Goal: Information Seeking & Learning: Learn about a topic

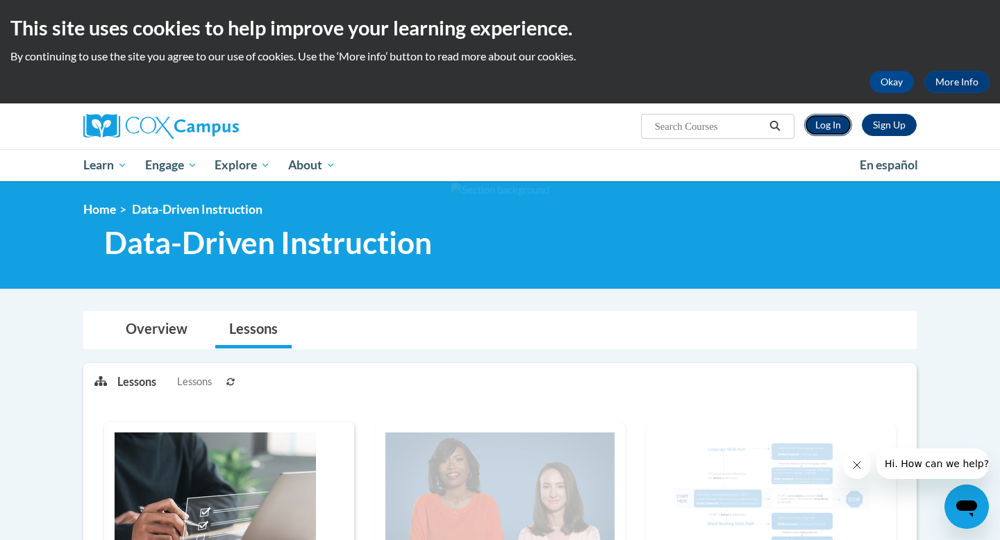
click at [827, 126] on link "Log In" at bounding box center [828, 125] width 48 height 22
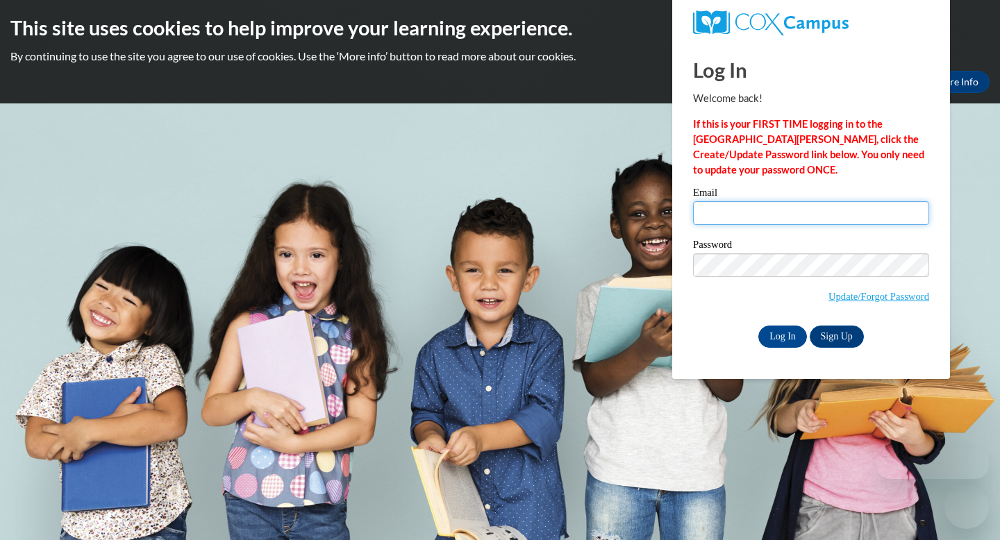
type input "lmurphy@ninhllc.com"
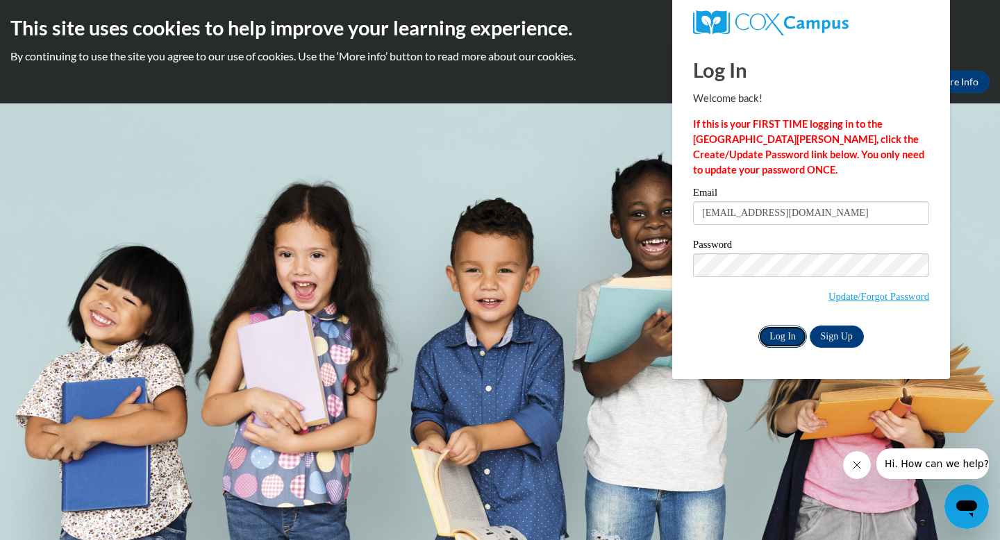
click at [790, 337] on input "Log In" at bounding box center [782, 337] width 49 height 22
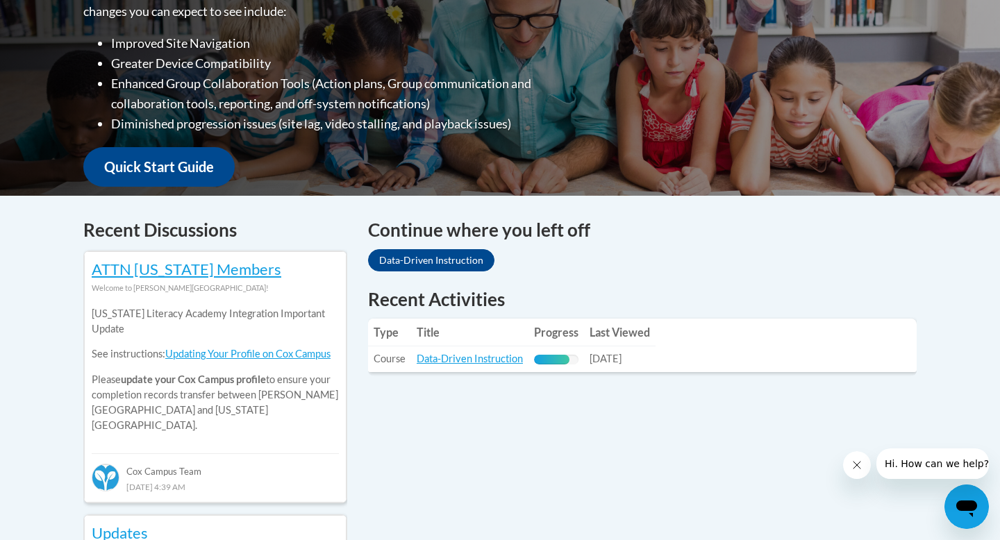
scroll to position [398, 0]
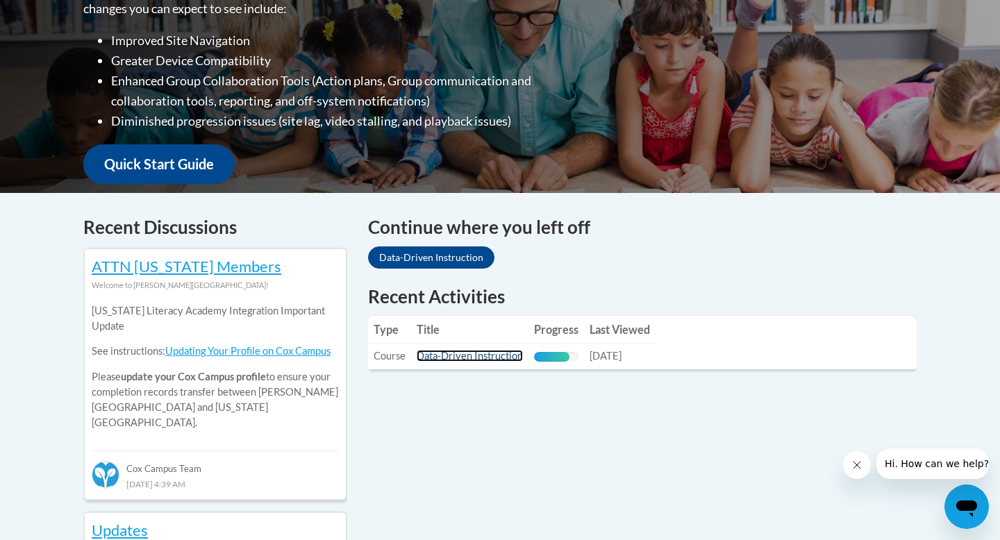
click at [473, 360] on link "Data-Driven Instruction" at bounding box center [470, 356] width 106 height 12
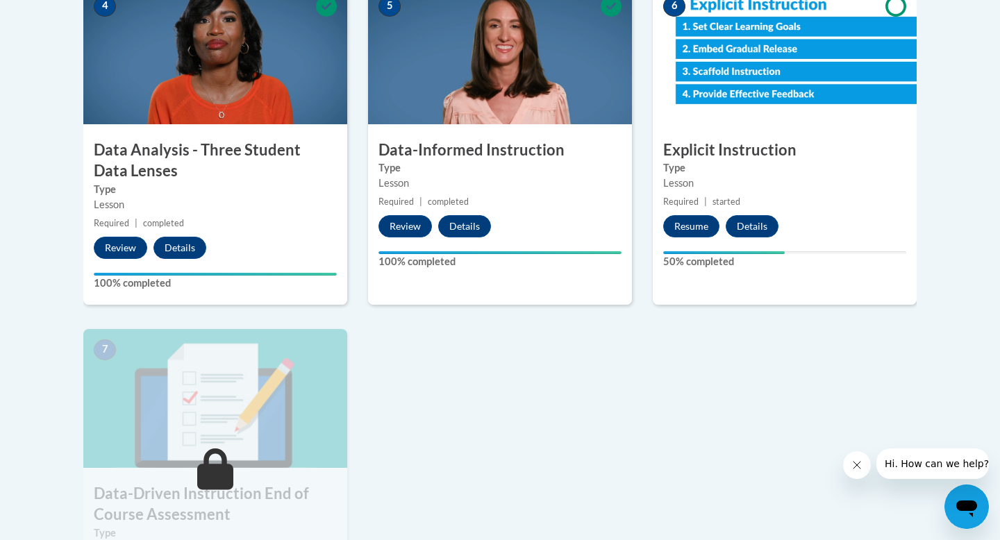
scroll to position [849, 0]
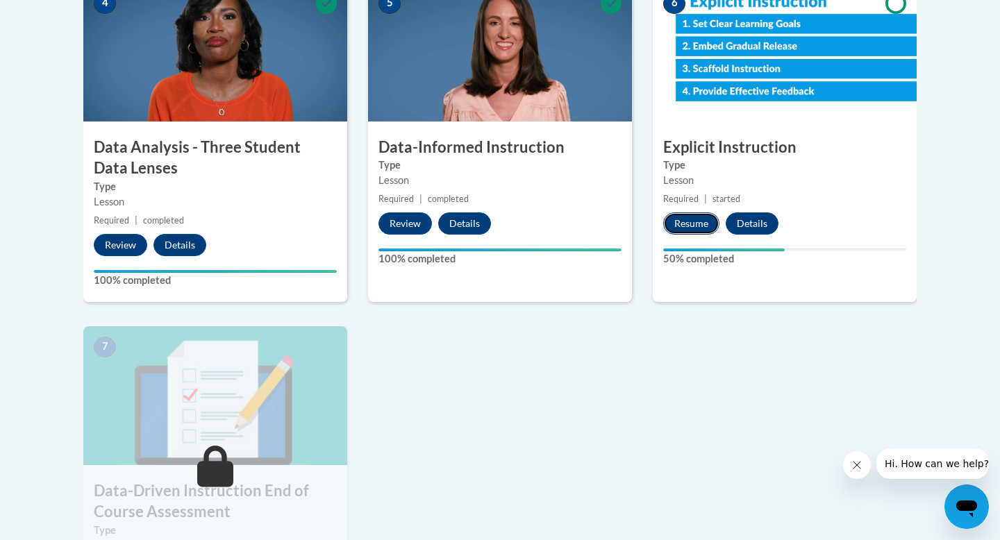
click at [694, 224] on button "Resume" at bounding box center [691, 223] width 56 height 22
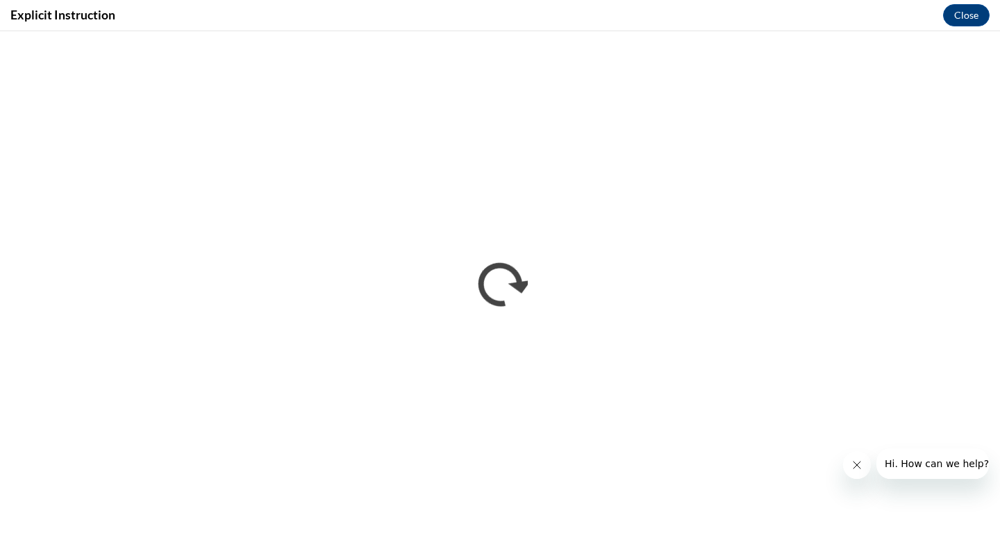
scroll to position [0, 0]
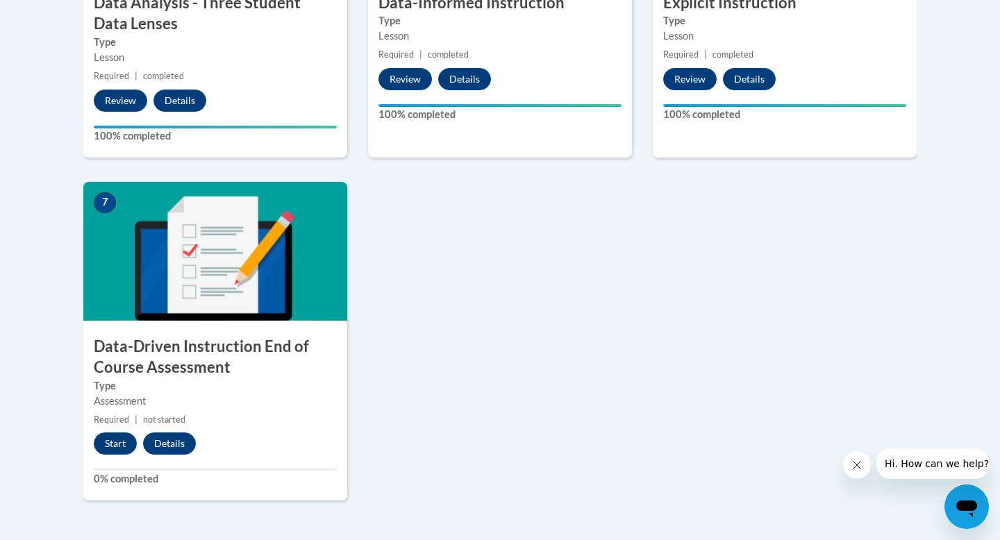
scroll to position [1074, 0]
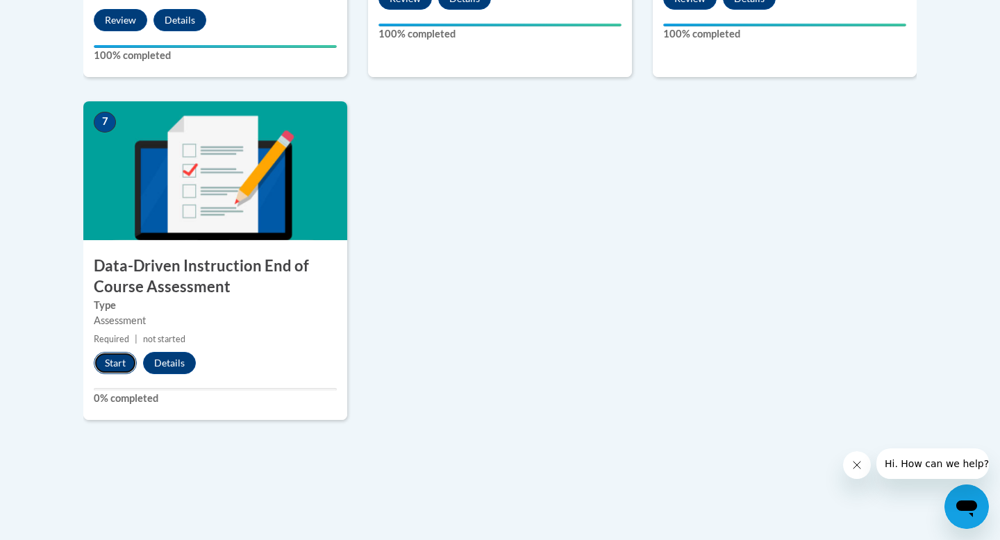
click at [115, 364] on button "Start" at bounding box center [115, 363] width 43 height 22
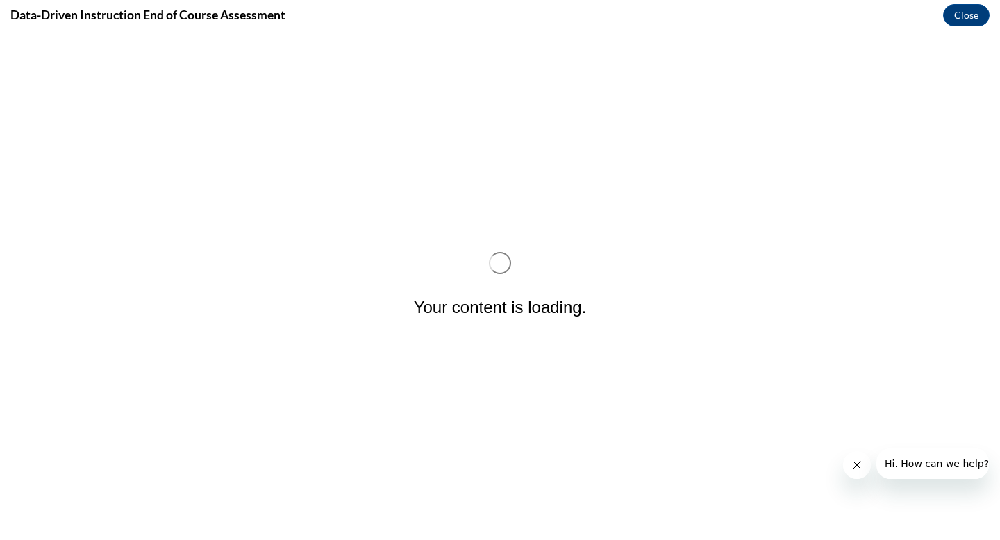
scroll to position [0, 0]
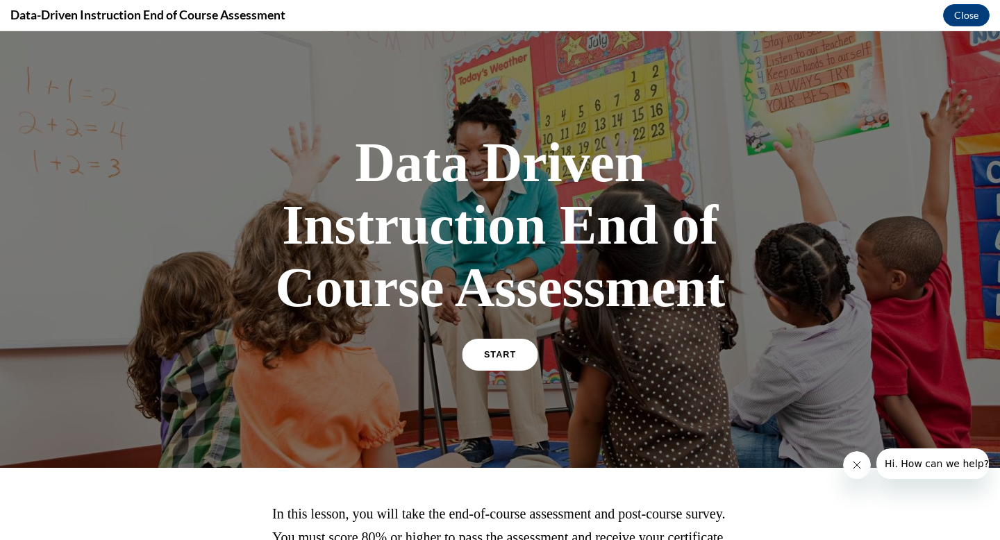
click at [499, 356] on span "START" at bounding box center [500, 355] width 32 height 10
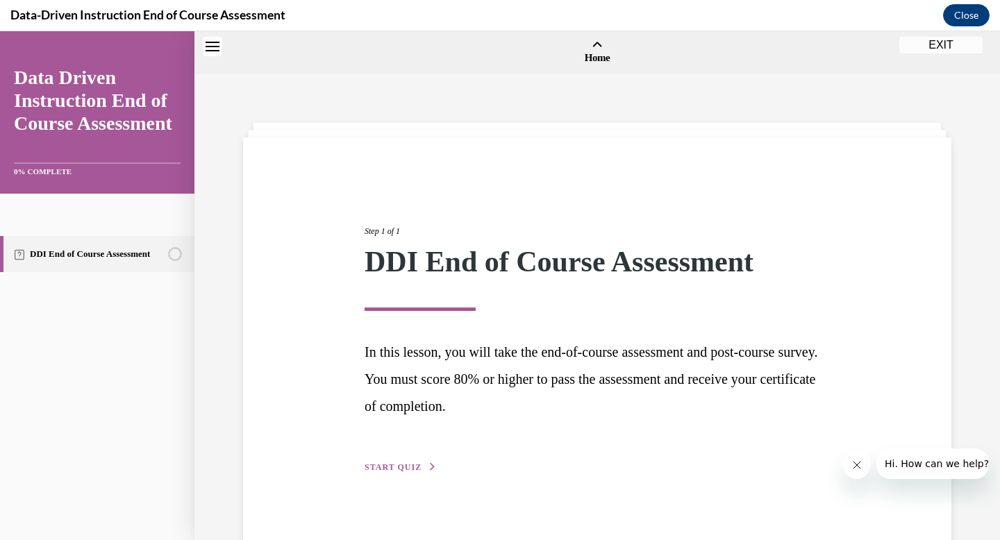
scroll to position [43, 0]
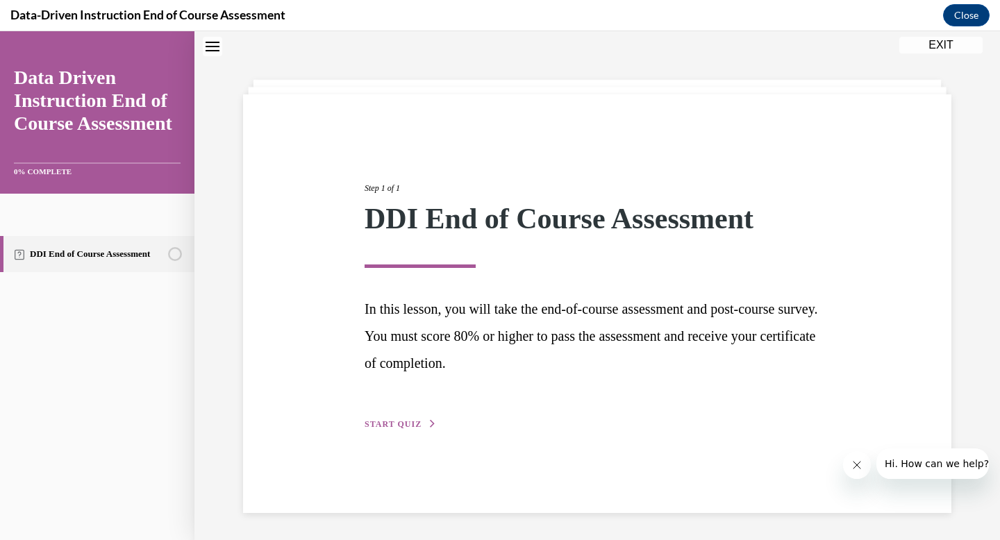
click at [383, 428] on span "START QUIZ" at bounding box center [393, 424] width 57 height 10
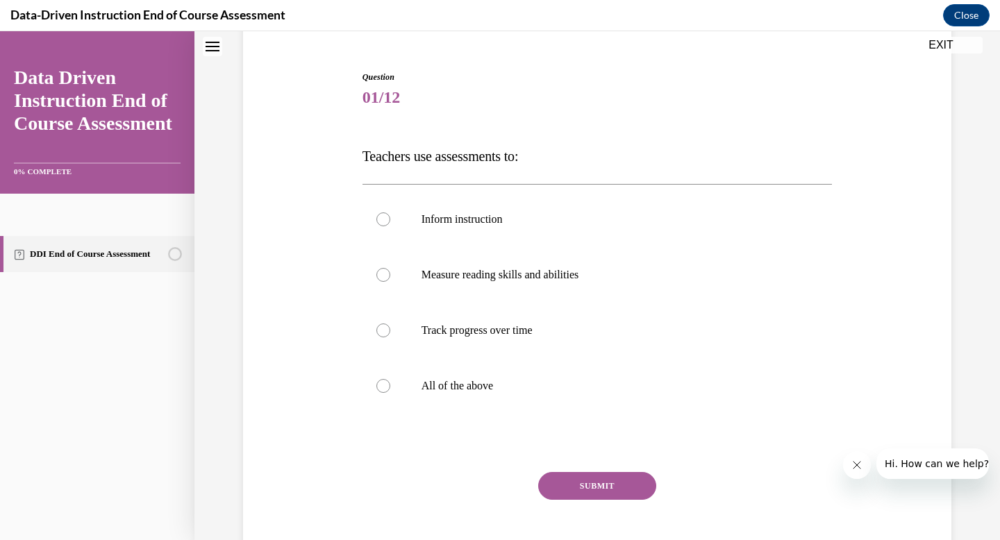
scroll to position [132, 0]
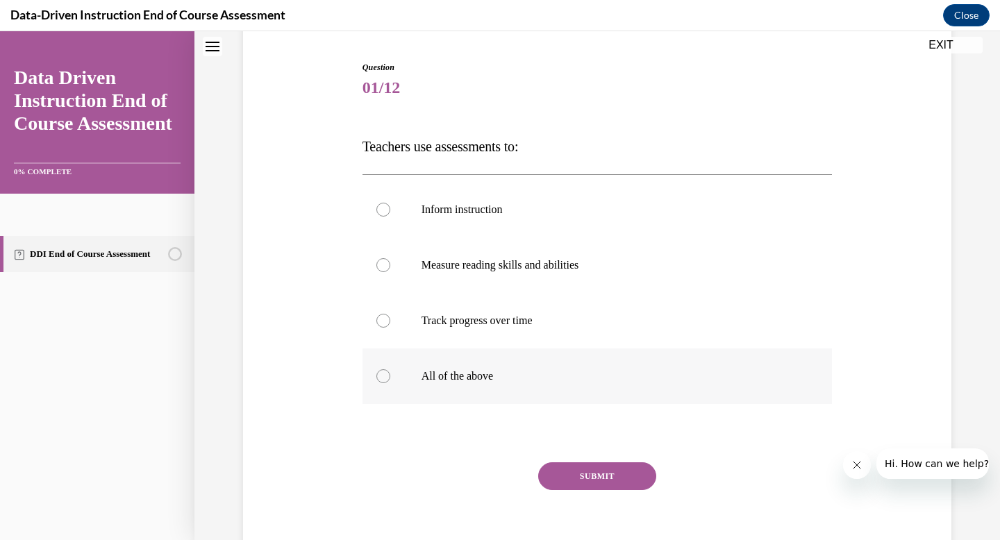
click at [392, 382] on label "All of the above" at bounding box center [597, 377] width 470 height 56
click at [390, 382] on input "All of the above" at bounding box center [383, 376] width 14 height 14
radio input "true"
click at [595, 483] on button "SUBMIT" at bounding box center [597, 476] width 118 height 28
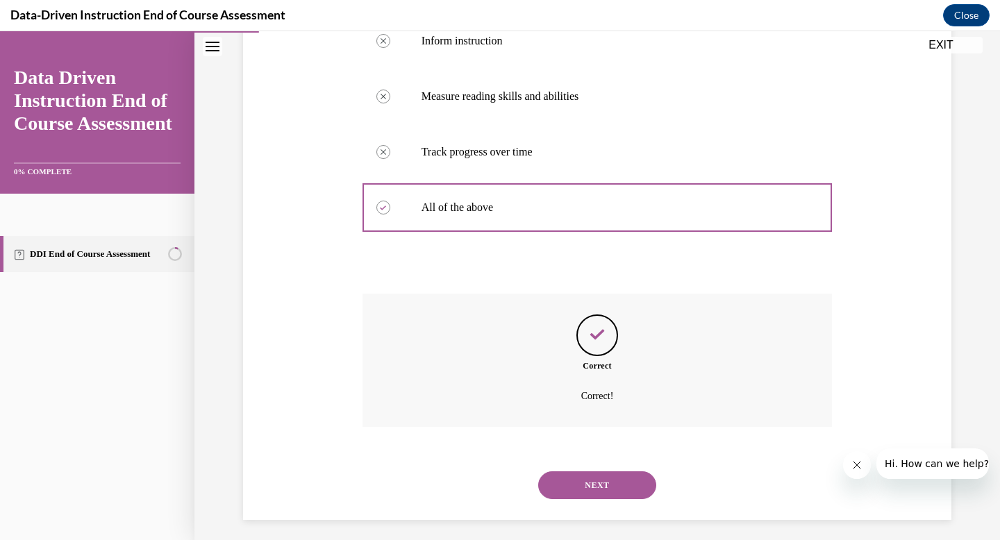
scroll to position [308, 0]
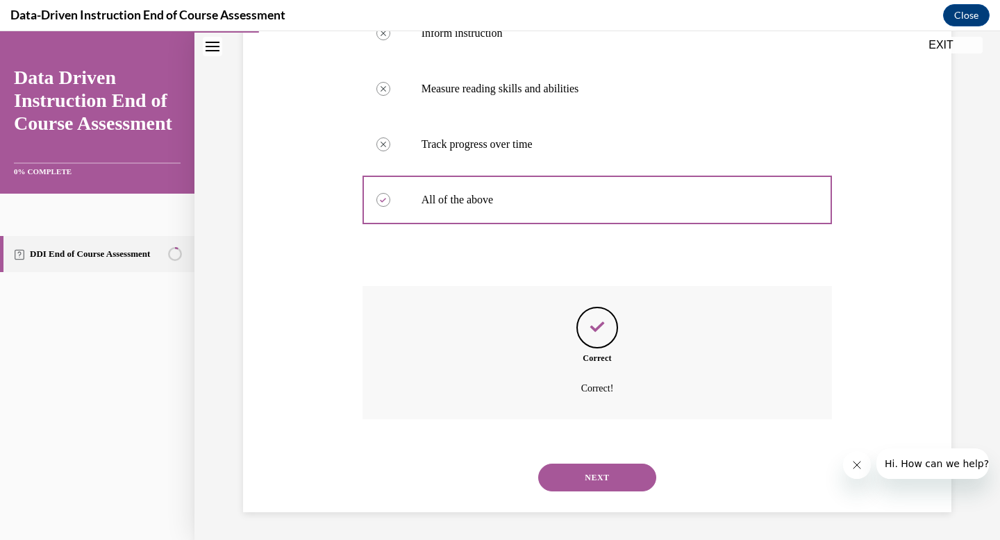
click at [595, 483] on button "NEXT" at bounding box center [597, 478] width 118 height 28
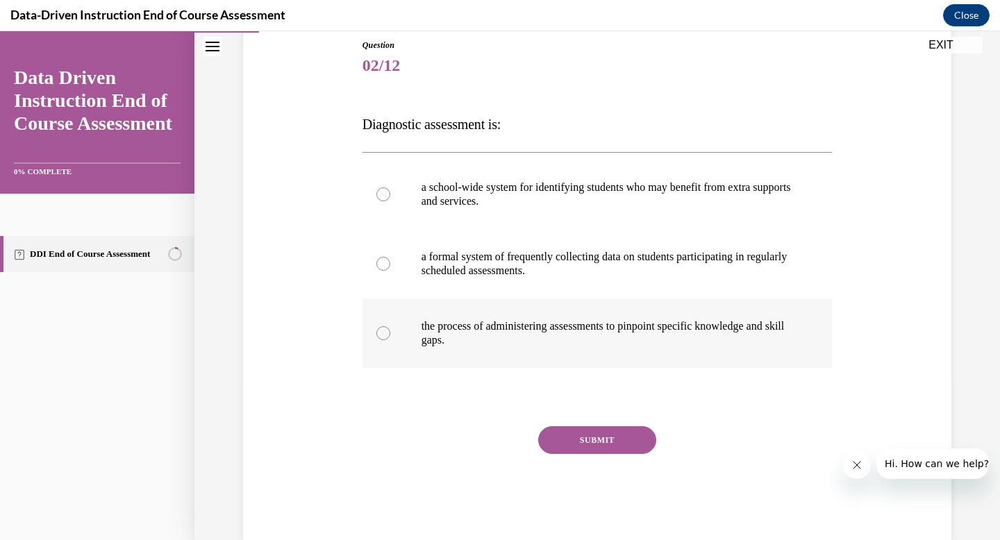
click at [390, 335] on label "the process of administering assessments to pinpoint specific knowledge and ski…" at bounding box center [597, 333] width 470 height 69
click at [390, 335] on input "the process of administering assessments to pinpoint specific knowledge and ski…" at bounding box center [383, 333] width 14 height 14
radio input "true"
click at [581, 445] on button "SUBMIT" at bounding box center [597, 440] width 118 height 28
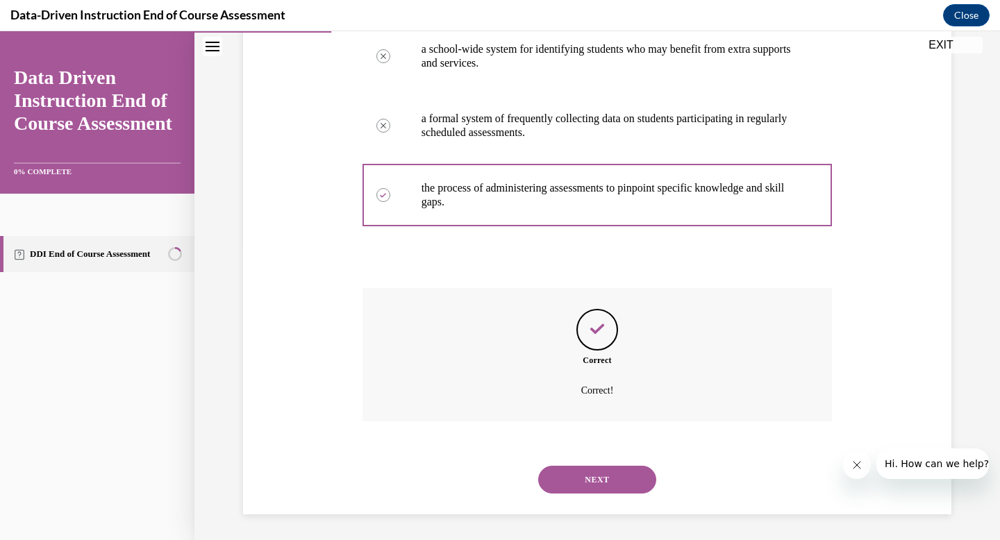
scroll to position [294, 0]
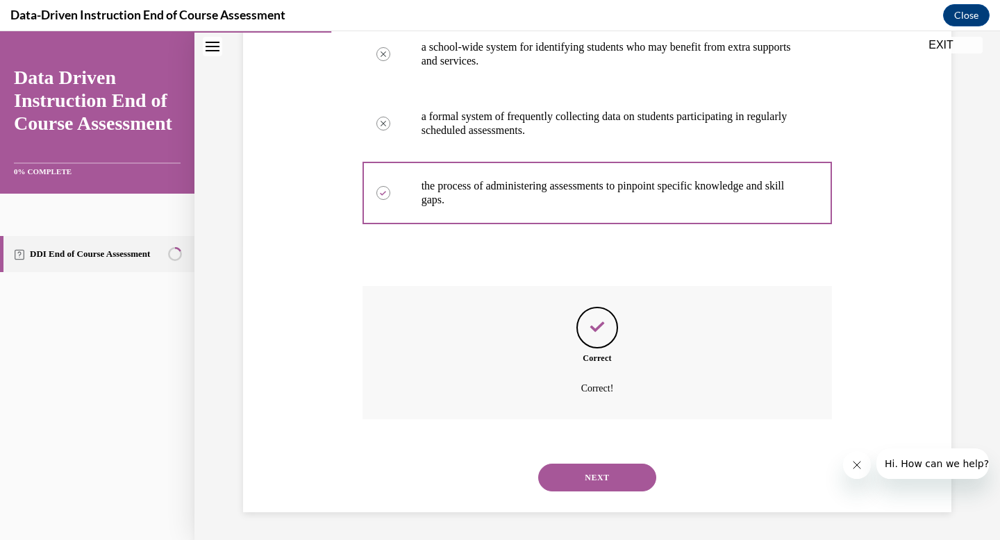
click at [599, 478] on button "NEXT" at bounding box center [597, 478] width 118 height 28
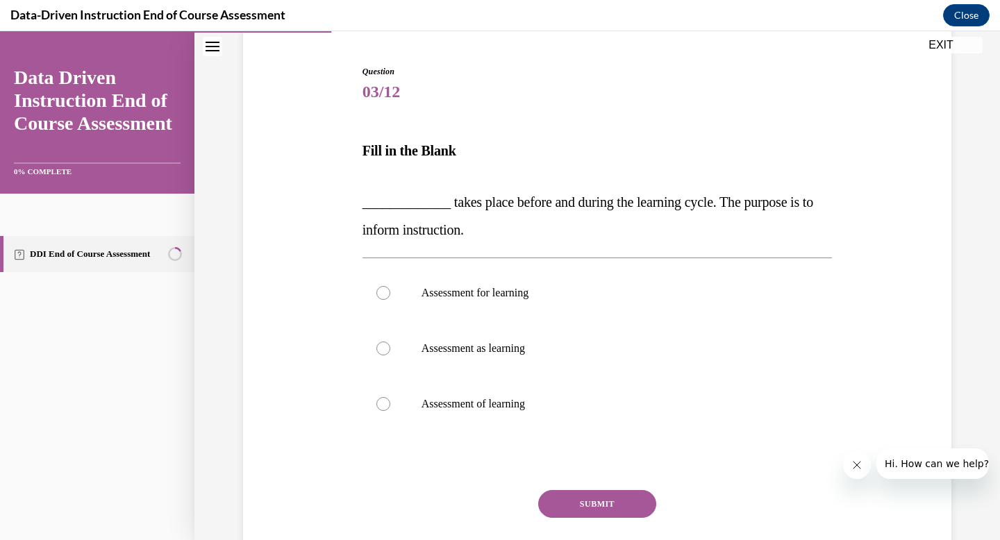
scroll to position [142, 0]
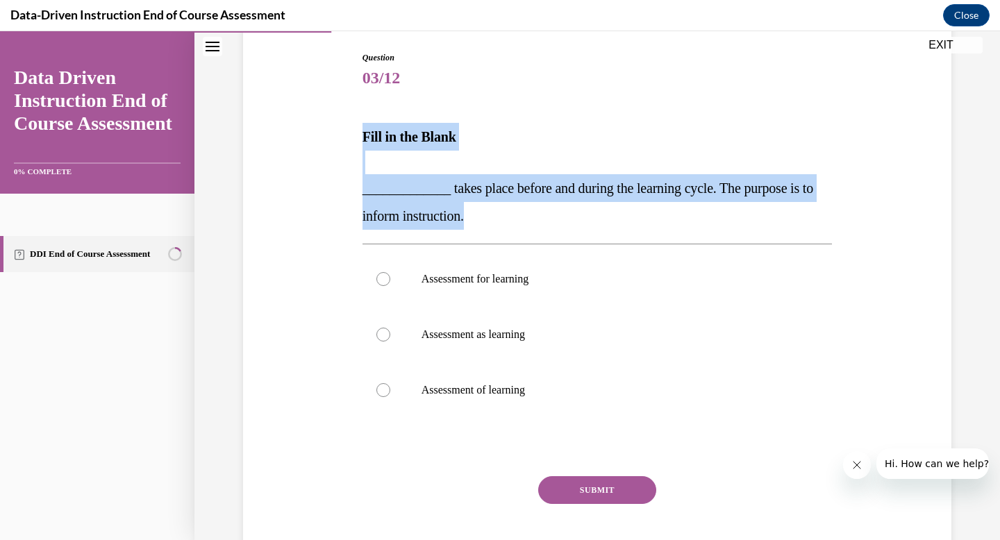
drag, startPoint x: 487, startPoint y: 218, endPoint x: 361, endPoint y: 133, distance: 152.0
click at [361, 133] on div "Question 03/12 Fill in the Blank _____________ takes place before and during th…" at bounding box center [597, 311] width 477 height 560
copy div "Fill in the Blank _____________ takes place before and during the learning cycl…"
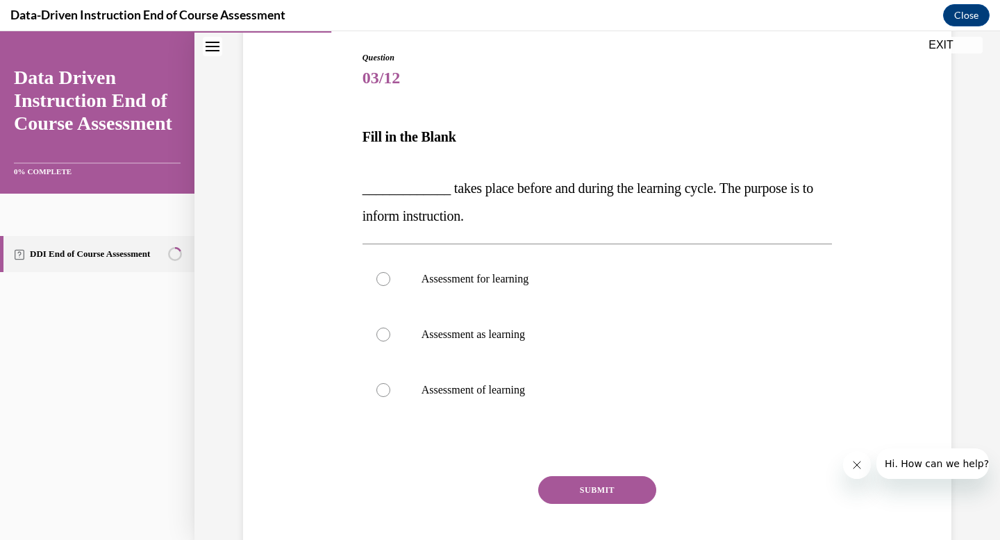
click at [316, 308] on div "Question 03/12 Fill in the Blank _____________ takes place before and during th…" at bounding box center [597, 300] width 715 height 580
drag, startPoint x: 530, startPoint y: 436, endPoint x: 352, endPoint y: 249, distance: 258.4
click at [352, 249] on div "Question 03/12 Fill in the Blank _____________ takes place before and during th…" at bounding box center [597, 300] width 715 height 580
copy div "Assessment for learning Assessment as learning Assessment of learning"
click at [385, 280] on div at bounding box center [383, 279] width 14 height 14
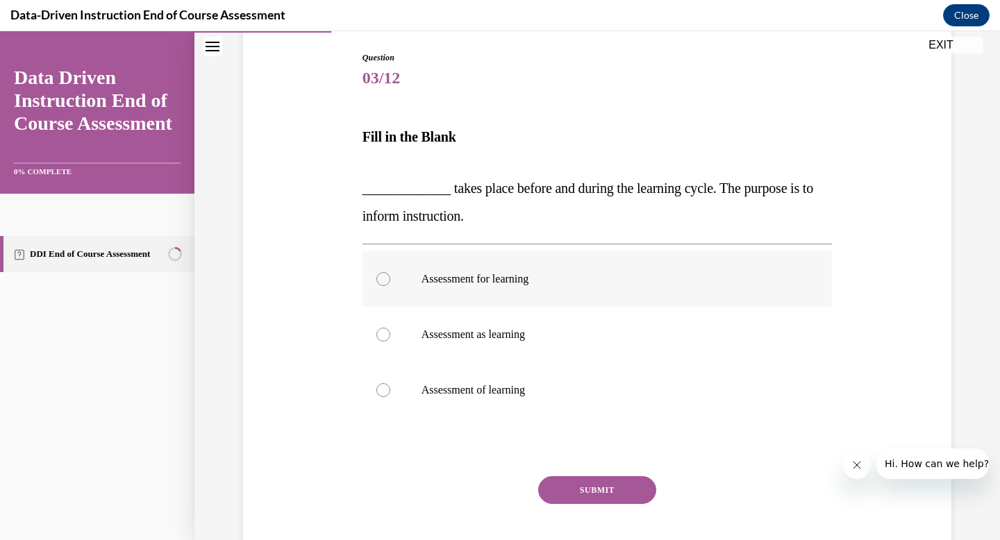
click at [385, 280] on input "Assessment for learning" at bounding box center [383, 279] width 14 height 14
radio input "true"
click at [617, 499] on button "SUBMIT" at bounding box center [597, 490] width 118 height 28
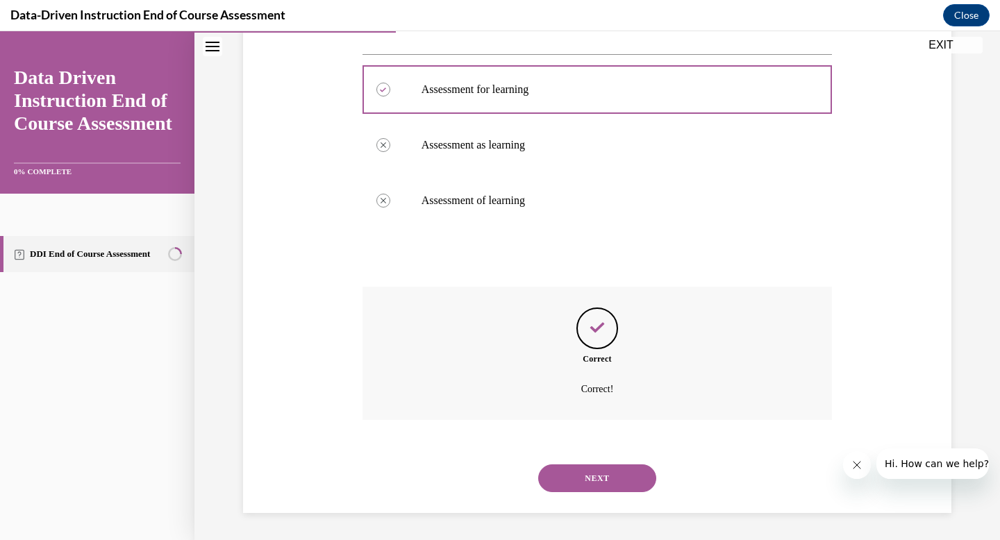
scroll to position [332, 0]
click at [590, 479] on button "NEXT" at bounding box center [597, 478] width 118 height 28
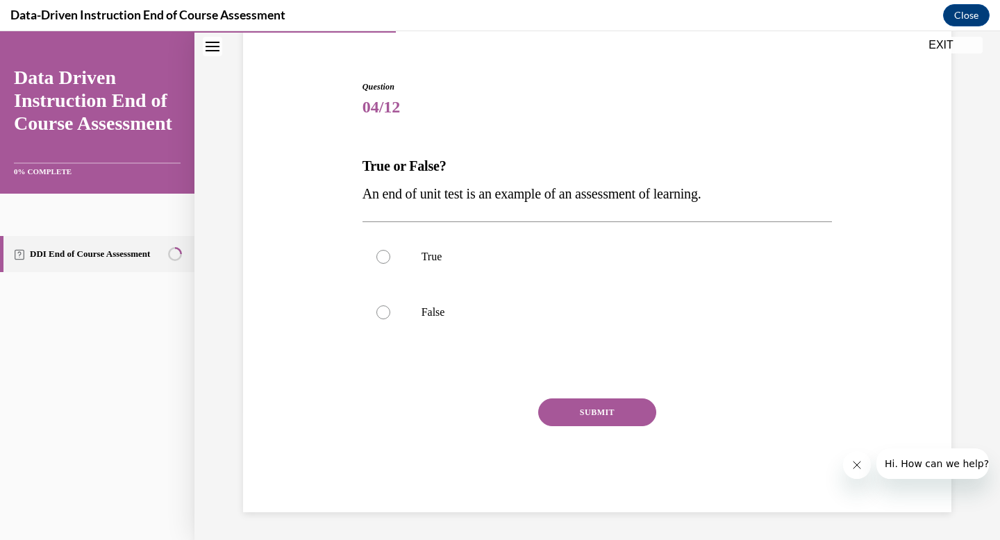
scroll to position [112, 0]
drag, startPoint x: 363, startPoint y: 161, endPoint x: 738, endPoint y: 197, distance: 376.7
click at [738, 197] on div "True or False? An end of unit test is an example of an assessment of learning." at bounding box center [597, 180] width 470 height 56
copy div "True or False? An end of unit test is an example of an assessment of learning."
click at [415, 261] on label "True" at bounding box center [597, 257] width 470 height 56
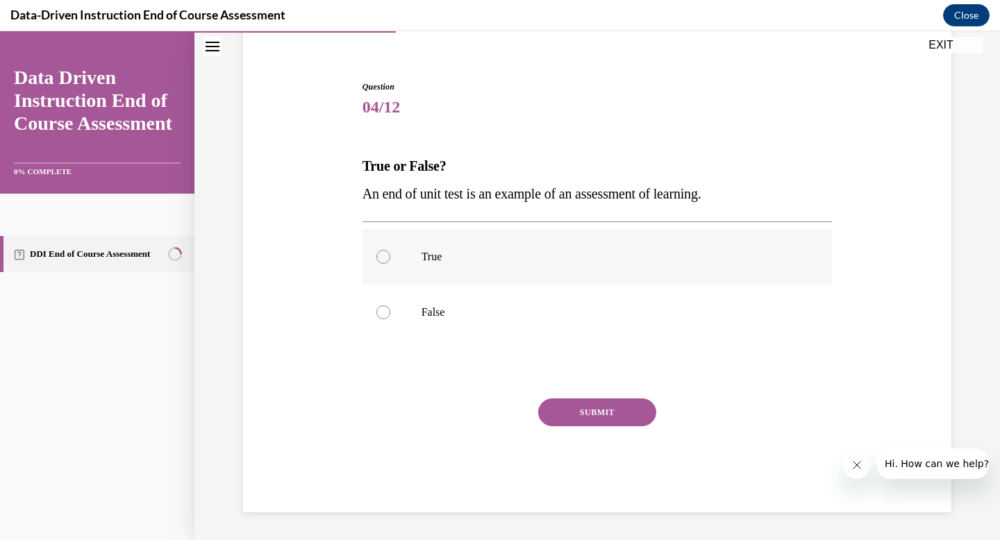
click at [390, 261] on input "True" at bounding box center [383, 257] width 14 height 14
radio input "true"
click at [602, 414] on button "SUBMIT" at bounding box center [597, 413] width 118 height 28
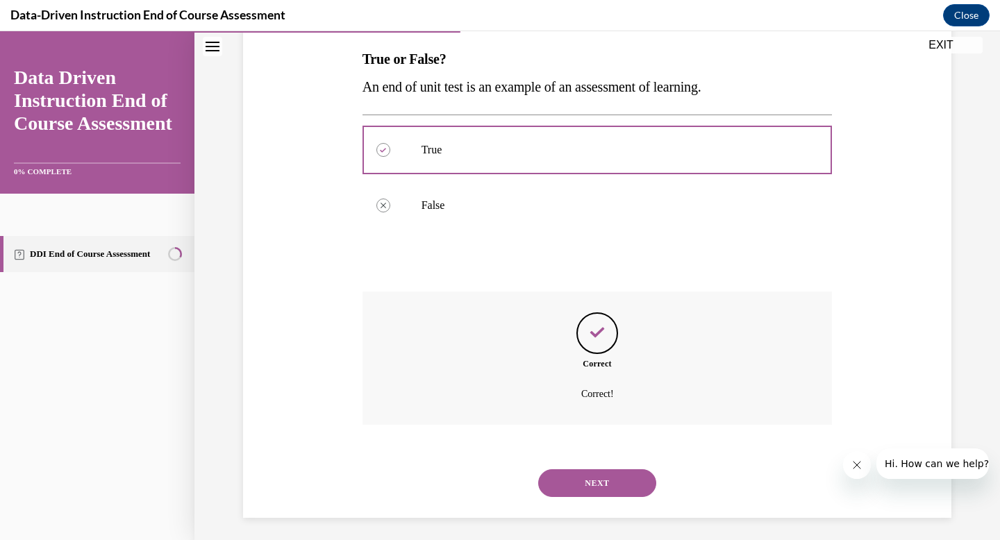
scroll to position [225, 0]
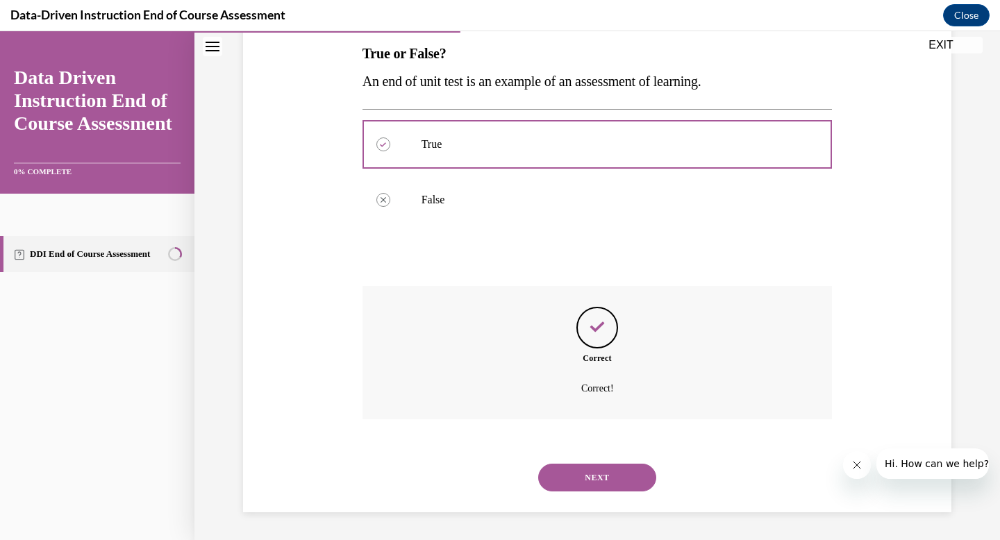
click at [601, 474] on button "NEXT" at bounding box center [597, 478] width 118 height 28
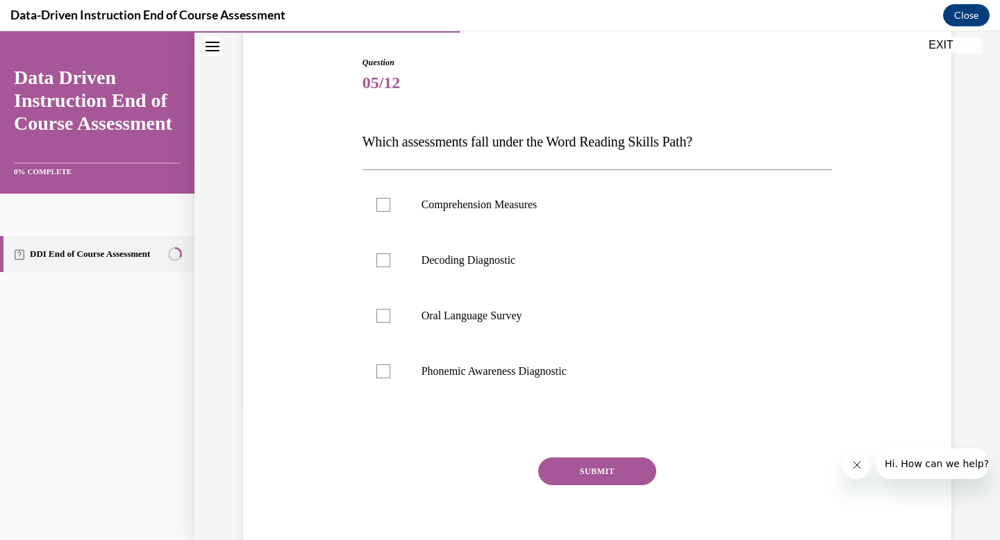
scroll to position [156, 0]
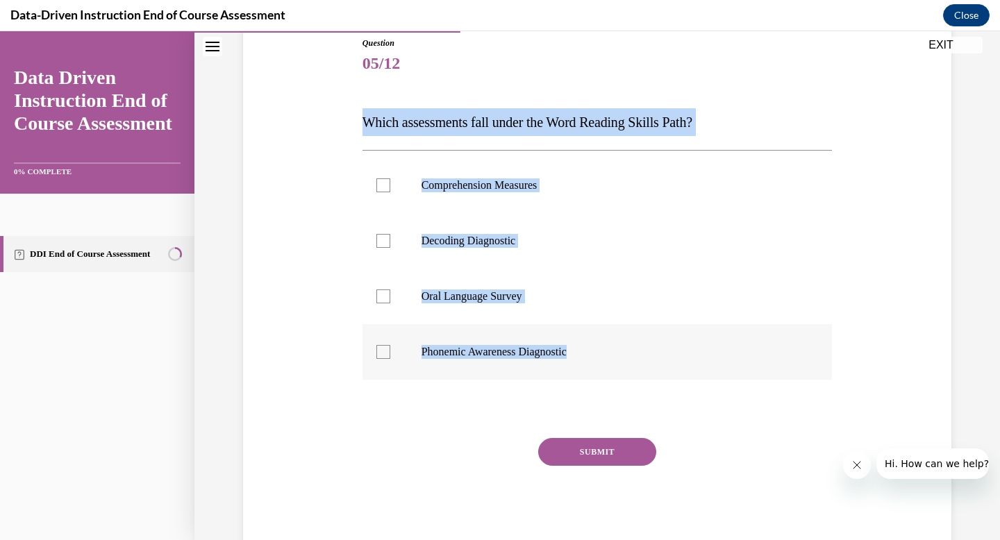
drag, startPoint x: 361, startPoint y: 115, endPoint x: 590, endPoint y: 356, distance: 331.5
click at [590, 356] on div "Question 05/12 Which assessments fall under the Word Reading Skills Path? Compr…" at bounding box center [597, 284] width 477 height 536
copy div "Which assessments fall under the Word Reading Skills Path? Comprehension Measur…"
click at [384, 237] on div at bounding box center [383, 241] width 14 height 14
click at [384, 237] on input "Decoding Diagnostic" at bounding box center [383, 241] width 14 height 14
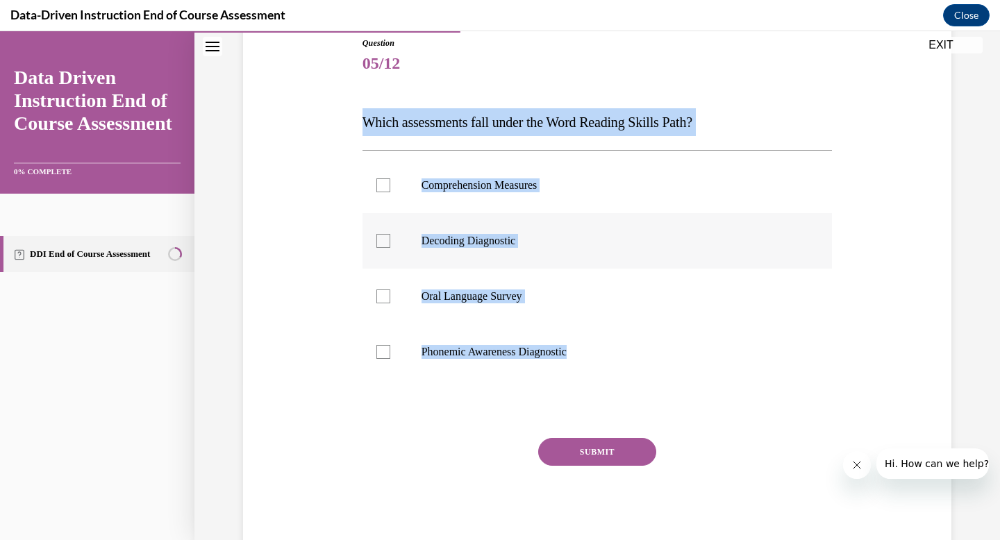
checkbox input "true"
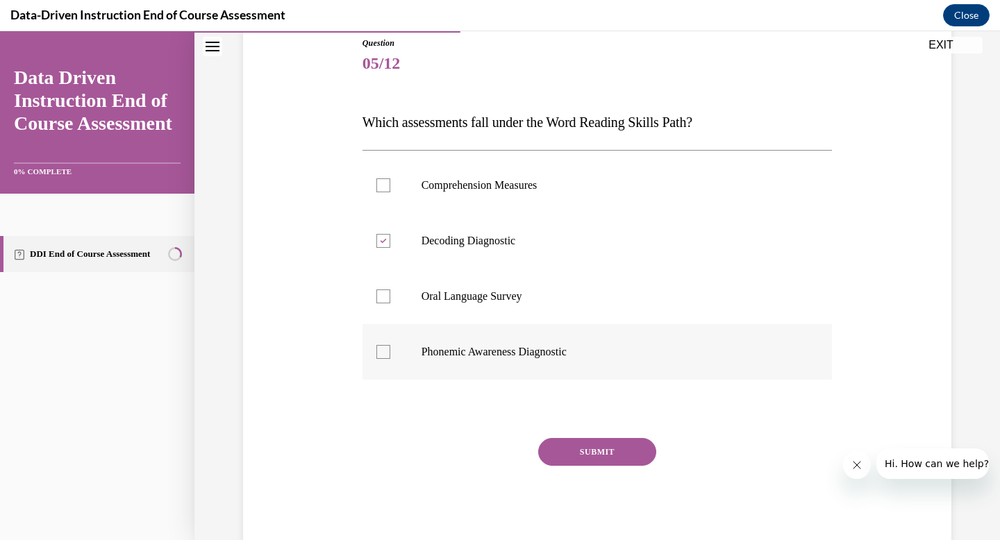
click at [389, 356] on div at bounding box center [383, 352] width 14 height 14
click at [389, 356] on input "Phonemic Awareness Diagnostic" at bounding box center [383, 352] width 14 height 14
checkbox input "true"
click at [613, 454] on button "SUBMIT" at bounding box center [597, 452] width 118 height 28
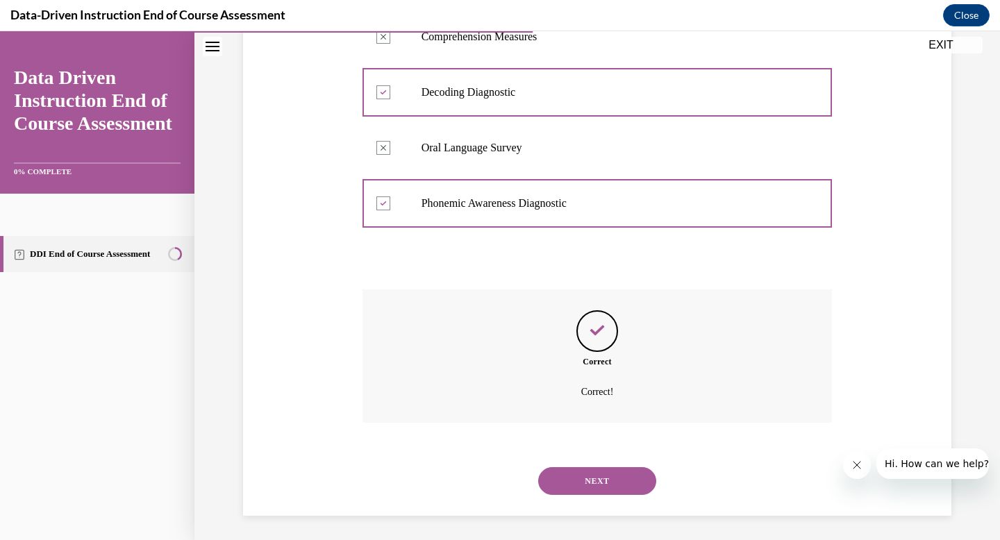
scroll to position [308, 0]
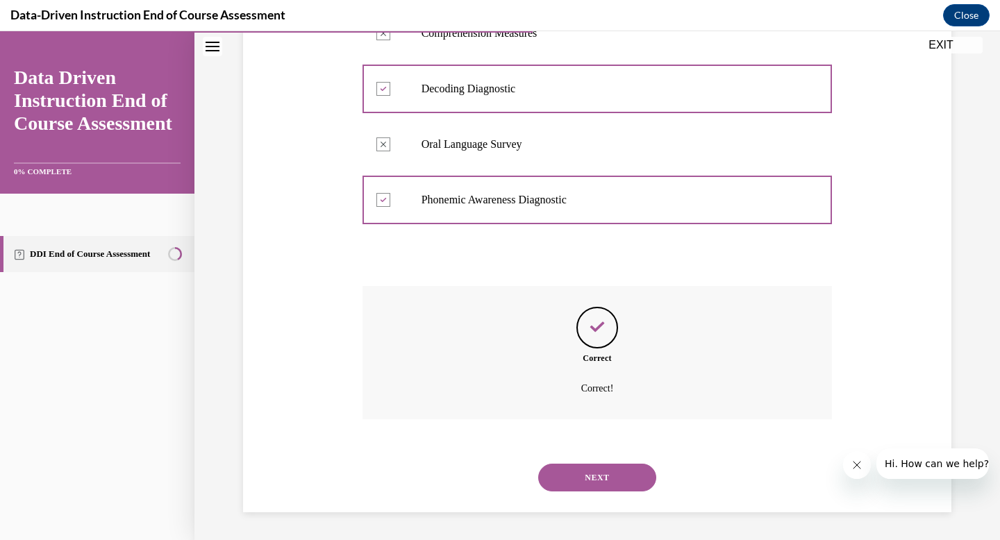
click at [598, 485] on button "NEXT" at bounding box center [597, 478] width 118 height 28
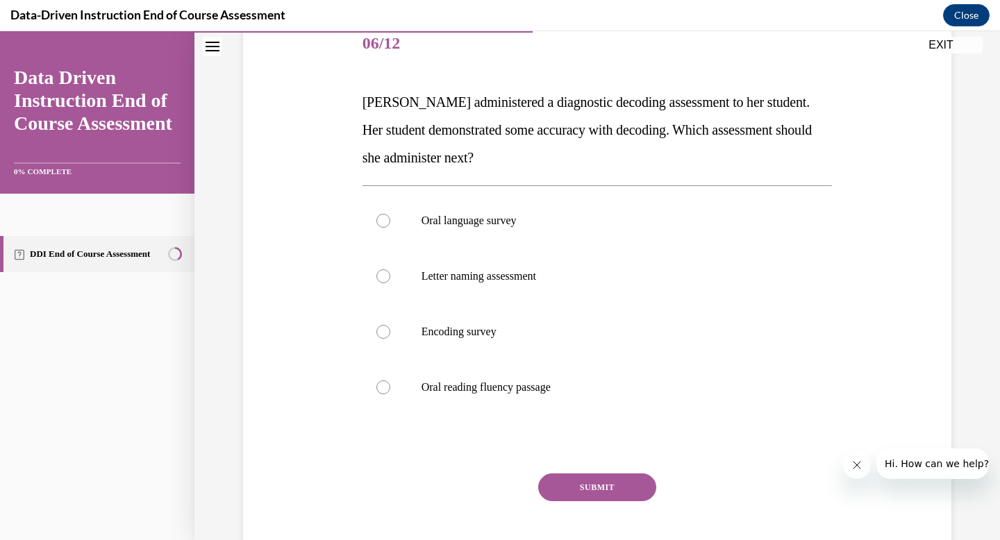
scroll to position [177, 0]
drag, startPoint x: 362, startPoint y: 98, endPoint x: 574, endPoint y: 389, distance: 359.9
click at [574, 389] on div "Question 06/12 Mrs. Lee administered a diagnostic decoding assessment to her st…" at bounding box center [597, 301] width 470 height 571
copy div "Mrs. Lee administered a diagnostic decoding assessment to her student. Her stud…"
click at [382, 331] on div at bounding box center [383, 331] width 14 height 14
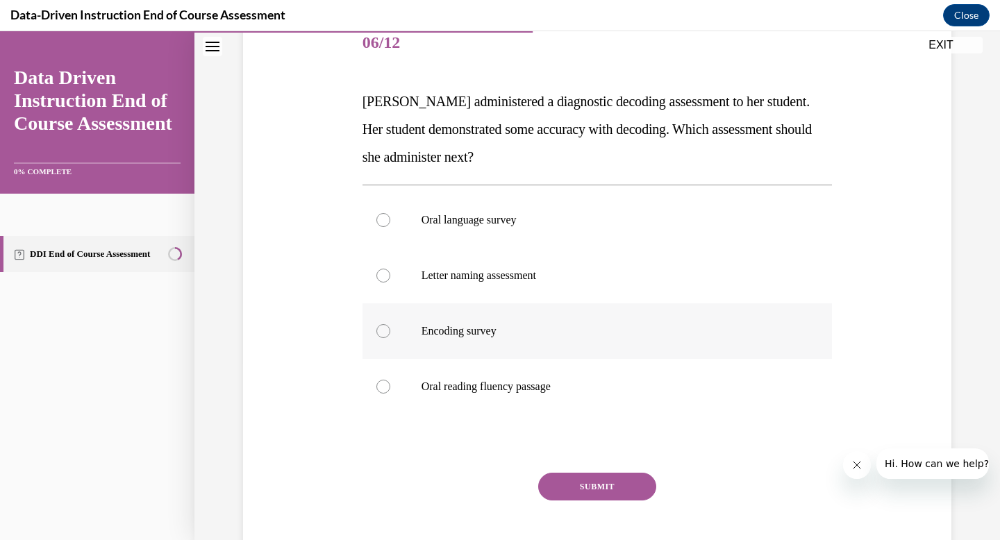
click at [382, 331] on input "Encoding survey" at bounding box center [383, 331] width 14 height 14
radio input "true"
click at [609, 479] on button "SUBMIT" at bounding box center [597, 487] width 118 height 28
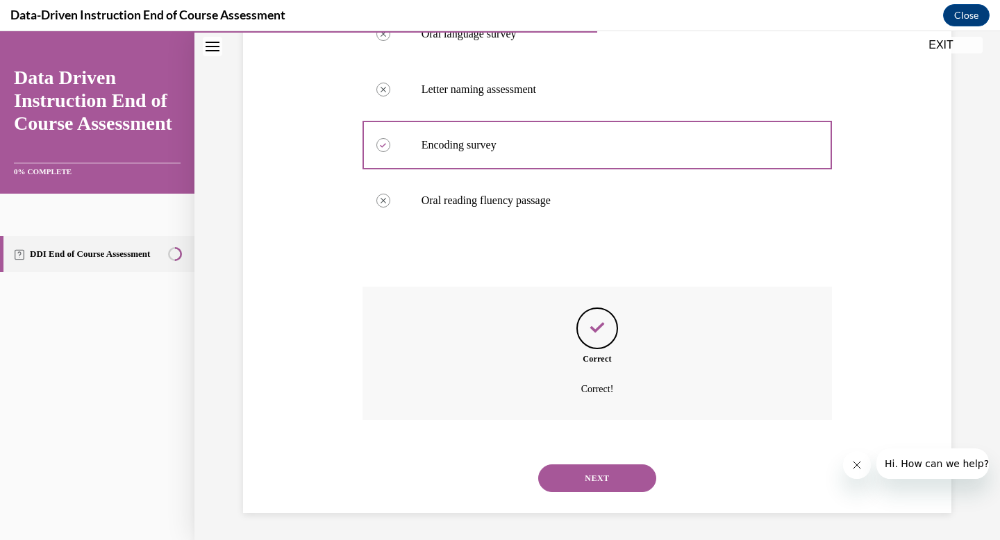
scroll to position [364, 0]
click at [609, 479] on button "NEXT" at bounding box center [597, 478] width 118 height 28
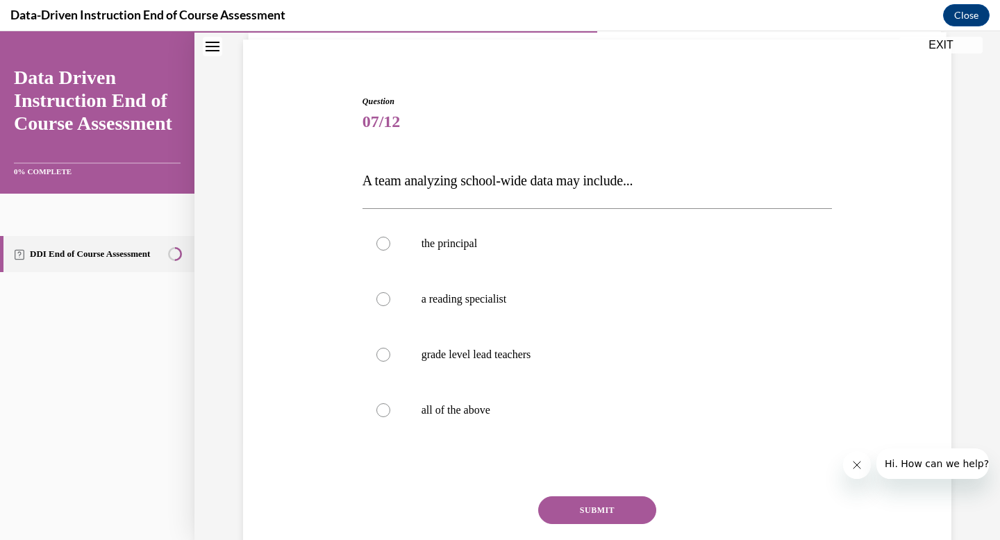
scroll to position [99, 0]
click at [378, 403] on label "all of the above" at bounding box center [597, 409] width 470 height 56
click at [378, 403] on input "all of the above" at bounding box center [383, 409] width 14 height 14
radio input "true"
click at [580, 512] on button "SUBMIT" at bounding box center [597, 509] width 118 height 28
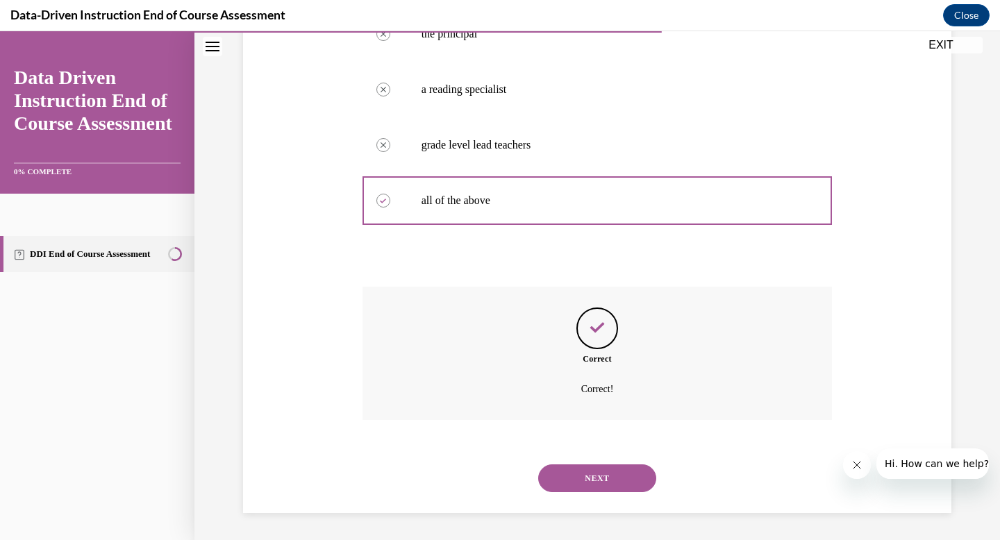
scroll to position [308, 0]
click at [582, 481] on button "NEXT" at bounding box center [597, 478] width 118 height 28
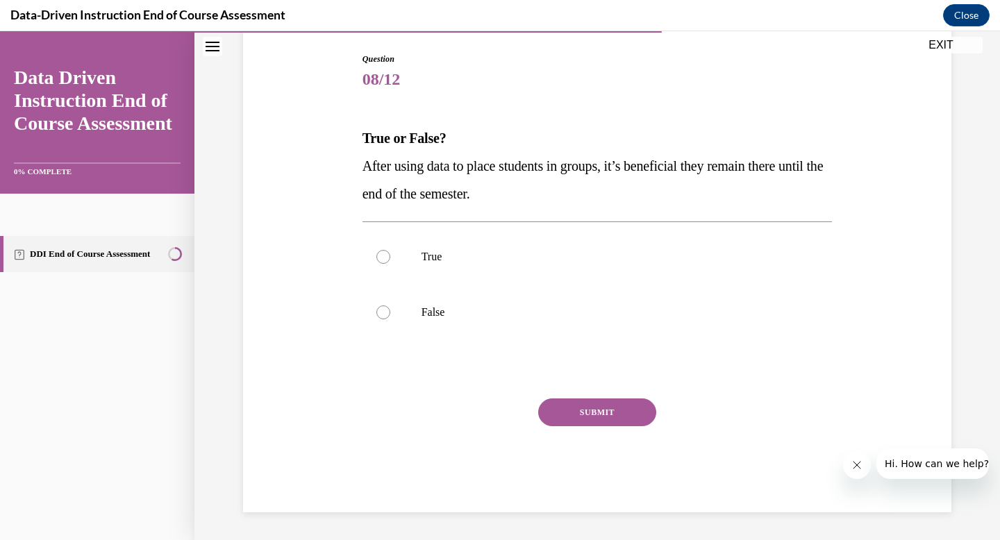
scroll to position [140, 0]
click at [377, 319] on label "False" at bounding box center [597, 313] width 470 height 56
click at [377, 319] on input "False" at bounding box center [383, 313] width 14 height 14
radio input "true"
click at [653, 421] on div "SUBMIT" at bounding box center [597, 433] width 470 height 69
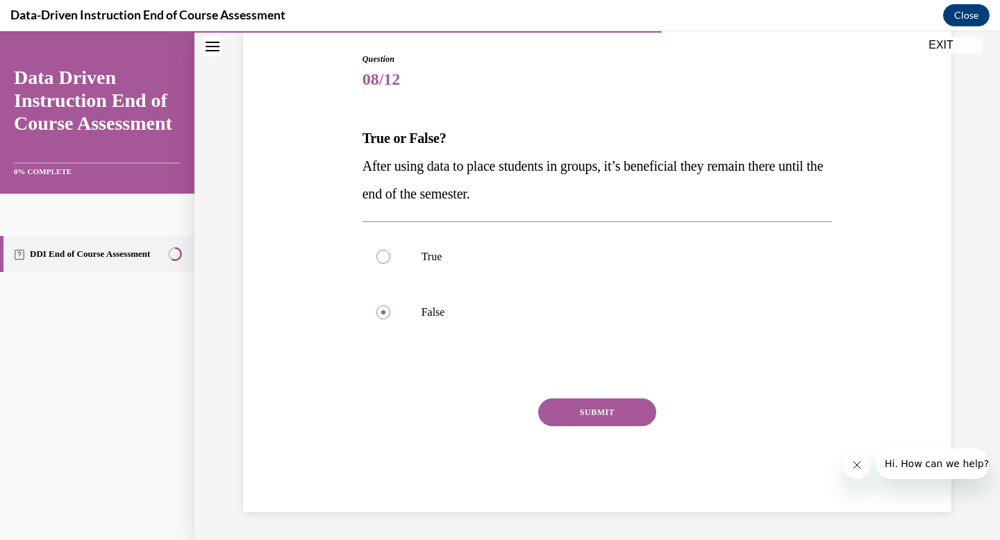
click at [628, 418] on button "SUBMIT" at bounding box center [597, 413] width 118 height 28
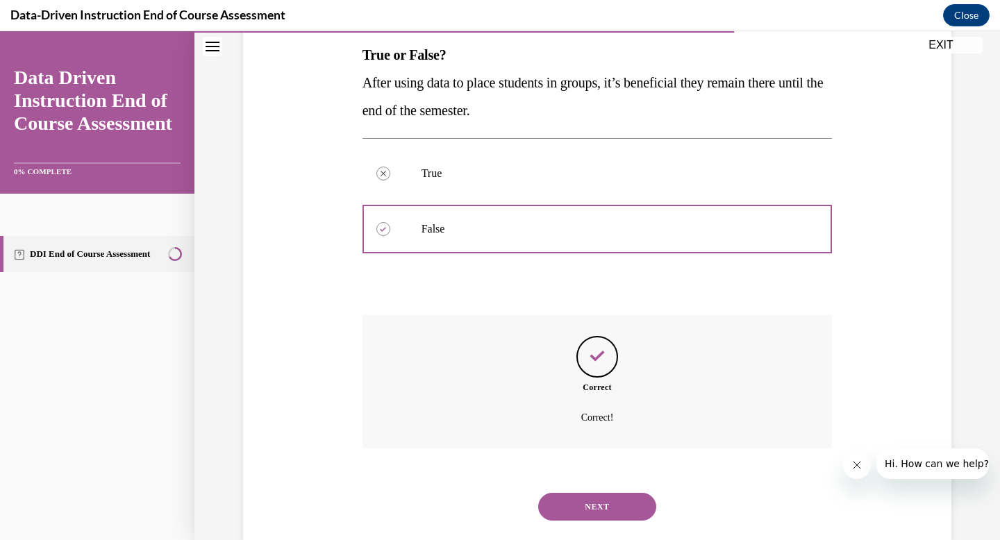
scroll to position [253, 0]
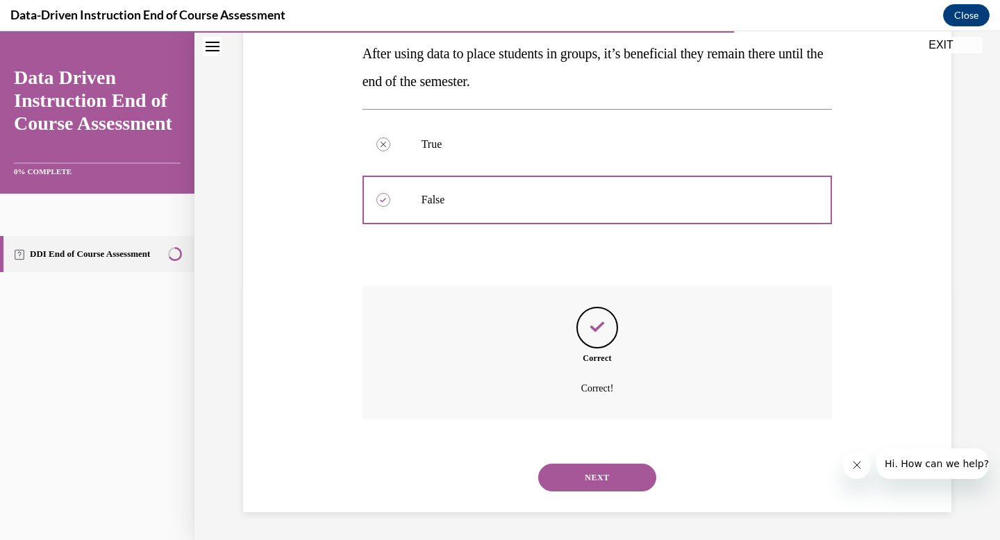
click at [600, 467] on button "NEXT" at bounding box center [597, 478] width 118 height 28
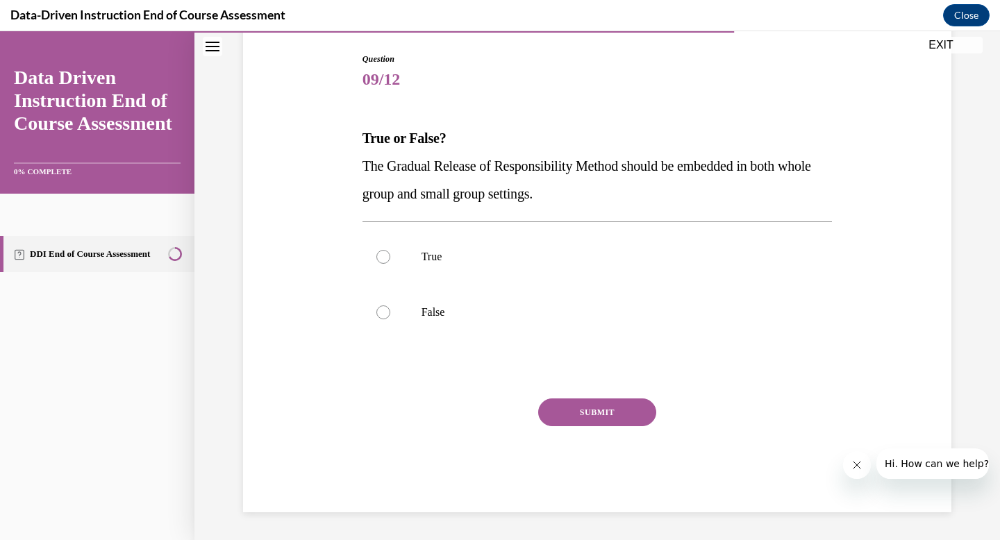
scroll to position [140, 0]
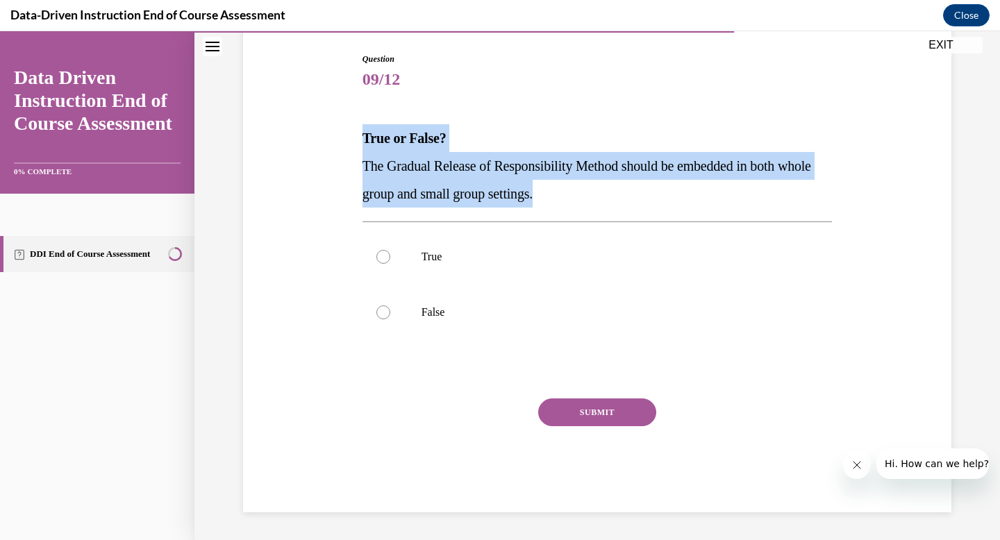
drag, startPoint x: 362, startPoint y: 135, endPoint x: 610, endPoint y: 196, distance: 255.1
click at [610, 196] on div "True or False? The Gradual Release of Responsibility Method should be embedded …" at bounding box center [597, 165] width 470 height 83
copy div "True or False? The Gradual Release of Responsibility Method should be embedded …"
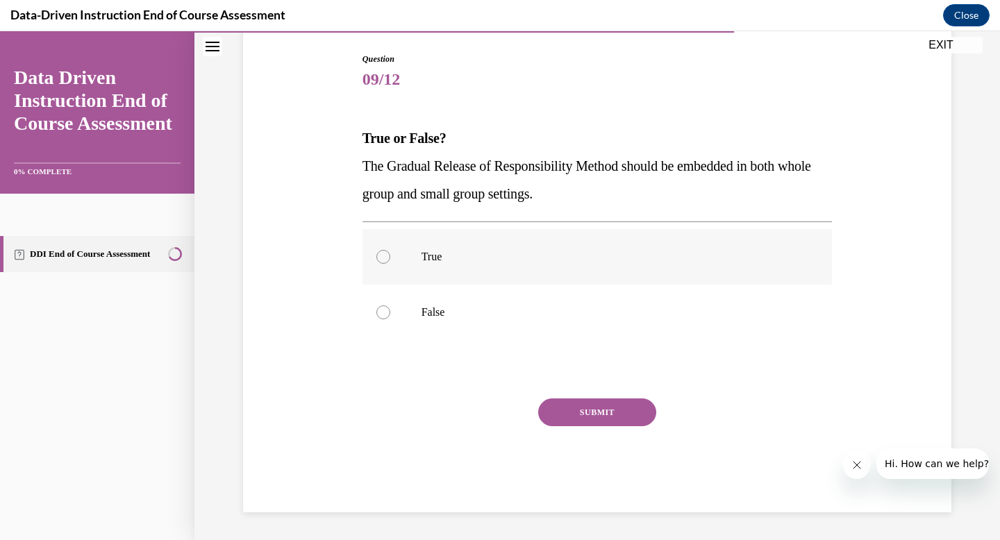
click at [385, 252] on div at bounding box center [383, 257] width 14 height 14
click at [385, 252] on input "True" at bounding box center [383, 257] width 14 height 14
radio input "true"
click at [641, 420] on button "SUBMIT" at bounding box center [597, 413] width 118 height 28
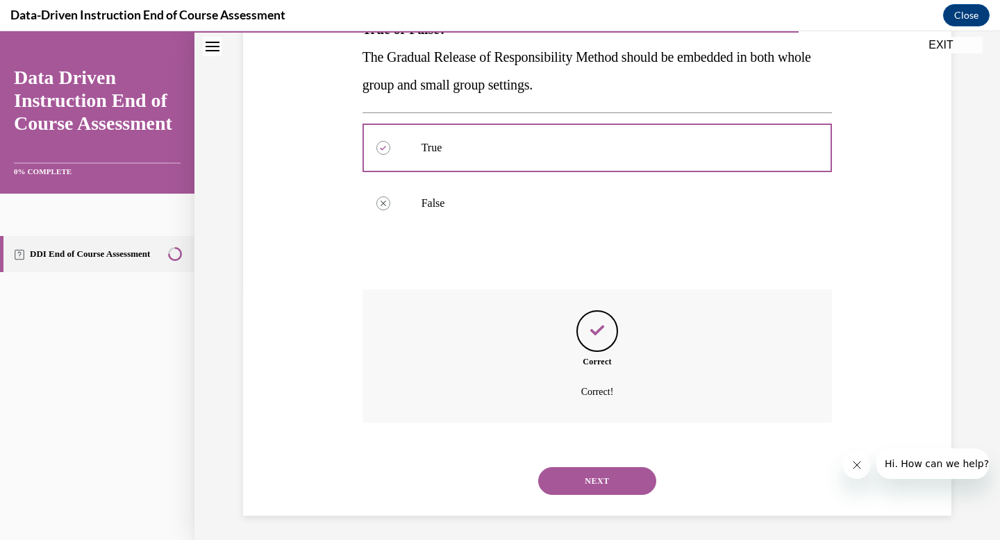
scroll to position [253, 0]
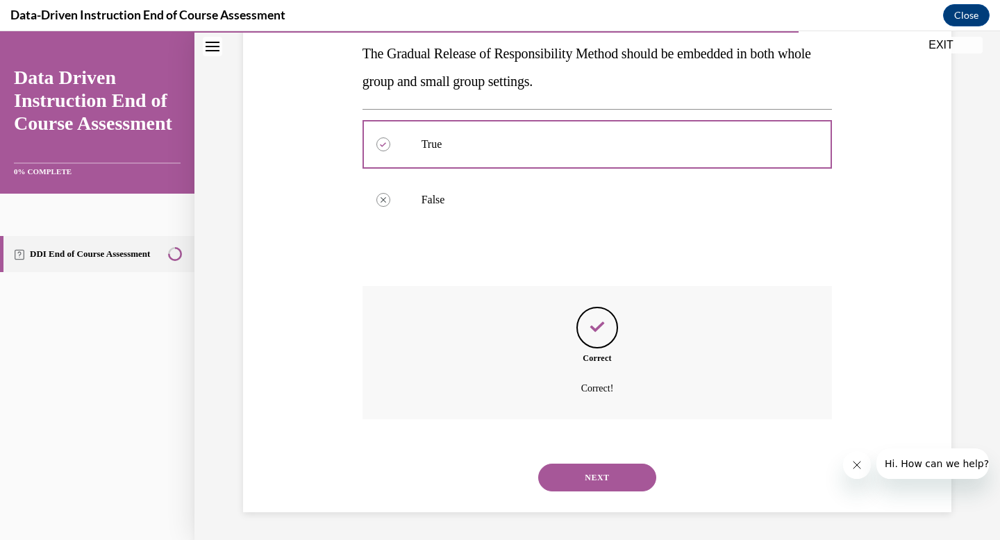
click at [587, 470] on button "NEXT" at bounding box center [597, 478] width 118 height 28
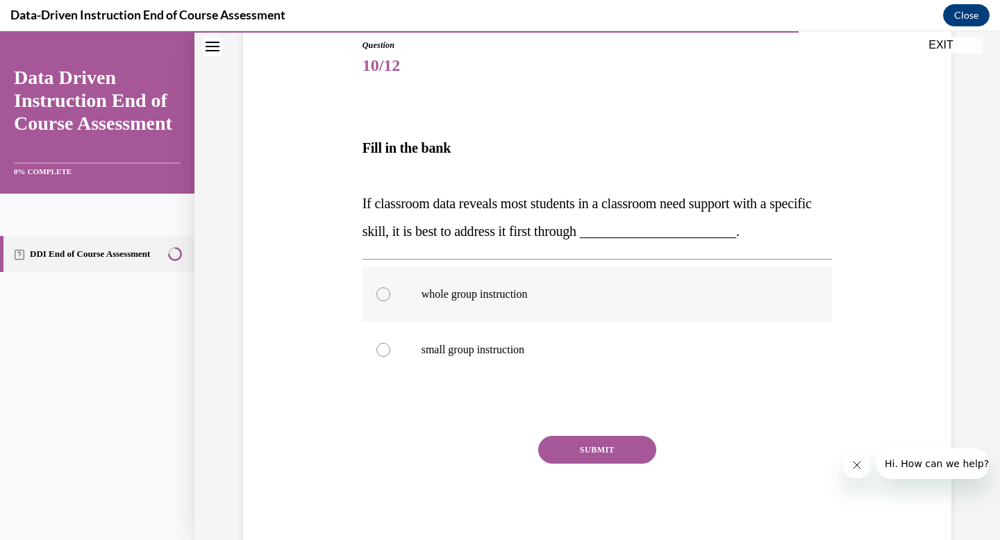
click at [385, 298] on div at bounding box center [383, 294] width 14 height 14
click at [385, 298] on input "whole group instruction" at bounding box center [383, 294] width 14 height 14
radio input "true"
click at [608, 455] on button "SUBMIT" at bounding box center [597, 450] width 118 height 28
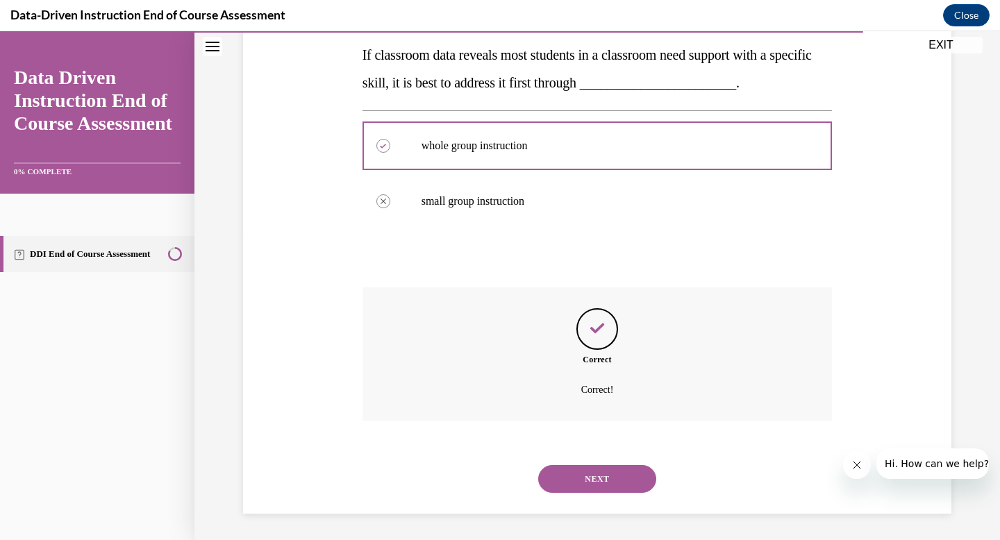
scroll to position [304, 0]
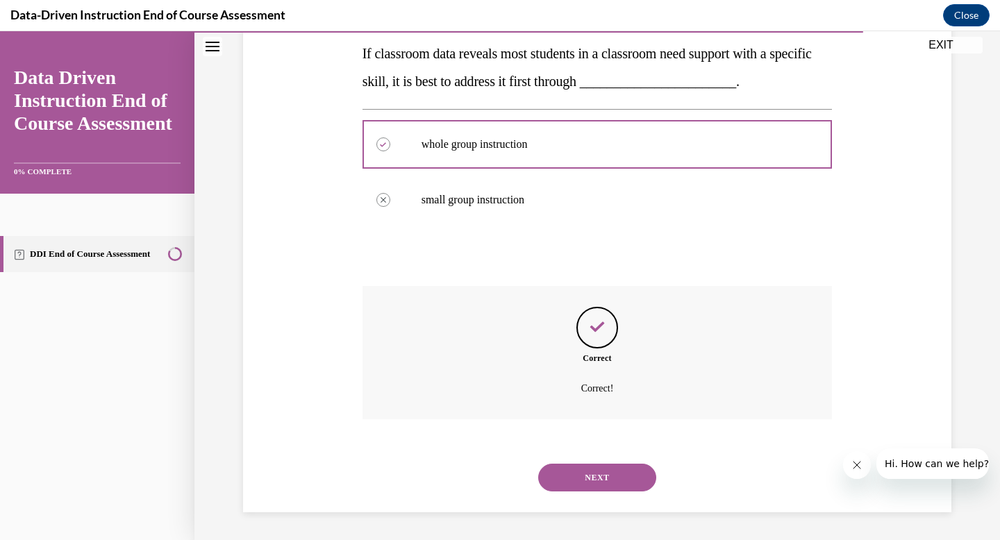
click at [600, 477] on button "NEXT" at bounding box center [597, 478] width 118 height 28
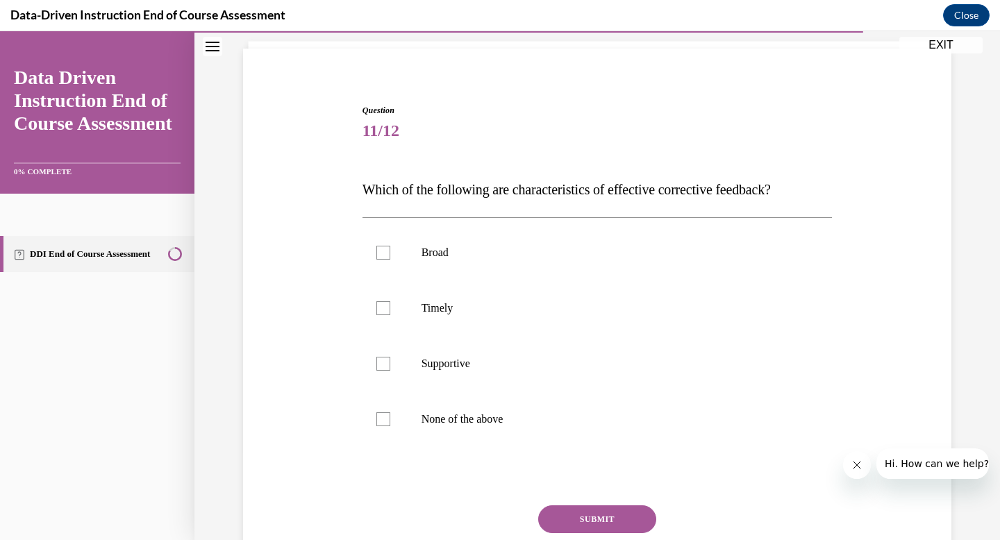
scroll to position [90, 0]
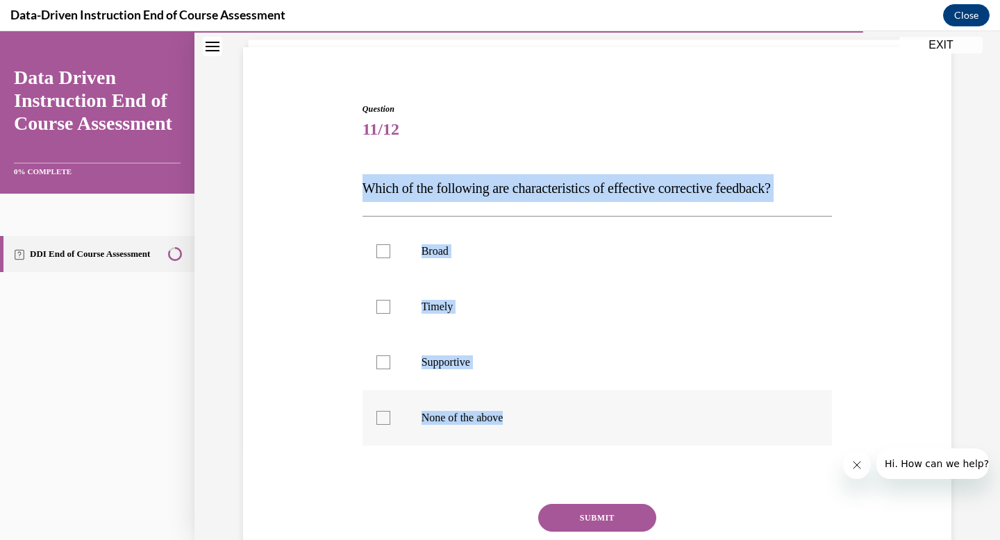
drag, startPoint x: 364, startPoint y: 185, endPoint x: 532, endPoint y: 418, distance: 287.5
click at [532, 418] on div "Question 11/12 Which of the following are characteristics of effective correcti…" at bounding box center [597, 360] width 470 height 515
copy div "Which of the following are characteristics of effective corrective feedback? Br…"
click at [370, 314] on label "Timely" at bounding box center [597, 307] width 470 height 56
click at [376, 314] on input "Timely" at bounding box center [383, 307] width 14 height 14
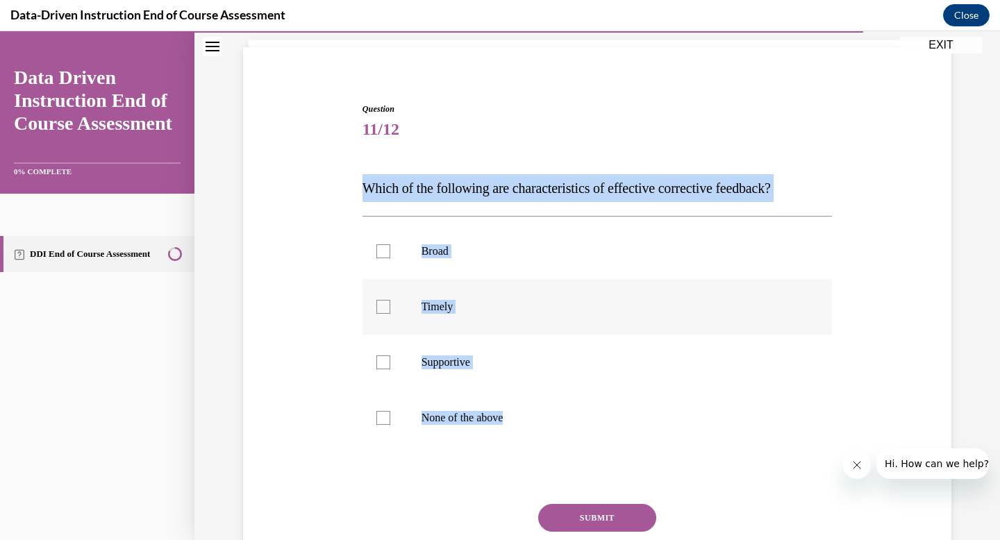
checkbox input "true"
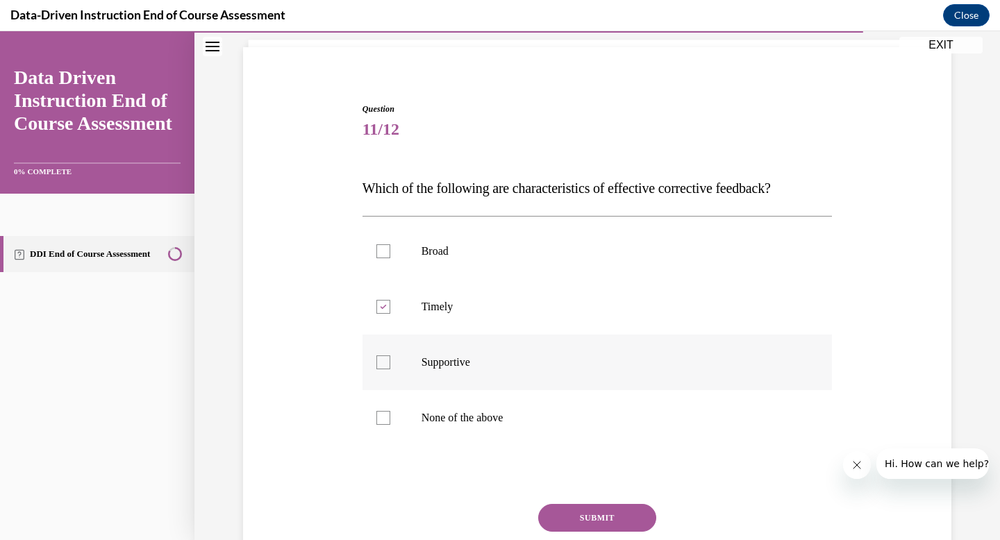
click at [383, 359] on div at bounding box center [383, 363] width 14 height 14
click at [383, 359] on input "Supportive" at bounding box center [383, 363] width 14 height 14
checkbox input "true"
click at [594, 527] on button "SUBMIT" at bounding box center [597, 518] width 118 height 28
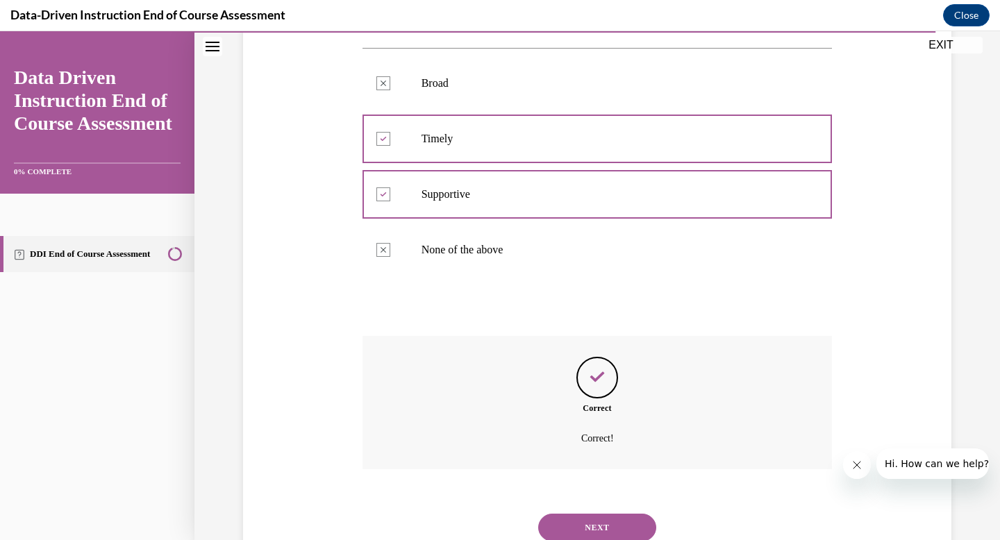
scroll to position [308, 0]
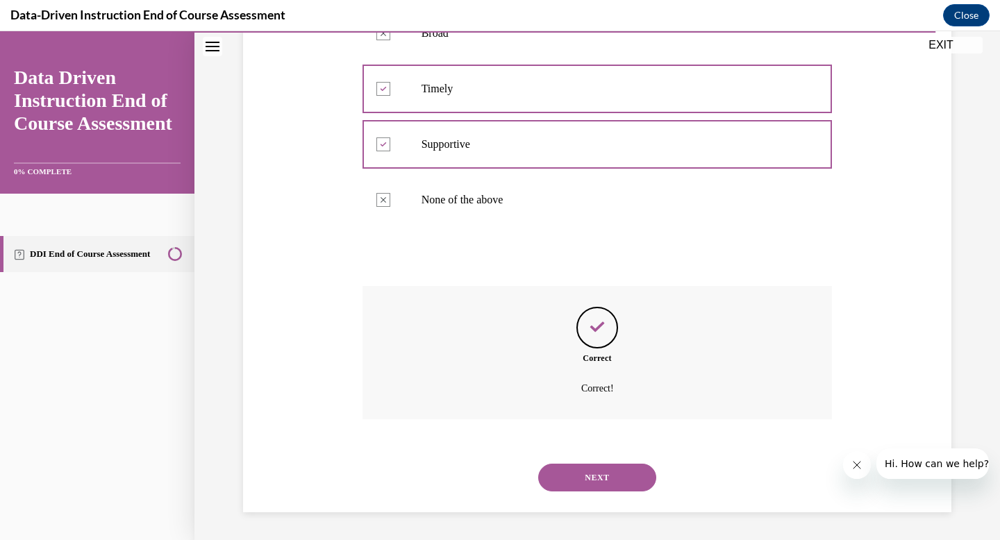
click at [607, 485] on button "NEXT" at bounding box center [597, 478] width 118 height 28
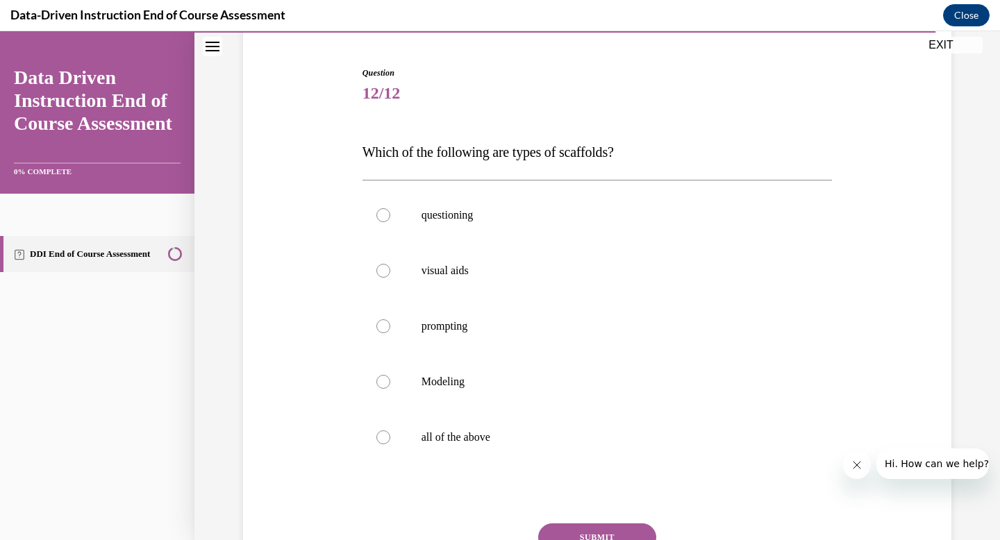
scroll to position [128, 0]
click at [376, 451] on label "all of the above" at bounding box center [597, 436] width 470 height 56
click at [376, 442] on input "all of the above" at bounding box center [383, 435] width 14 height 14
radio input "true"
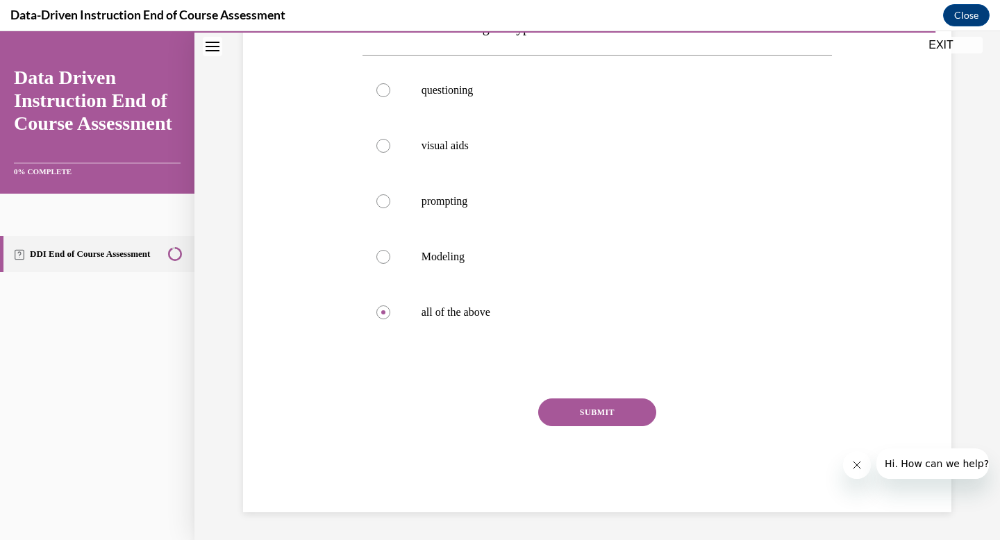
click at [612, 420] on button "SUBMIT" at bounding box center [597, 413] width 118 height 28
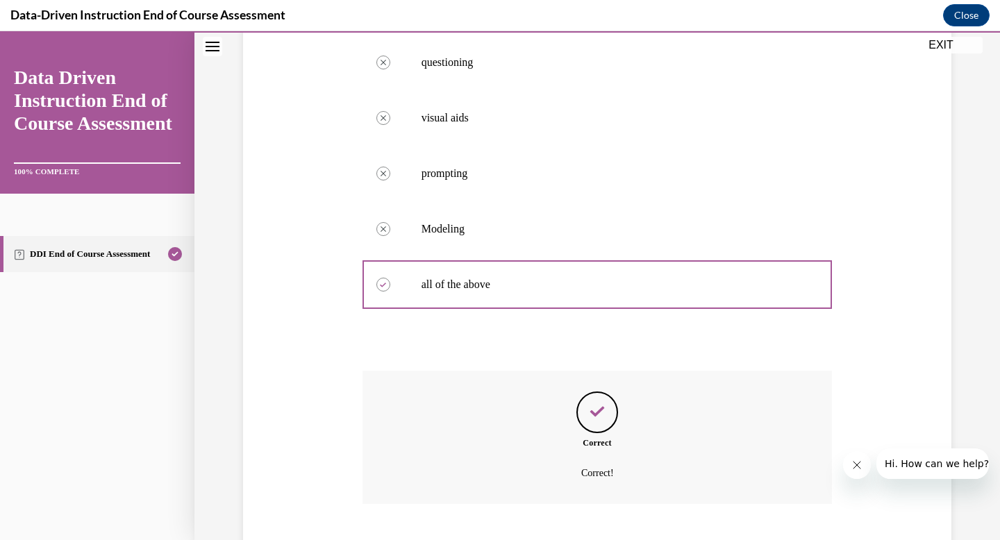
scroll to position [364, 0]
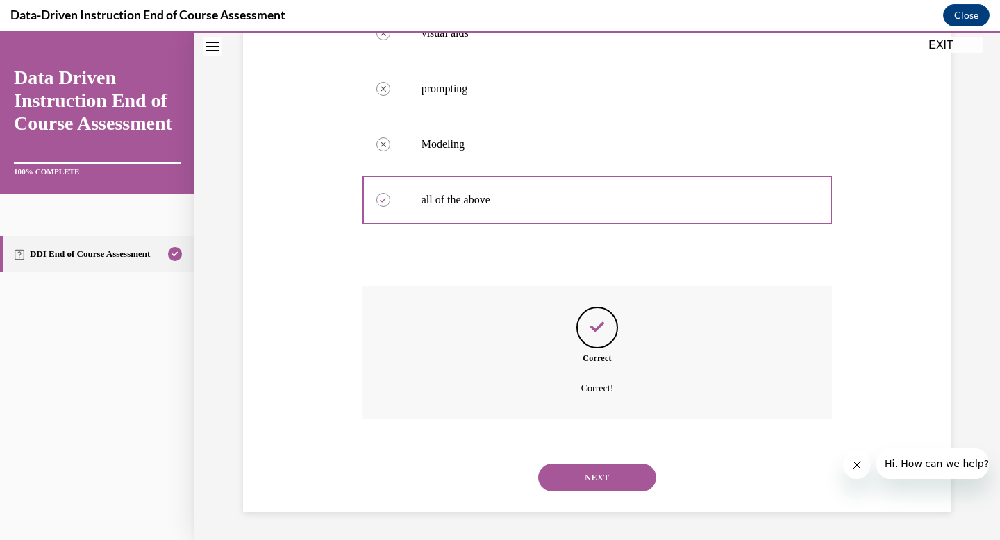
click at [590, 480] on button "NEXT" at bounding box center [597, 478] width 118 height 28
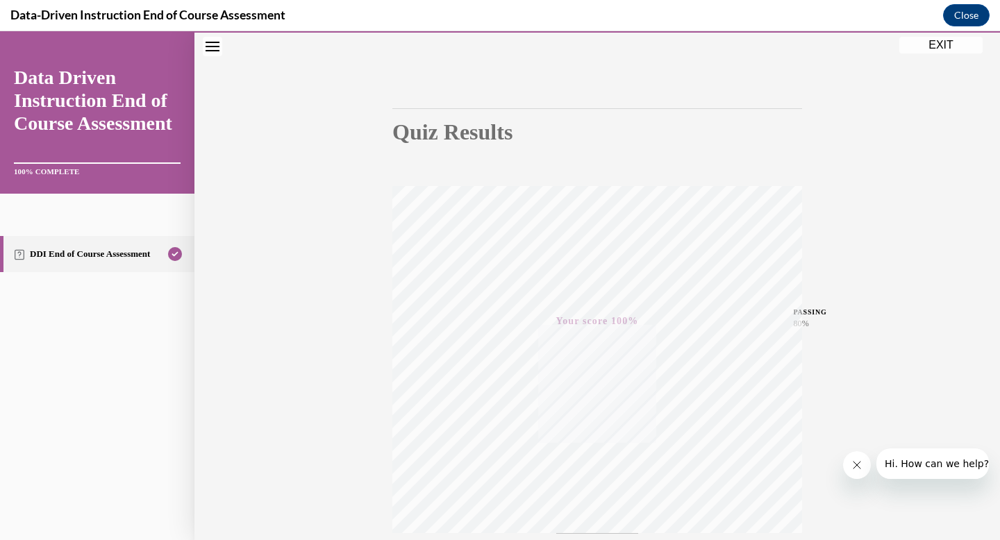
scroll to position [0, 0]
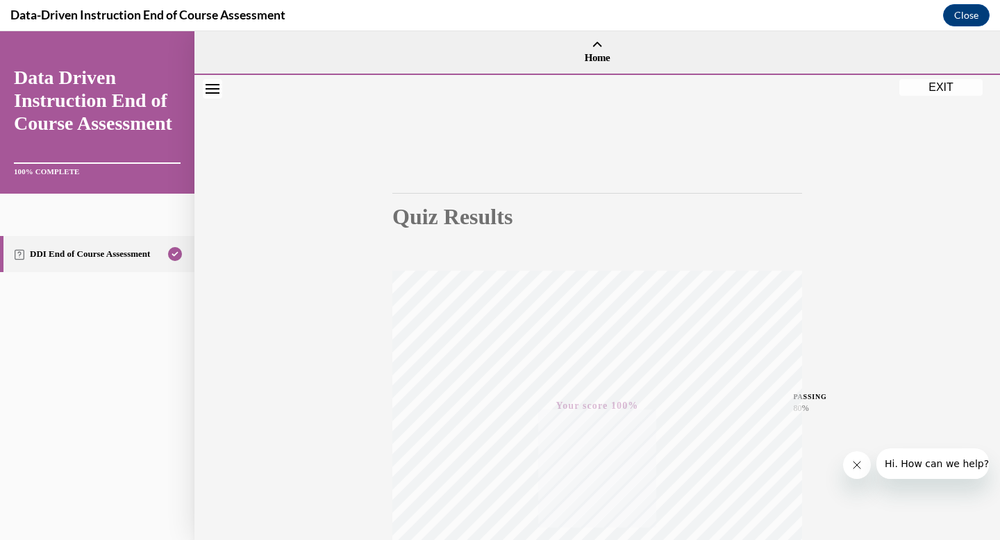
click at [937, 85] on button "EXIT" at bounding box center [940, 87] width 83 height 17
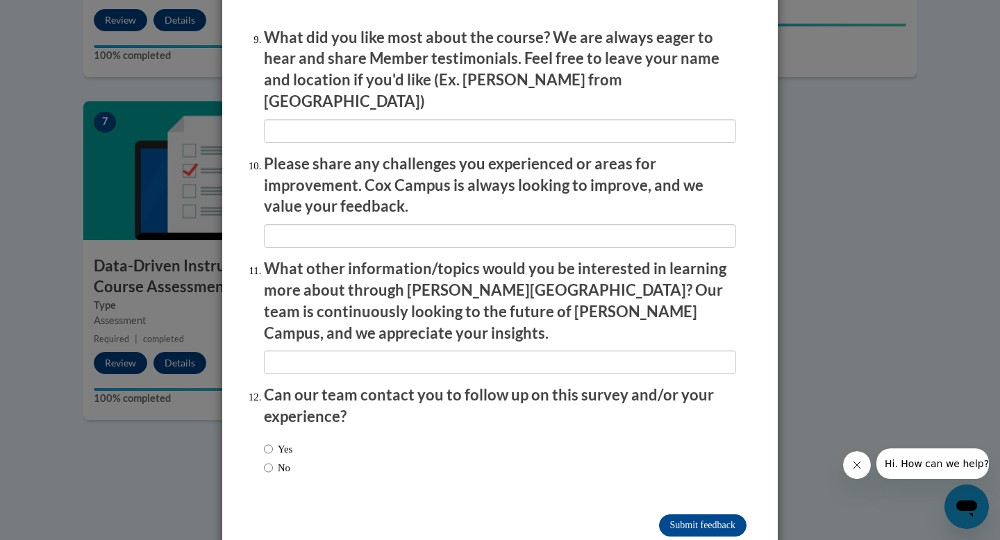
scroll to position [2348, 0]
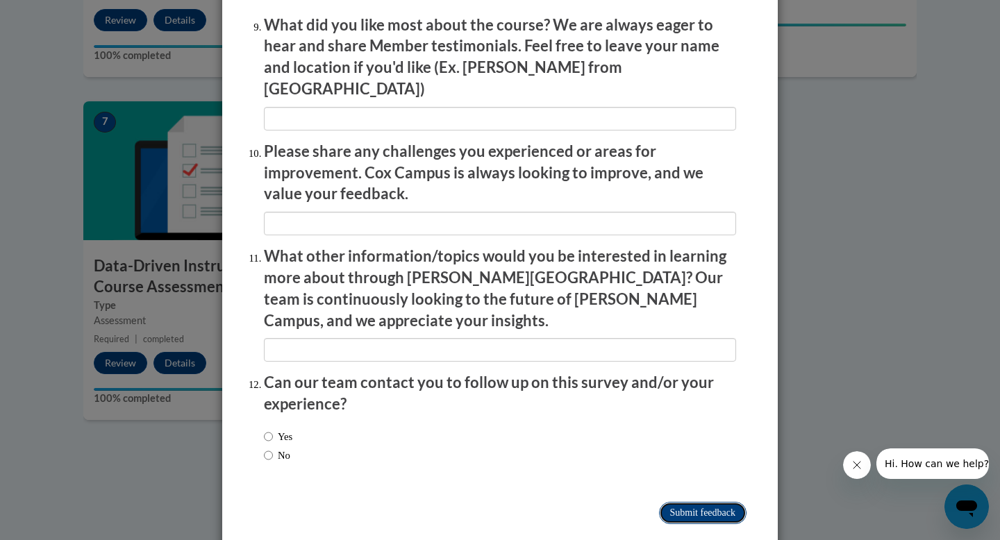
click at [689, 502] on input "Submit feedback" at bounding box center [702, 513] width 87 height 22
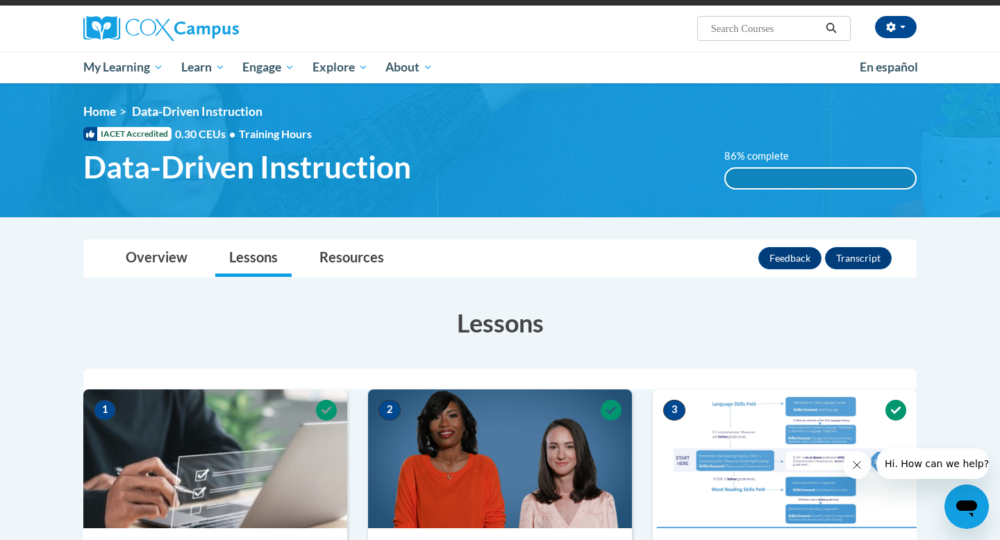
scroll to position [99, 0]
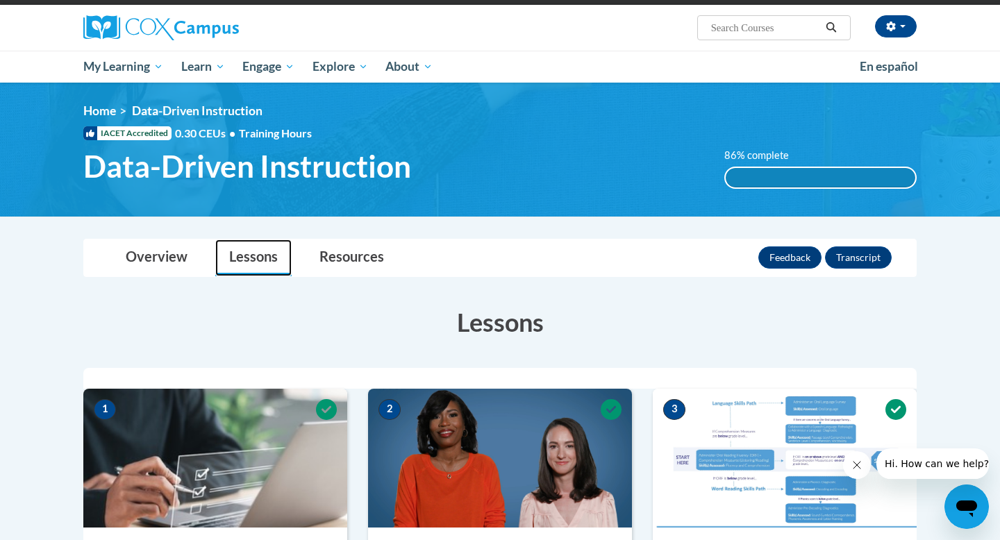
click at [258, 255] on link "Lessons" at bounding box center [253, 258] width 76 height 37
click at [98, 112] on link "Home" at bounding box center [99, 110] width 33 height 15
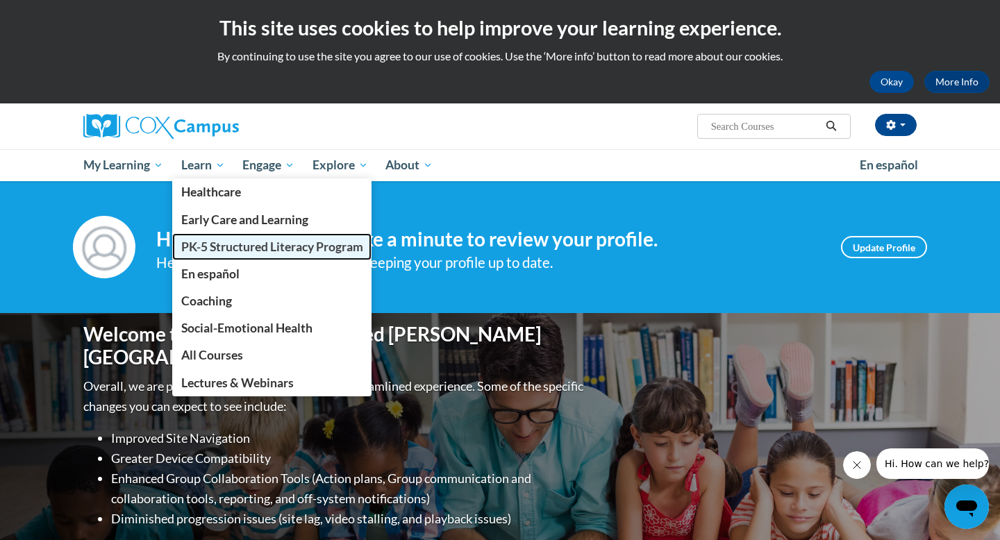
click at [226, 249] on span "PK-5 Structured Literacy Program" at bounding box center [272, 247] width 182 height 15
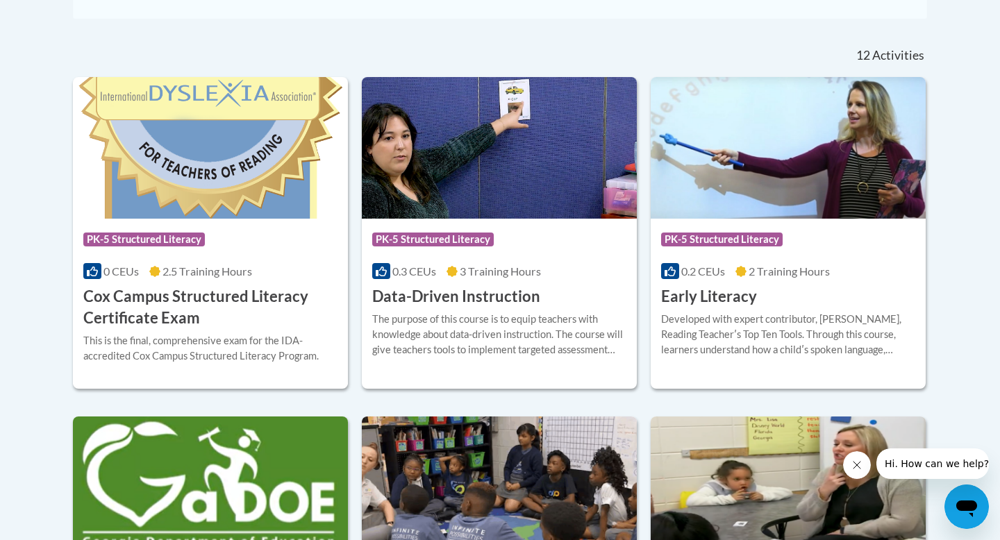
scroll to position [589, 0]
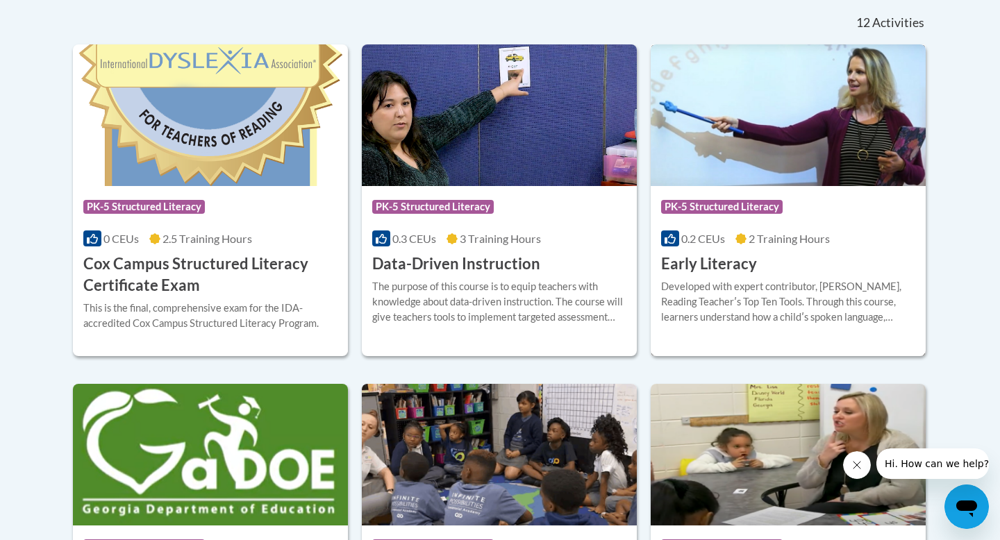
click at [747, 126] on img at bounding box center [788, 115] width 275 height 142
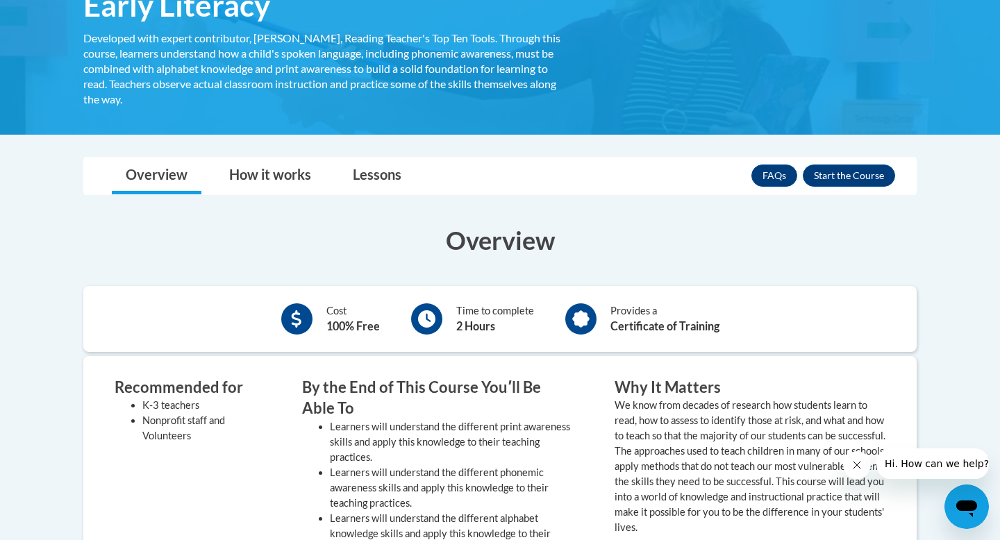
scroll to position [262, 0]
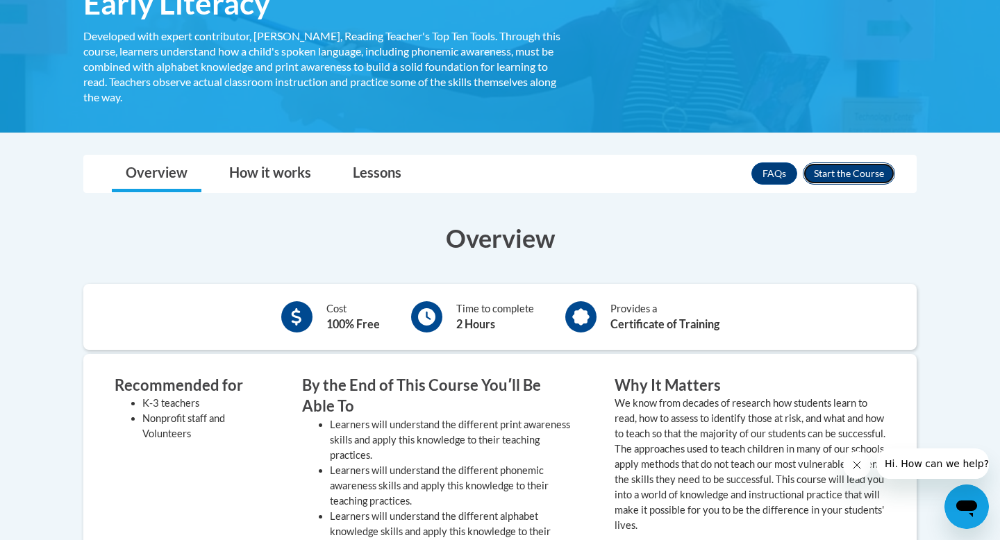
click at [852, 168] on button "Enroll" at bounding box center [849, 173] width 92 height 22
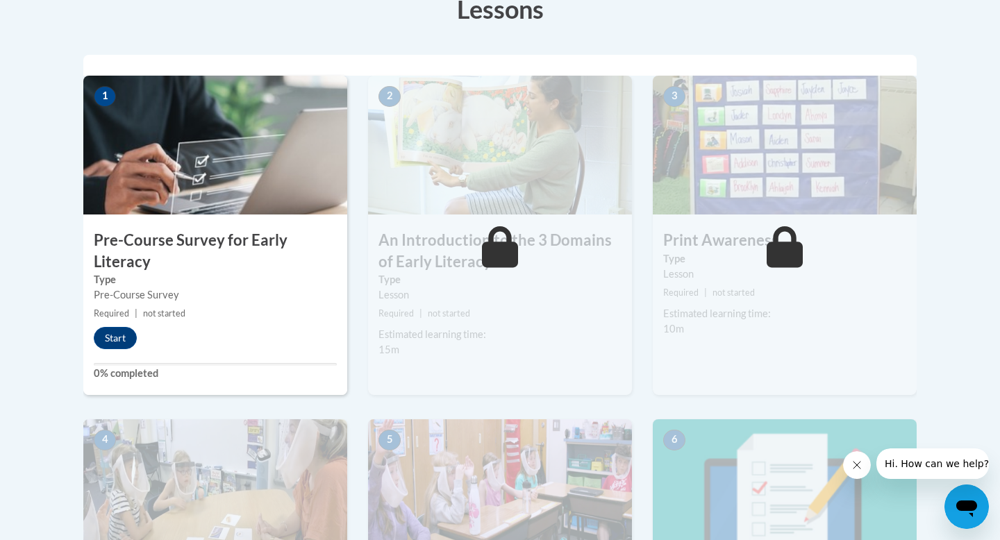
scroll to position [415, 0]
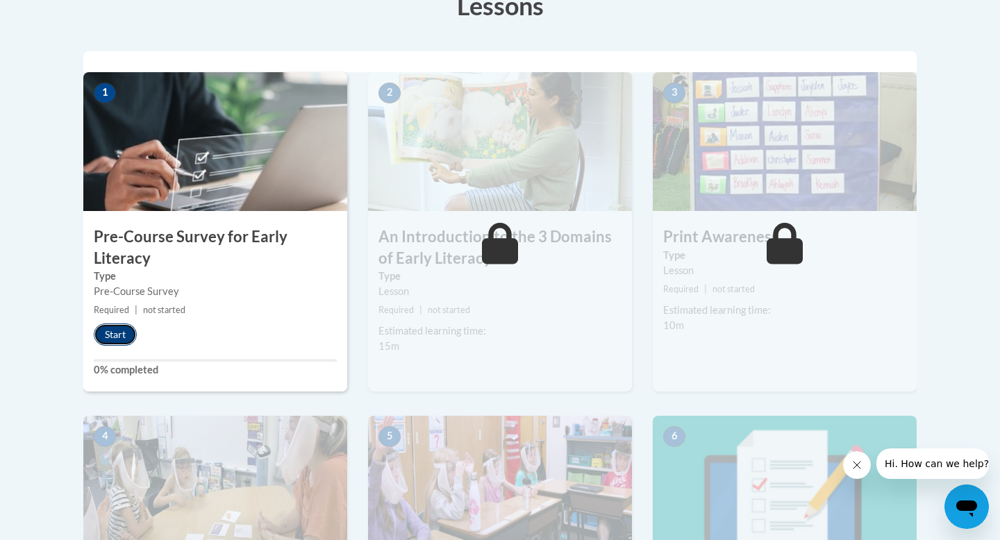
click at [111, 337] on button "Start" at bounding box center [115, 335] width 43 height 22
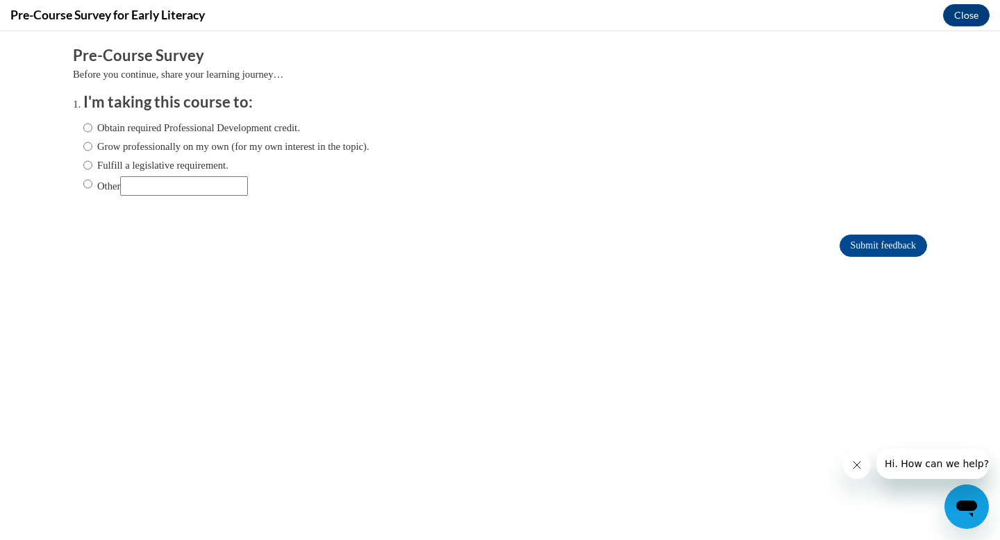
scroll to position [0, 0]
click at [88, 144] on input "Grow professionally on my own (for my own interest in the topic)." at bounding box center [87, 146] width 9 height 15
radio input "true"
click at [866, 251] on input "Submit feedback" at bounding box center [882, 246] width 87 height 22
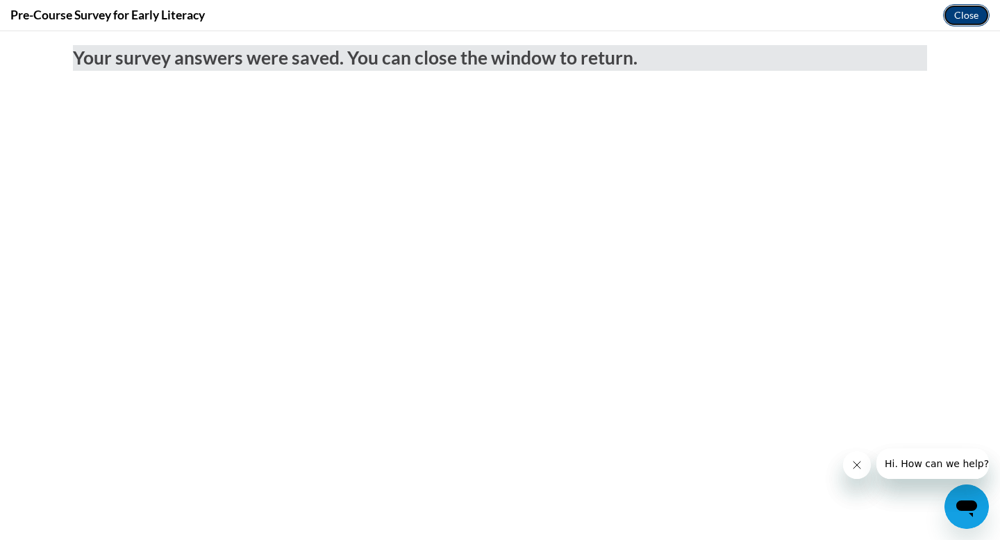
click at [965, 23] on button "Close" at bounding box center [966, 15] width 47 height 22
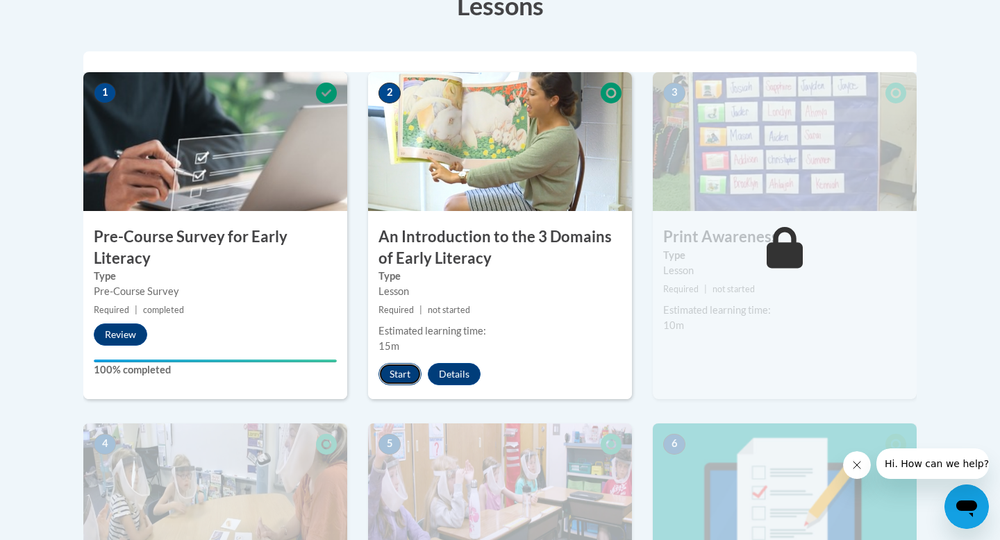
click at [399, 375] on button "Start" at bounding box center [399, 374] width 43 height 22
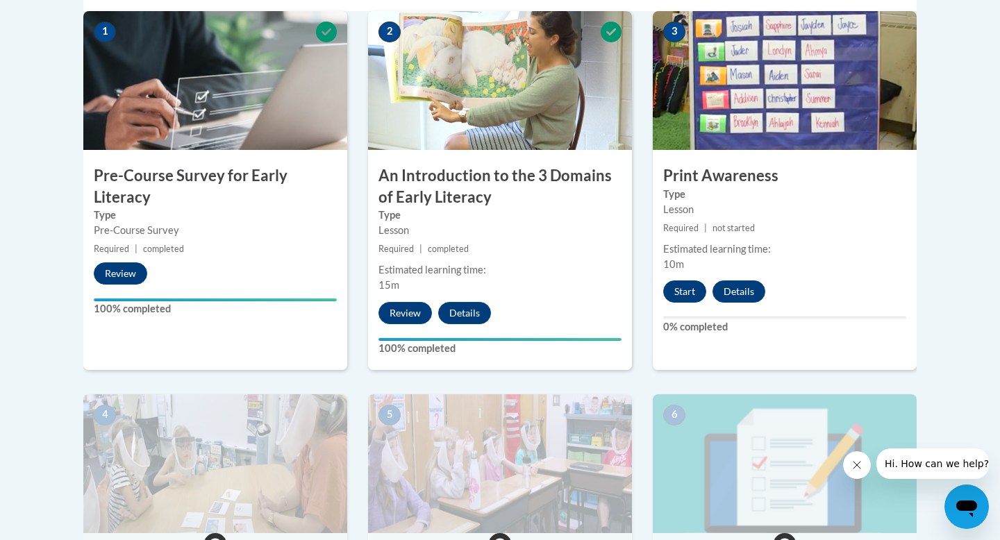
scroll to position [480, 0]
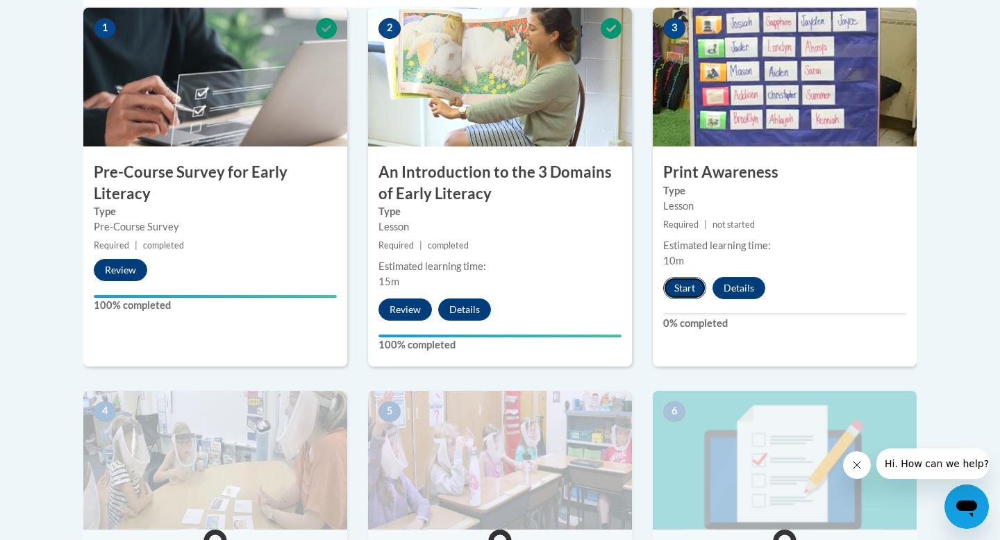
click at [691, 292] on button "Start" at bounding box center [684, 288] width 43 height 22
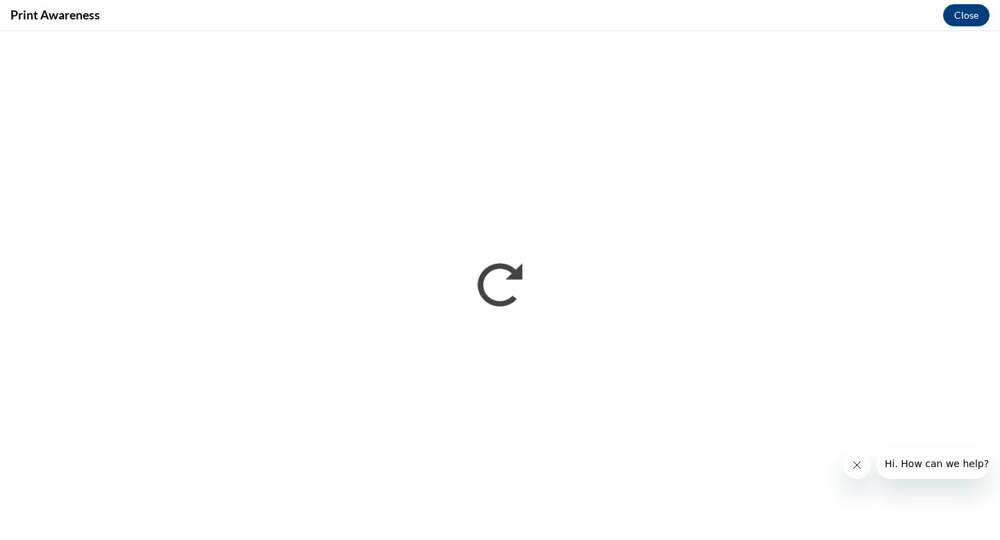
scroll to position [0, 0]
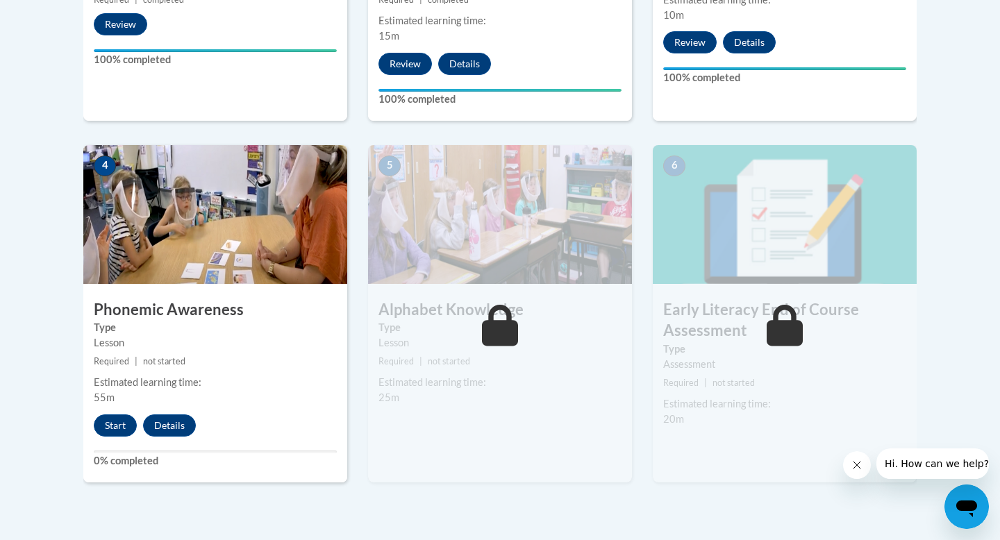
scroll to position [982, 0]
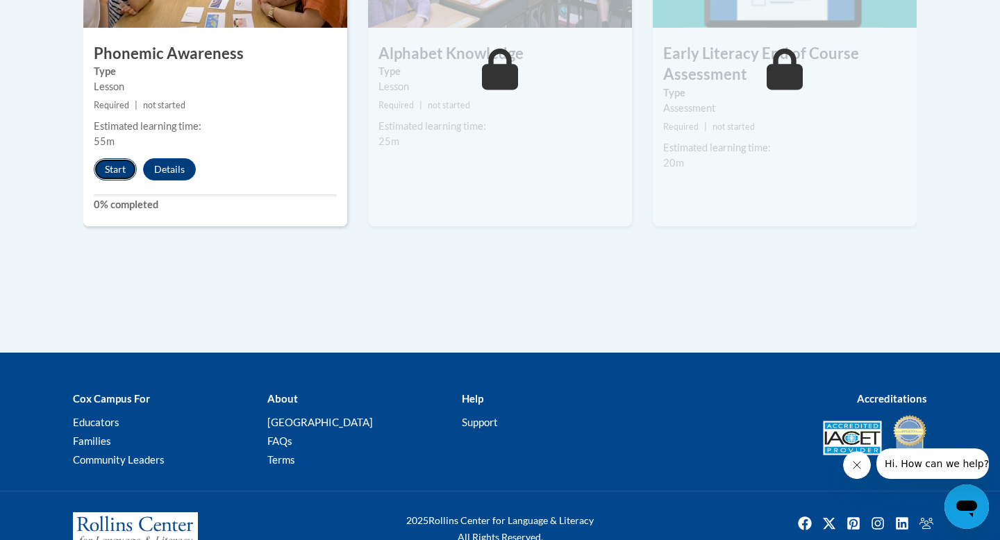
click at [118, 172] on button "Start" at bounding box center [115, 169] width 43 height 22
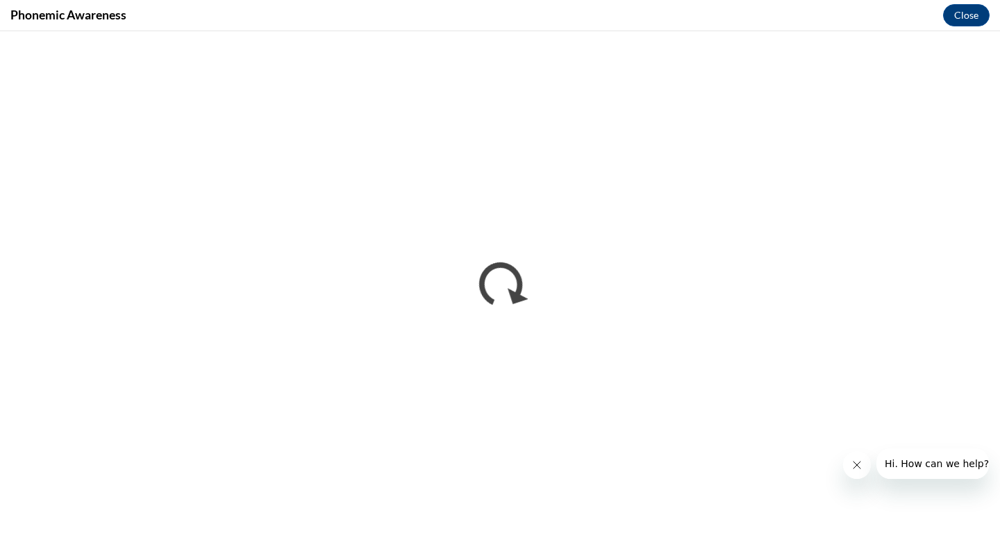
scroll to position [0, 0]
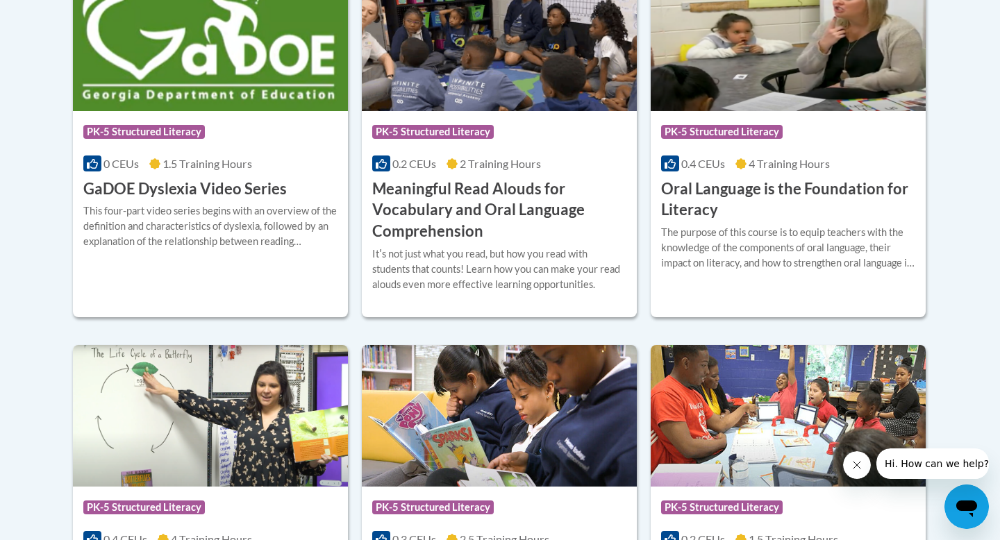
scroll to position [878, 0]
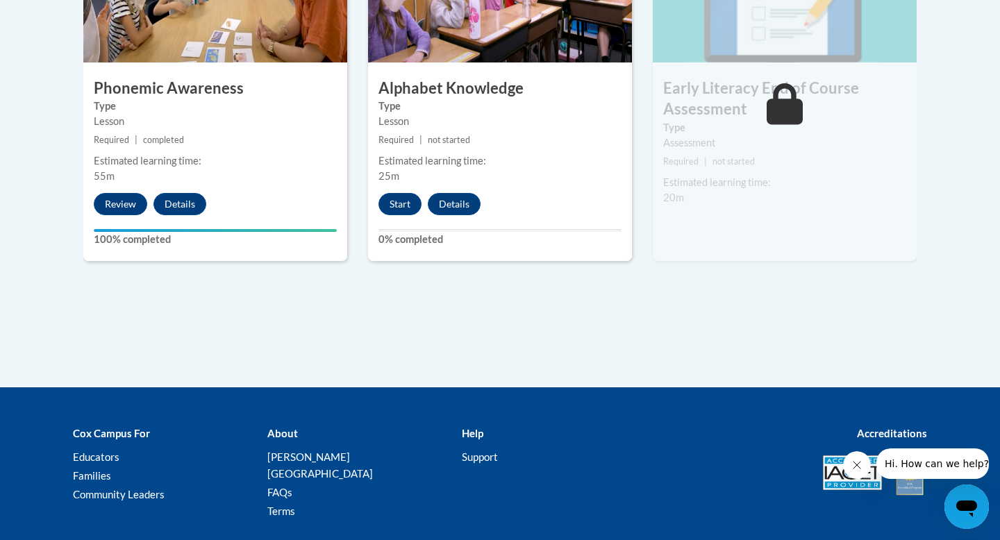
scroll to position [1023, 0]
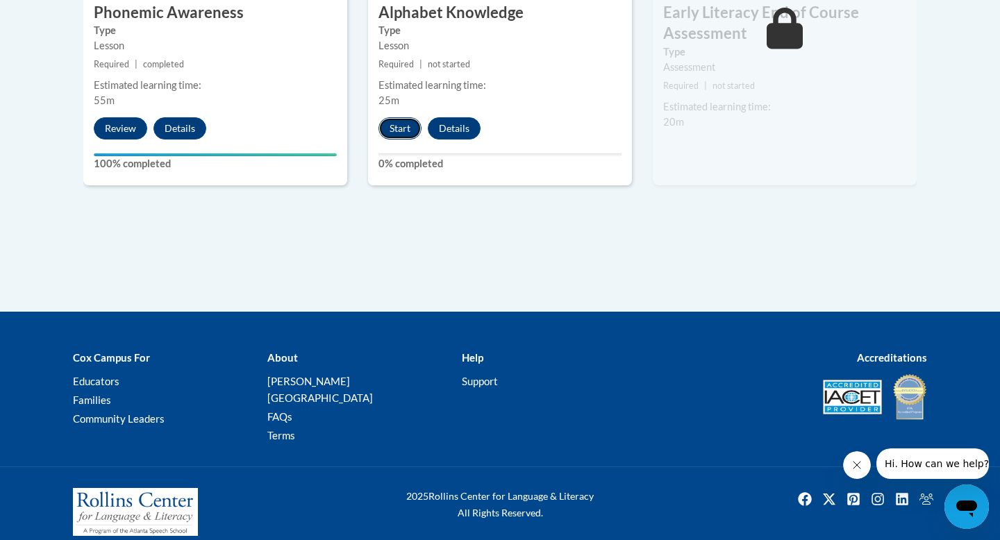
click at [399, 130] on button "Start" at bounding box center [399, 128] width 43 height 22
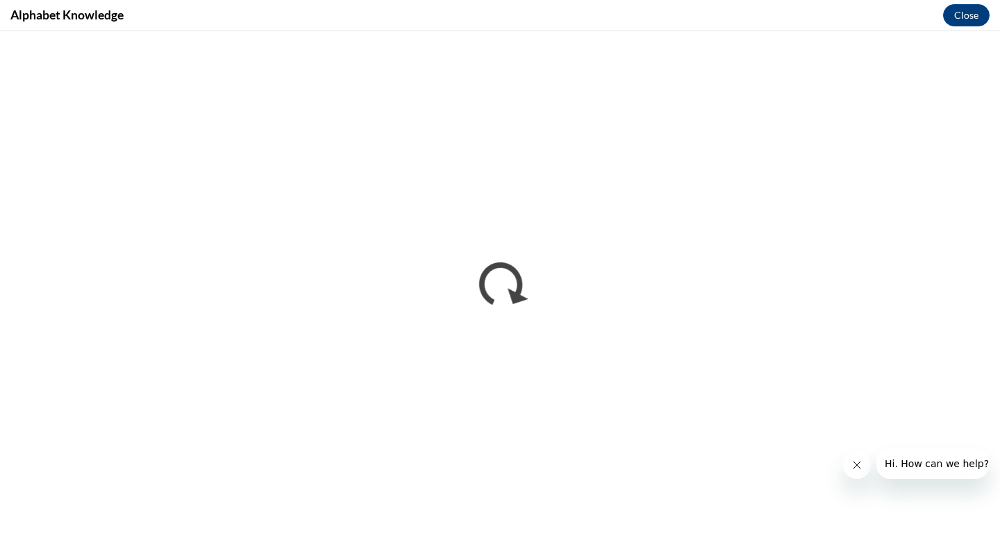
scroll to position [0, 0]
click at [970, 17] on button "Close" at bounding box center [966, 15] width 47 height 22
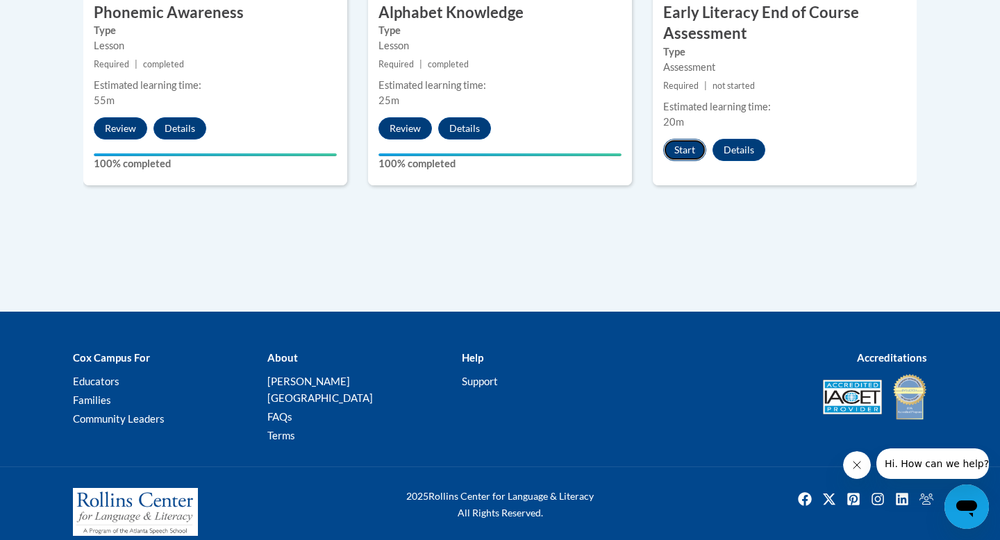
click at [688, 149] on button "Start" at bounding box center [684, 150] width 43 height 22
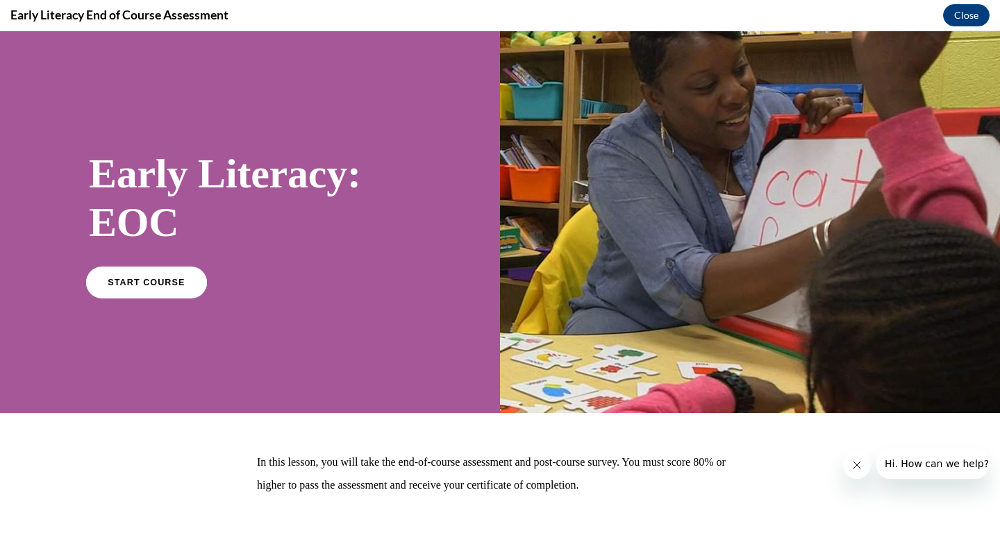
click at [166, 279] on span "START COURSE" at bounding box center [146, 282] width 77 height 10
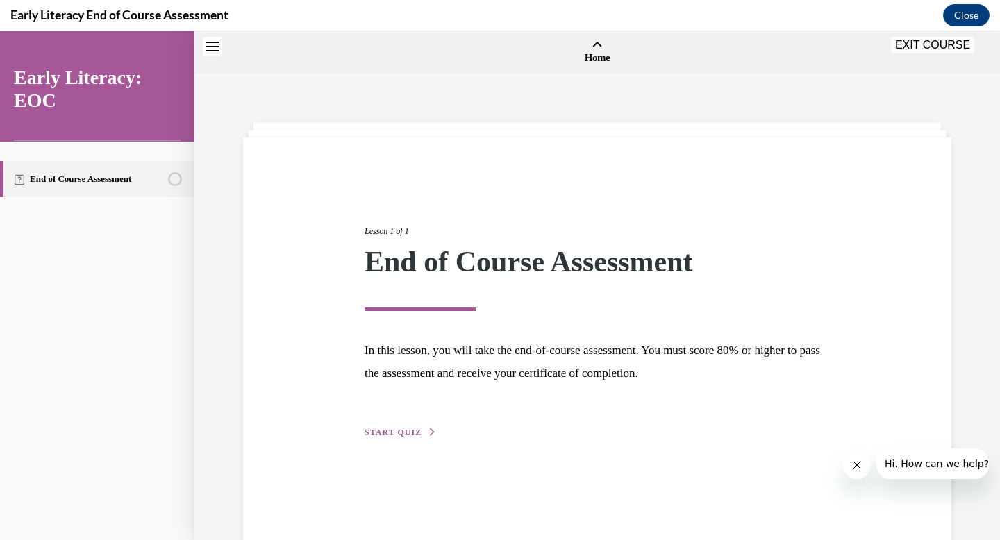
scroll to position [43, 0]
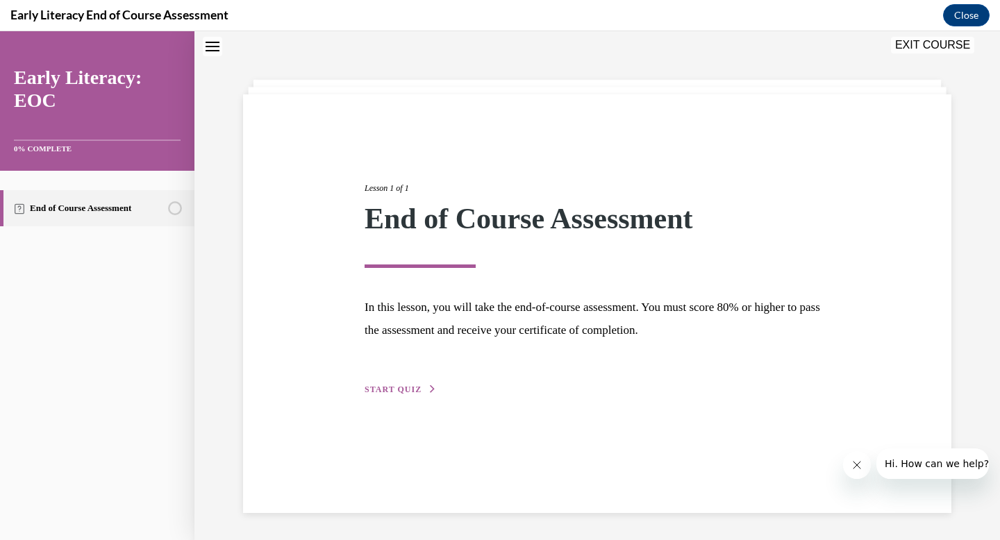
click at [397, 387] on span "START QUIZ" at bounding box center [393, 390] width 57 height 10
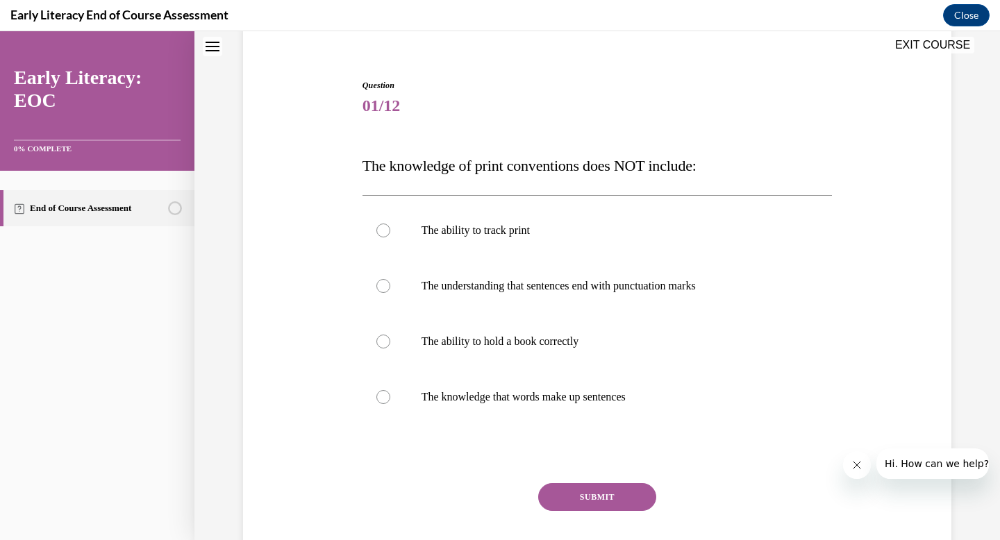
scroll to position [118, 0]
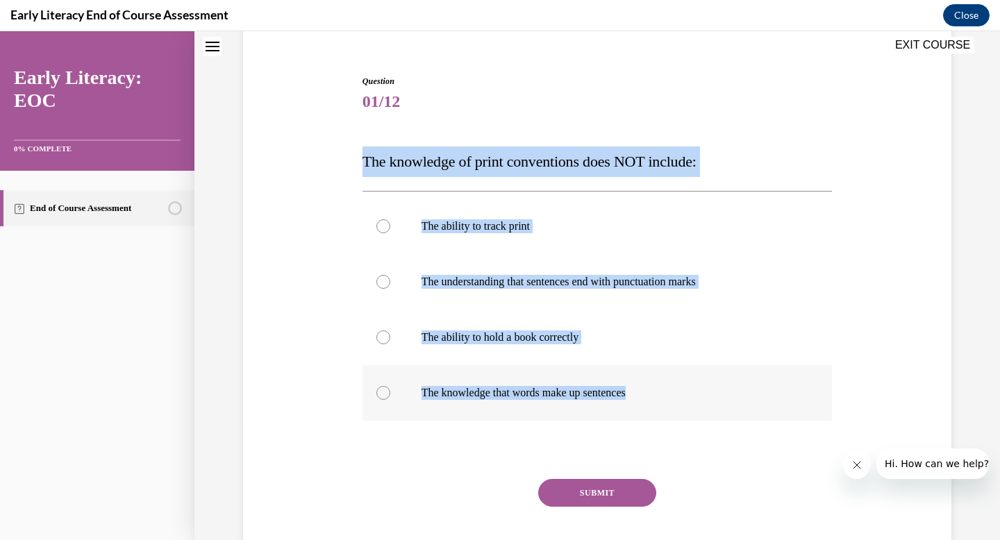
drag, startPoint x: 363, startPoint y: 158, endPoint x: 648, endPoint y: 395, distance: 370.7
click at [648, 395] on div "Question 01/12 The knowledge of print conventions does NOT include: The ability…" at bounding box center [597, 334] width 470 height 518
copy div "The knowledge of print conventions does NOT include: The ability to track print…"
click at [383, 282] on div at bounding box center [383, 282] width 14 height 14
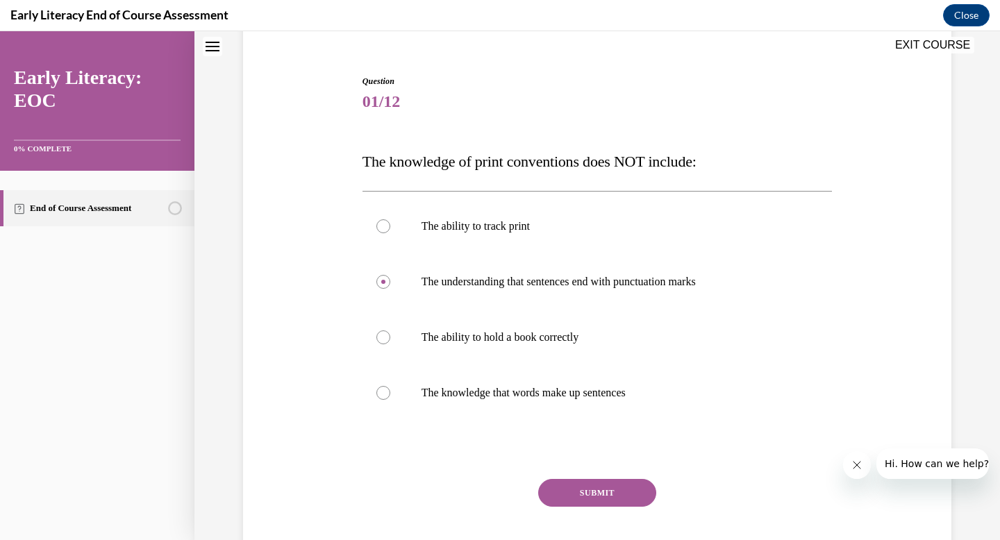
click at [608, 494] on button "SUBMIT" at bounding box center [597, 493] width 118 height 28
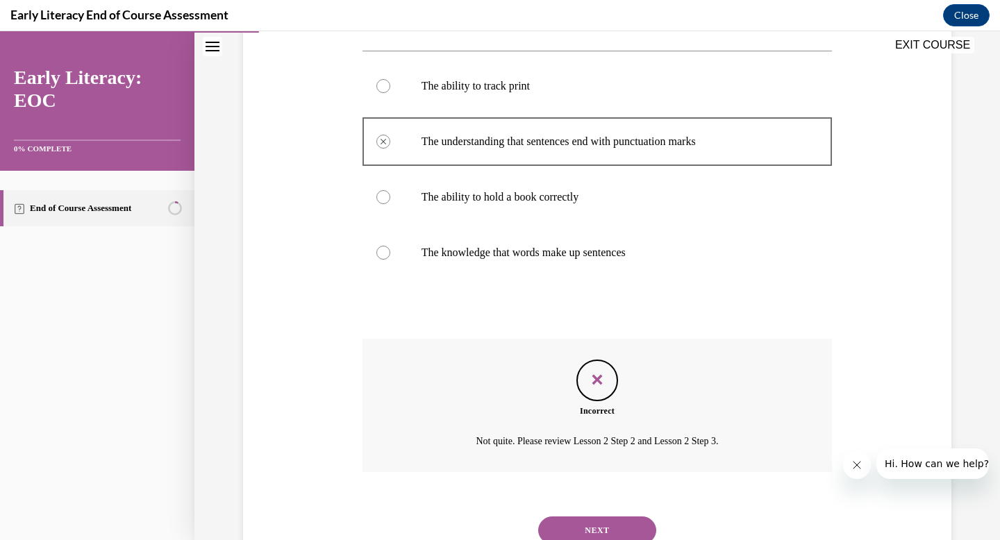
scroll to position [311, 0]
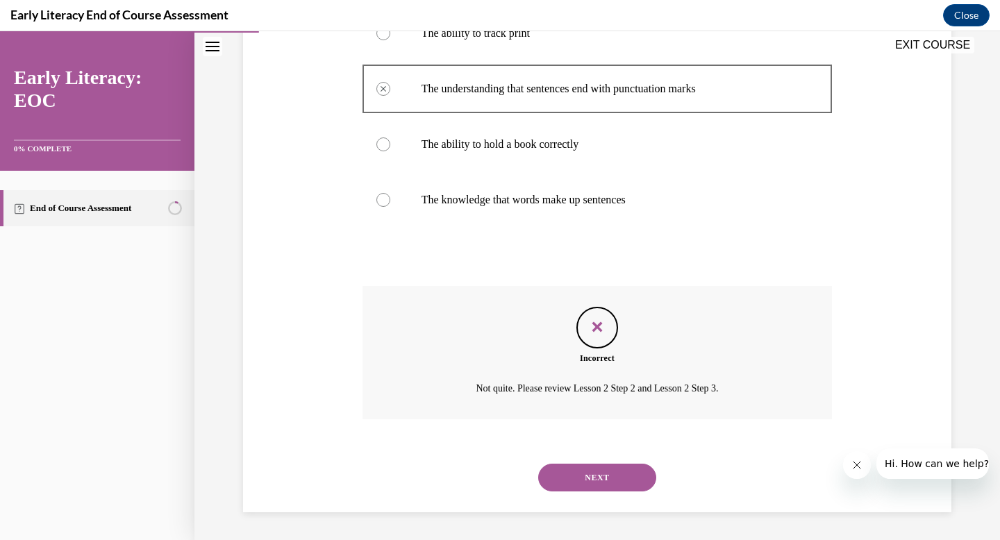
click at [610, 476] on button "NEXT" at bounding box center [597, 478] width 118 height 28
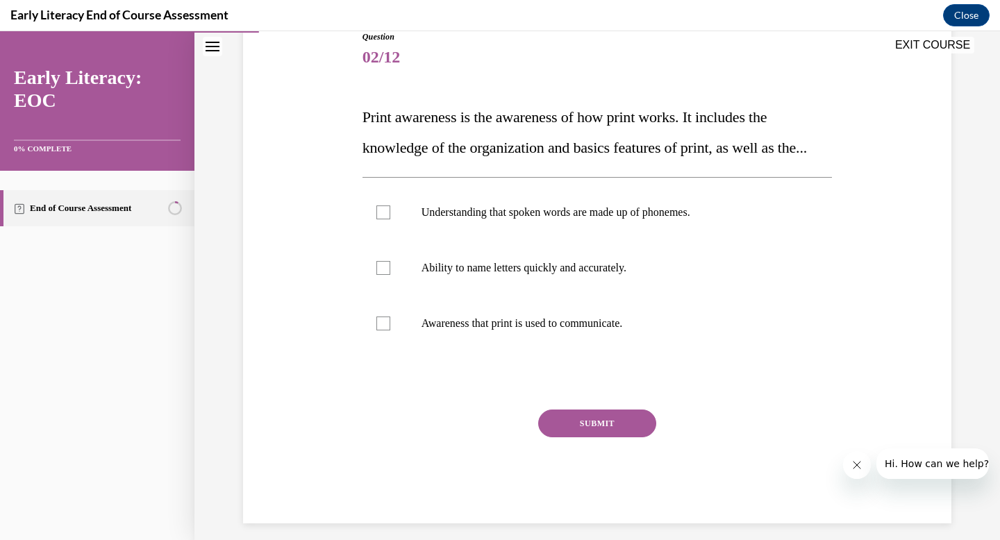
scroll to position [149, 0]
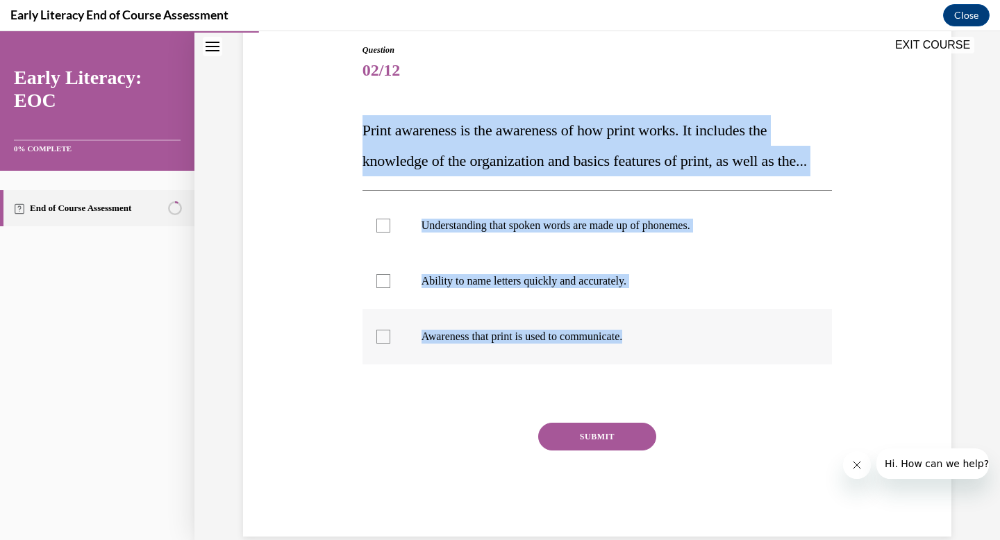
drag, startPoint x: 365, startPoint y: 125, endPoint x: 646, endPoint y: 370, distance: 373.1
click at [646, 370] on div "Question 02/12 Print awareness is the awareness of how print works. It includes…" at bounding box center [597, 290] width 470 height 493
copy div "Print awareness is the awareness of how print works. It includes the knowledge …"
click at [460, 344] on p "Awareness that print is used to communicate." at bounding box center [609, 337] width 376 height 14
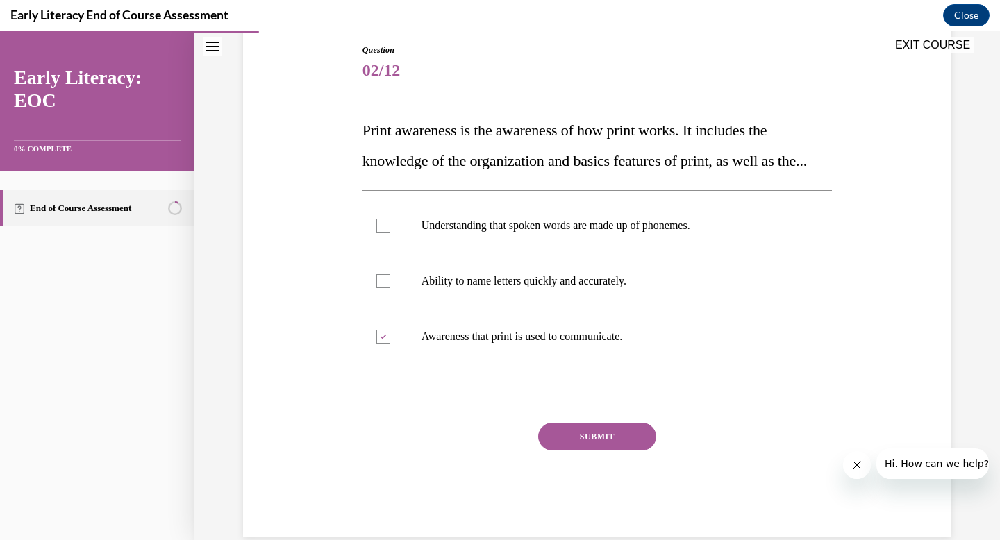
click at [609, 451] on button "SUBMIT" at bounding box center [597, 437] width 118 height 28
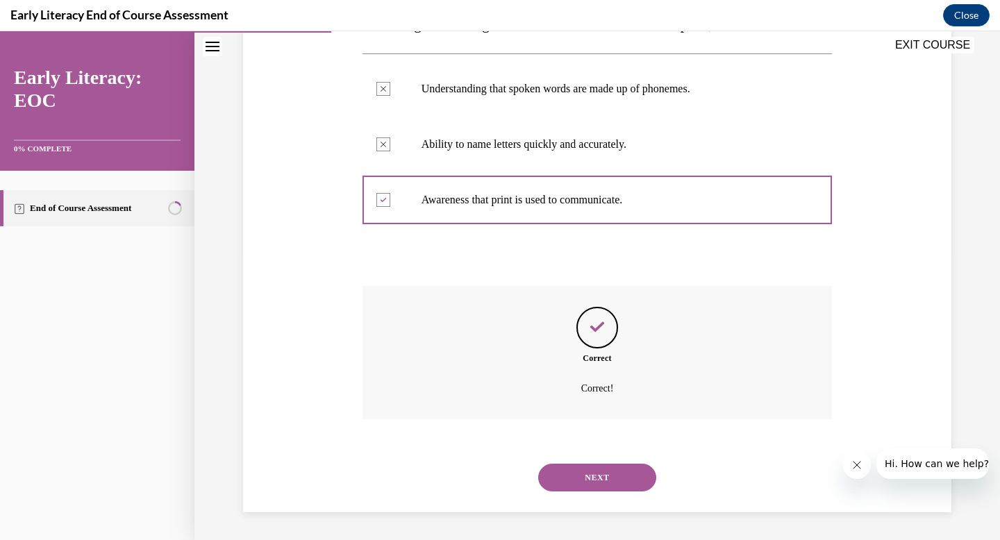
scroll to position [317, 0]
click at [605, 483] on button "NEXT" at bounding box center [597, 478] width 118 height 28
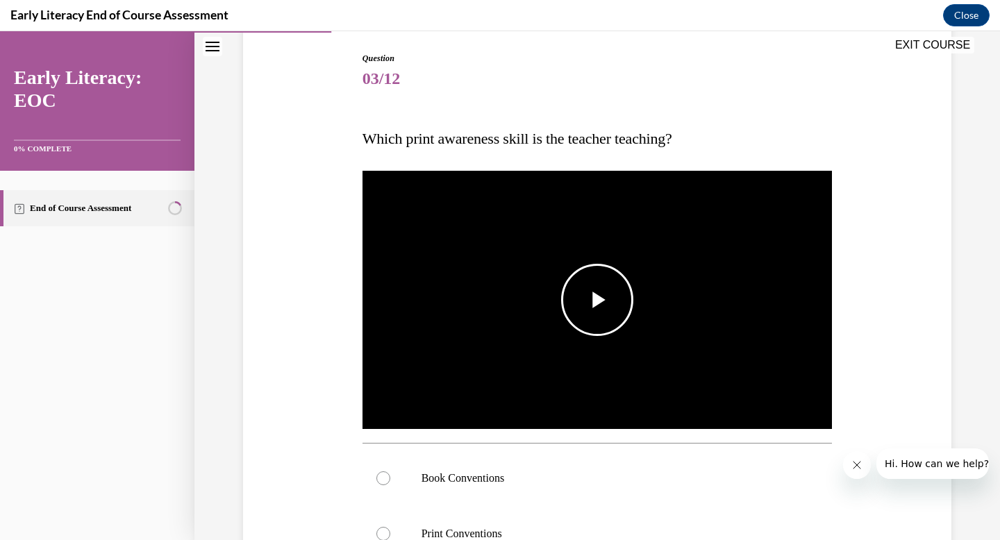
scroll to position [184, 0]
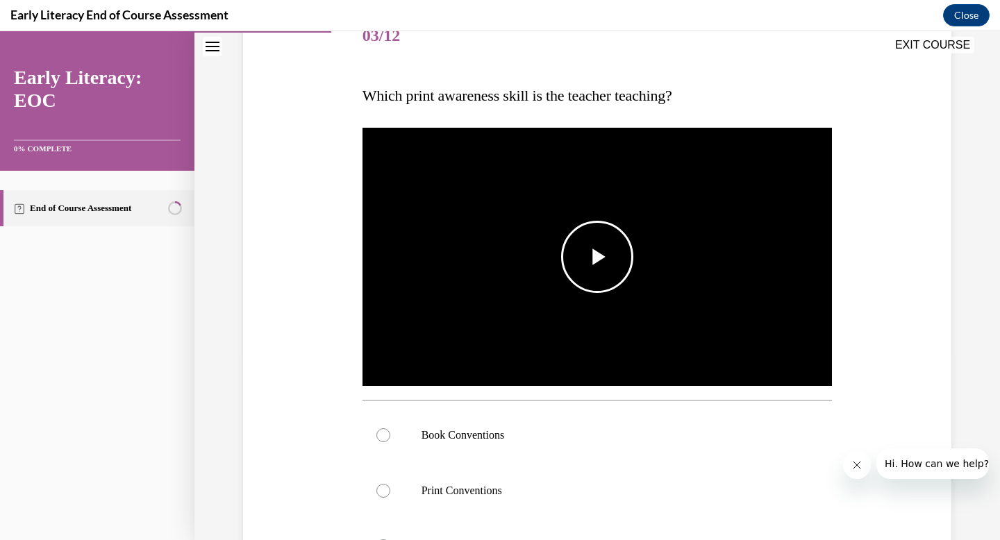
click at [597, 257] on span "Video player" at bounding box center [597, 257] width 0 height 0
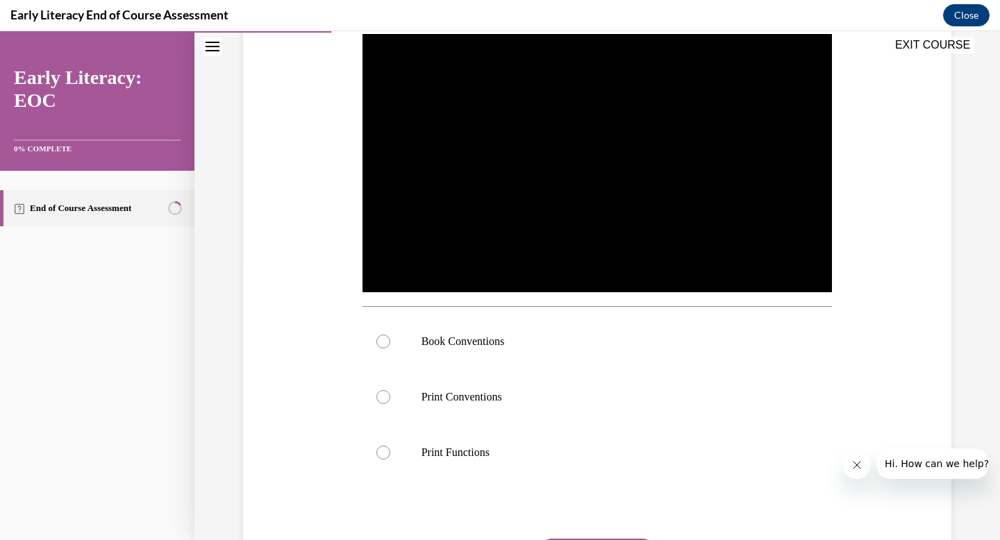
scroll to position [297, 0]
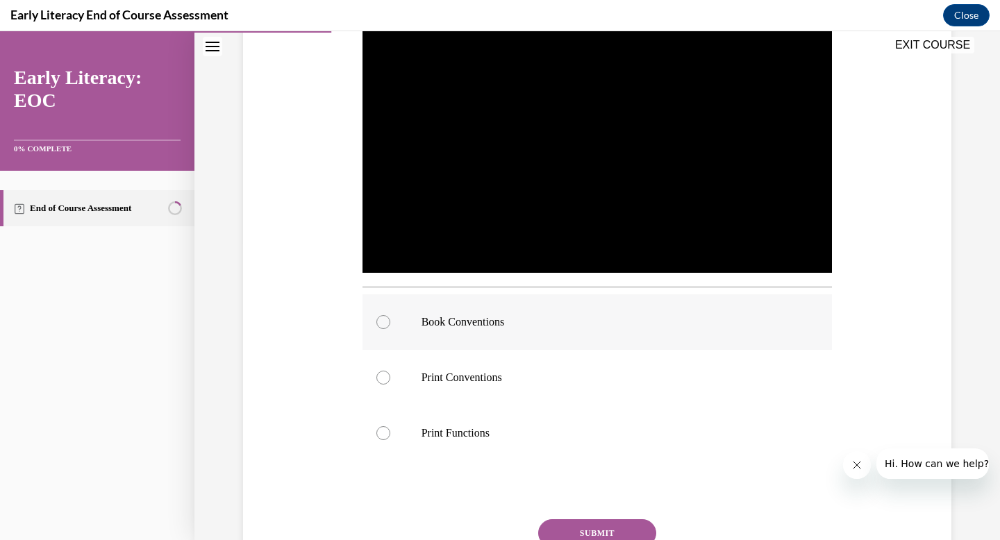
click at [390, 320] on div at bounding box center [597, 322] width 470 height 56
click at [588, 532] on button "SUBMIT" at bounding box center [597, 533] width 118 height 28
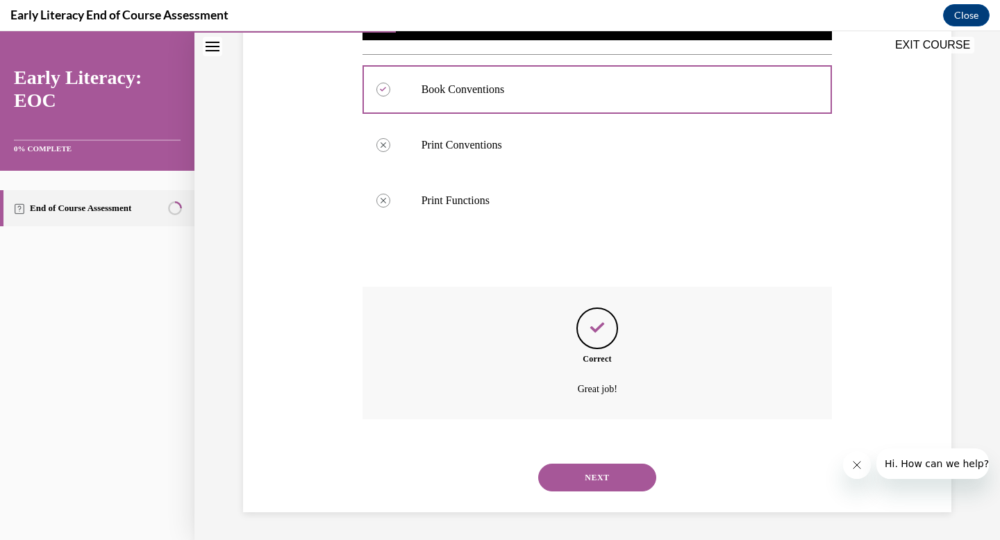
scroll to position [530, 0]
click at [598, 485] on button "NEXT" at bounding box center [597, 478] width 118 height 28
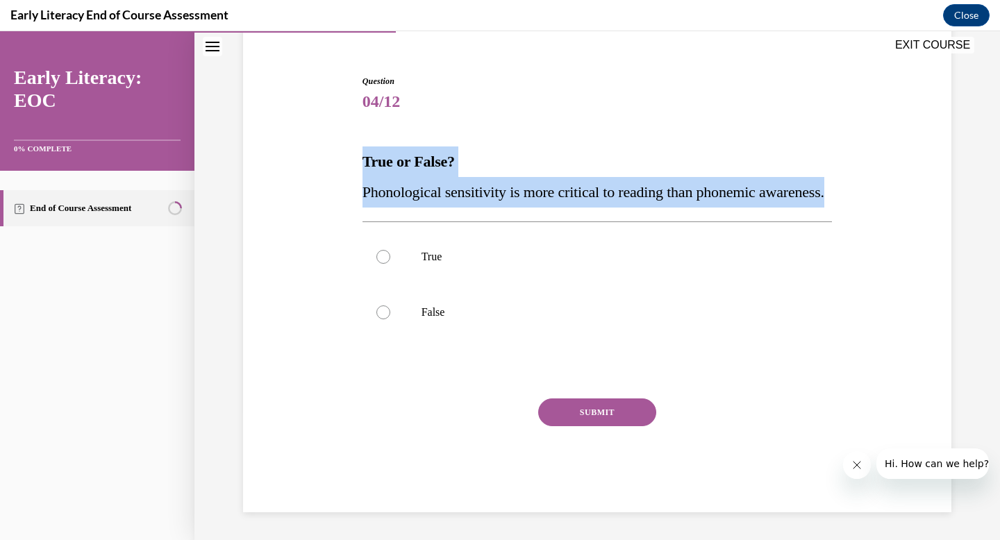
drag, startPoint x: 365, startPoint y: 129, endPoint x: 451, endPoint y: 203, distance: 113.7
click at [451, 203] on div "True or False? Phonological sensitivity is more critical to reading than phonem…" at bounding box center [597, 177] width 470 height 61
copy div "True or False? Phonological sensitivity is more critical to reading than phonem…"
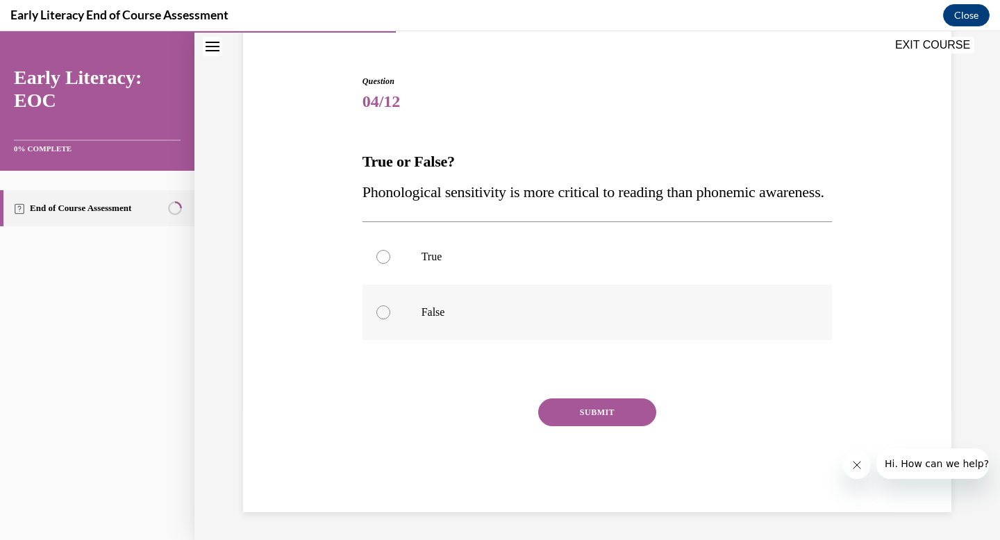
click at [420, 310] on div at bounding box center [597, 313] width 470 height 56
click at [603, 411] on button "SUBMIT" at bounding box center [597, 413] width 118 height 28
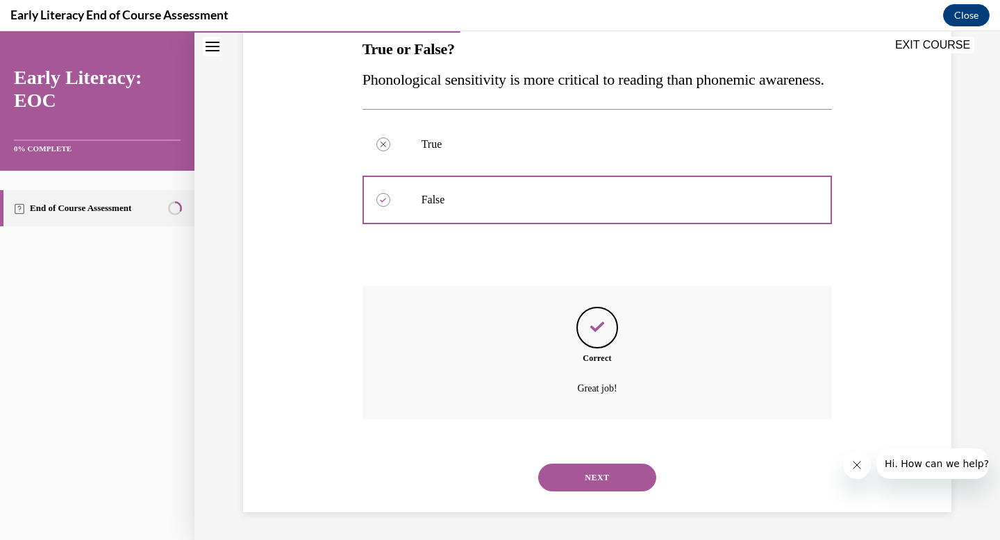
scroll to position [261, 0]
click at [585, 480] on button "NEXT" at bounding box center [597, 478] width 118 height 28
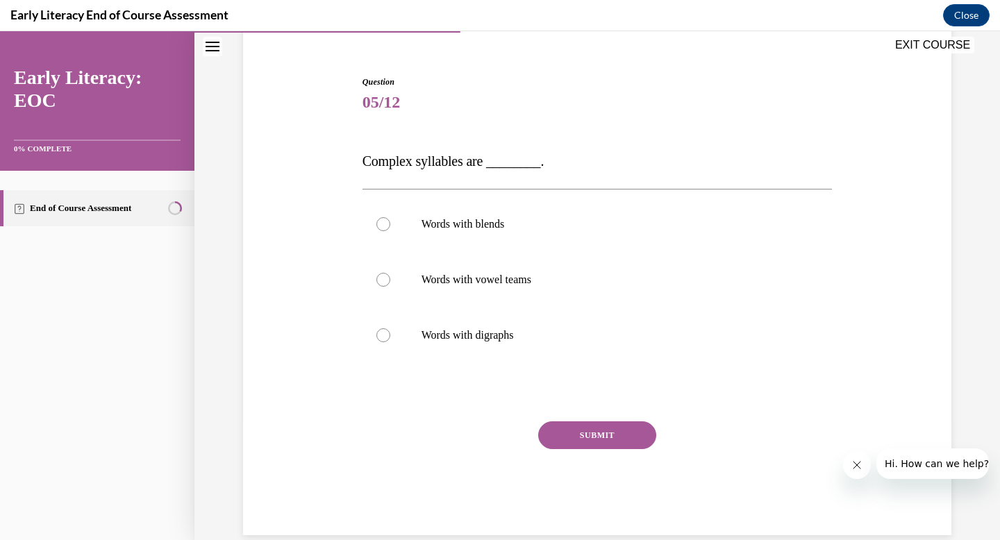
scroll to position [117, 0]
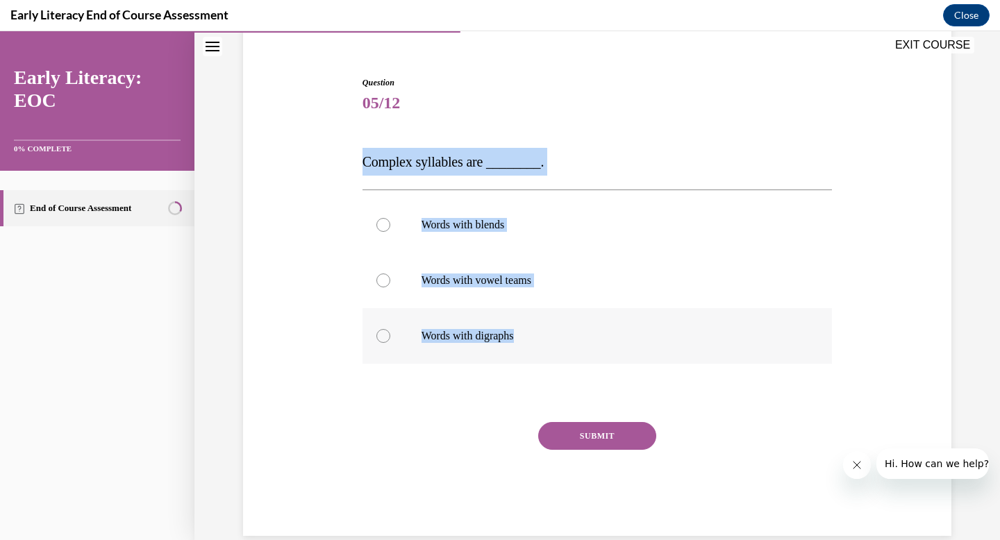
drag, startPoint x: 360, startPoint y: 163, endPoint x: 531, endPoint y: 340, distance: 245.5
click at [531, 340] on div "Question 05/12 Complex syllables are ________. Words with blends Words with vow…" at bounding box center [597, 296] width 477 height 481
copy div "Complex syllables are ________. Words with blends Words with vowel teams Words …"
click at [381, 221] on div at bounding box center [383, 225] width 14 height 14
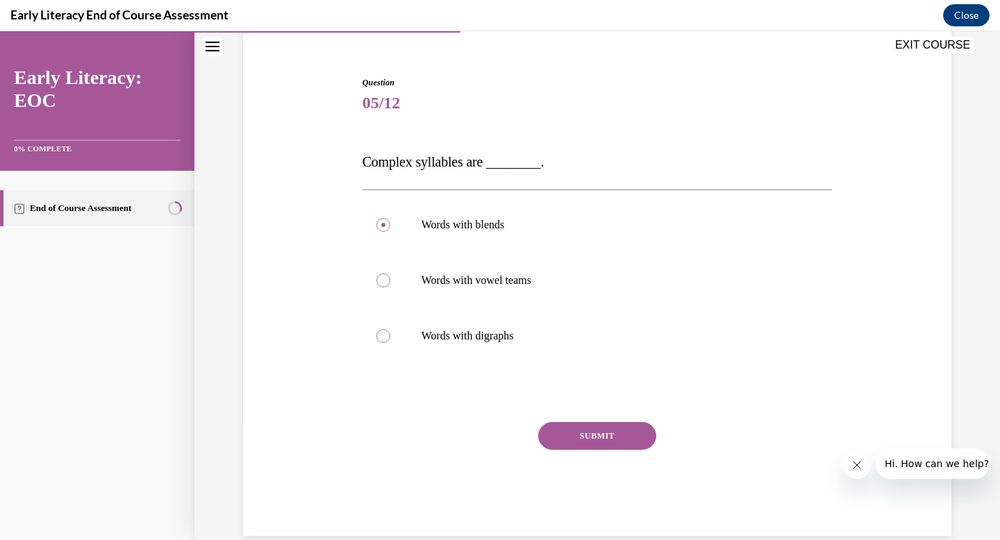
click at [592, 435] on button "SUBMIT" at bounding box center [597, 436] width 118 height 28
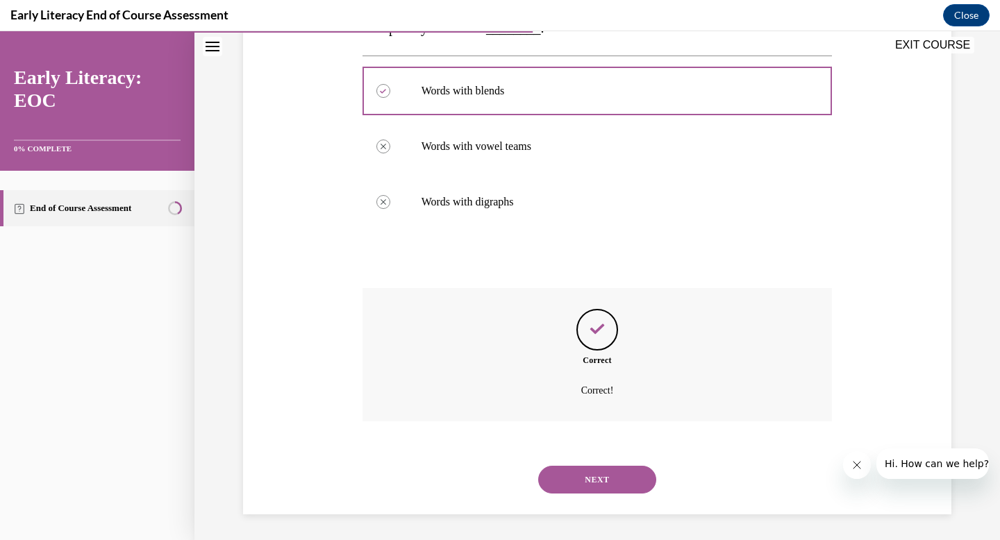
scroll to position [253, 0]
click at [598, 478] on button "NEXT" at bounding box center [597, 478] width 118 height 28
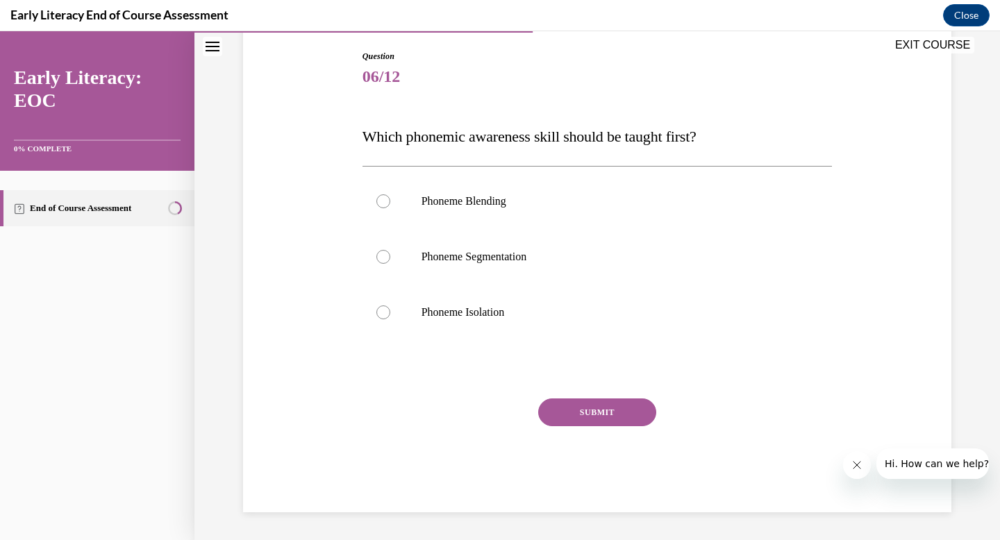
scroll to position [143, 0]
click at [386, 315] on div at bounding box center [383, 313] width 14 height 14
click at [610, 416] on button "SUBMIT" at bounding box center [597, 413] width 118 height 28
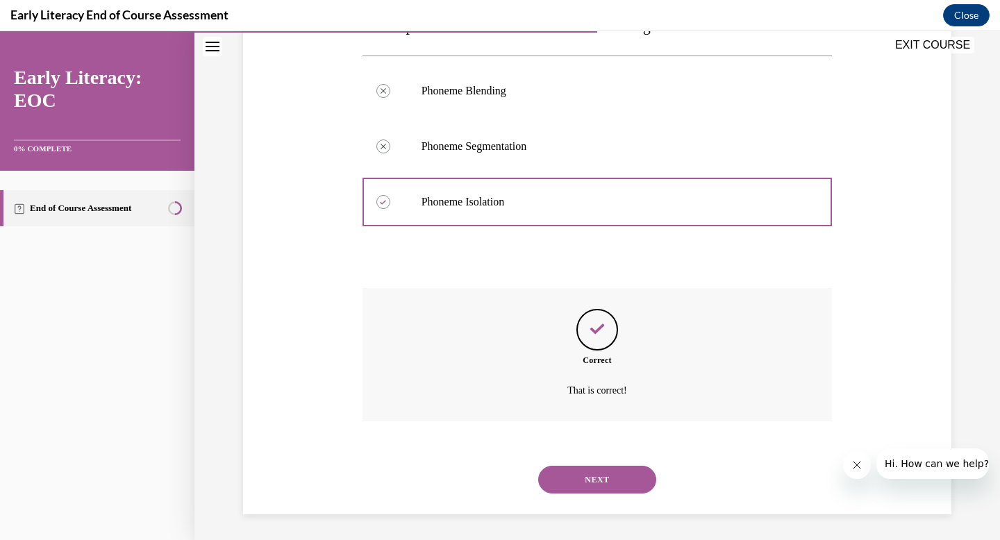
scroll to position [256, 0]
click at [594, 461] on div "NEXT" at bounding box center [597, 478] width 470 height 56
click at [594, 479] on button "NEXT" at bounding box center [597, 478] width 118 height 28
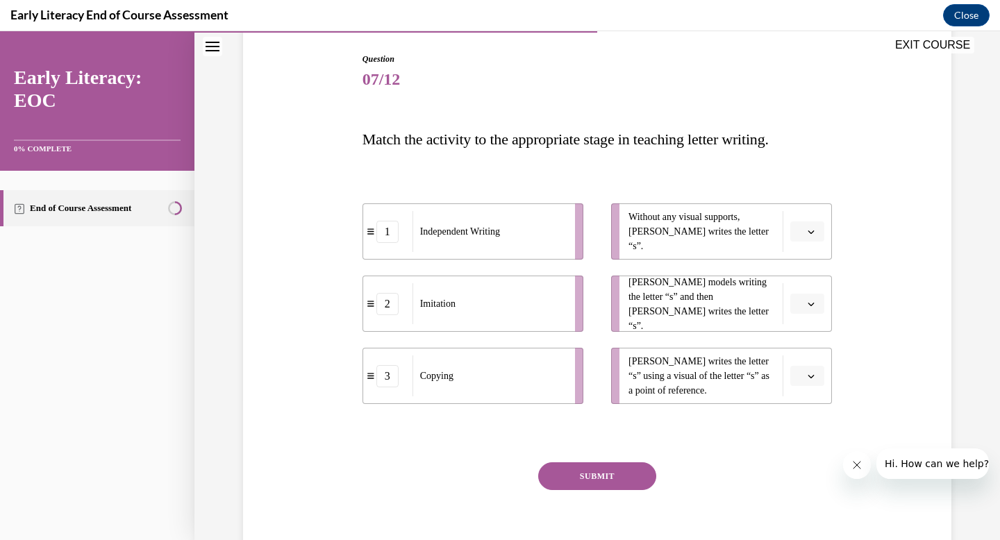
scroll to position [201, 0]
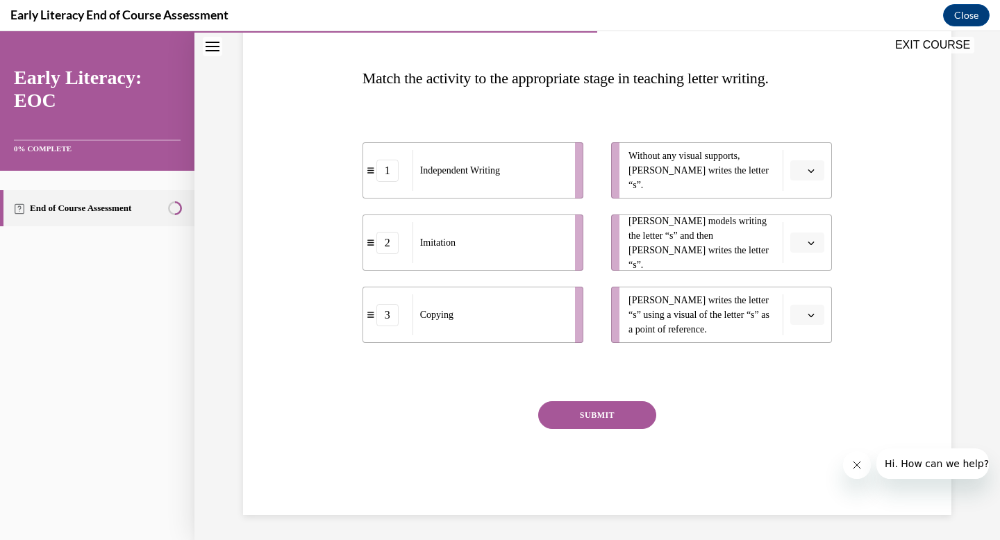
click at [814, 246] on span "button" at bounding box center [811, 243] width 10 height 10
click at [815, 173] on icon "button" at bounding box center [811, 170] width 7 height 7
click at [810, 231] on div "1" at bounding box center [805, 229] width 35 height 28
click at [817, 315] on button "button" at bounding box center [807, 315] width 34 height 21
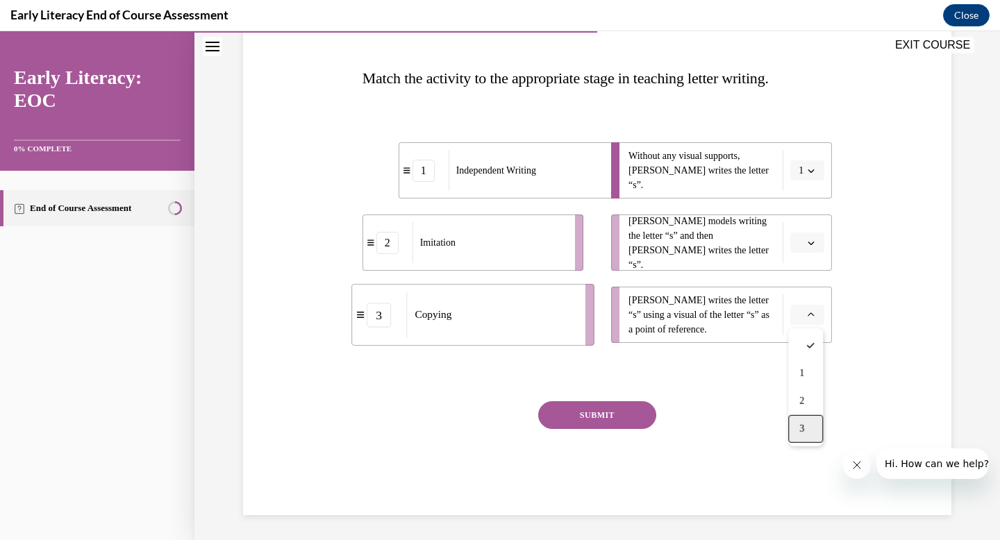
click at [804, 427] on span "3" at bounding box center [801, 429] width 5 height 11
click at [816, 242] on span "button" at bounding box center [811, 243] width 10 height 10
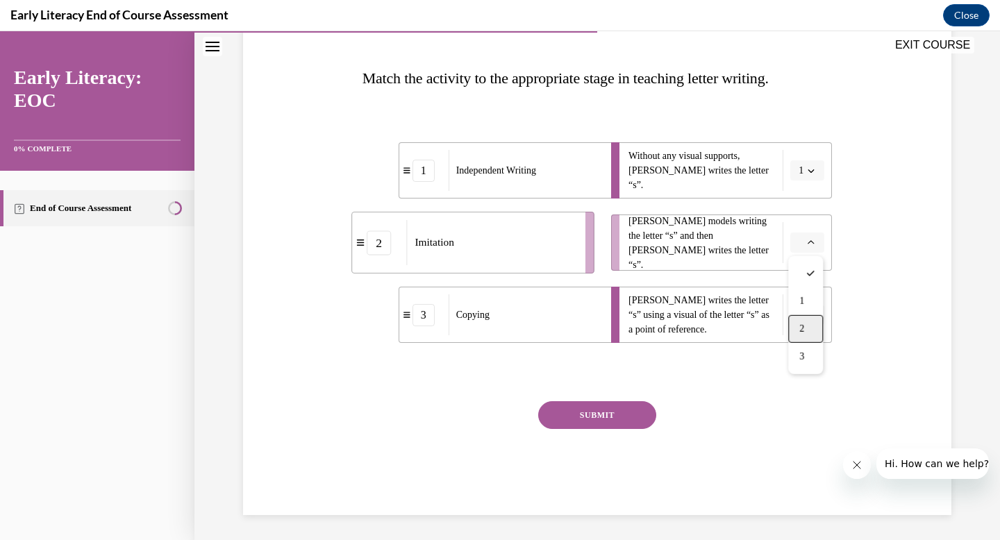
click at [805, 330] on div "2" at bounding box center [805, 329] width 35 height 28
click at [585, 421] on button "SUBMIT" at bounding box center [597, 415] width 118 height 28
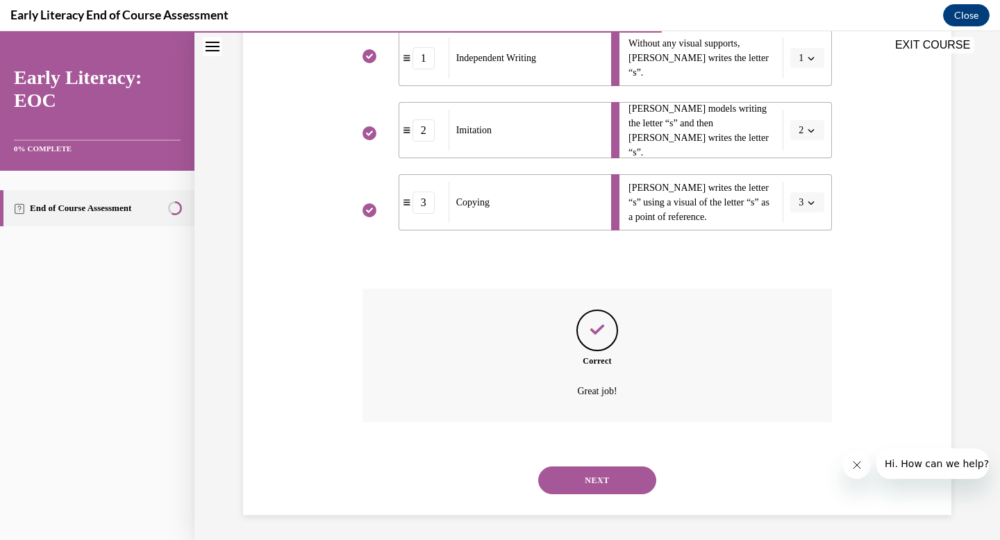
scroll to position [317, 0]
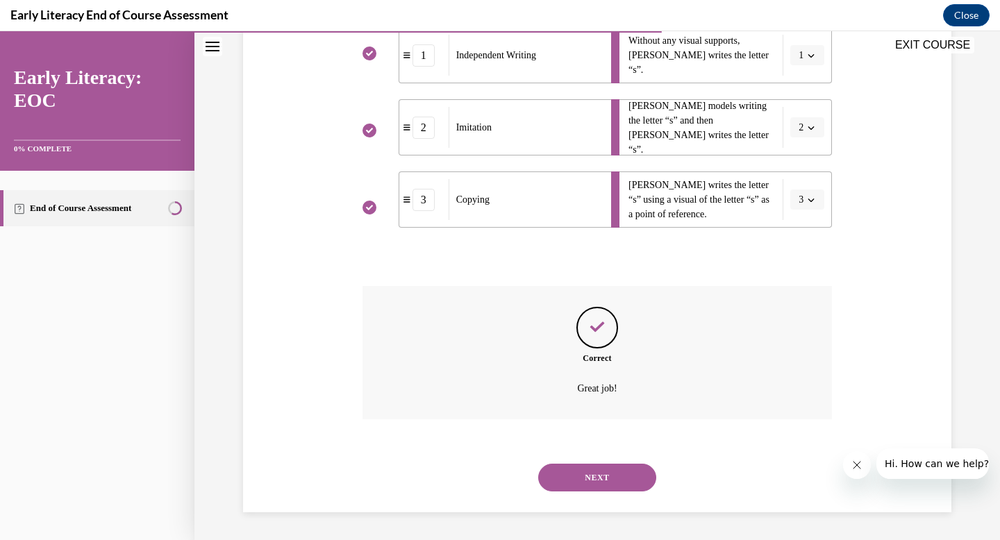
click at [612, 482] on button "NEXT" at bounding box center [597, 478] width 118 height 28
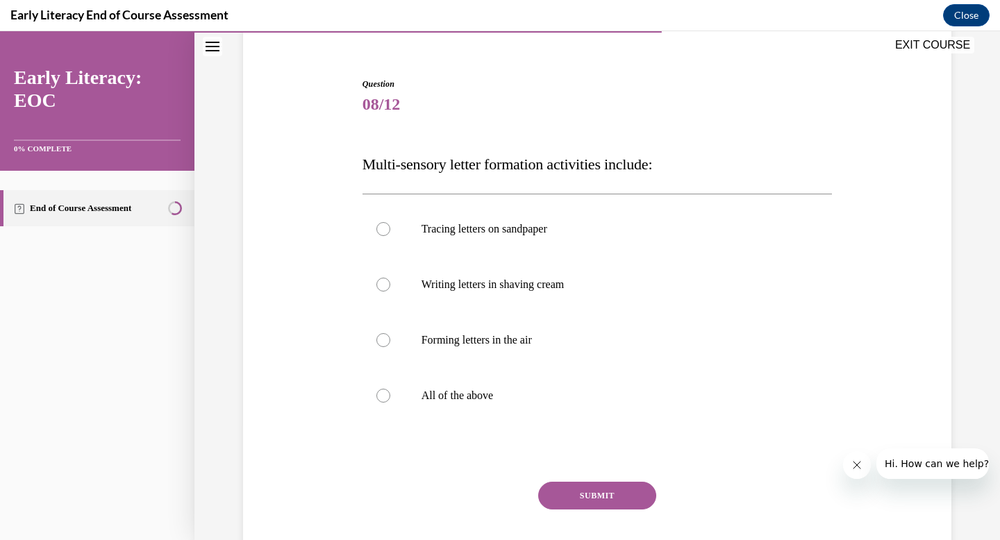
scroll to position [116, 0]
click at [440, 391] on p "All of the above" at bounding box center [609, 395] width 376 height 14
click at [590, 498] on button "SUBMIT" at bounding box center [597, 495] width 118 height 28
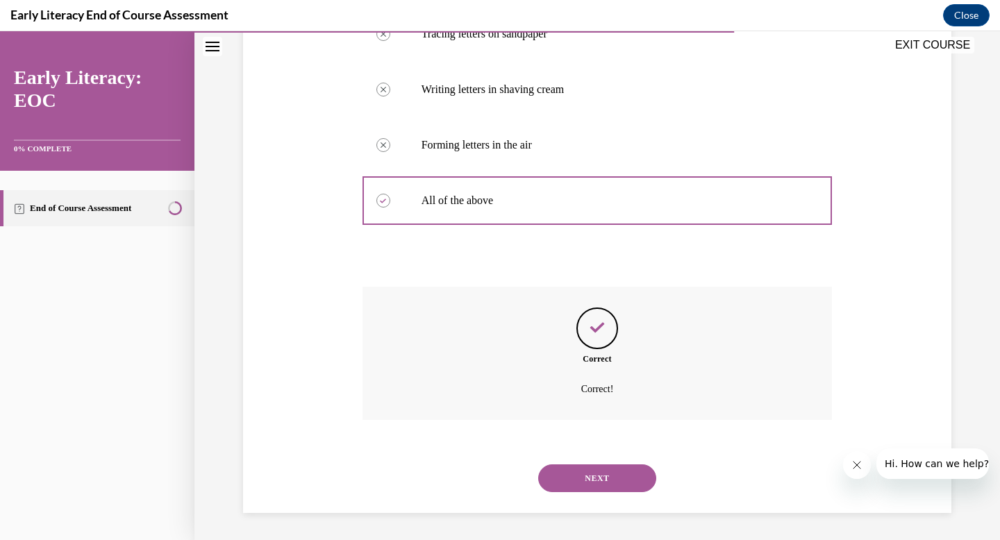
scroll to position [311, 0]
click at [597, 475] on button "NEXT" at bounding box center [597, 478] width 118 height 28
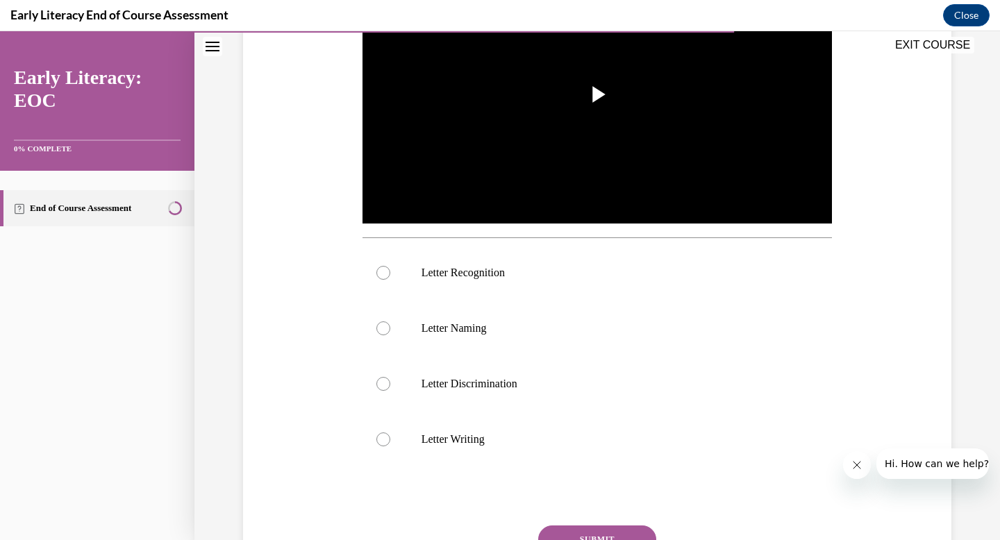
scroll to position [325, 0]
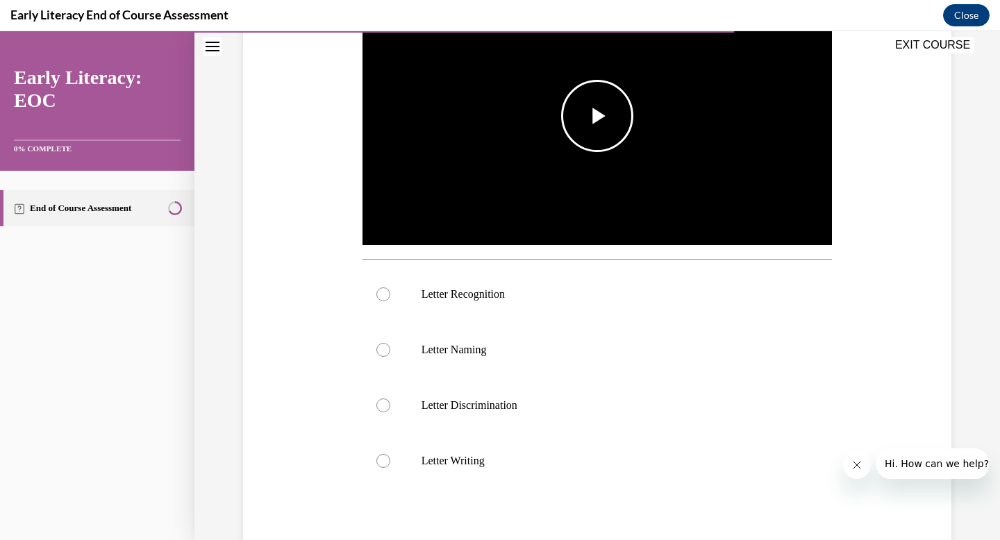
click at [597, 116] on span "Video player" at bounding box center [597, 116] width 0 height 0
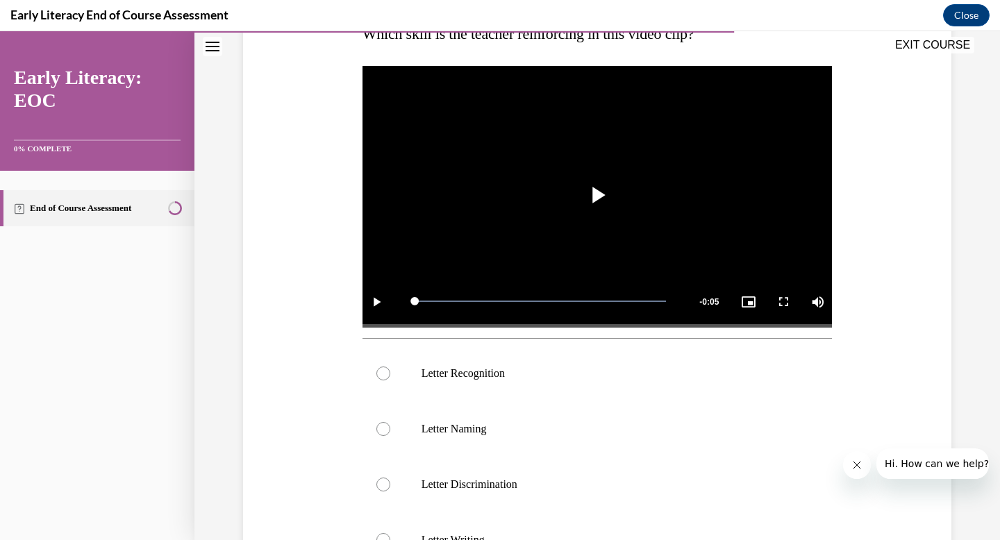
scroll to position [243, 0]
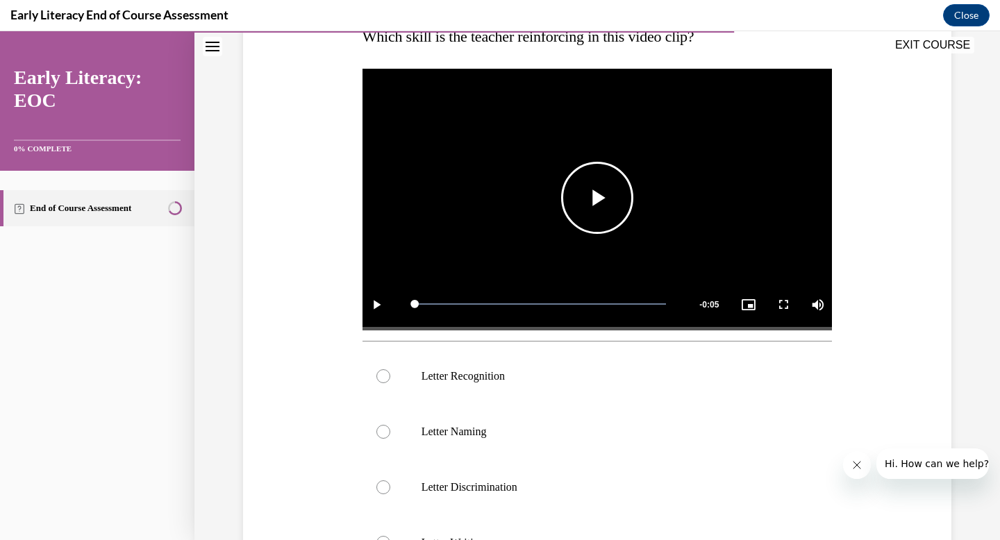
click at [597, 198] on span "Video player" at bounding box center [597, 198] width 0 height 0
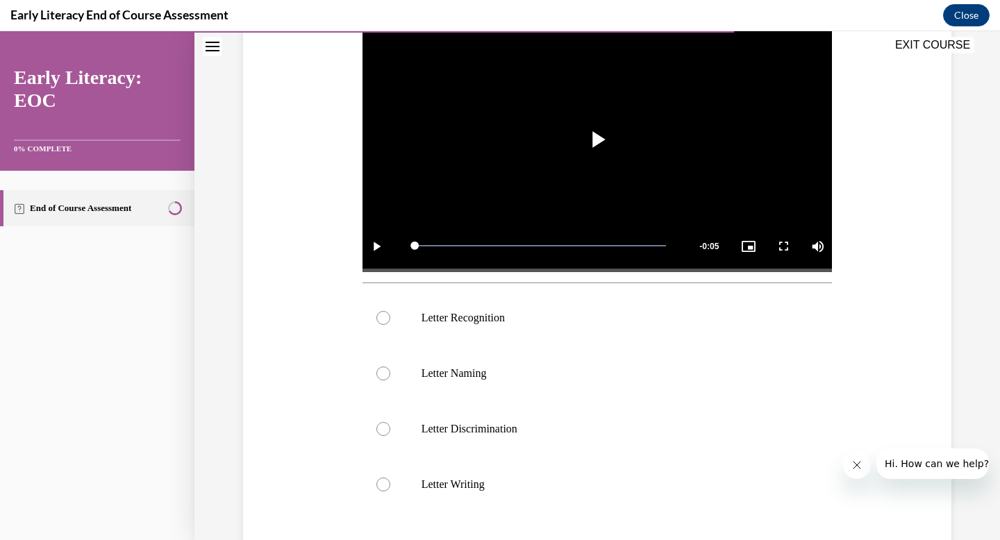
scroll to position [301, 0]
click at [387, 325] on div at bounding box center [597, 319] width 470 height 56
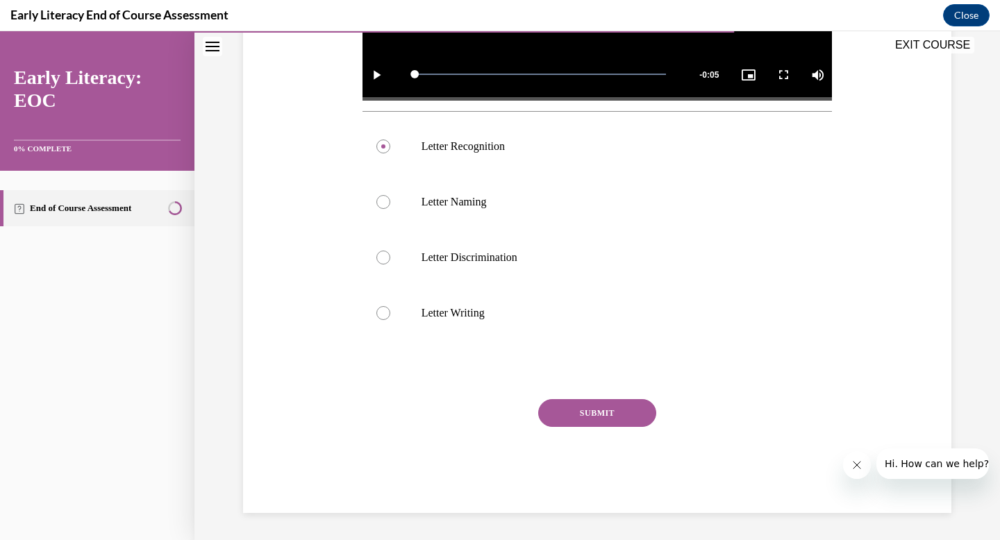
click at [639, 423] on button "SUBMIT" at bounding box center [597, 413] width 118 height 28
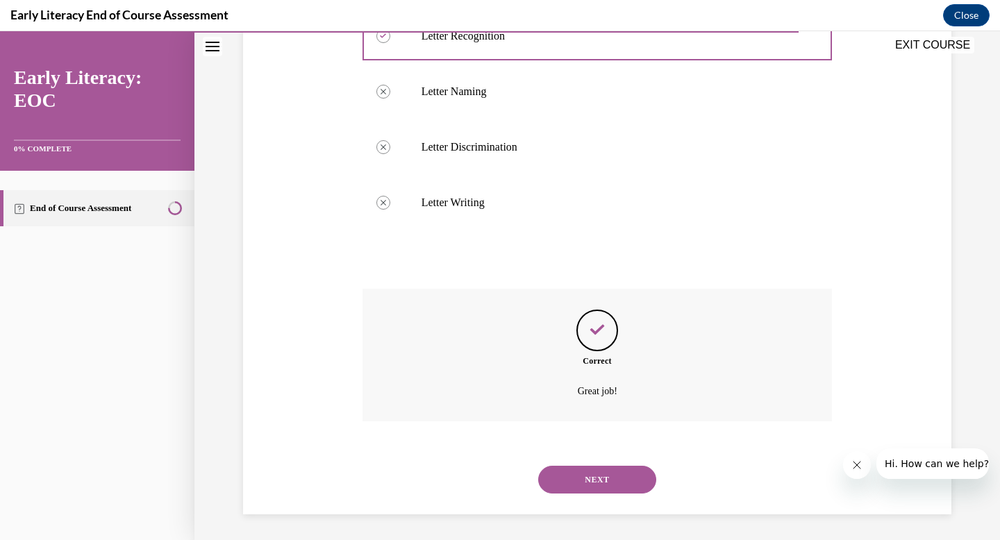
scroll to position [585, 0]
click at [608, 476] on button "NEXT" at bounding box center [597, 478] width 118 height 28
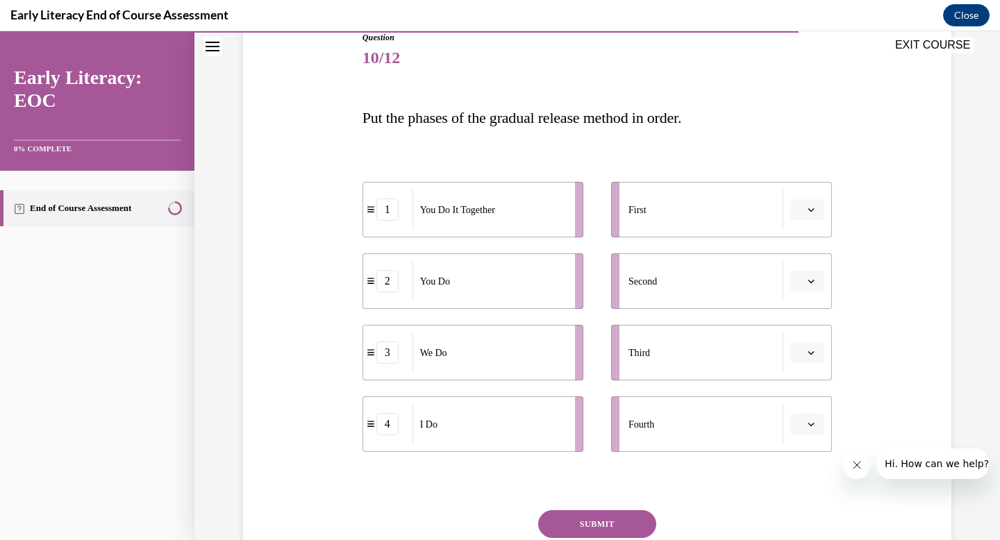
scroll to position [162, 0]
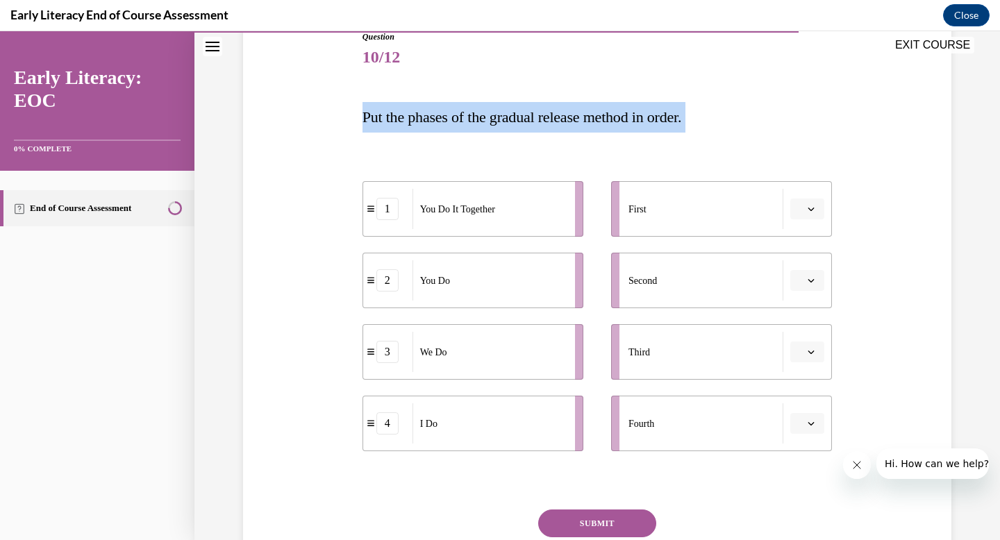
drag, startPoint x: 363, startPoint y: 114, endPoint x: 267, endPoint y: 431, distance: 331.0
click at [267, 431] on div "Question 10/12 Put the phases of the gradual release method in order. 1 You Do …" at bounding box center [597, 306] width 715 height 635
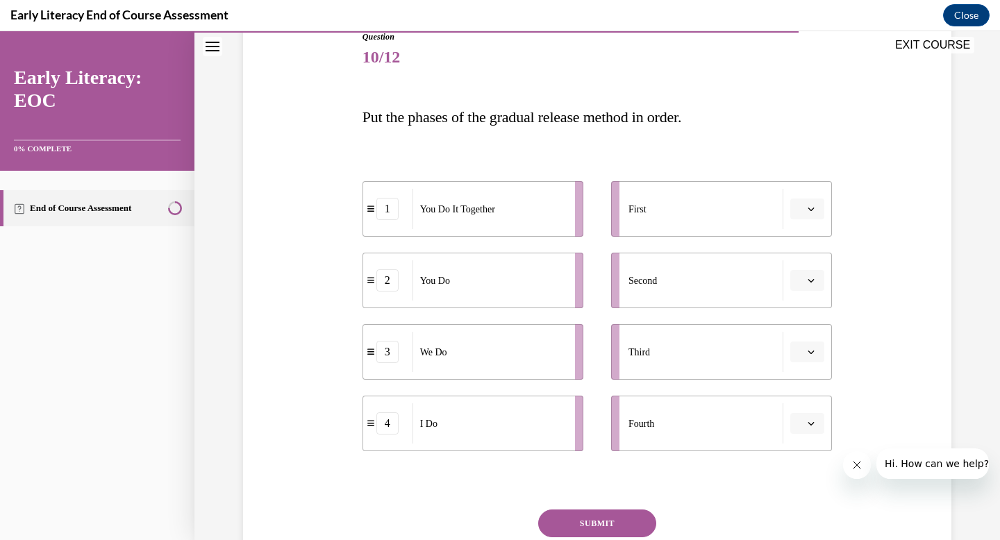
drag, startPoint x: 294, startPoint y: 437, endPoint x: 580, endPoint y: 431, distance: 285.4
click at [576, 431] on div "Question 10/12 Put the phases of the gradual release method in order. 1 You Do …" at bounding box center [597, 306] width 715 height 635
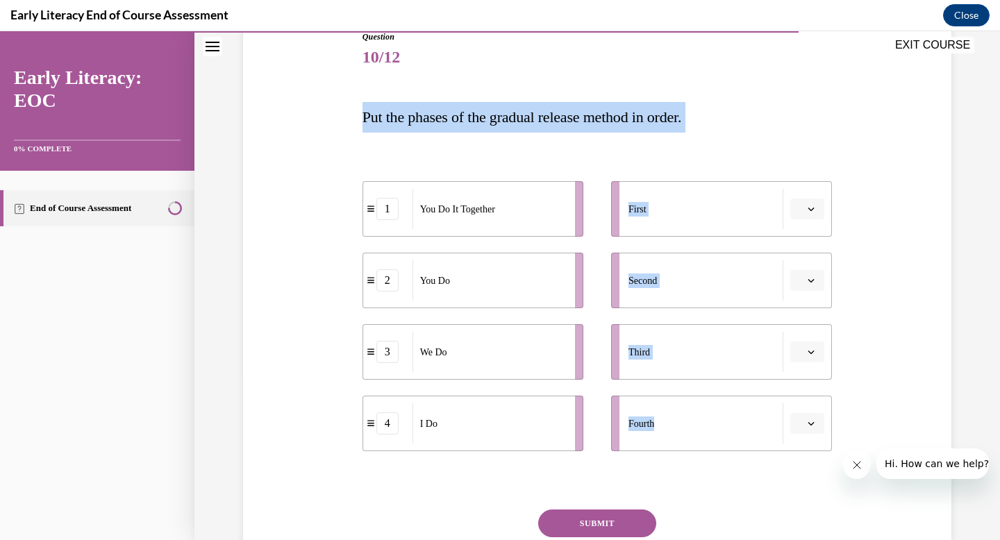
drag, startPoint x: 878, startPoint y: 431, endPoint x: 303, endPoint y: 86, distance: 669.6
click at [303, 86] on div "Question 10/12 Put the phases of the gradual release method in order. 1 You Do …" at bounding box center [597, 306] width 715 height 635
click at [328, 156] on div "Question 10/12 Put the phases of the gradual release method in order. 1 You Do …" at bounding box center [597, 306] width 715 height 635
drag, startPoint x: 362, startPoint y: 115, endPoint x: 705, endPoint y: 129, distance: 343.3
click at [705, 129] on p "Put the phases of the gradual release method in order." at bounding box center [597, 117] width 470 height 31
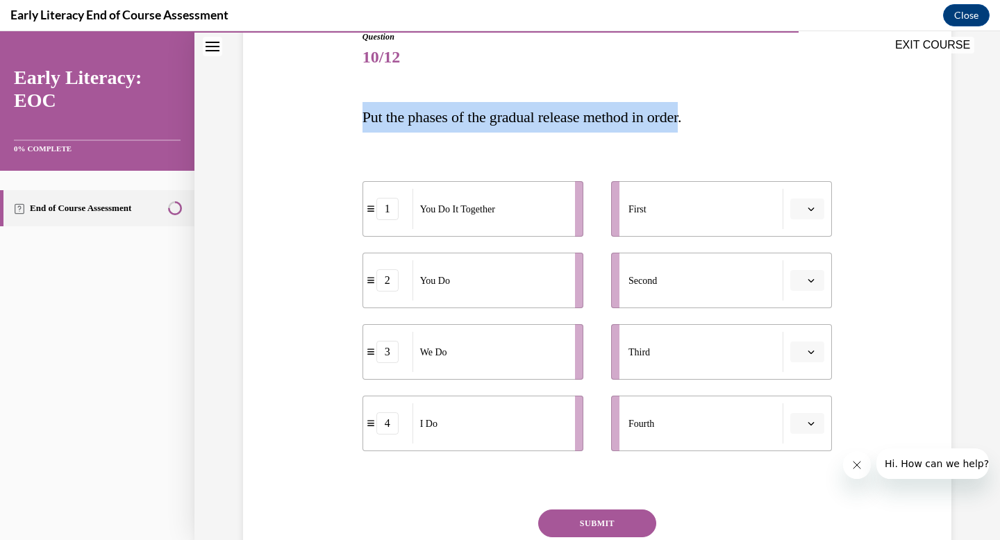
click at [628, 124] on span "Put the phases of the gradual release method in order." at bounding box center [521, 116] width 319 height 17
drag, startPoint x: 363, startPoint y: 113, endPoint x: 719, endPoint y: 125, distance: 355.7
click at [719, 125] on p "Put the phases of the gradual release method in order." at bounding box center [597, 117] width 470 height 31
copy span "Put the phases of the gradual release method in order."
drag, startPoint x: 442, startPoint y: 431, endPoint x: 709, endPoint y: 203, distance: 351.2
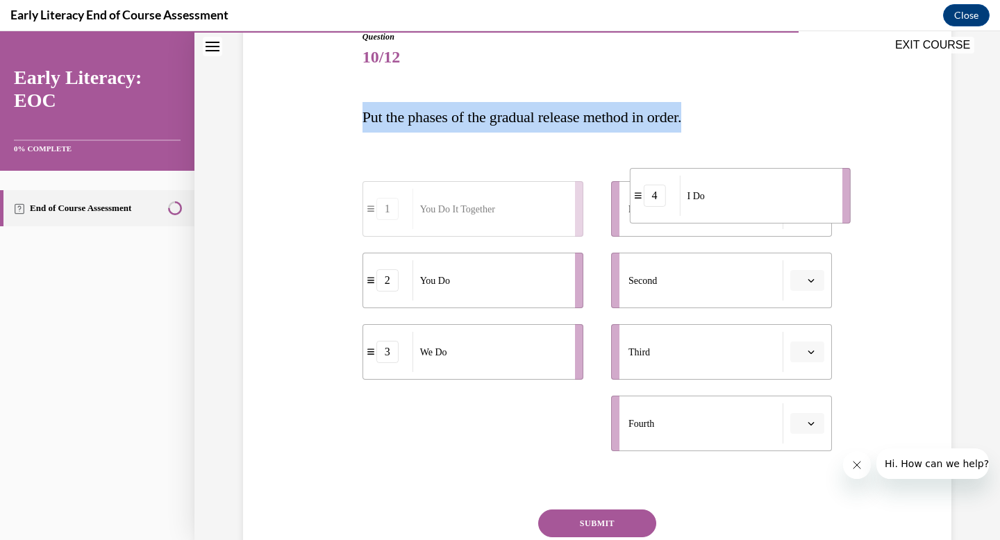
click at [709, 203] on div "I Do" at bounding box center [755, 196] width 153 height 40
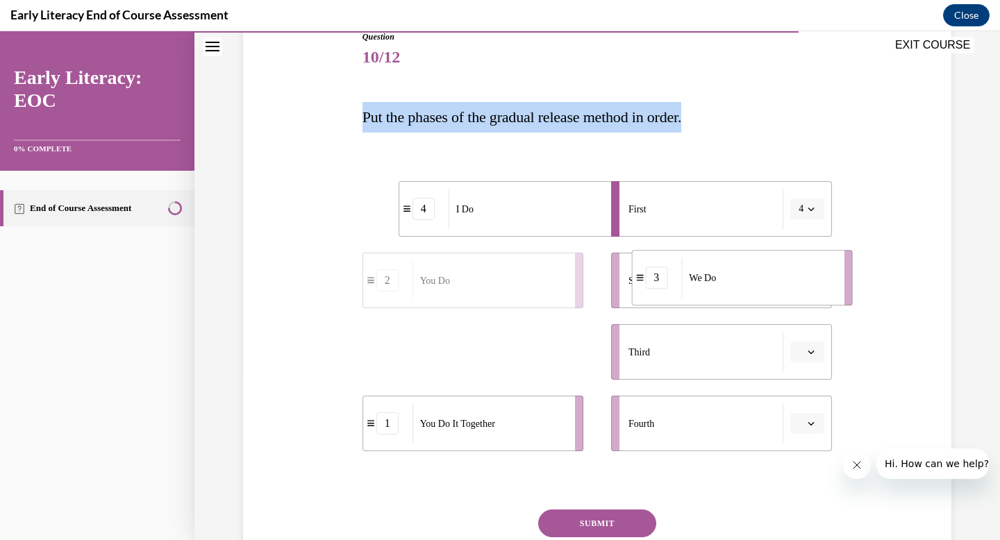
drag, startPoint x: 433, startPoint y: 365, endPoint x: 703, endPoint y: 291, distance: 279.3
click at [703, 291] on div "We Do" at bounding box center [757, 278] width 153 height 40
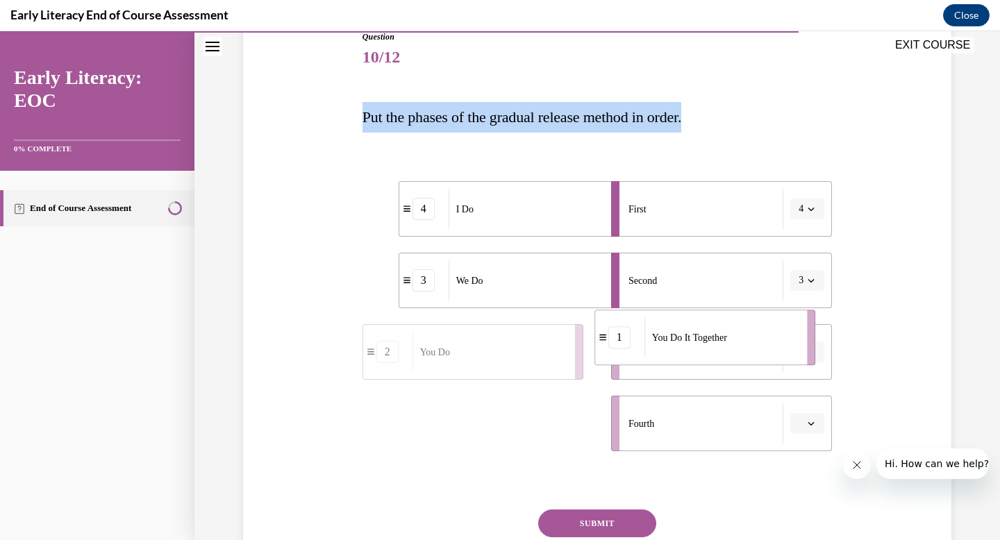
drag, startPoint x: 463, startPoint y: 435, endPoint x: 696, endPoint y: 349, distance: 248.0
click at [696, 349] on div "You Do It Together" at bounding box center [720, 337] width 153 height 40
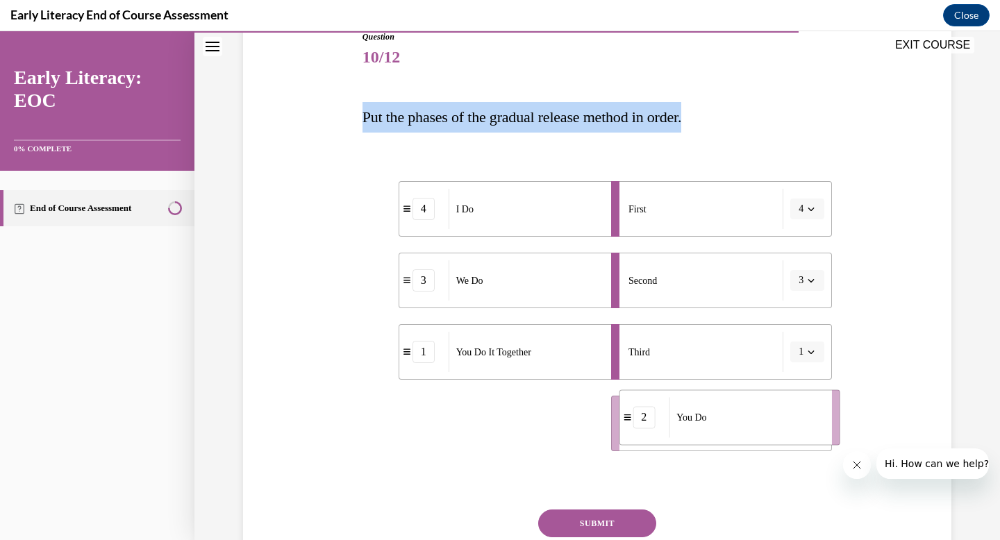
drag, startPoint x: 444, startPoint y: 431, endPoint x: 703, endPoint y: 425, distance: 259.1
click at [703, 425] on div "You Do" at bounding box center [745, 417] width 153 height 40
click at [574, 522] on button "SUBMIT" at bounding box center [597, 524] width 118 height 28
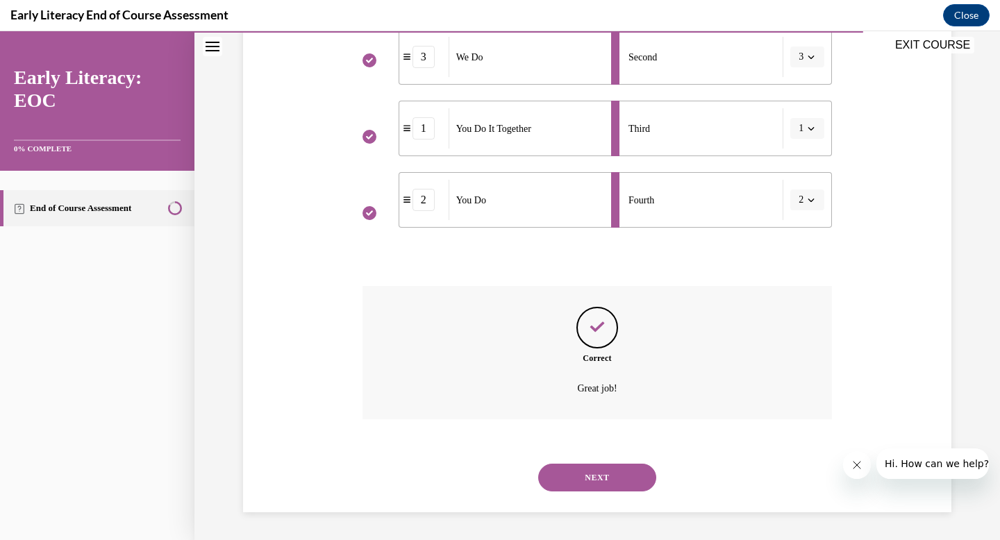
click at [604, 473] on button "NEXT" at bounding box center [597, 478] width 118 height 28
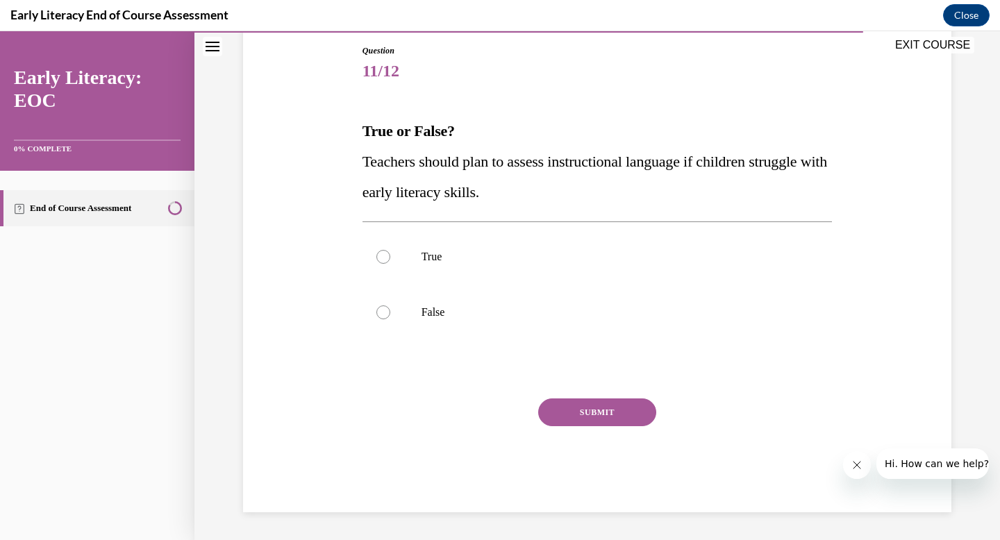
scroll to position [149, 0]
click at [386, 257] on div at bounding box center [383, 257] width 14 height 14
click at [596, 410] on button "SUBMIT" at bounding box center [597, 413] width 118 height 28
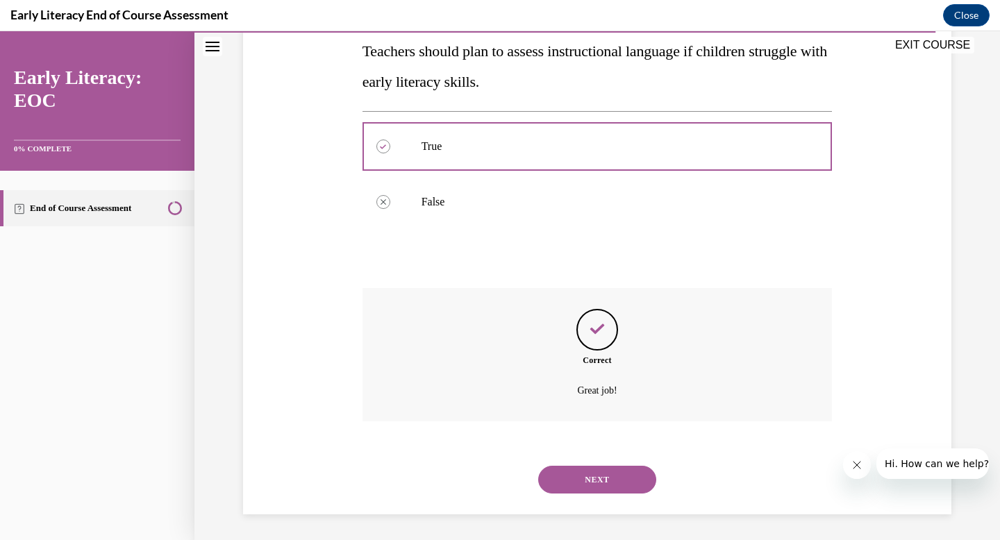
scroll to position [261, 0]
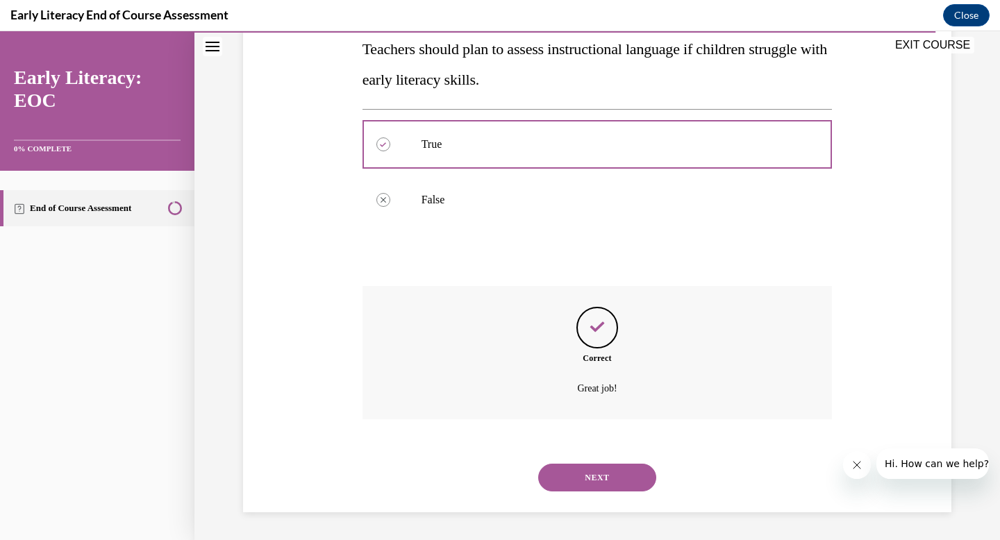
click at [598, 476] on button "NEXT" at bounding box center [597, 478] width 118 height 28
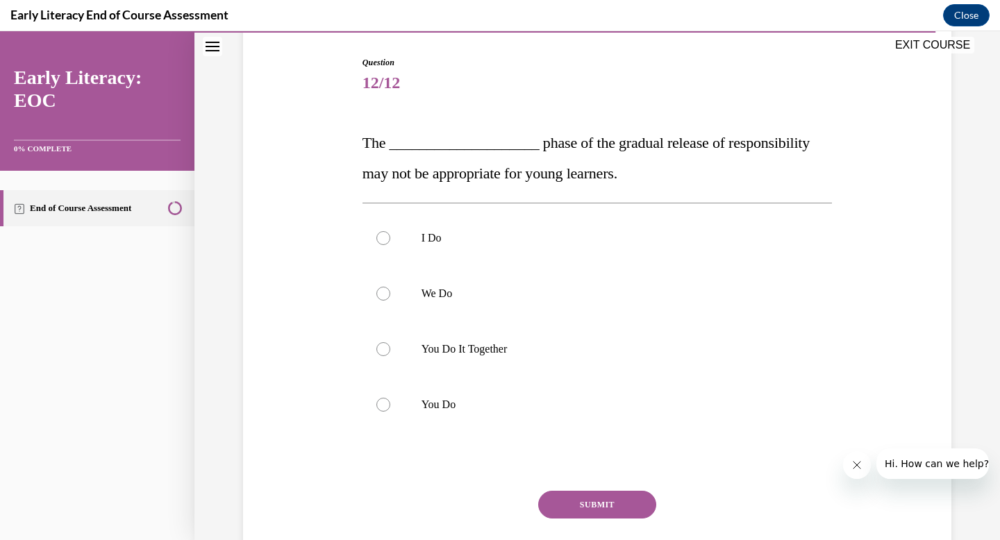
scroll to position [142, 0]
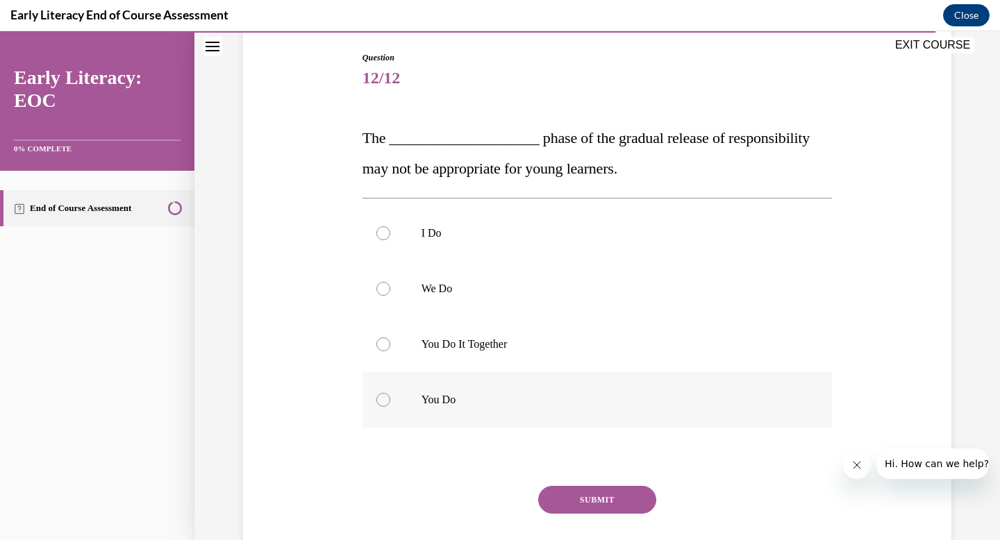
click at [383, 405] on div at bounding box center [383, 400] width 14 height 14
click at [625, 506] on button "SUBMIT" at bounding box center [597, 500] width 118 height 28
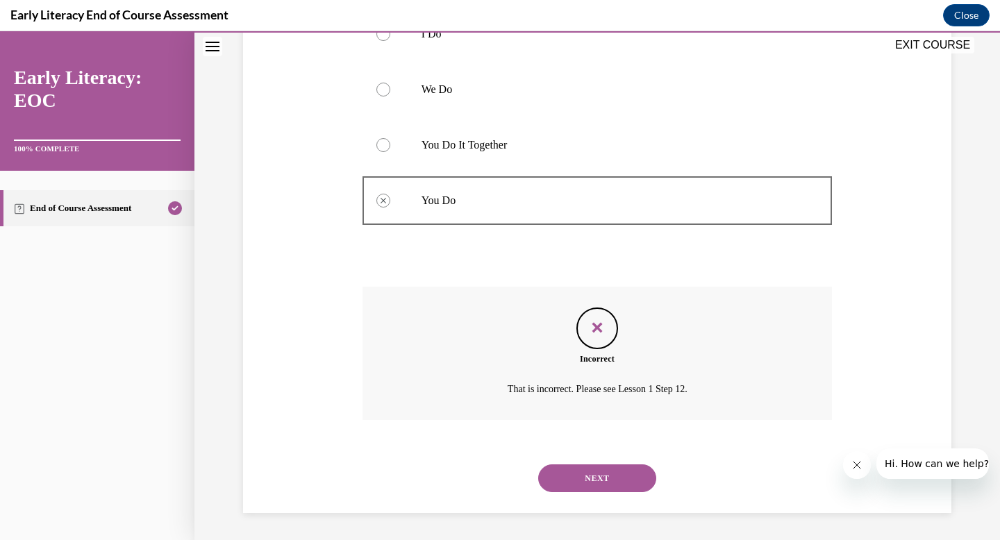
scroll to position [342, 0]
click at [603, 476] on button "NEXT" at bounding box center [597, 478] width 118 height 28
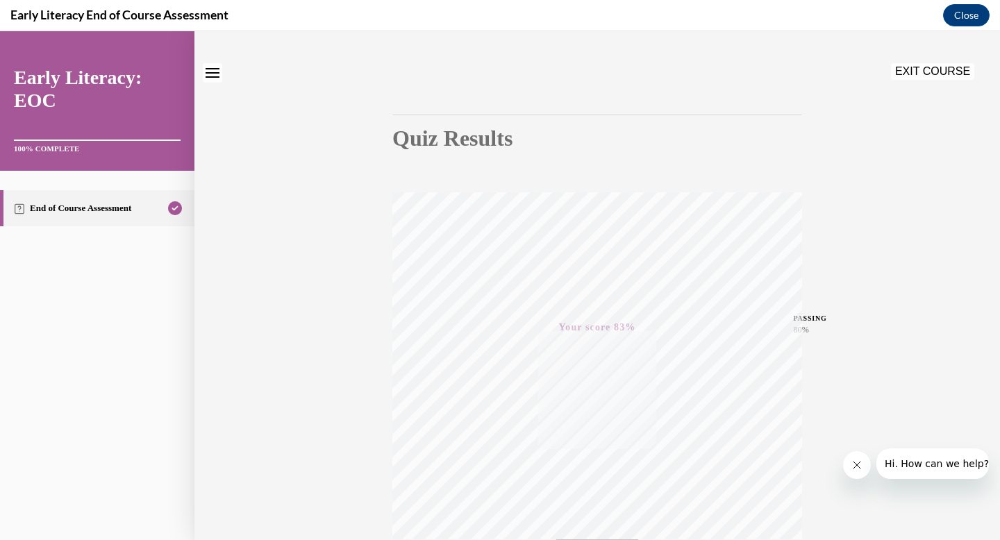
scroll to position [0, 0]
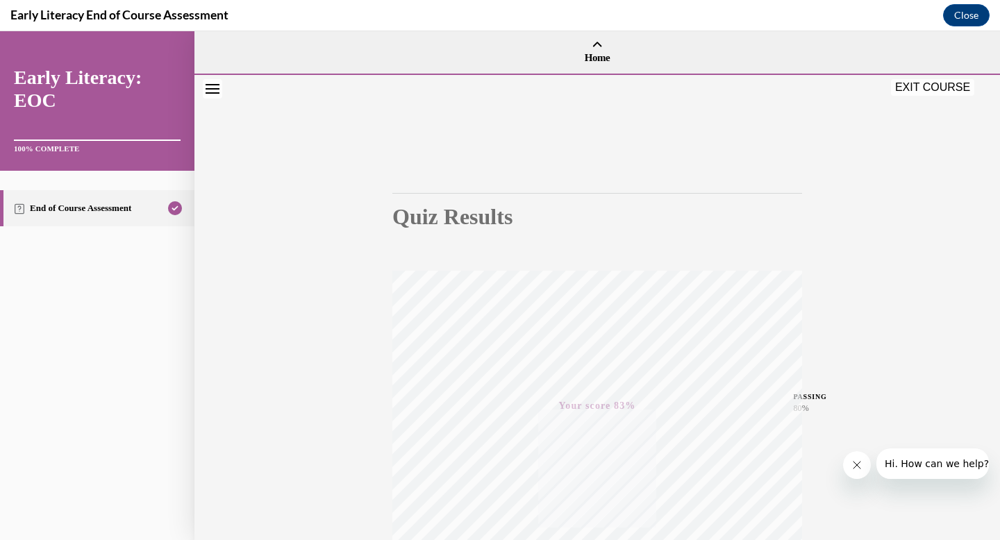
click at [928, 84] on button "EXIT COURSE" at bounding box center [932, 87] width 83 height 17
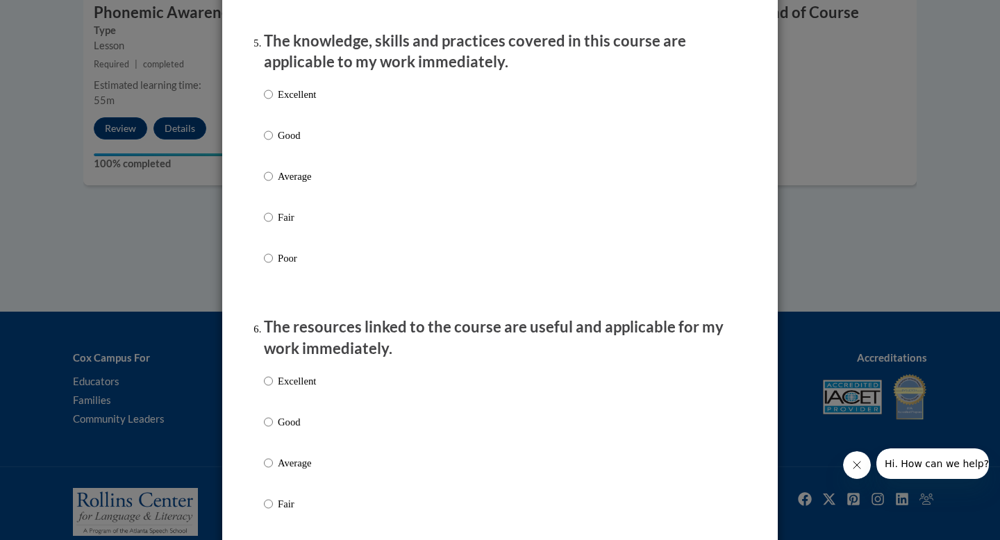
scroll to position [2348, 0]
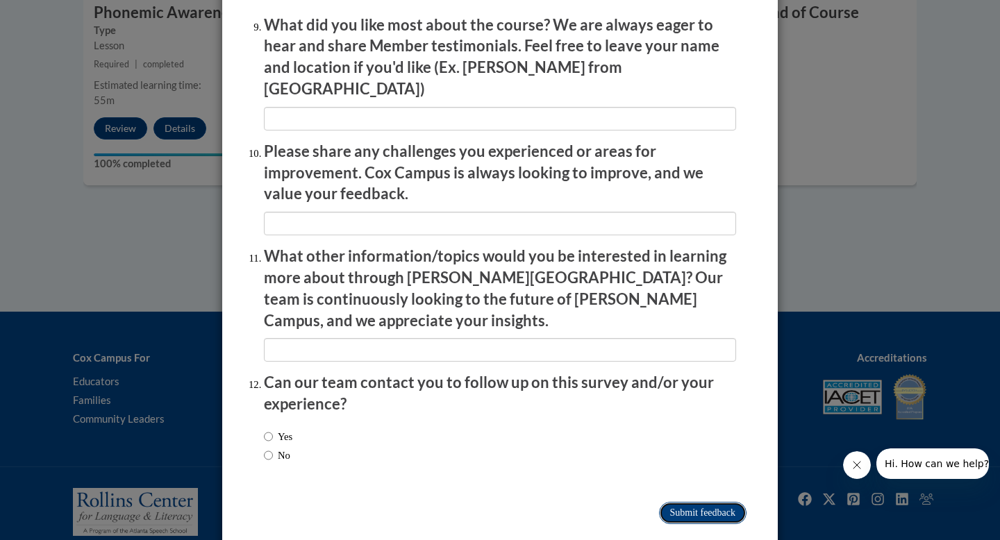
click at [695, 502] on input "Submit feedback" at bounding box center [702, 513] width 87 height 22
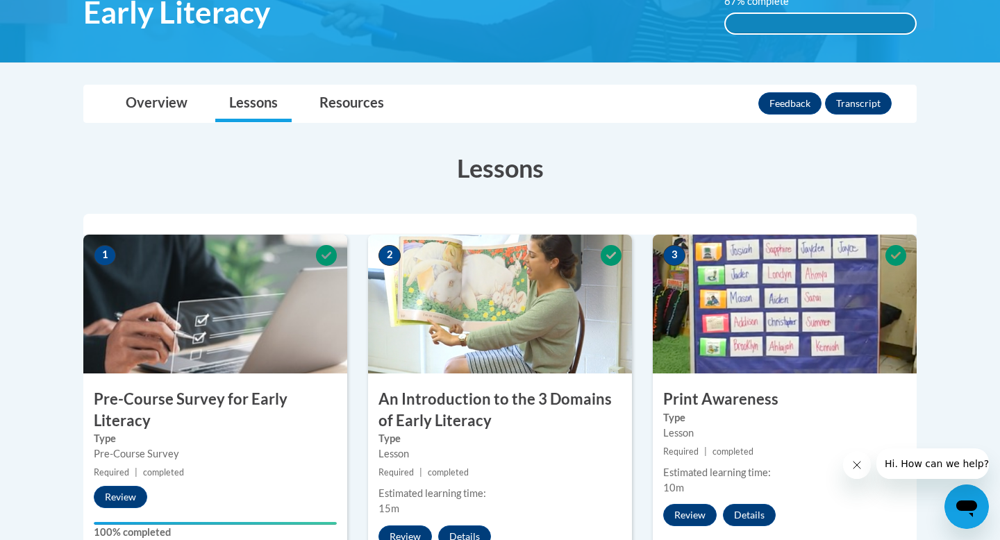
scroll to position [0, 0]
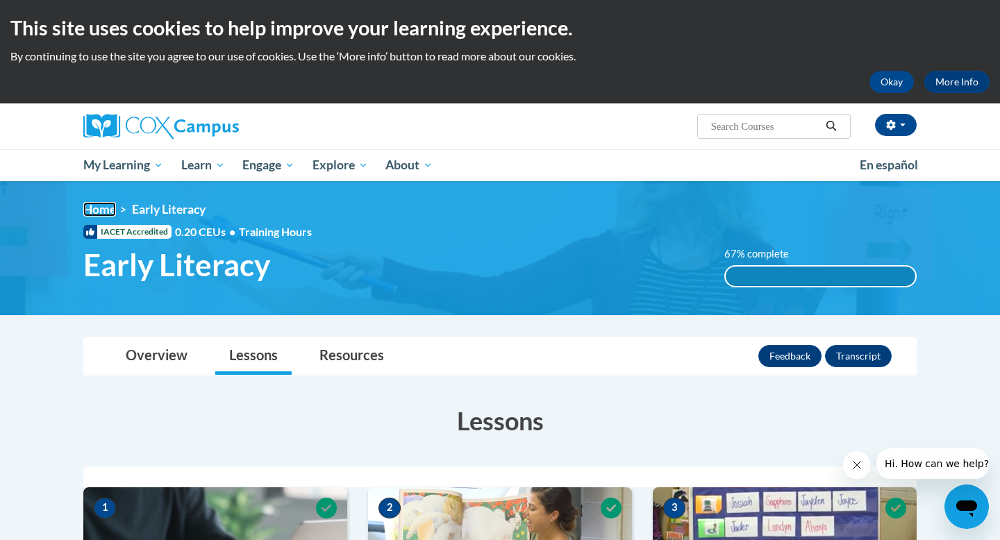
click at [106, 210] on link "Home" at bounding box center [99, 209] width 33 height 15
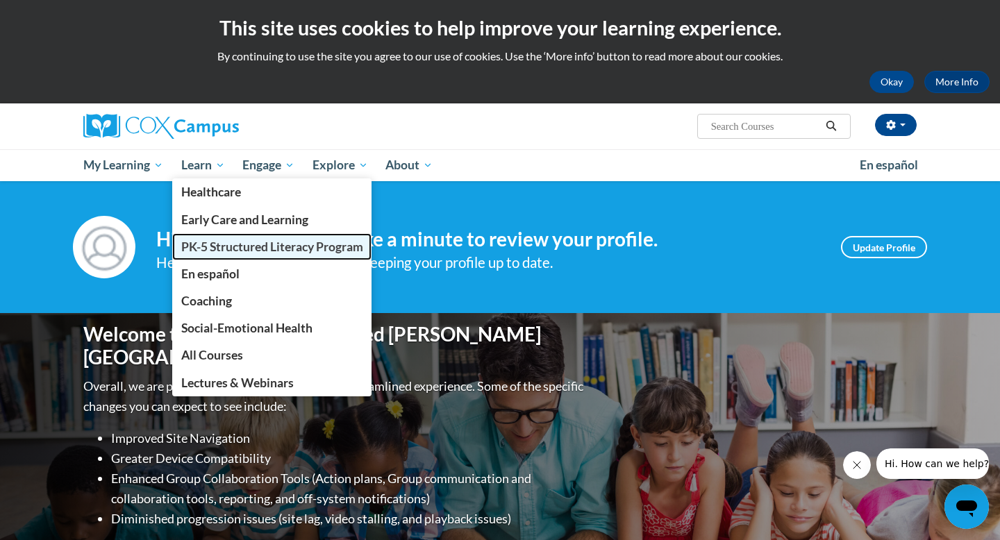
click at [221, 252] on span "PK-5 Structured Literacy Program" at bounding box center [272, 247] width 182 height 15
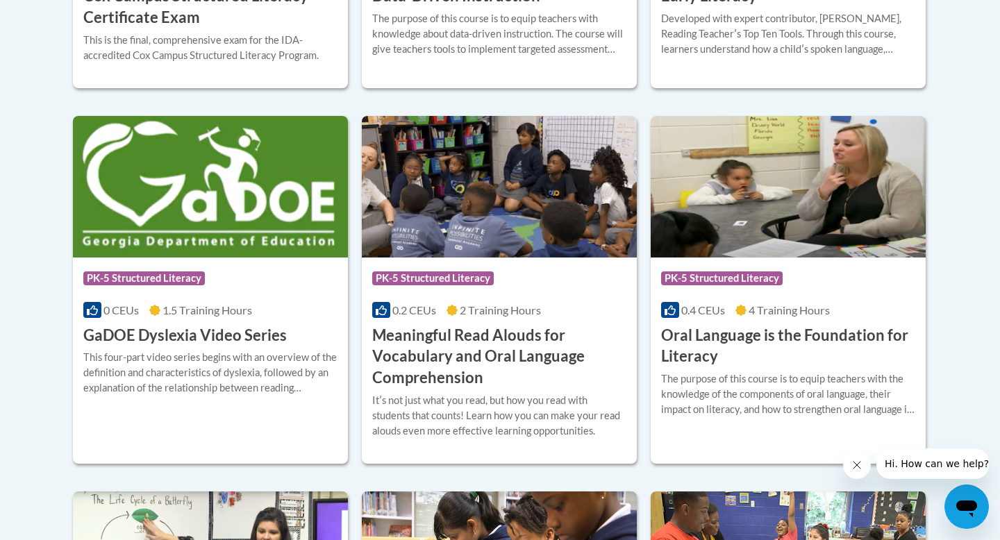
scroll to position [858, 0]
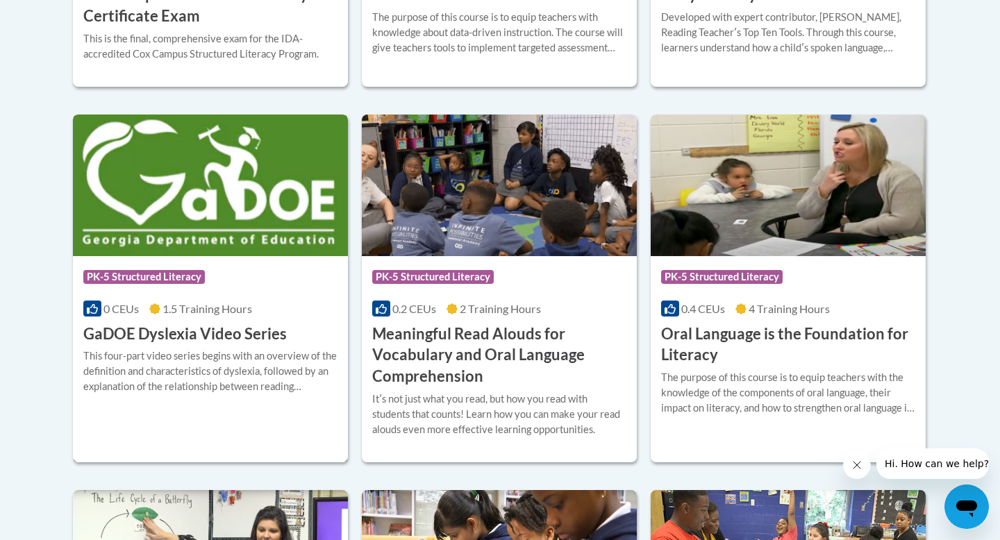
click at [208, 204] on img at bounding box center [210, 186] width 275 height 142
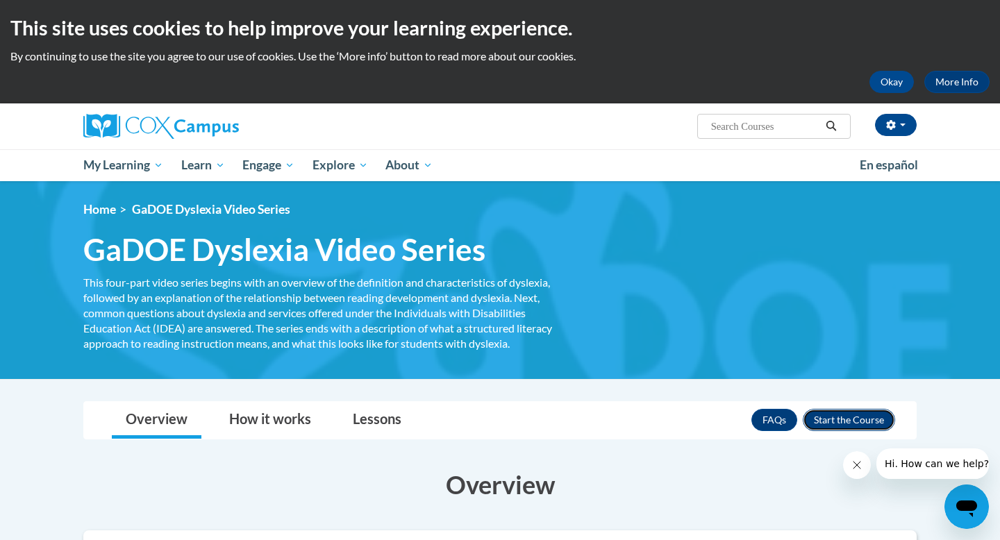
click at [861, 420] on button "Enroll" at bounding box center [849, 420] width 92 height 22
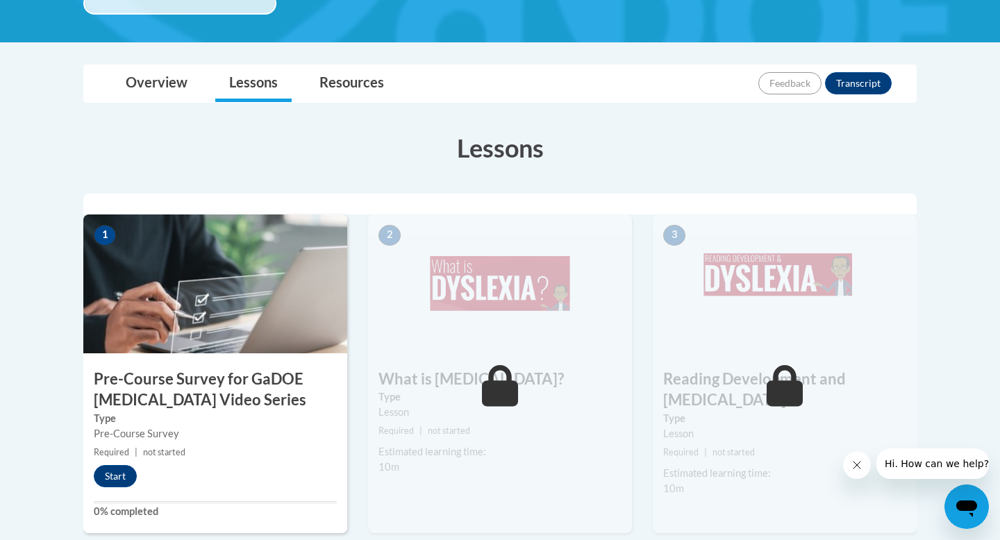
scroll to position [314, 0]
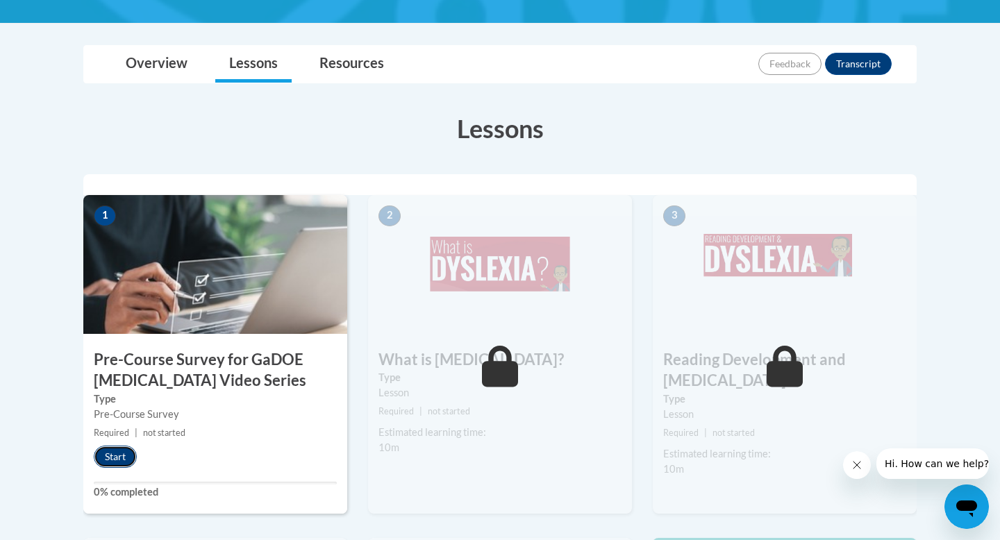
click at [124, 459] on button "Start" at bounding box center [115, 457] width 43 height 22
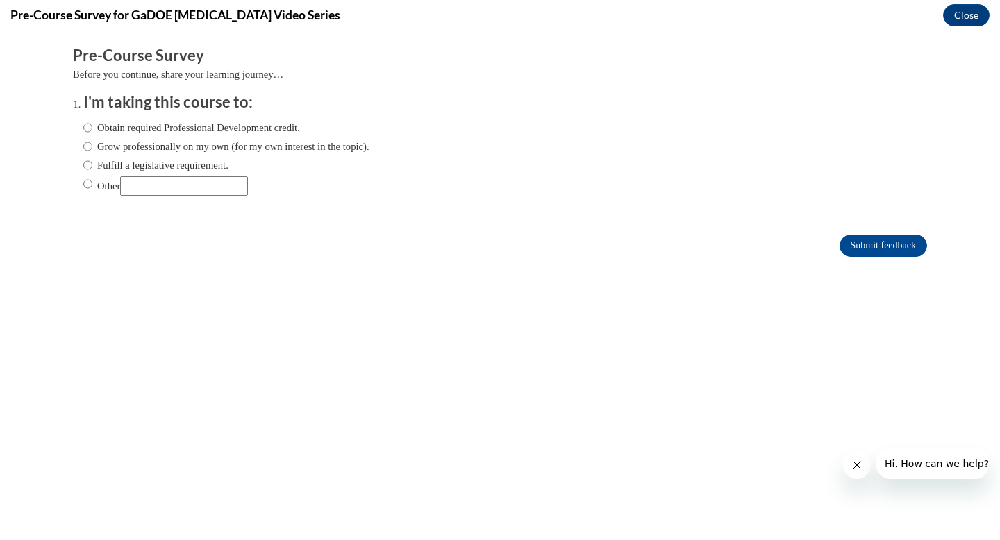
scroll to position [0, 0]
click at [132, 144] on label "Grow professionally on my own (for my own interest in the topic)." at bounding box center [226, 146] width 286 height 15
click at [92, 144] on input "Grow professionally on my own (for my own interest in the topic)." at bounding box center [87, 146] width 9 height 15
radio input "true"
click at [871, 248] on input "Submit feedback" at bounding box center [882, 246] width 87 height 22
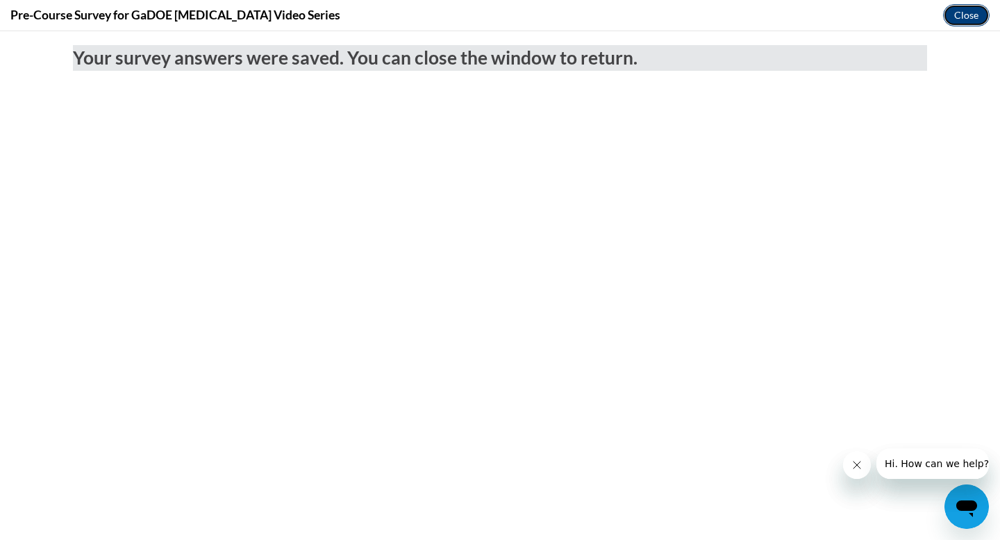
click at [971, 17] on button "Close" at bounding box center [966, 15] width 47 height 22
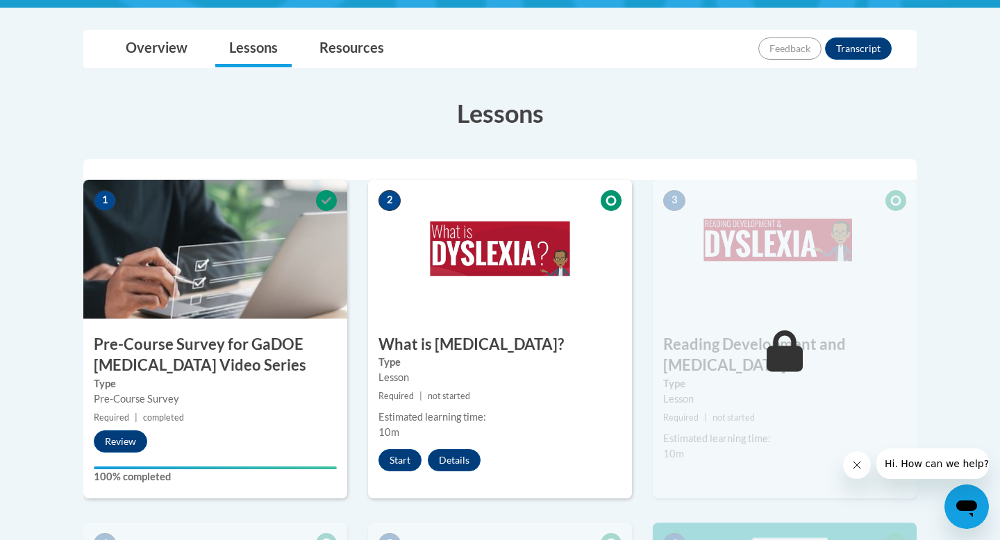
scroll to position [343, 0]
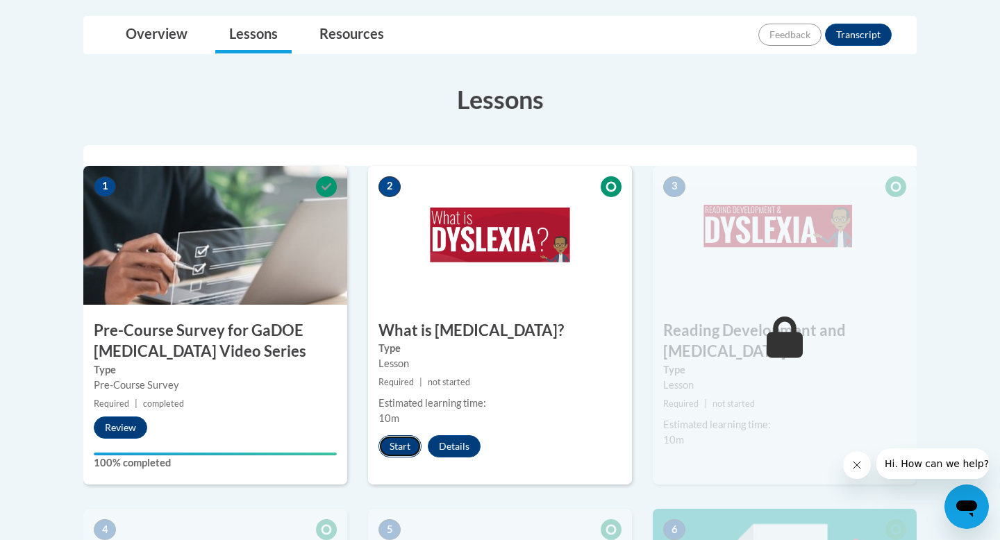
click at [400, 446] on button "Start" at bounding box center [399, 446] width 43 height 22
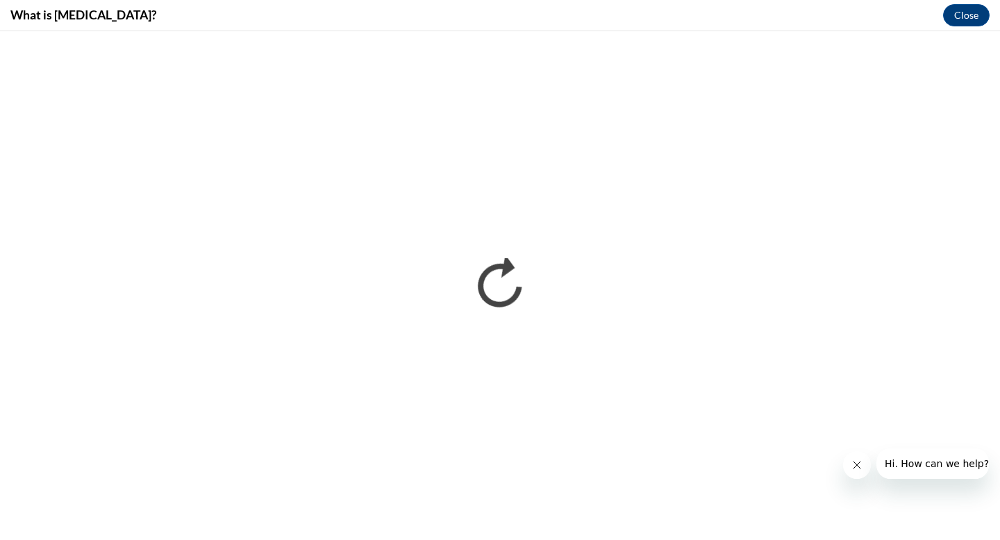
scroll to position [0, 0]
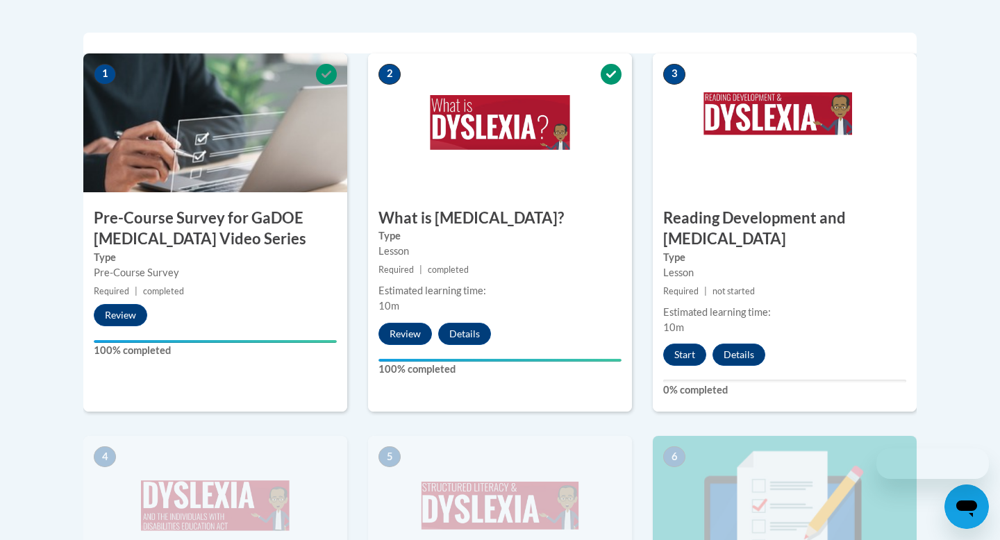
scroll to position [465, 0]
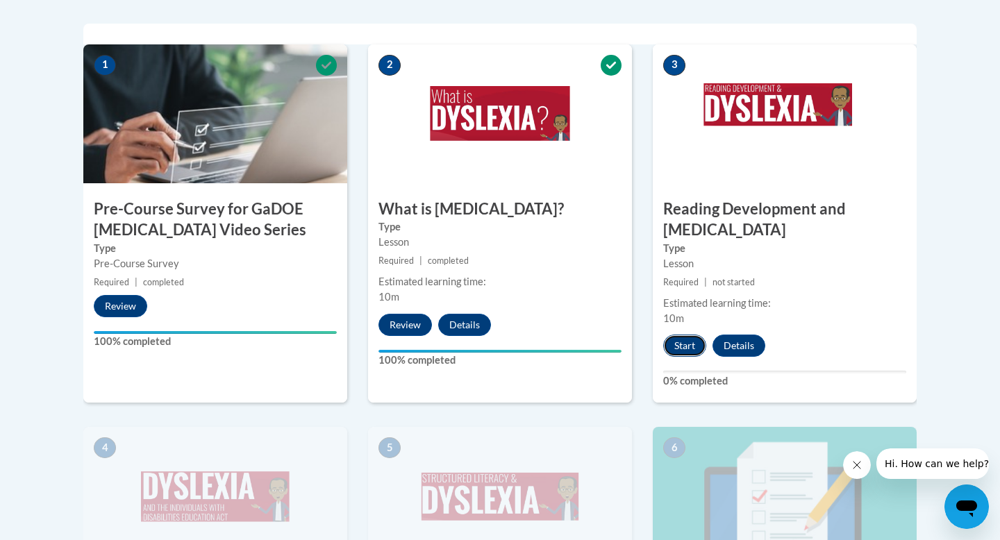
click at [687, 335] on button "Start" at bounding box center [684, 346] width 43 height 22
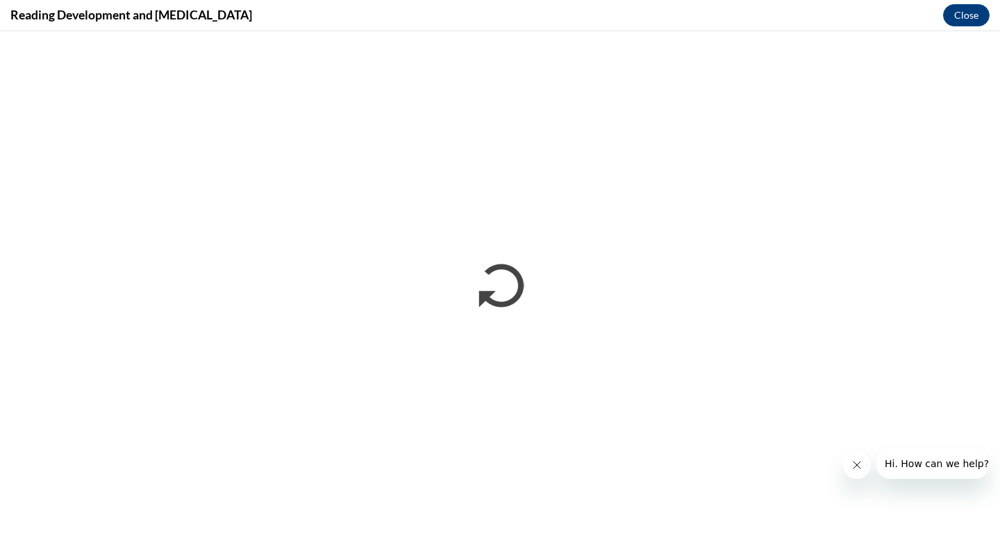
scroll to position [0, 0]
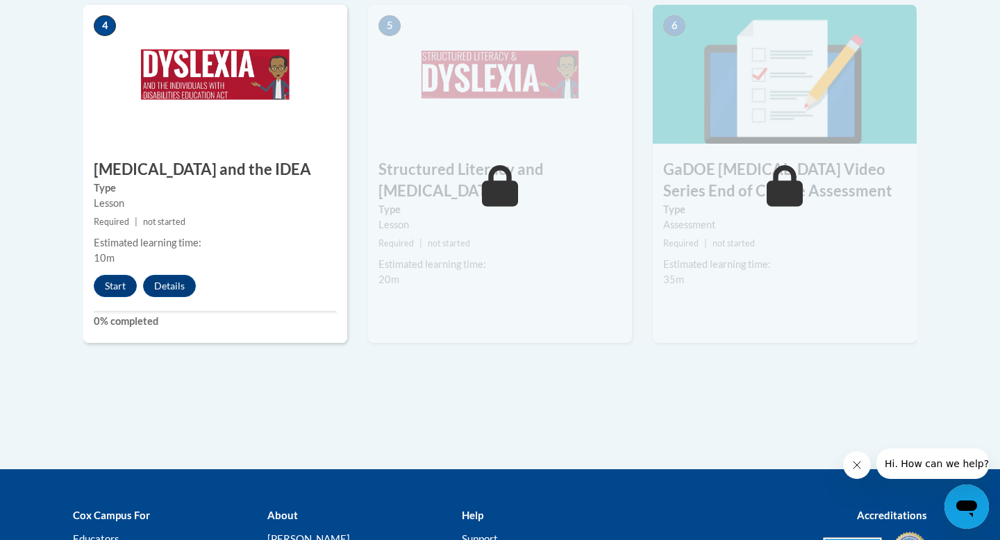
scroll to position [902, 0]
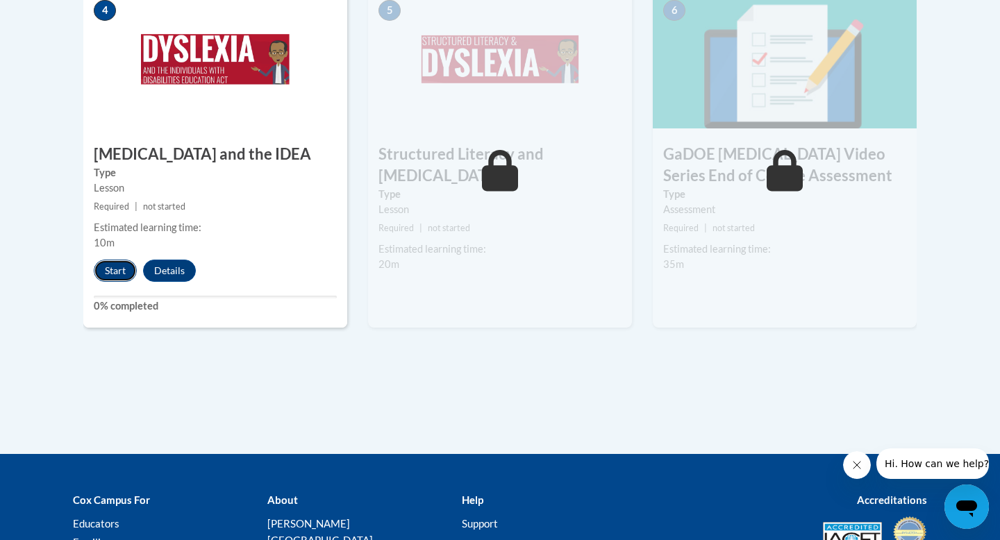
click at [119, 260] on button "Start" at bounding box center [115, 271] width 43 height 22
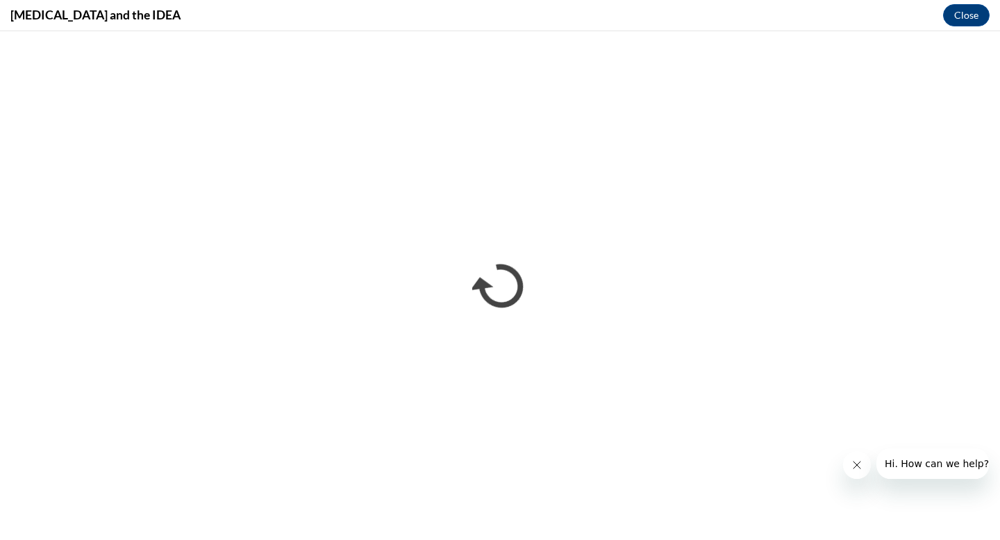
scroll to position [0, 0]
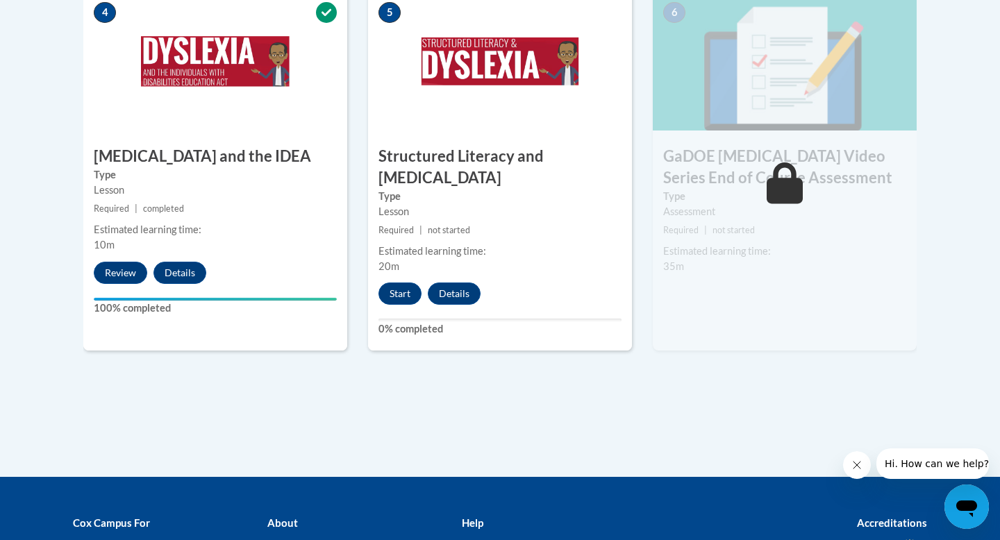
scroll to position [905, 0]
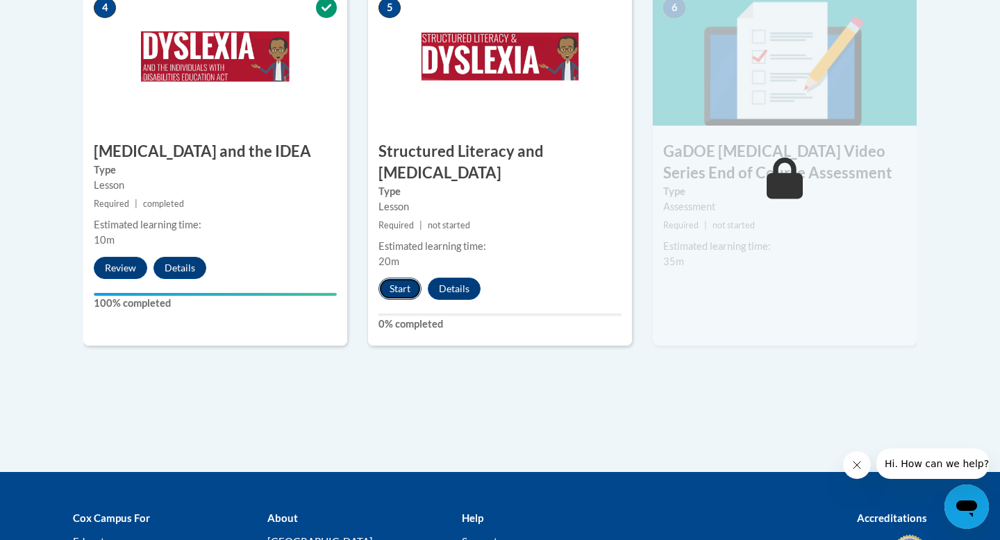
click at [407, 278] on button "Start" at bounding box center [399, 289] width 43 height 22
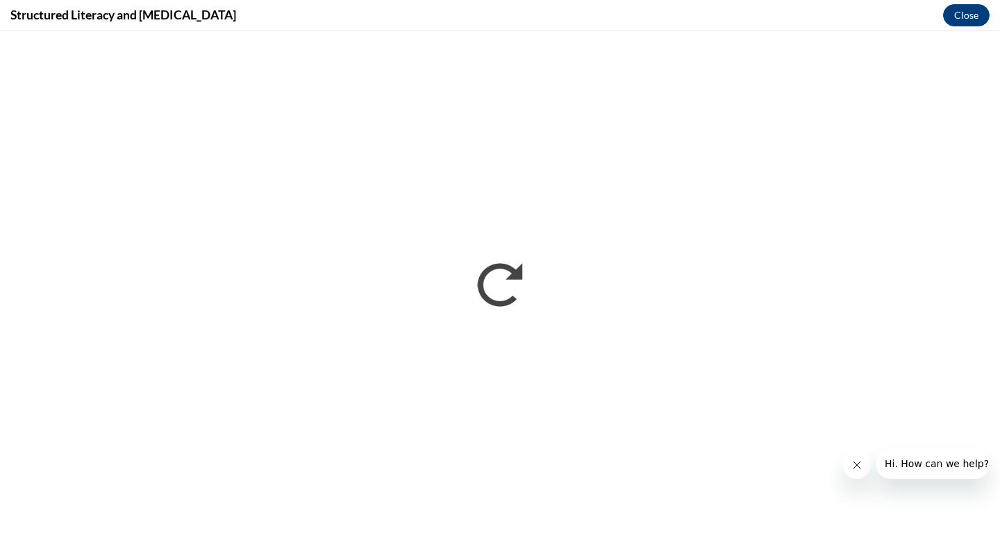
scroll to position [0, 0]
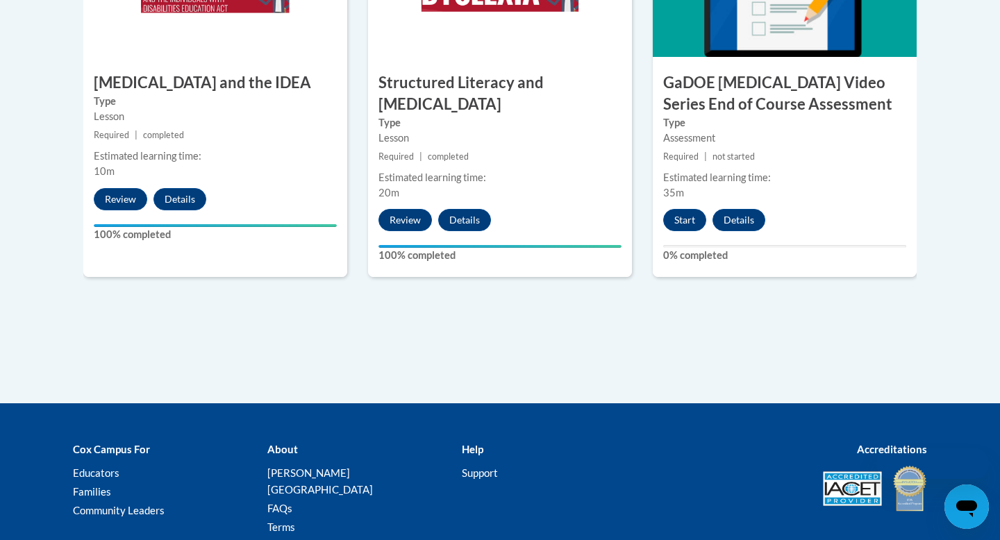
scroll to position [1044, 0]
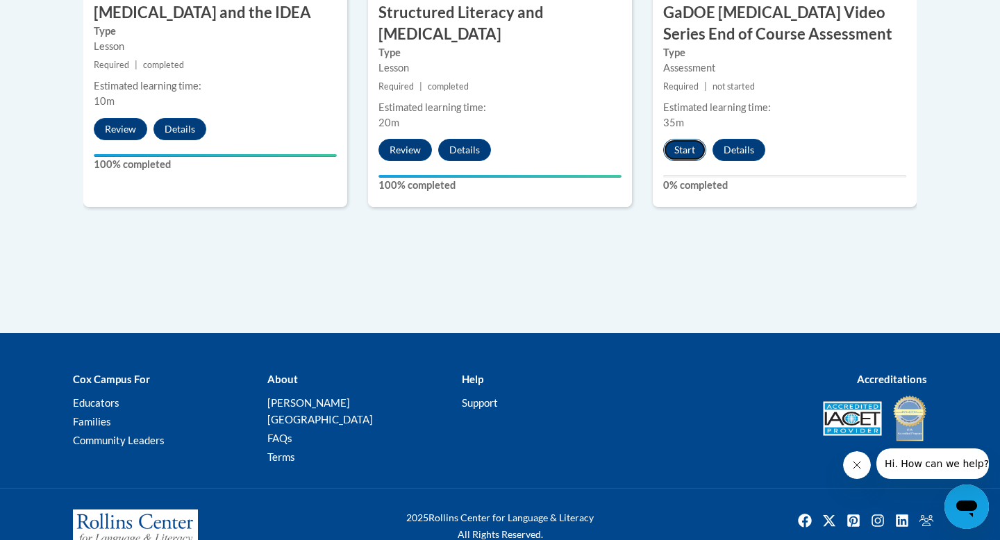
click at [692, 139] on button "Start" at bounding box center [684, 150] width 43 height 22
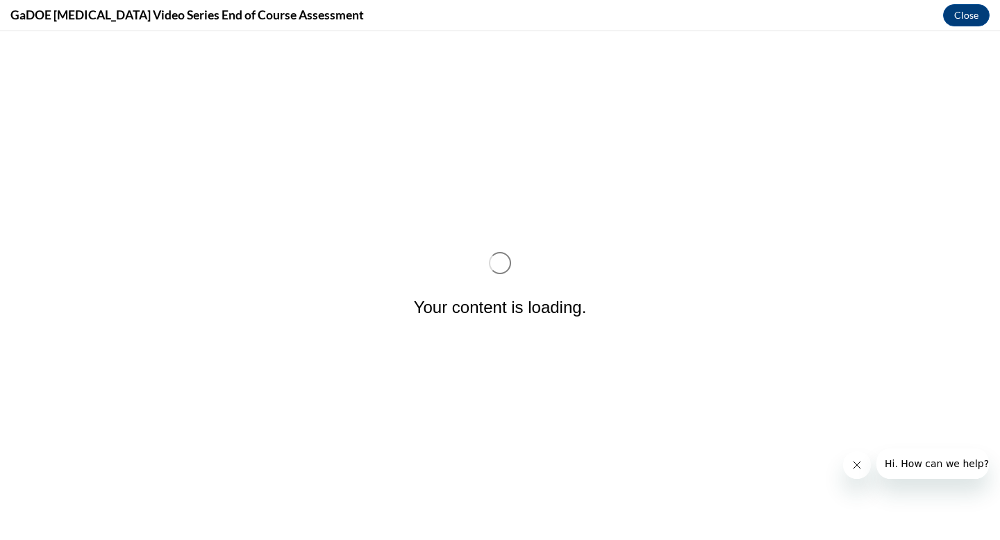
scroll to position [0, 0]
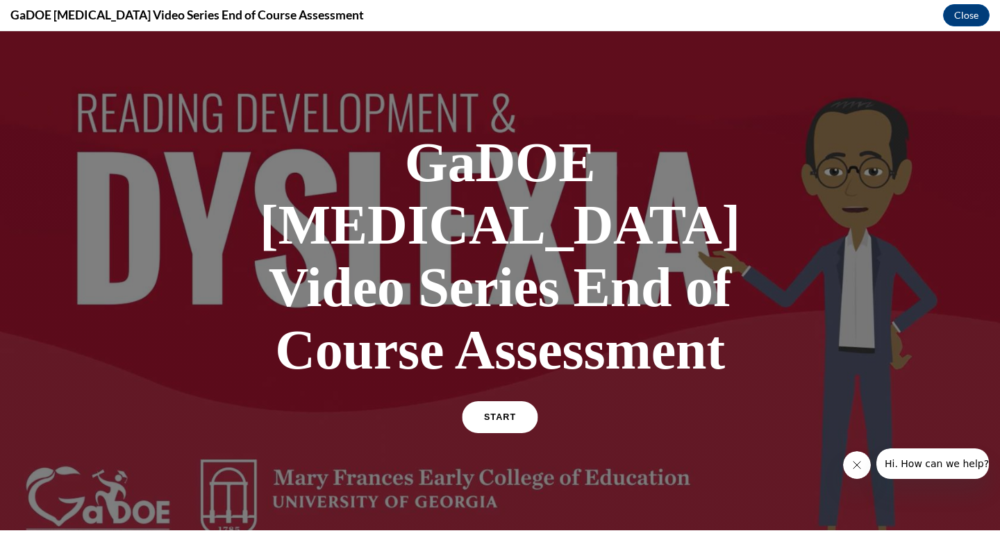
click at [486, 401] on link "START" at bounding box center [500, 417] width 76 height 32
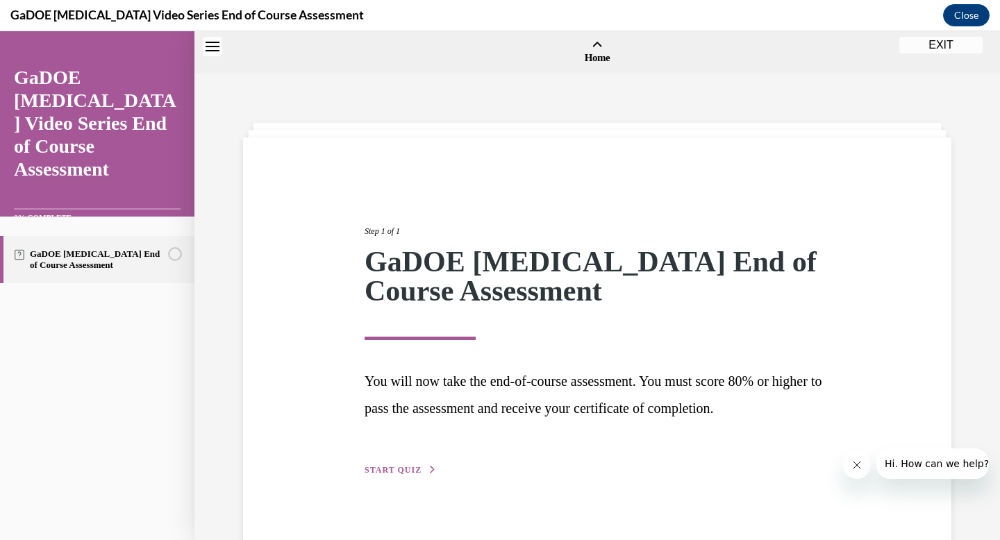
scroll to position [43, 0]
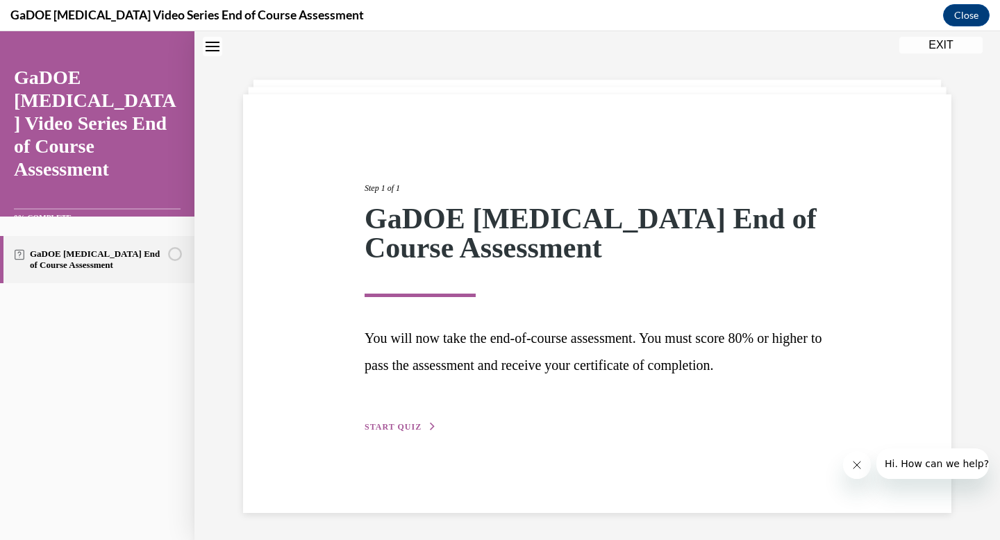
click at [401, 431] on button "START QUIZ" at bounding box center [401, 427] width 72 height 12
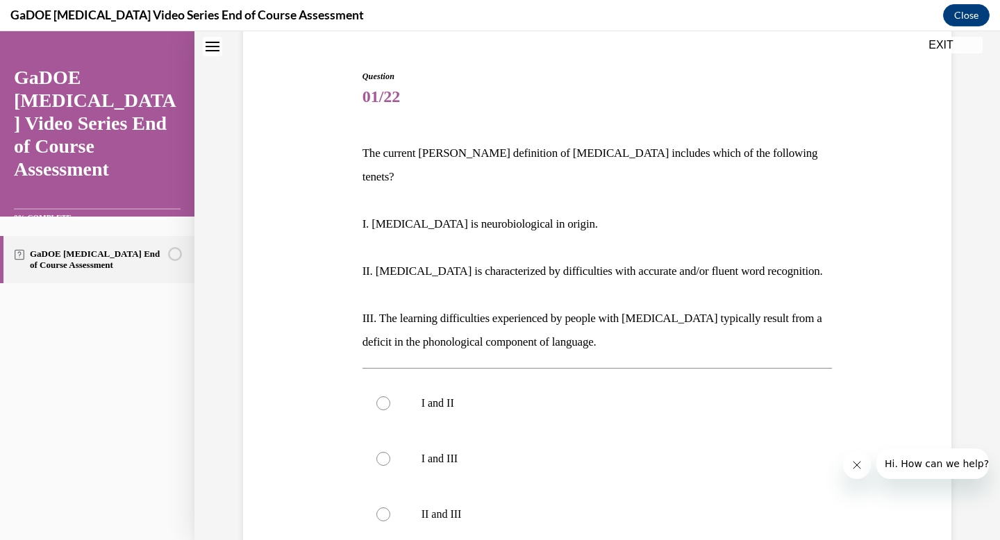
scroll to position [125, 0]
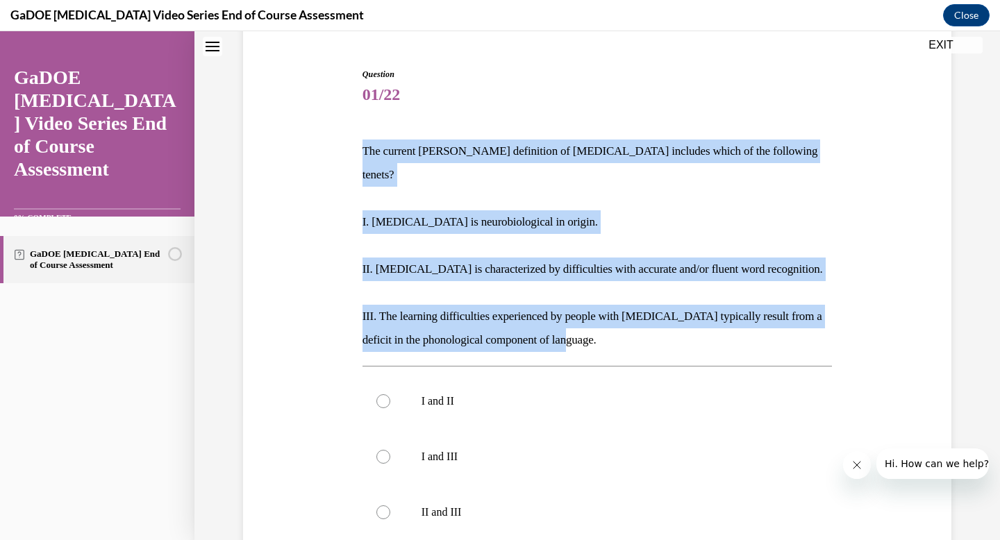
drag, startPoint x: 362, startPoint y: 149, endPoint x: 592, endPoint y: 317, distance: 283.7
click at [592, 317] on div "The current IDA definition of dyslexia includes which of the following tenets? …" at bounding box center [597, 246] width 470 height 212
copy div "The current IDA definition of dyslexia includes which of the following tenets? …"
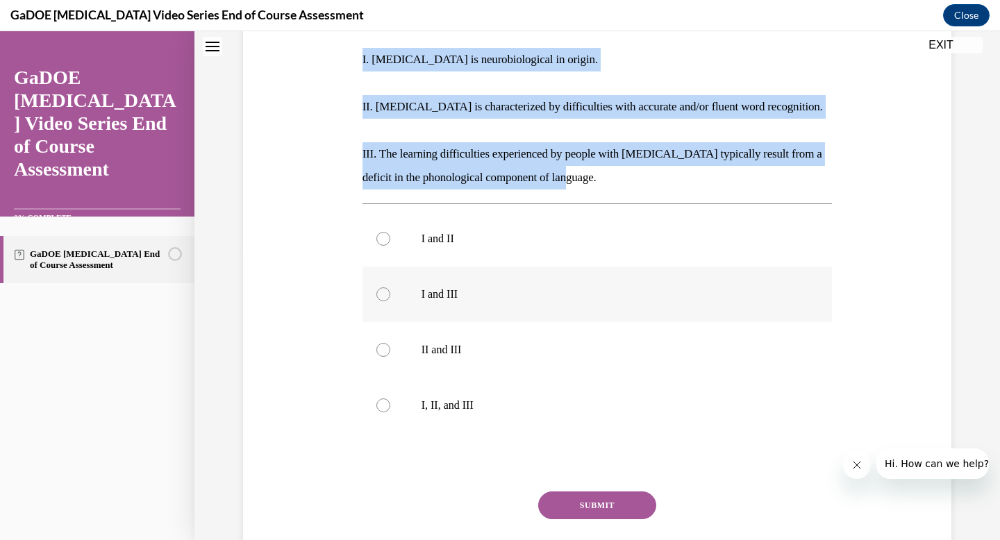
scroll to position [289, 0]
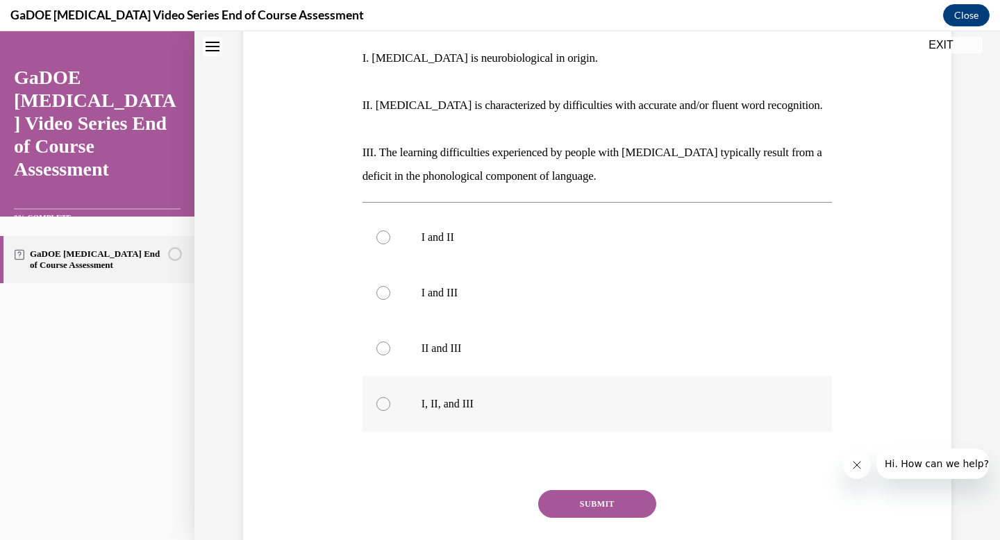
click at [461, 389] on label "I, II, and III" at bounding box center [597, 404] width 470 height 56
click at [390, 397] on input "I, II, and III" at bounding box center [383, 404] width 14 height 14
radio input "true"
click at [589, 490] on button "SUBMIT" at bounding box center [597, 504] width 118 height 28
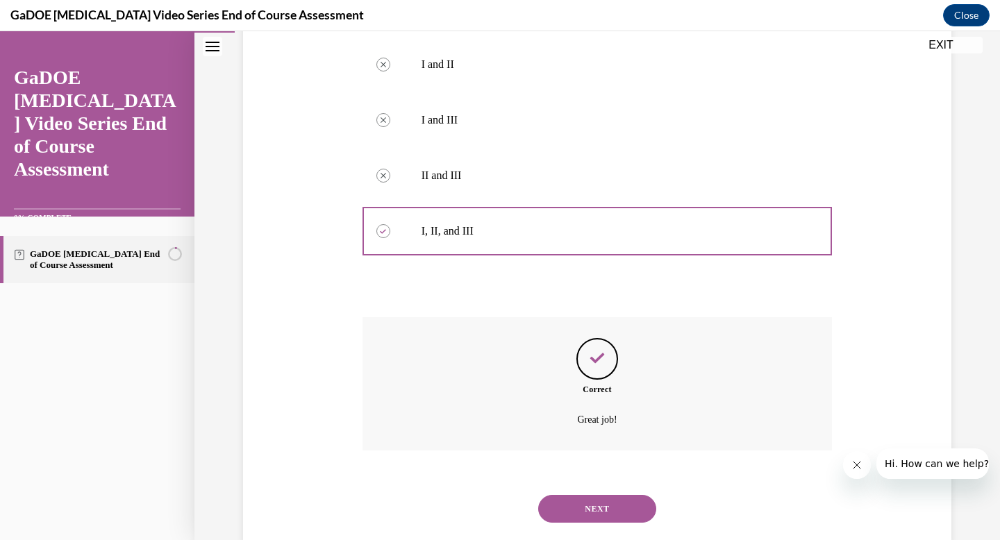
scroll to position [469, 0]
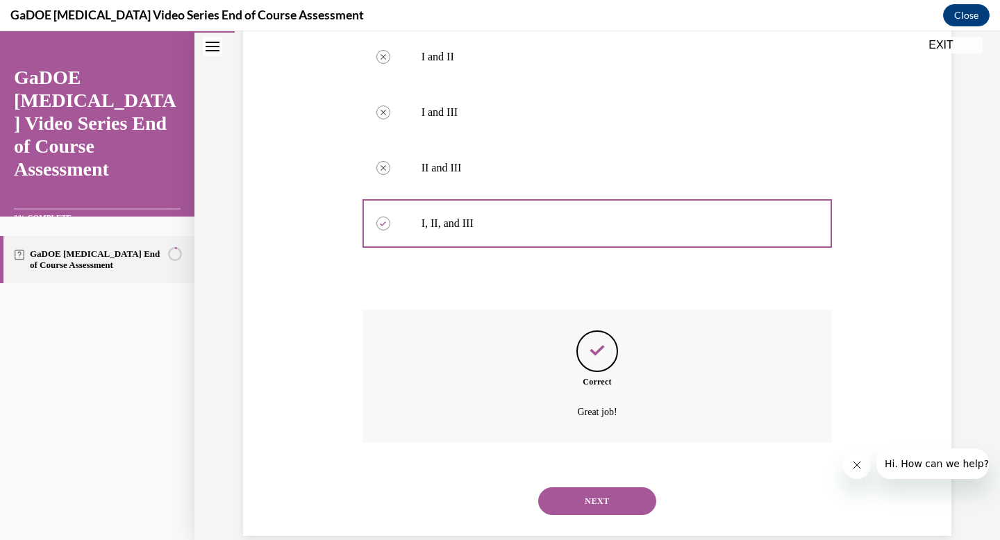
click at [591, 487] on button "NEXT" at bounding box center [597, 501] width 118 height 28
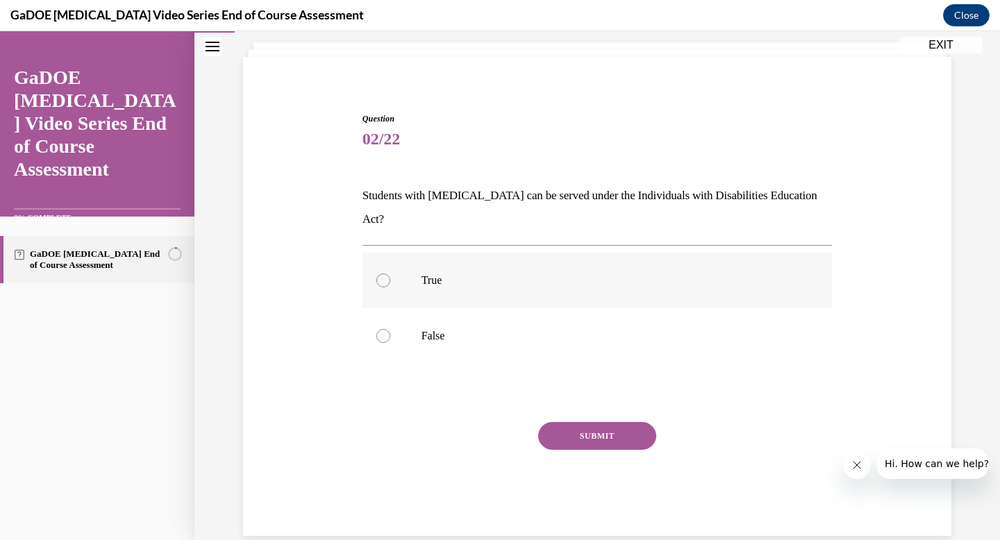
click at [383, 264] on label "True" at bounding box center [597, 281] width 470 height 56
click at [383, 274] on input "True" at bounding box center [383, 281] width 14 height 14
radio input "true"
click at [563, 422] on button "SUBMIT" at bounding box center [597, 436] width 118 height 28
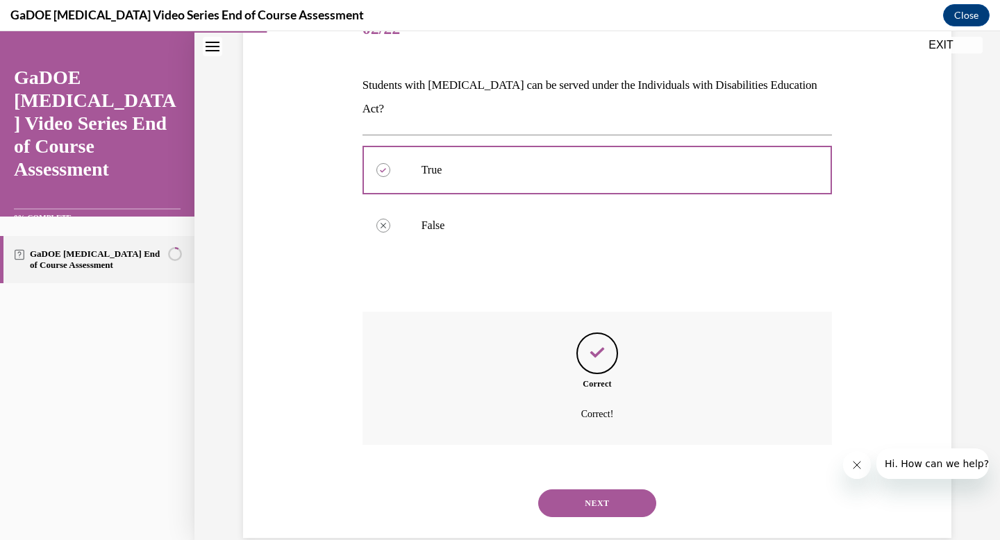
scroll to position [193, 0]
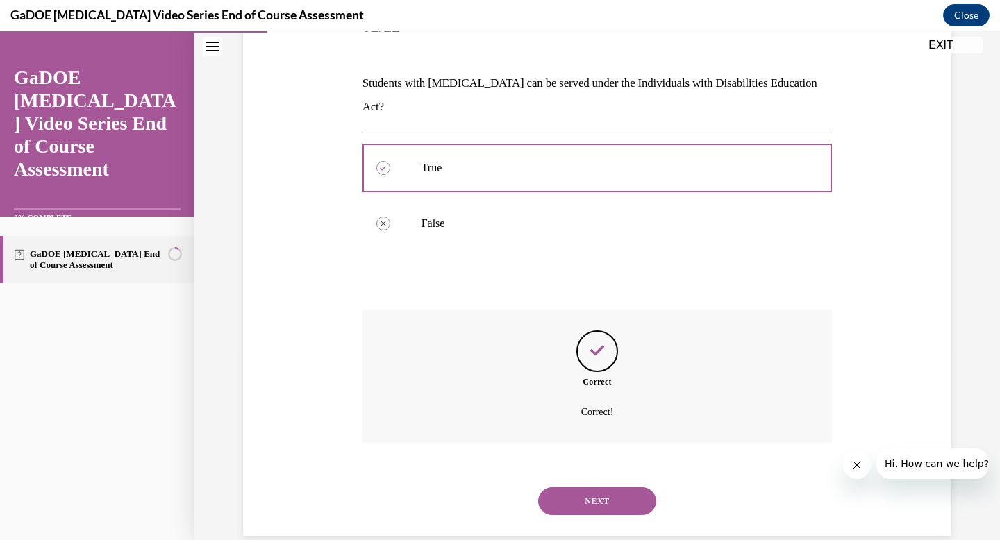
click at [604, 487] on button "NEXT" at bounding box center [597, 501] width 118 height 28
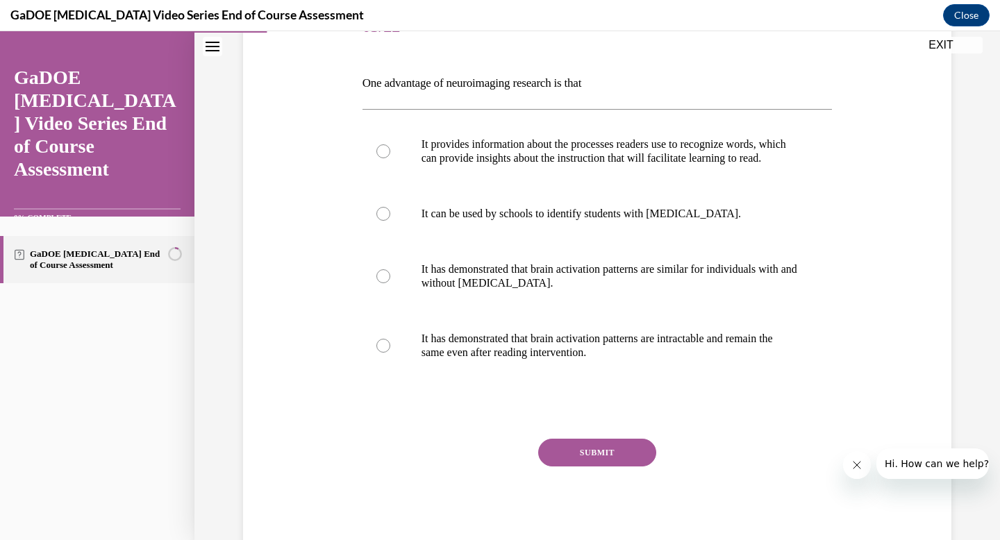
scroll to position [155, 0]
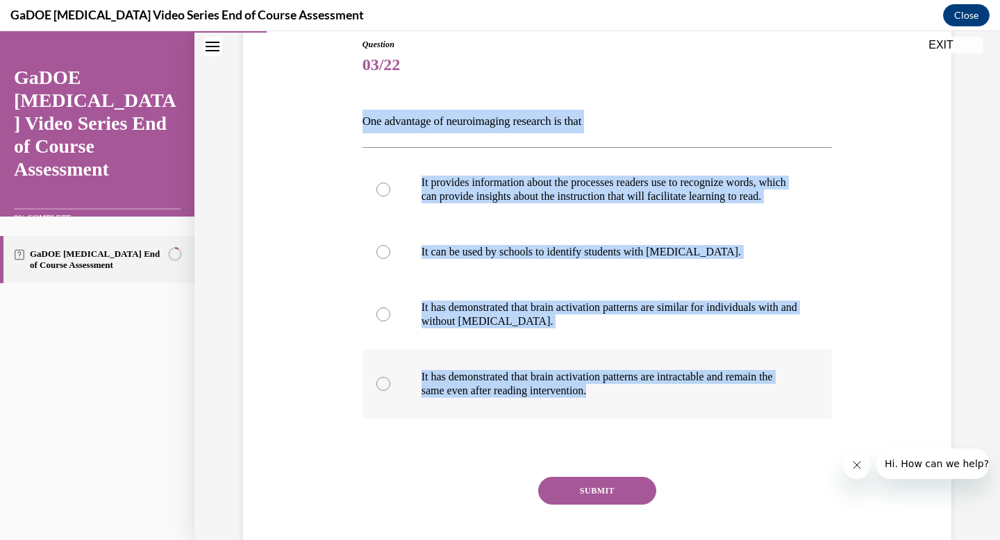
drag, startPoint x: 362, startPoint y: 122, endPoint x: 648, endPoint y: 419, distance: 412.5
click at [648, 419] on div "Question 03/22 One advantage of neuroimaging research is that It provides infor…" at bounding box center [597, 314] width 470 height 553
copy div "One advantage of neuroimaging research is that It provides information about th…"
click at [381, 197] on div at bounding box center [383, 190] width 14 height 14
click at [381, 197] on input "It provides information about the processes readers use to recognize words, whi…" at bounding box center [383, 190] width 14 height 14
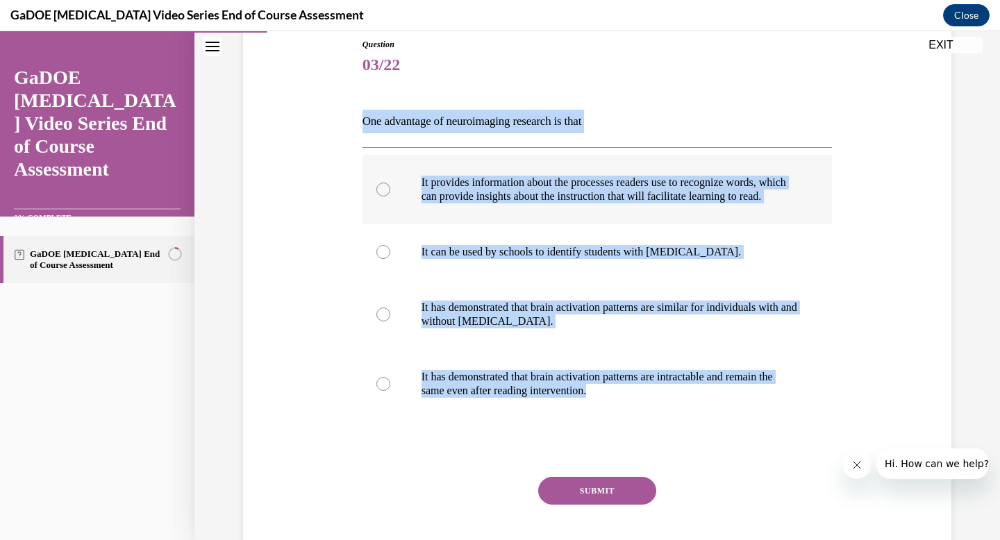
radio input "true"
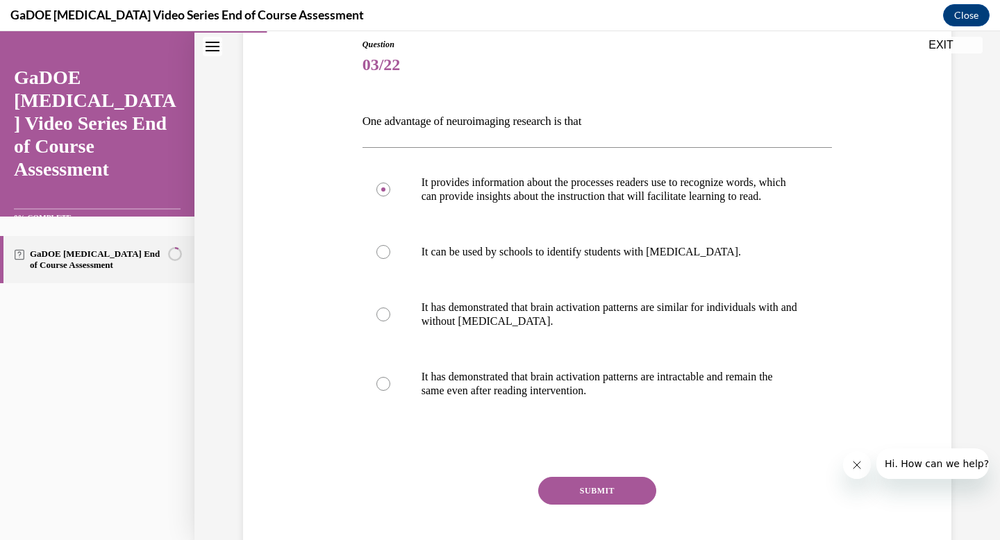
click at [575, 505] on button "SUBMIT" at bounding box center [597, 491] width 118 height 28
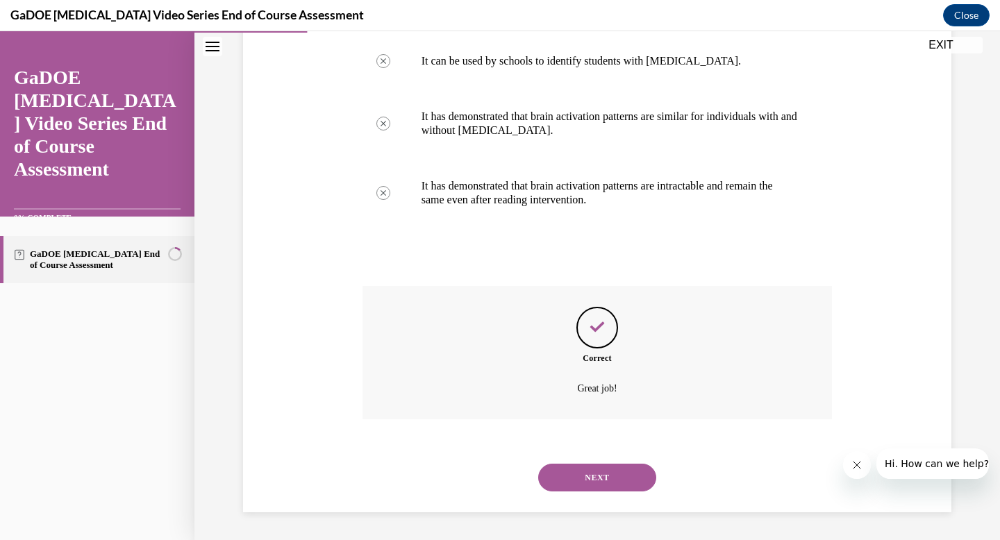
click at [588, 489] on button "NEXT" at bounding box center [597, 478] width 118 height 28
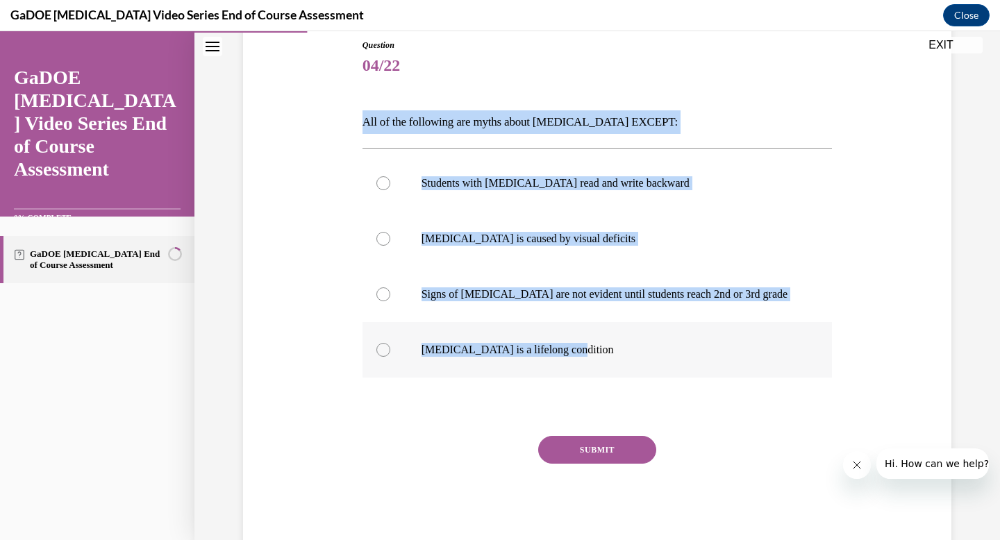
drag, startPoint x: 364, startPoint y: 125, endPoint x: 610, endPoint y: 352, distance: 335.1
click at [610, 352] on div "Question 04/22 All of the following are myths about dyslexia EXCEPT: Students w…" at bounding box center [597, 294] width 470 height 511
copy div "All of the following are myths about dyslexia EXCEPT: Students with dyslexia re…"
click at [400, 350] on label "Dyslexia is a lifelong condition" at bounding box center [597, 350] width 470 height 56
click at [390, 350] on input "Dyslexia is a lifelong condition" at bounding box center [383, 350] width 14 height 14
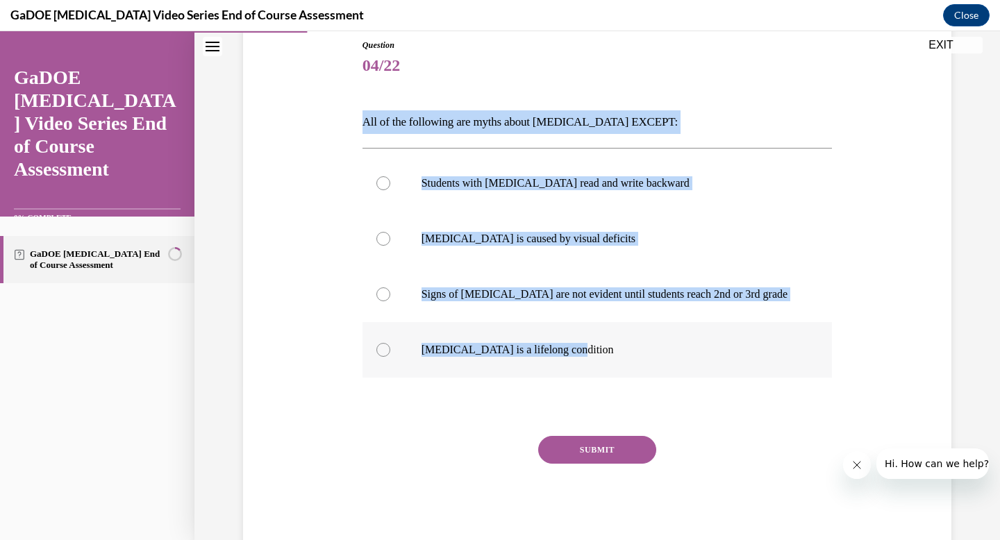
radio input "true"
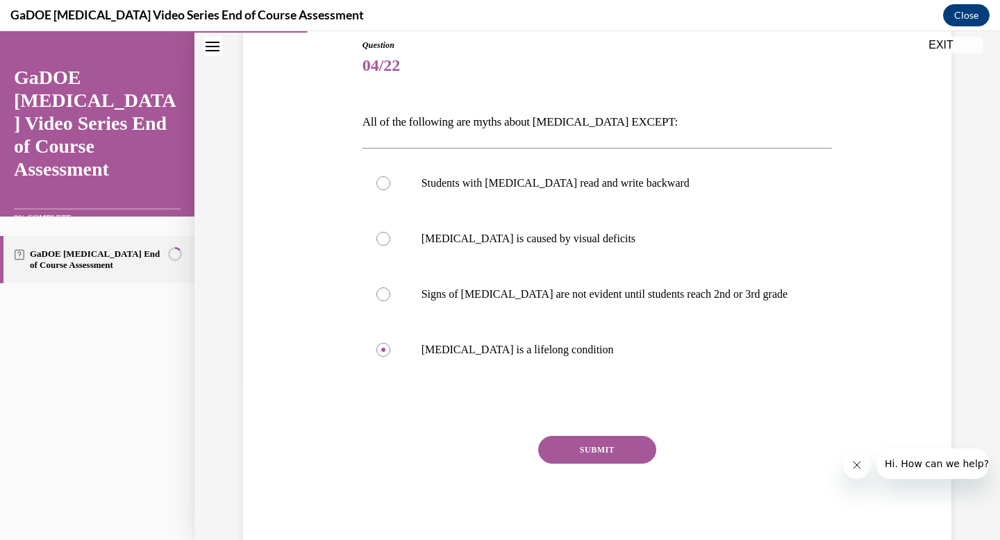
click at [588, 462] on button "SUBMIT" at bounding box center [597, 450] width 118 height 28
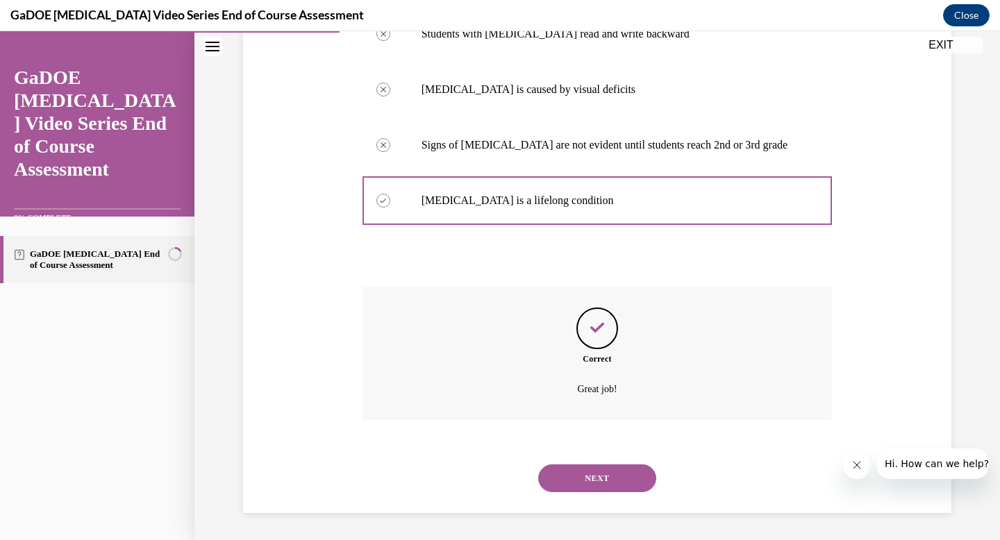
scroll to position [304, 0]
click at [587, 471] on button "NEXT" at bounding box center [597, 478] width 118 height 28
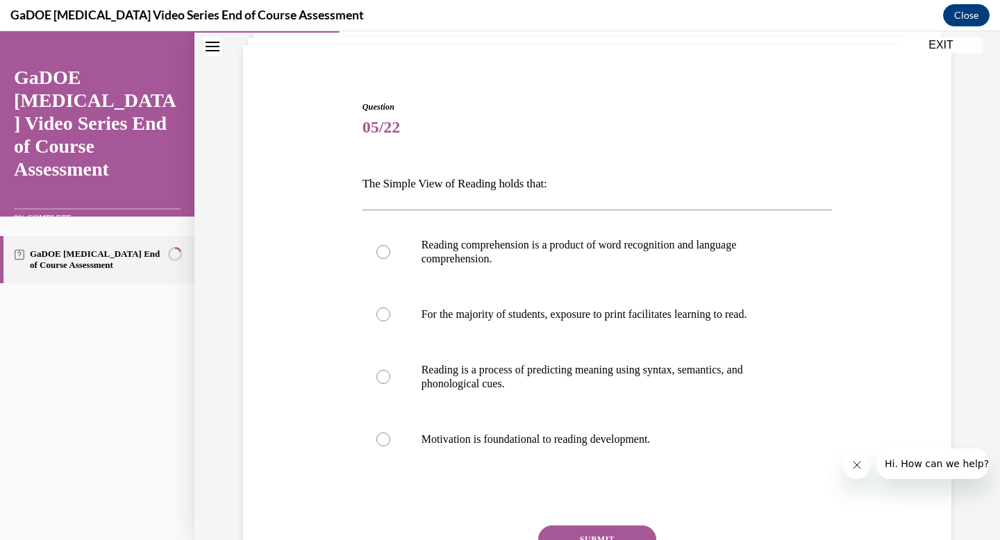
scroll to position [101, 0]
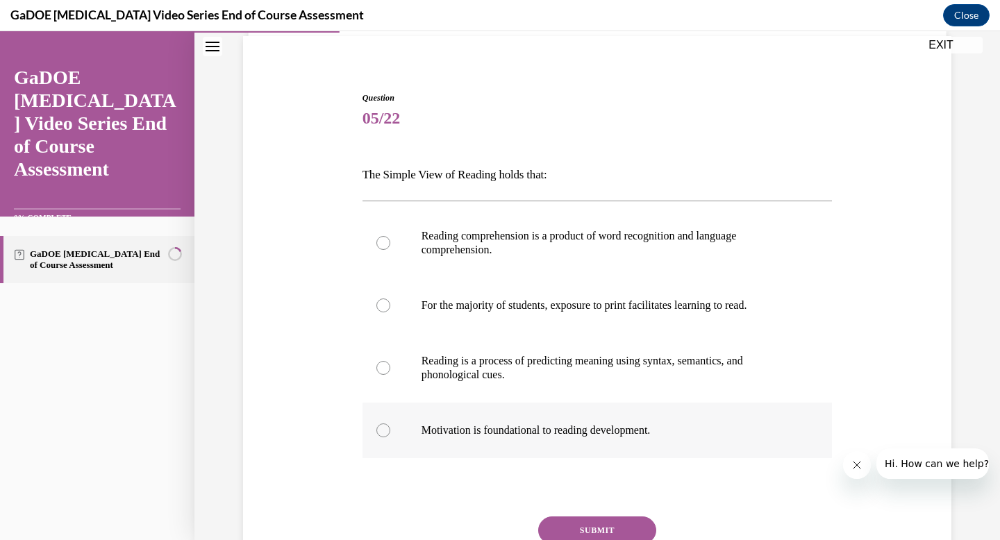
drag, startPoint x: 362, startPoint y: 174, endPoint x: 699, endPoint y: 432, distance: 424.4
click at [699, 432] on div "Question 05/22 The Simple View of Reading holds that: Reading comprehension is …" at bounding box center [597, 361] width 470 height 539
copy div "The Simple View of Reading holds that: Reading comprehension is a product of wo…"
click at [383, 240] on div at bounding box center [383, 243] width 14 height 14
click at [383, 240] on input "Reading comprehension is a product of word recognition and language comprehensi…" at bounding box center [383, 243] width 14 height 14
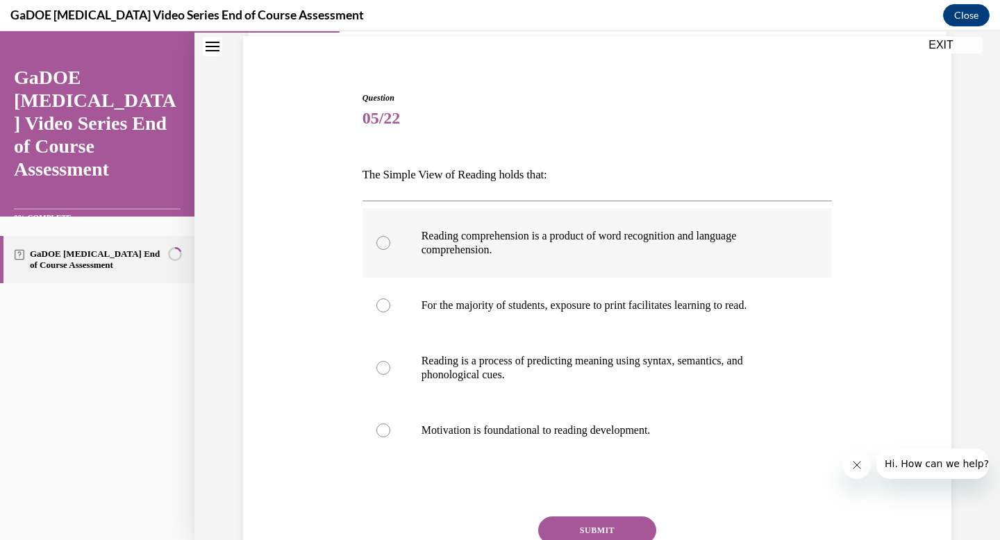
radio input "true"
click at [592, 528] on button "SUBMIT" at bounding box center [597, 531] width 118 height 28
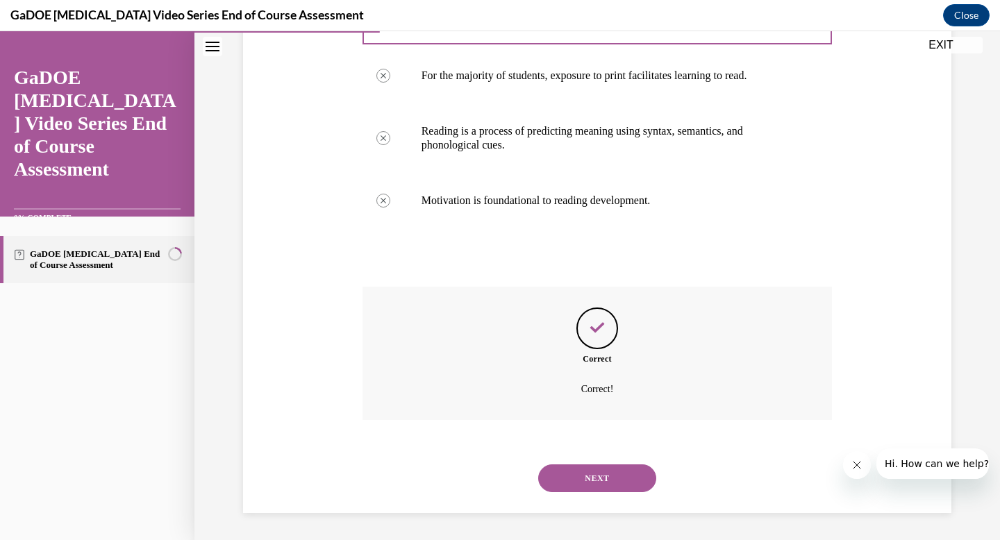
scroll to position [332, 0]
click at [590, 481] on button "NEXT" at bounding box center [597, 478] width 118 height 28
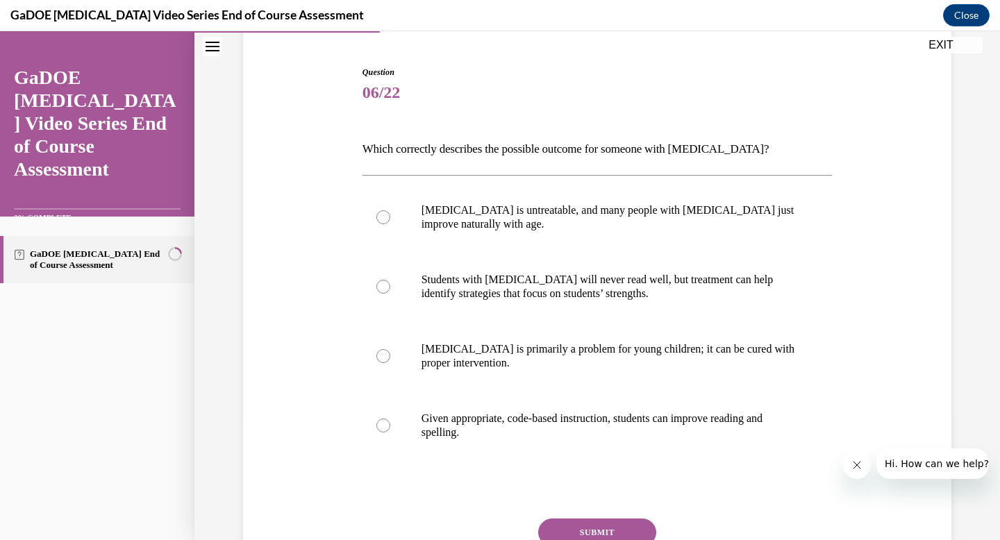
scroll to position [128, 0]
drag, startPoint x: 363, startPoint y: 146, endPoint x: 501, endPoint y: 444, distance: 329.0
click at [501, 444] on div "Question 06/22 Which correctly describes the possible outcome for someone with …" at bounding box center [597, 348] width 470 height 567
click at [437, 419] on p "Given appropriate, code-based instruction, students can improve reading and spe…" at bounding box center [609, 425] width 376 height 28
click at [390, 419] on input "Given appropriate, code-based instruction, students can improve reading and spe…" at bounding box center [383, 425] width 14 height 14
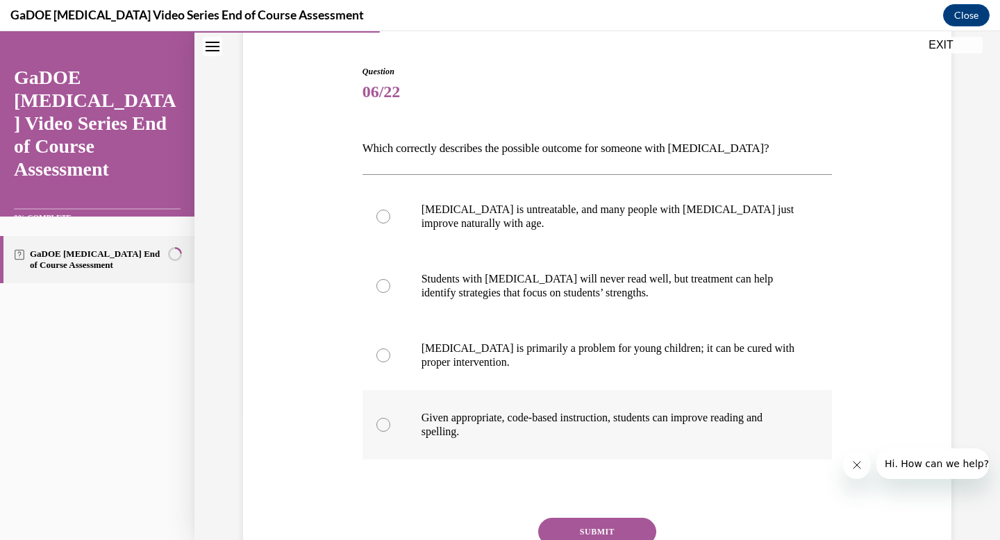
radio input "true"
click at [575, 524] on button "SUBMIT" at bounding box center [597, 532] width 118 height 28
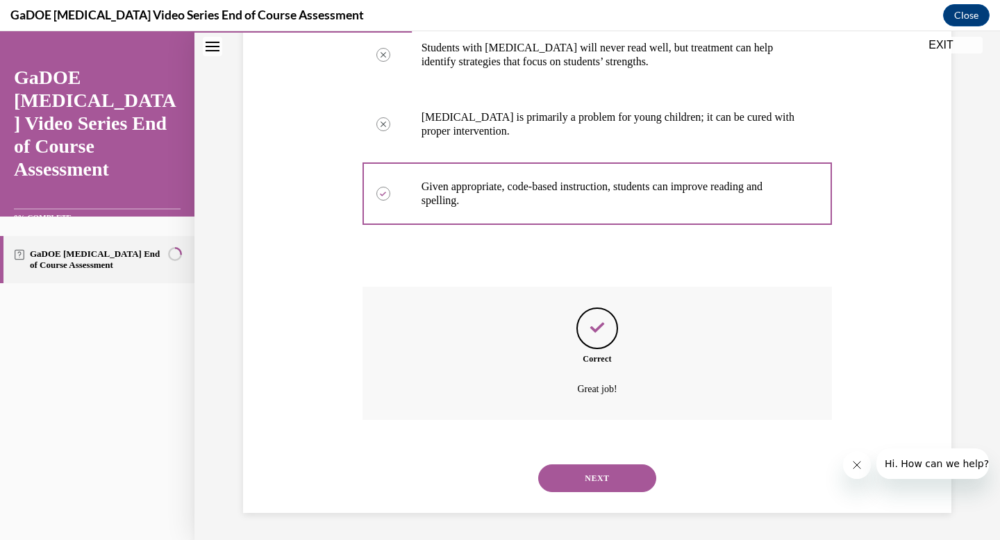
scroll to position [360, 0]
click at [624, 483] on button "NEXT" at bounding box center [597, 478] width 118 height 28
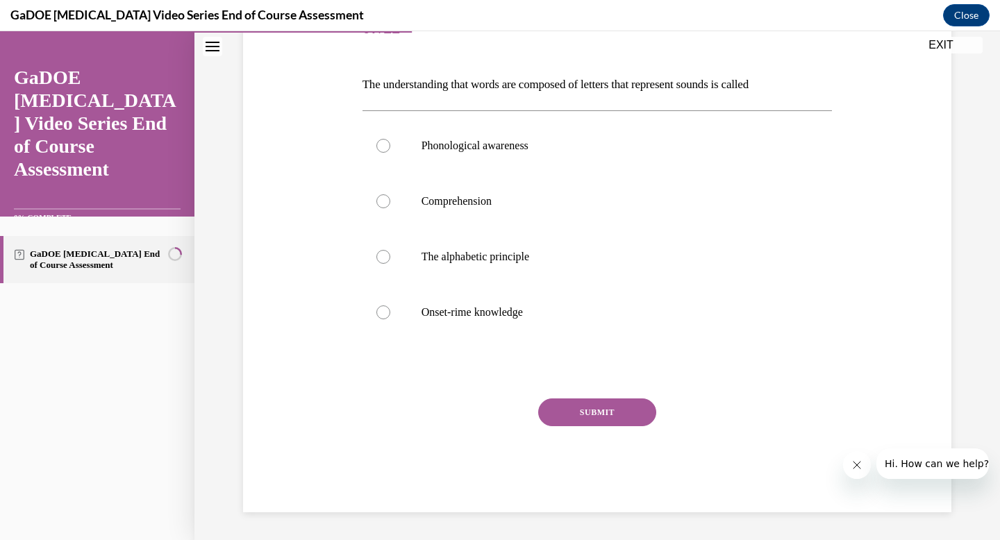
scroll to position [154, 0]
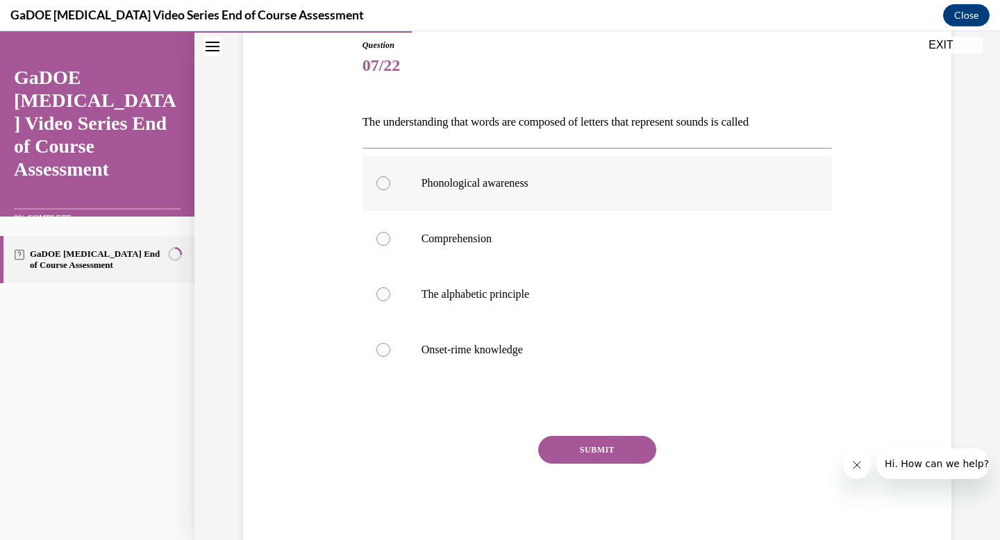
click at [387, 183] on div at bounding box center [383, 183] width 14 height 14
click at [387, 183] on input "Phonological awareness" at bounding box center [383, 183] width 14 height 14
radio input "true"
click at [592, 448] on button "SUBMIT" at bounding box center [597, 450] width 118 height 28
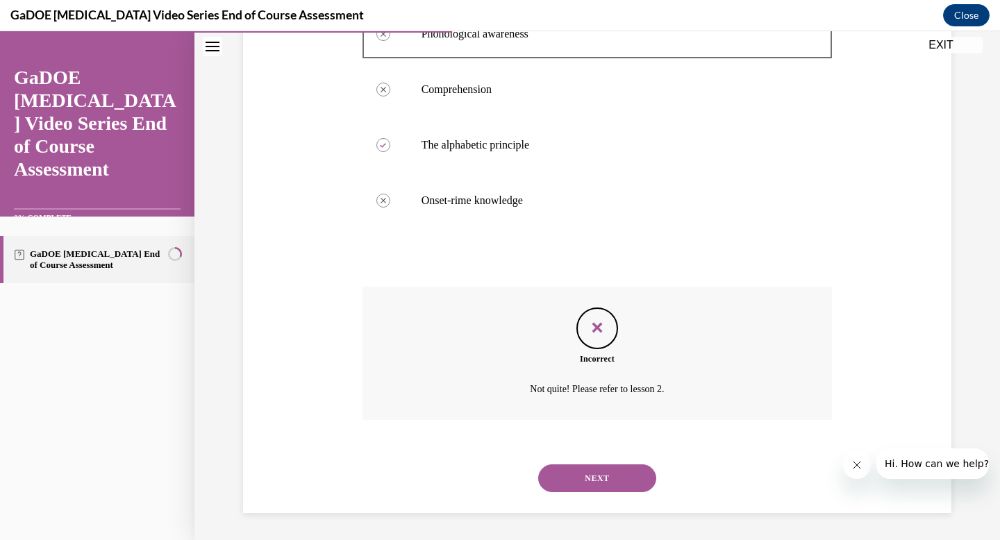
scroll to position [304, 0]
click at [601, 485] on button "NEXT" at bounding box center [597, 478] width 118 height 28
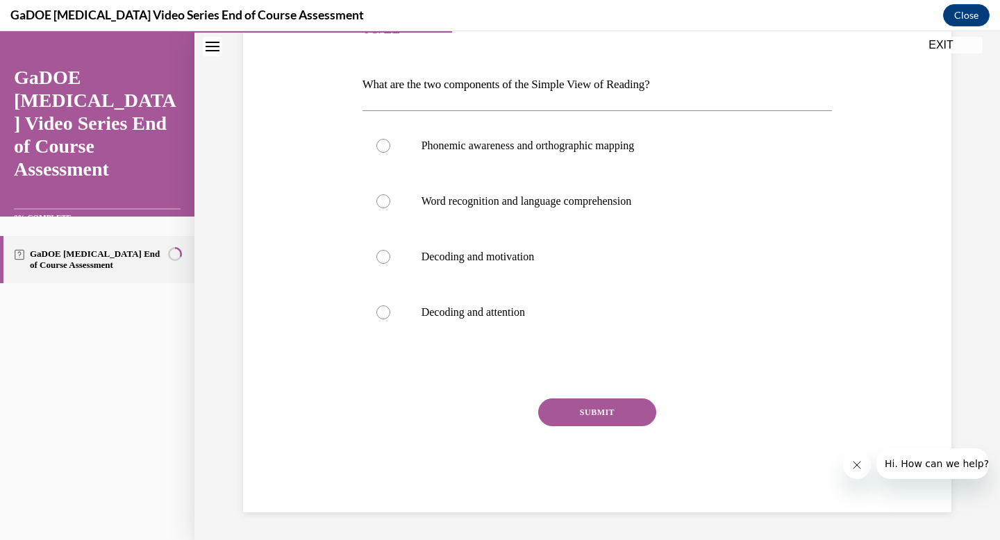
scroll to position [154, 0]
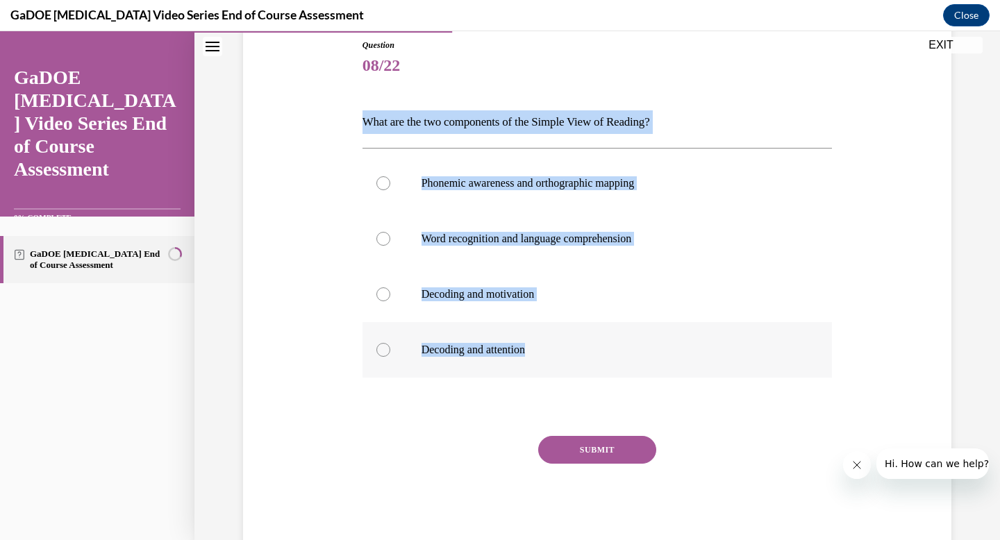
drag, startPoint x: 362, startPoint y: 121, endPoint x: 543, endPoint y: 364, distance: 303.2
click at [543, 364] on div "Question 08/22 What are the two components of the Simple View of Reading? Phone…" at bounding box center [597, 294] width 470 height 511
copy div "What are the two components of the Simple View of Reading? Phonemic awareness a…"
click at [389, 237] on div at bounding box center [383, 239] width 14 height 14
click at [389, 237] on input "Word recognition and language comprehension" at bounding box center [383, 239] width 14 height 14
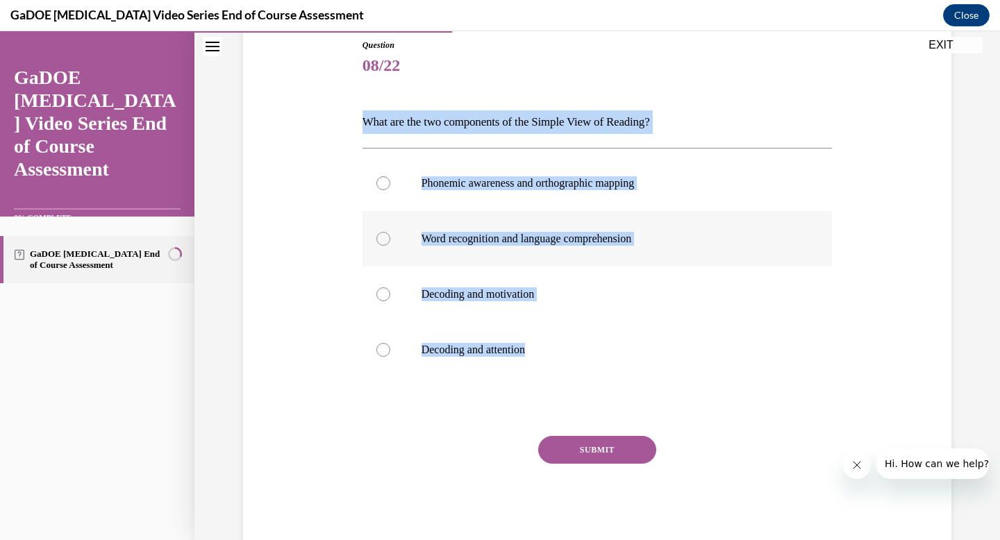
radio input "true"
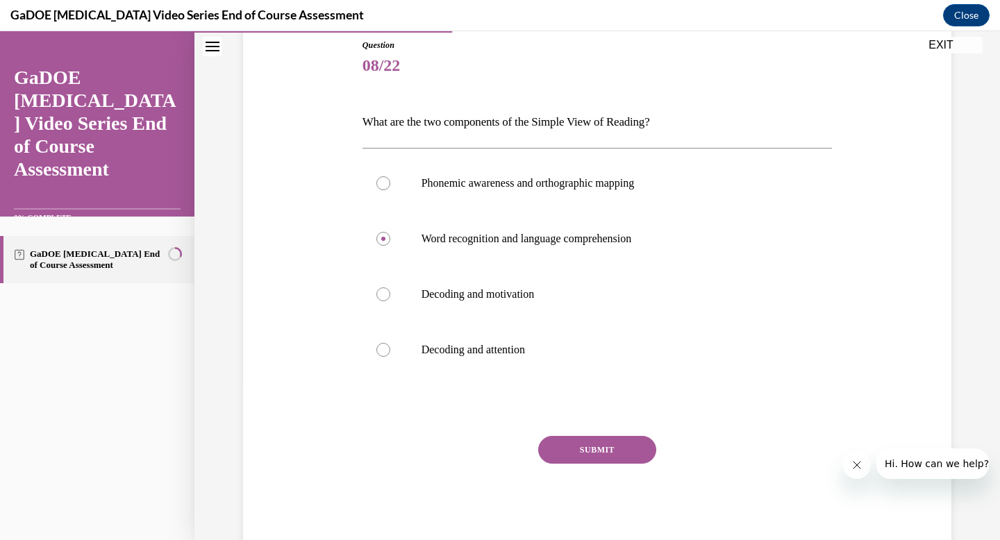
click at [574, 446] on button "SUBMIT" at bounding box center [597, 450] width 118 height 28
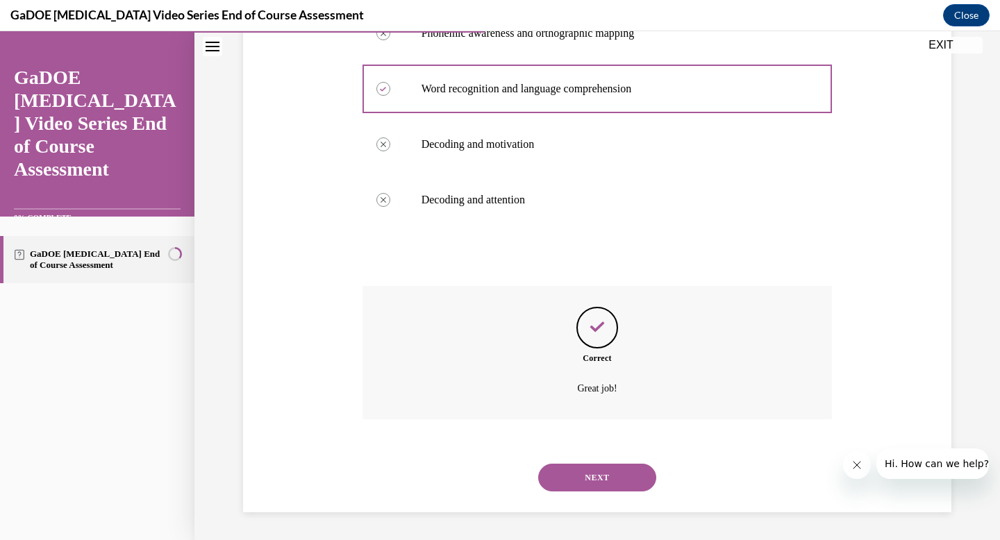
click at [608, 484] on button "NEXT" at bounding box center [597, 478] width 118 height 28
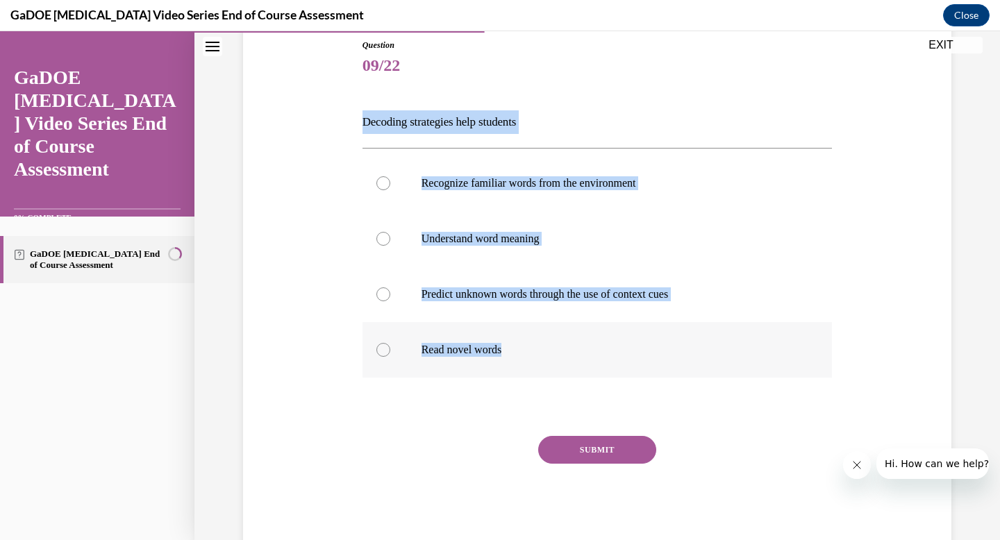
drag, startPoint x: 362, startPoint y: 120, endPoint x: 515, endPoint y: 356, distance: 281.2
click at [515, 356] on div "Question 09/22 Decoding strategies help students Recognize familiar words from …" at bounding box center [597, 294] width 470 height 511
copy div "Decoding strategies help students Recognize familiar words from the environment…"
click at [378, 344] on div at bounding box center [383, 350] width 14 height 14
click at [378, 344] on input "Read novel words" at bounding box center [383, 350] width 14 height 14
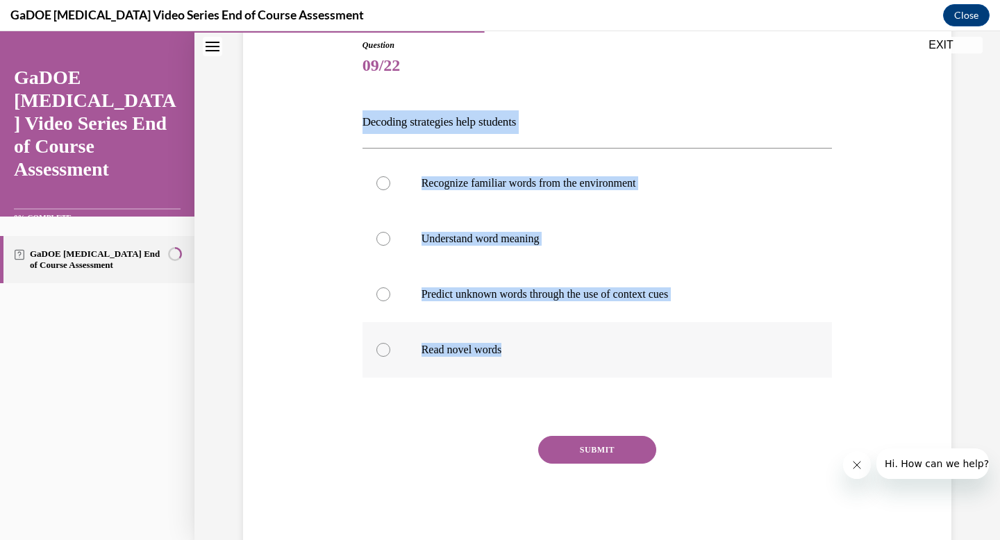
radio input "true"
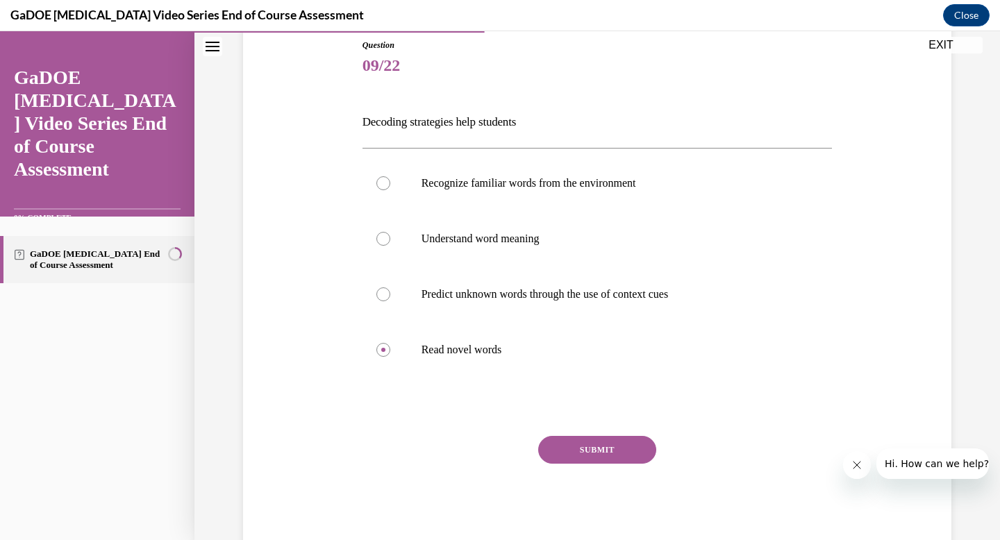
click at [587, 449] on button "SUBMIT" at bounding box center [597, 450] width 118 height 28
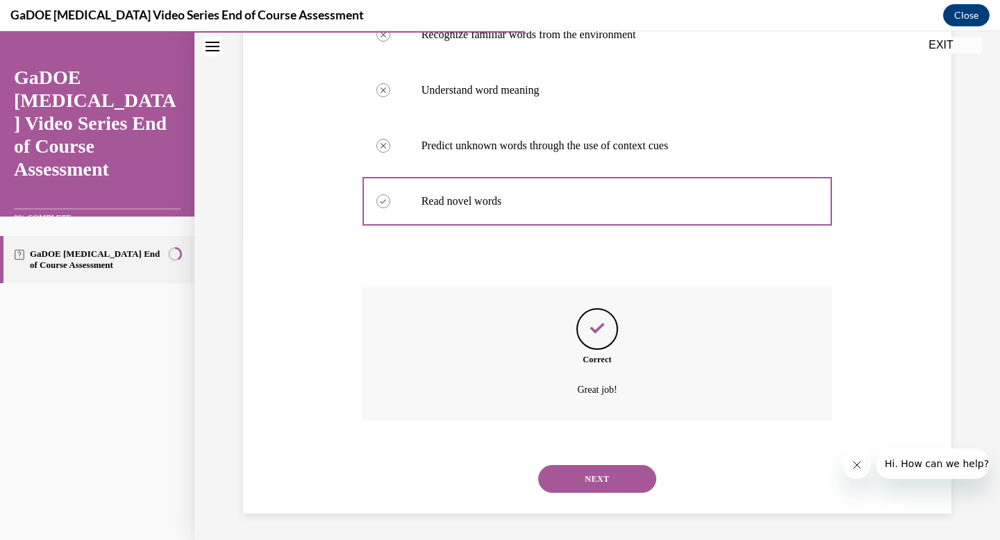
scroll to position [304, 0]
click at [599, 475] on button "NEXT" at bounding box center [597, 478] width 118 height 28
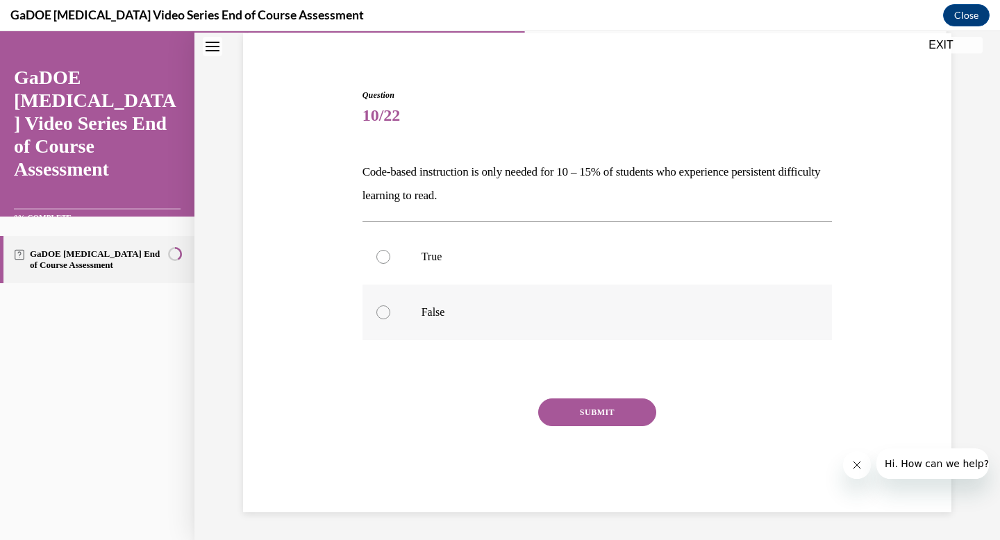
click at [382, 328] on label "False" at bounding box center [597, 313] width 470 height 56
click at [382, 319] on input "False" at bounding box center [383, 313] width 14 height 14
radio input "true"
click at [614, 424] on button "SUBMIT" at bounding box center [597, 413] width 118 height 28
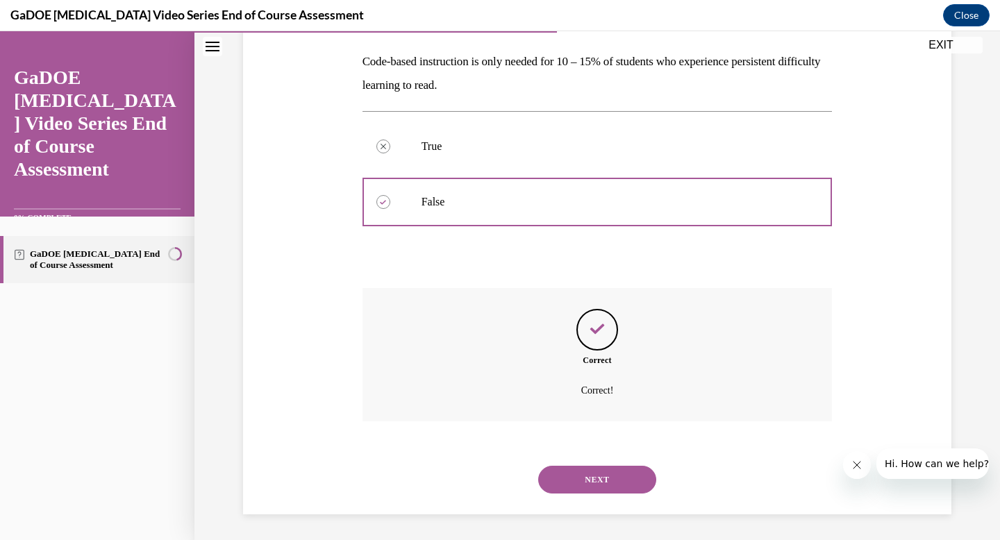
scroll to position [217, 0]
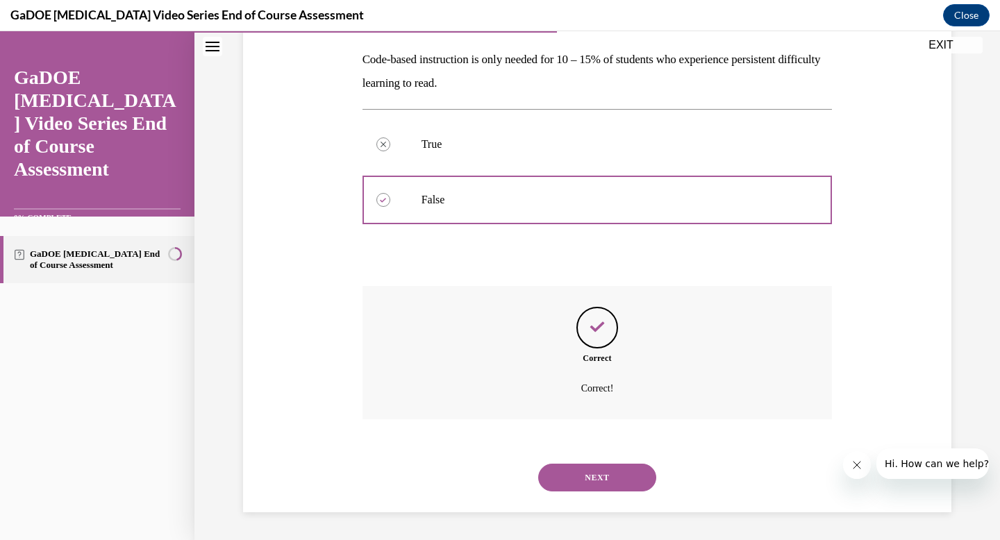
click at [581, 474] on button "NEXT" at bounding box center [597, 478] width 118 height 28
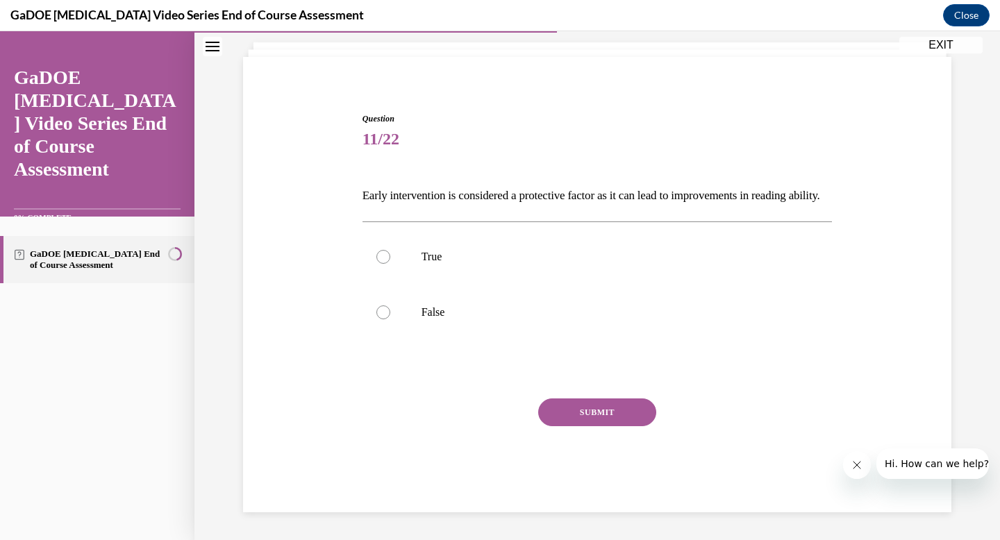
scroll to position [104, 0]
click at [386, 248] on label "True" at bounding box center [597, 257] width 470 height 56
click at [386, 250] on input "True" at bounding box center [383, 257] width 14 height 14
radio input "true"
click at [635, 417] on button "SUBMIT" at bounding box center [597, 413] width 118 height 28
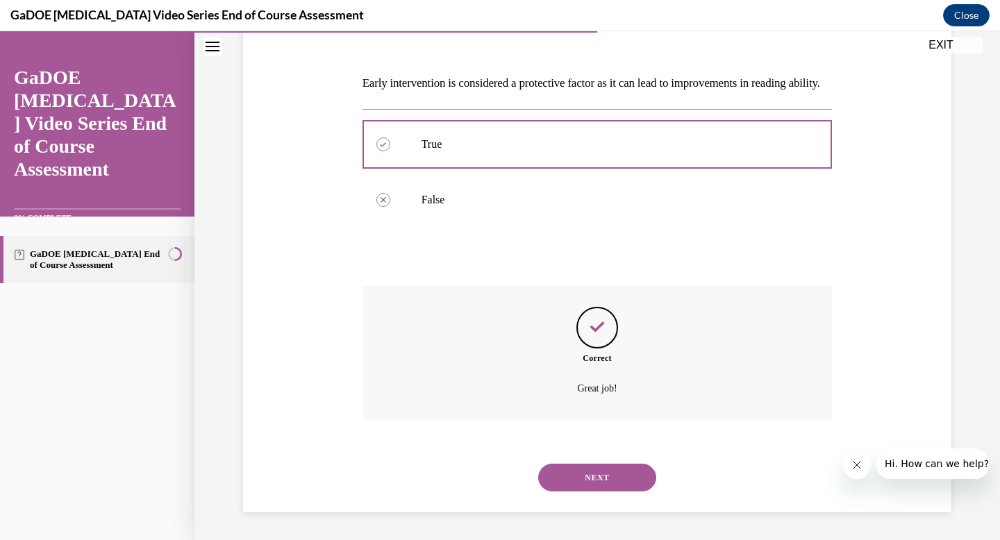
scroll to position [217, 0]
click at [585, 477] on button "NEXT" at bounding box center [597, 478] width 118 height 28
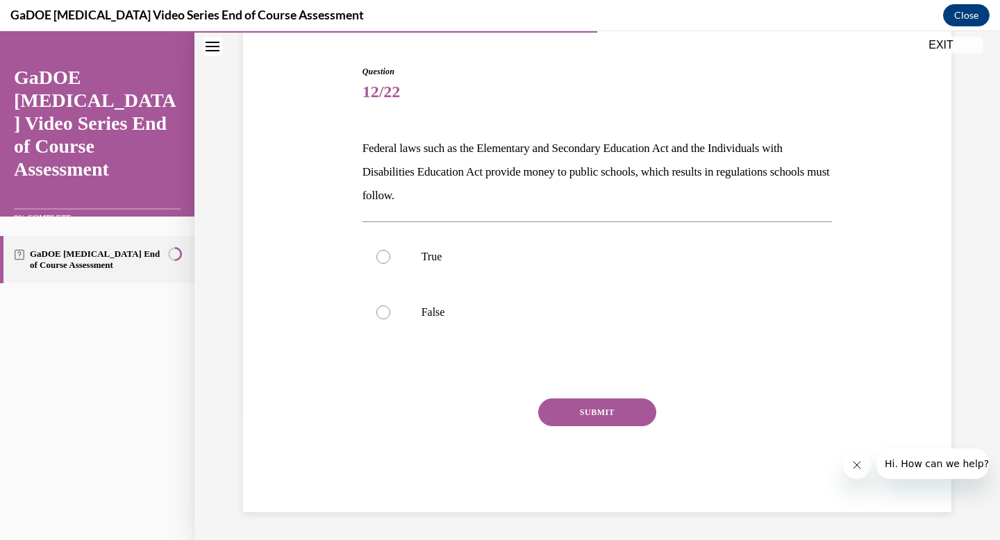
scroll to position [128, 0]
click at [385, 267] on label "True" at bounding box center [597, 257] width 470 height 56
click at [385, 264] on input "True" at bounding box center [383, 257] width 14 height 14
radio input "true"
click at [611, 426] on div "SUBMIT" at bounding box center [597, 433] width 470 height 69
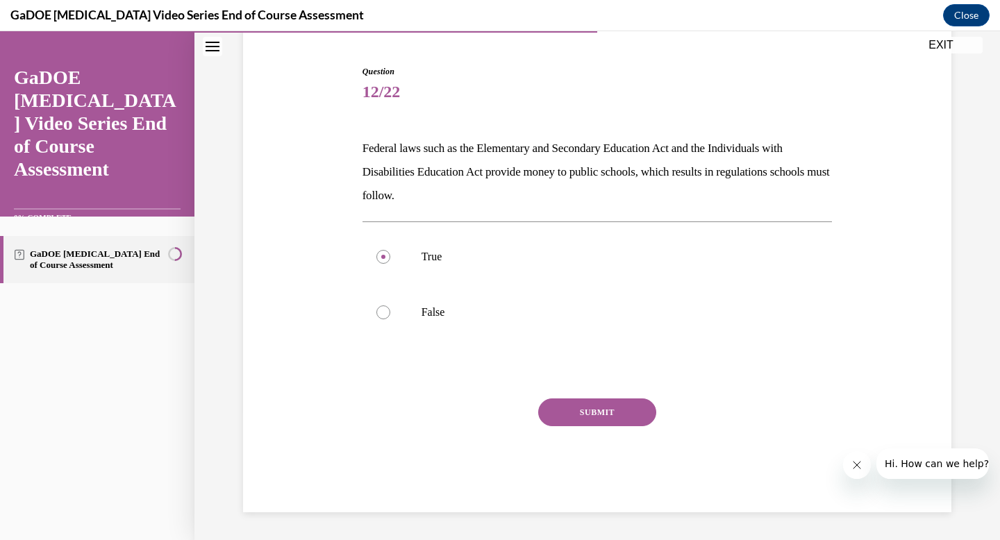
click at [602, 417] on button "SUBMIT" at bounding box center [597, 413] width 118 height 28
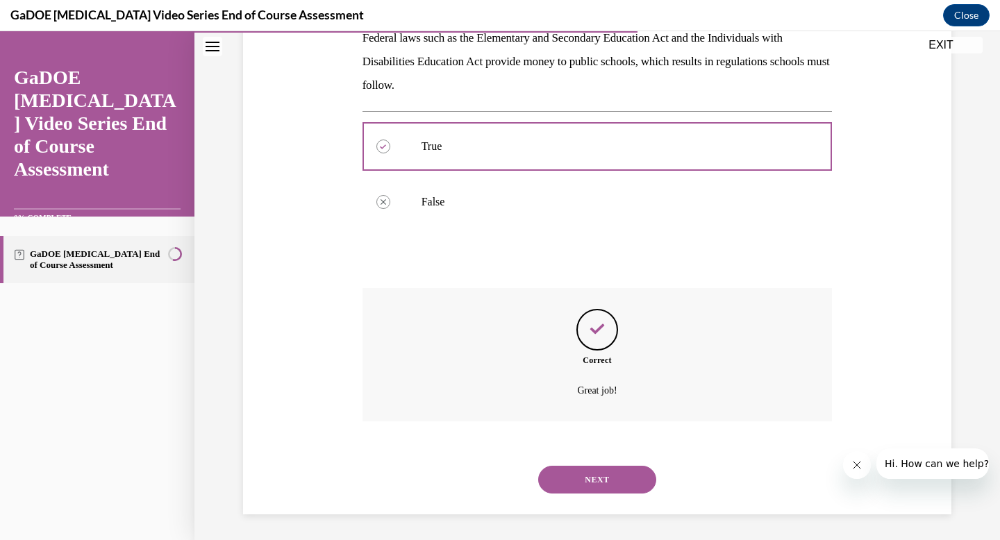
scroll to position [240, 0]
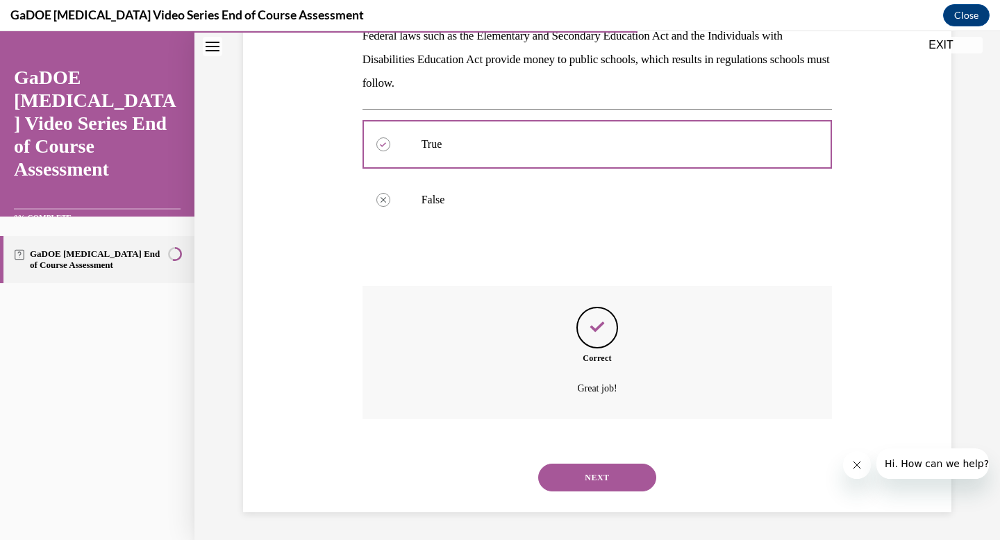
click at [599, 483] on button "NEXT" at bounding box center [597, 478] width 118 height 28
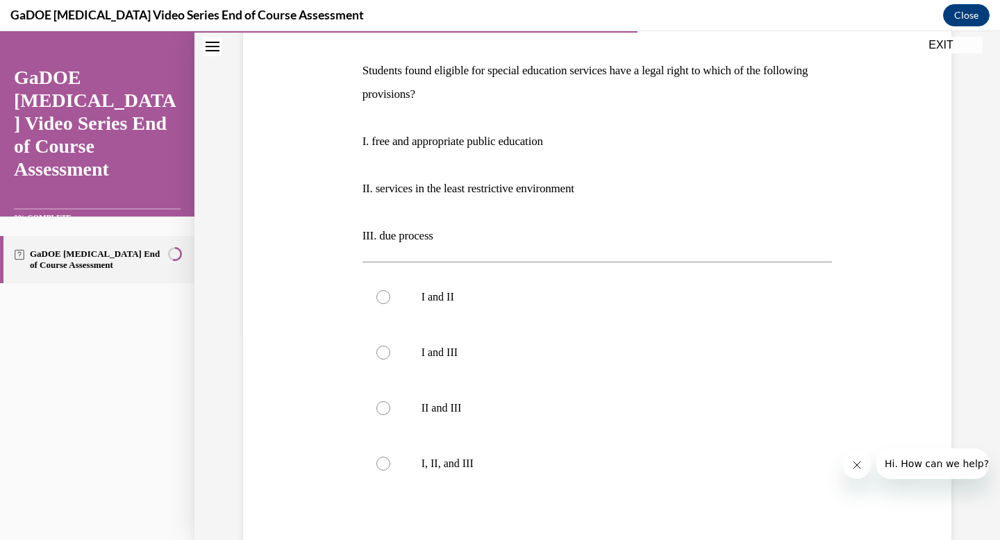
scroll to position [204, 0]
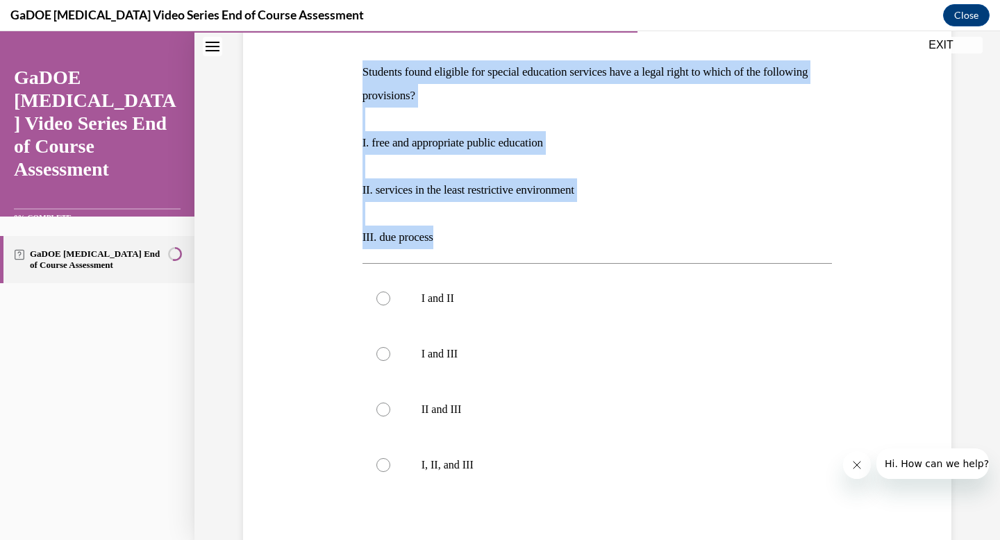
drag, startPoint x: 362, startPoint y: 69, endPoint x: 449, endPoint y: 246, distance: 197.2
click at [449, 246] on div "Students found eligible for special education services have a legal right to wh…" at bounding box center [597, 154] width 470 height 189
copy div "Students found eligible for special education services have a legal right to wh…"
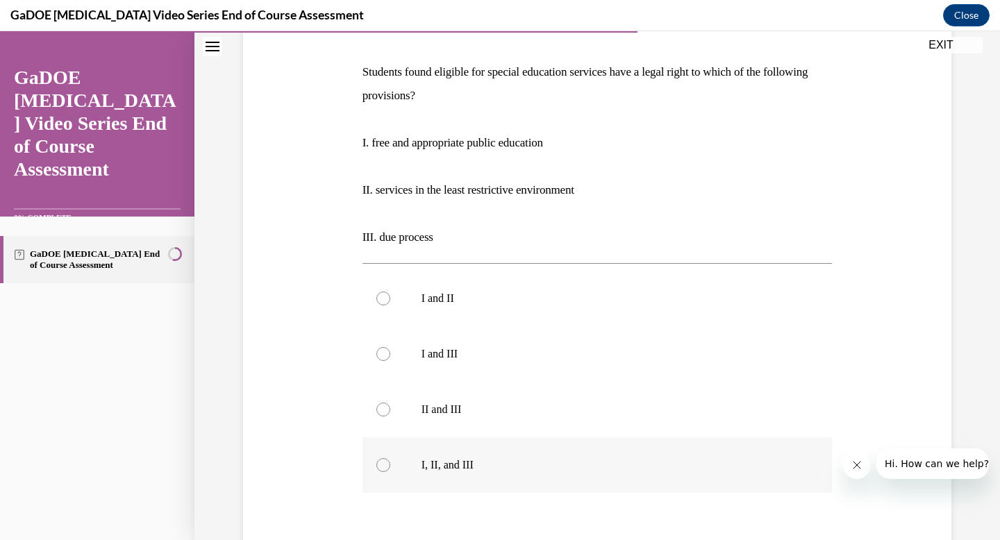
click at [401, 459] on label "I, II, and III" at bounding box center [597, 465] width 470 height 56
click at [390, 459] on input "I, II, and III" at bounding box center [383, 465] width 14 height 14
radio input "true"
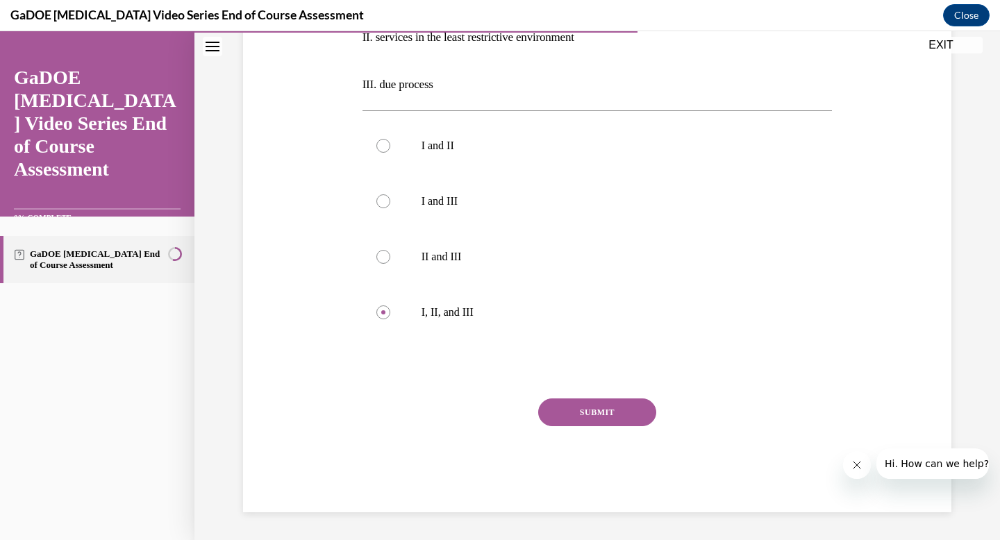
click at [612, 416] on button "SUBMIT" at bounding box center [597, 413] width 118 height 28
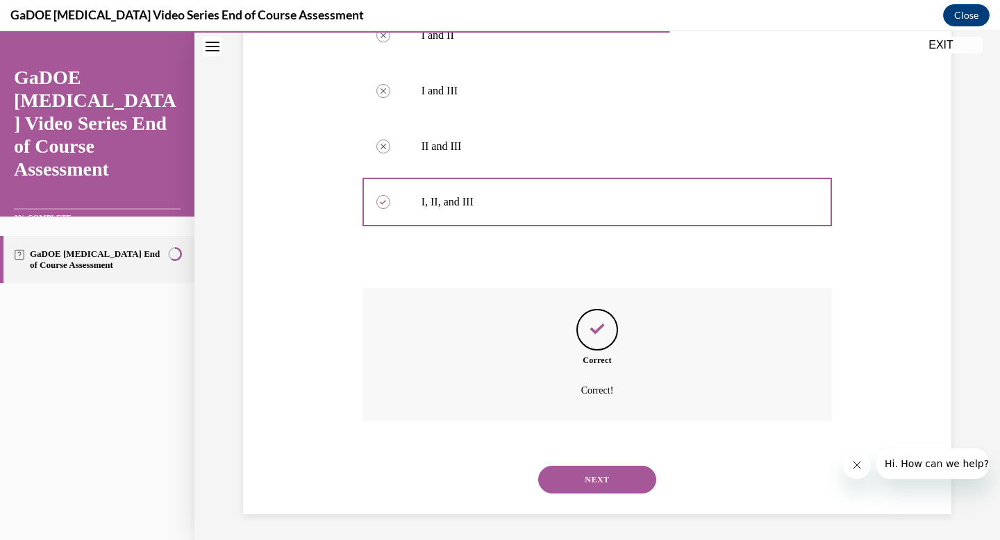
scroll to position [469, 0]
click at [583, 466] on button "NEXT" at bounding box center [597, 478] width 118 height 28
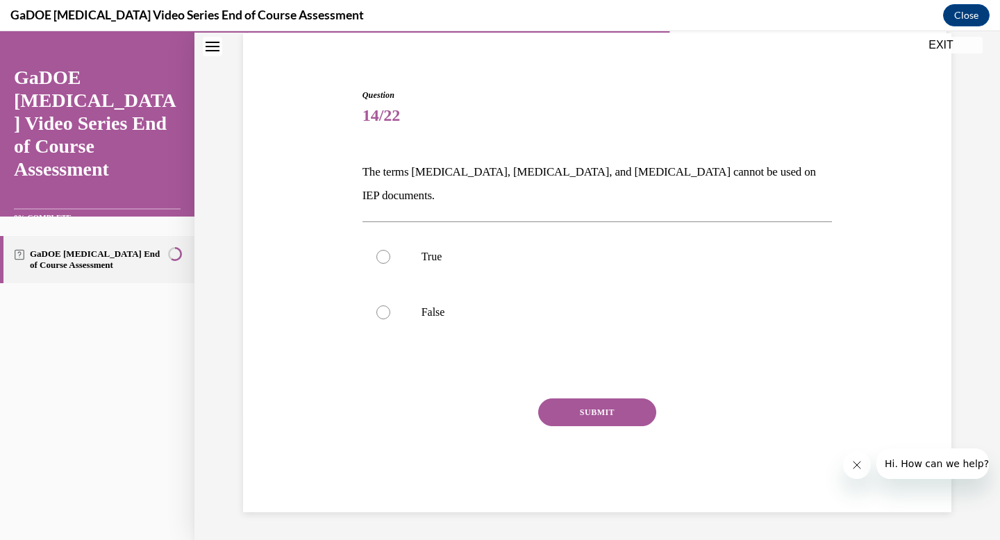
scroll to position [81, 0]
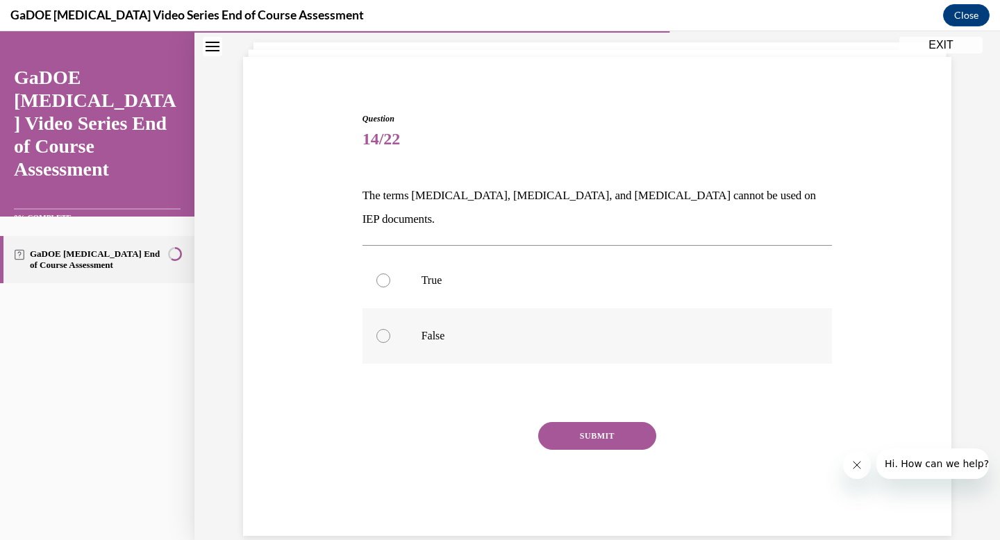
click at [399, 317] on label "False" at bounding box center [597, 336] width 470 height 56
click at [390, 329] on input "False" at bounding box center [383, 336] width 14 height 14
radio input "true"
click at [603, 422] on button "SUBMIT" at bounding box center [597, 436] width 118 height 28
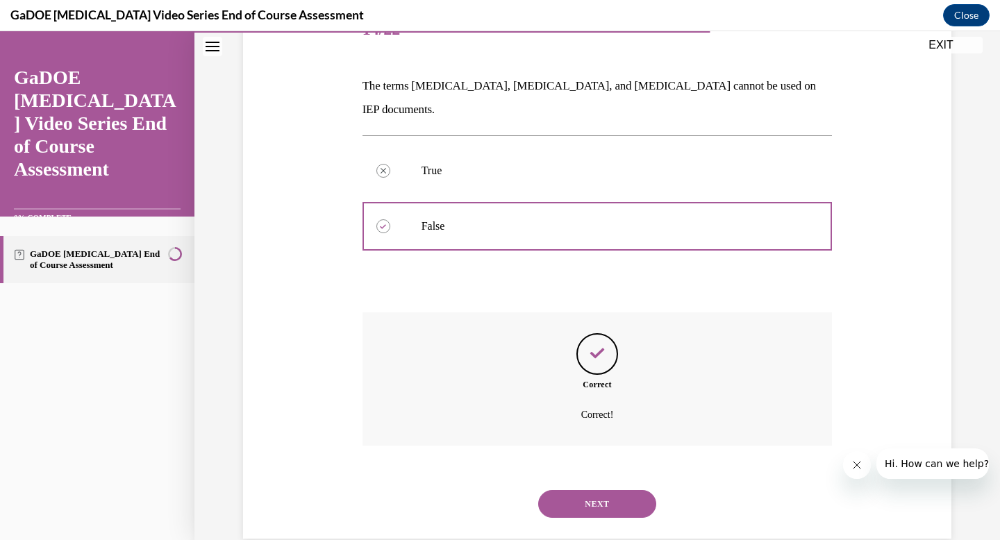
scroll to position [193, 0]
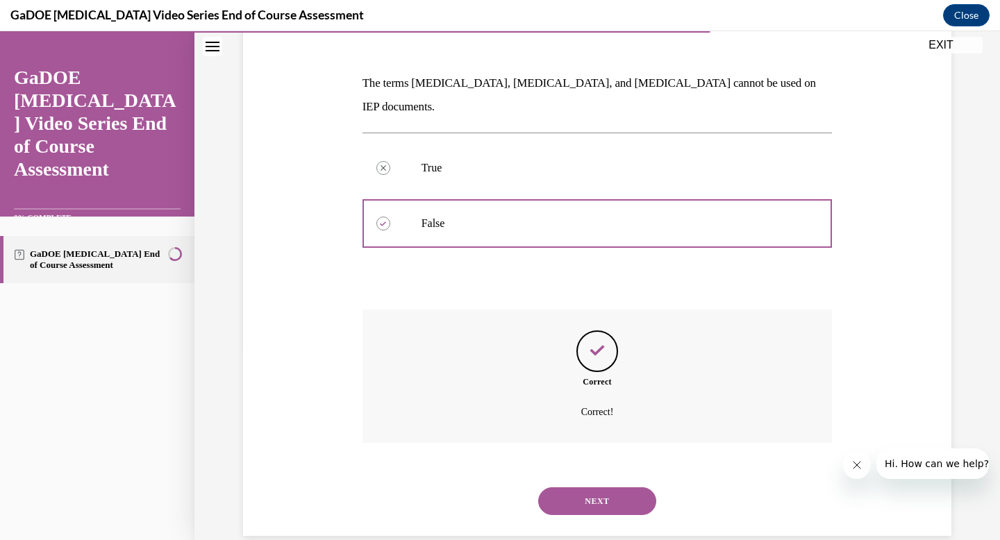
click at [603, 487] on button "NEXT" at bounding box center [597, 501] width 118 height 28
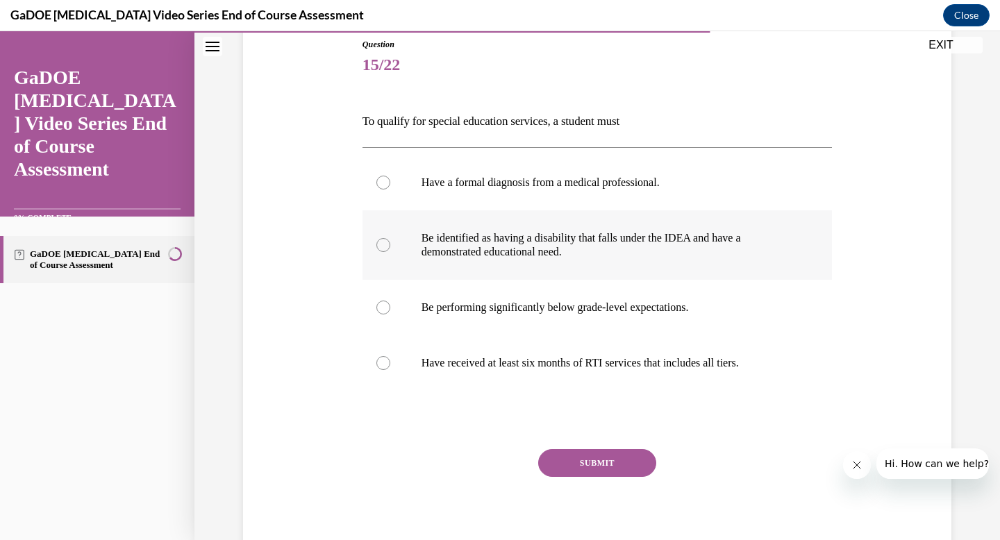
click at [396, 247] on label "Be identified as having a disability that falls under the IDEA and have a demon…" at bounding box center [597, 244] width 470 height 69
click at [390, 247] on input "Be identified as having a disability that falls under the IDEA and have a demon…" at bounding box center [383, 245] width 14 height 14
radio input "true"
click at [583, 466] on button "SUBMIT" at bounding box center [597, 463] width 118 height 28
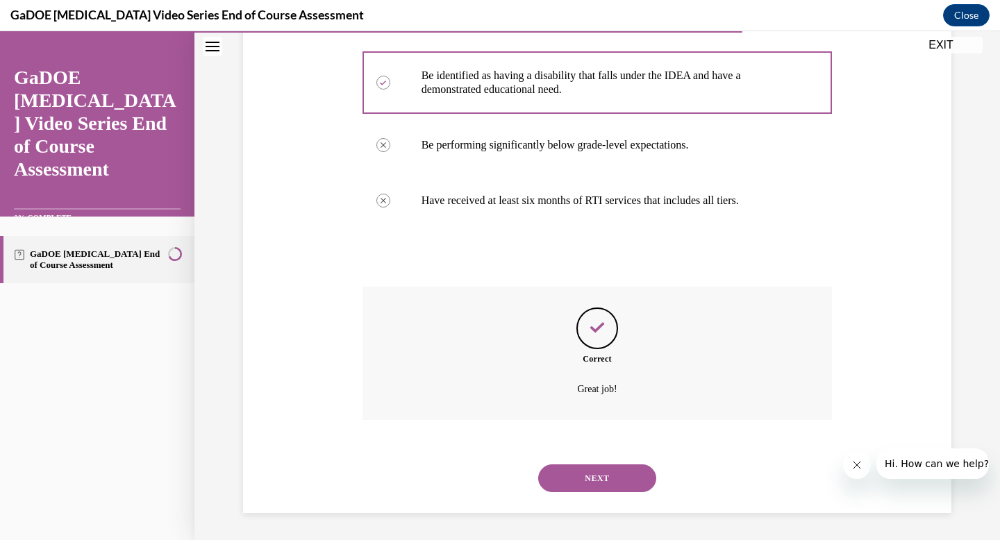
scroll to position [318, 0]
click at [593, 480] on button "NEXT" at bounding box center [597, 478] width 118 height 28
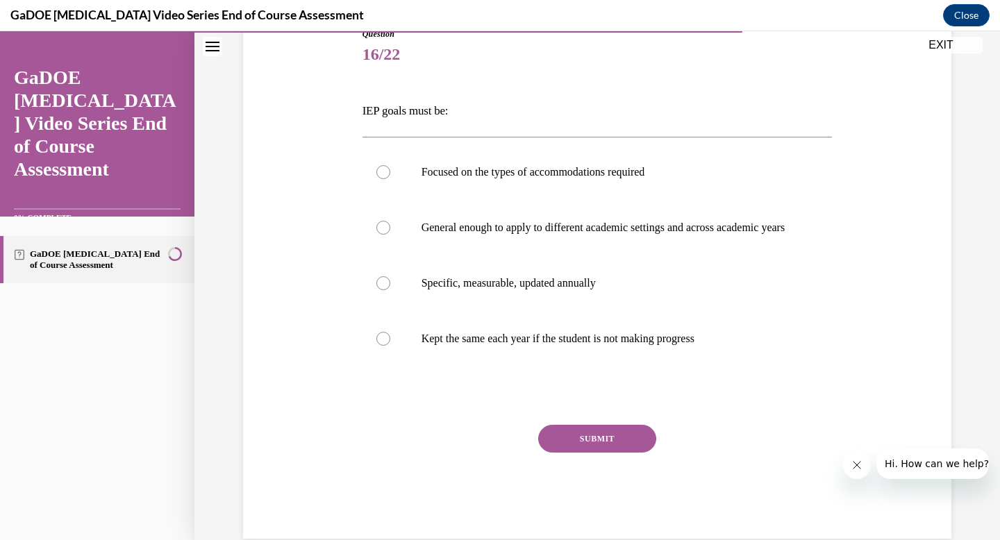
scroll to position [163, 0]
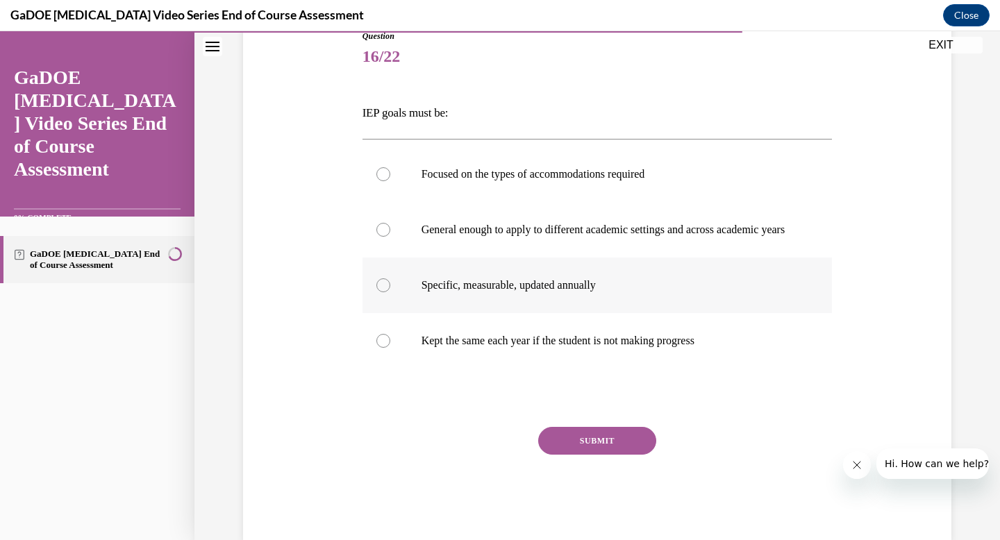
click at [400, 306] on label "Specific, measurable, updated annually" at bounding box center [597, 286] width 470 height 56
click at [390, 292] on input "Specific, measurable, updated annually" at bounding box center [383, 285] width 14 height 14
radio input "true"
click at [602, 455] on button "SUBMIT" at bounding box center [597, 441] width 118 height 28
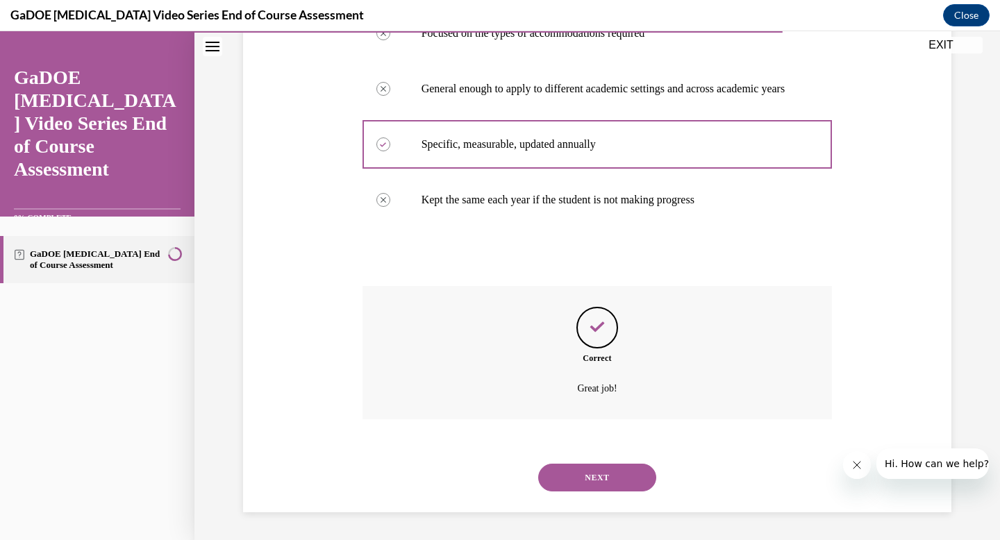
scroll to position [318, 0]
click at [591, 476] on button "NEXT" at bounding box center [597, 478] width 118 height 28
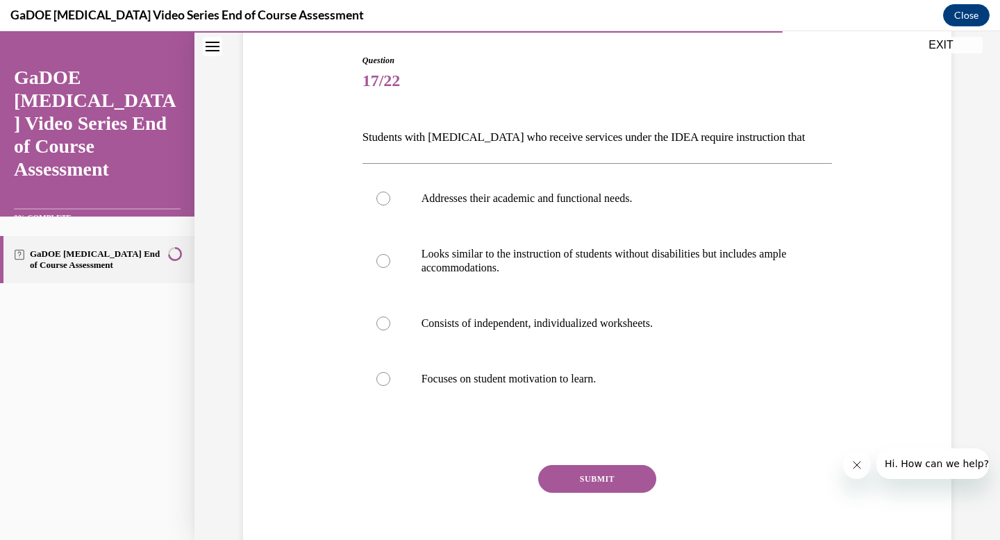
scroll to position [147, 0]
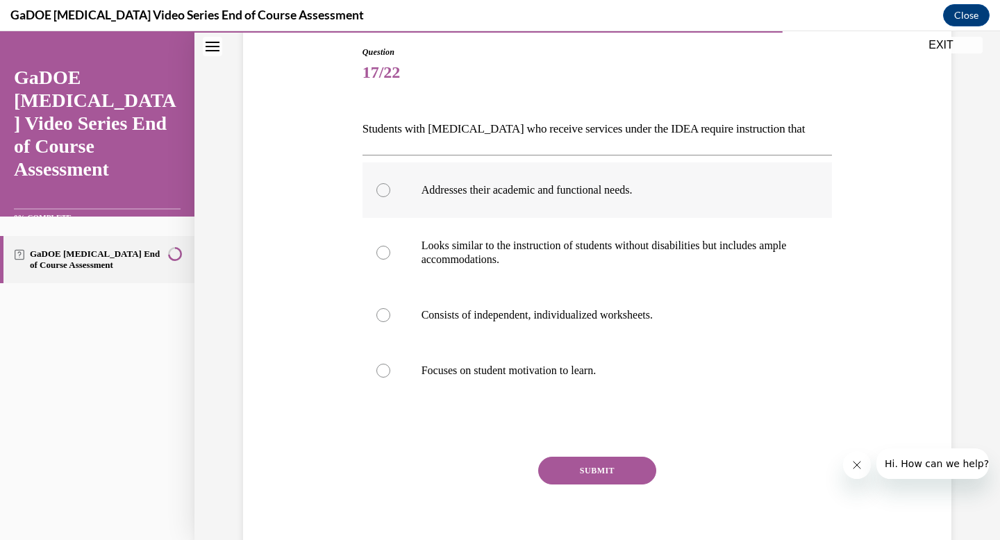
click at [385, 186] on div at bounding box center [383, 190] width 14 height 14
click at [385, 186] on input "Addresses their academic and functional needs." at bounding box center [383, 190] width 14 height 14
radio input "true"
click at [605, 482] on button "SUBMIT" at bounding box center [597, 471] width 118 height 28
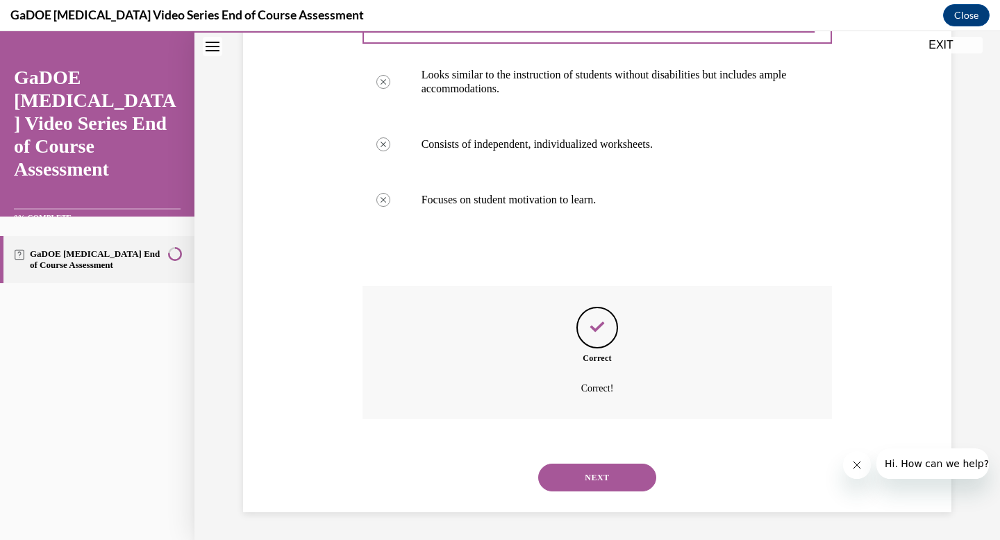
click at [595, 474] on button "NEXT" at bounding box center [597, 478] width 118 height 28
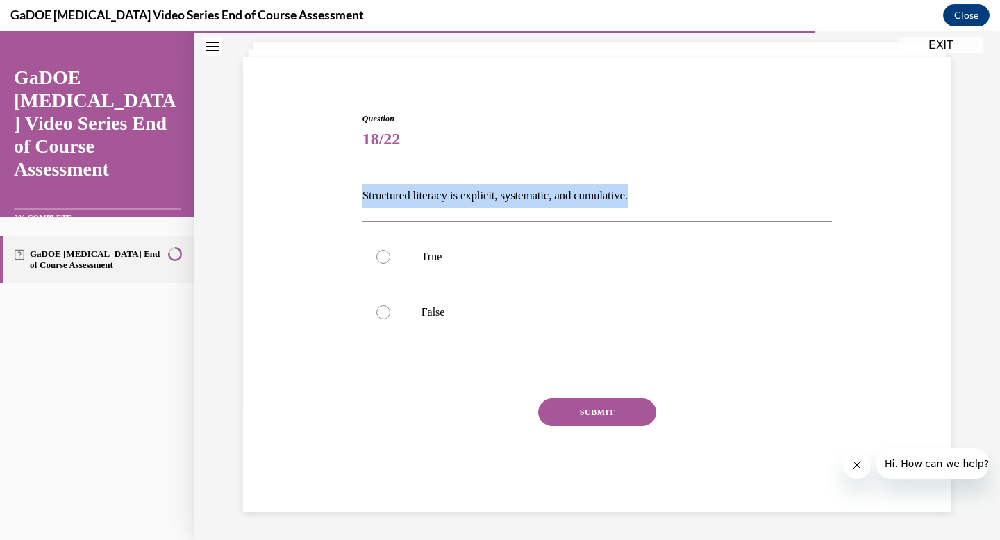
drag, startPoint x: 364, startPoint y: 193, endPoint x: 657, endPoint y: 195, distance: 293.0
click at [657, 195] on p "Structured literacy is explicit, systematic, and cumulative." at bounding box center [597, 196] width 470 height 24
copy p "Structured literacy is explicit, systematic, and cumulative."
click at [396, 255] on label "True" at bounding box center [597, 257] width 470 height 56
click at [390, 255] on input "True" at bounding box center [383, 257] width 14 height 14
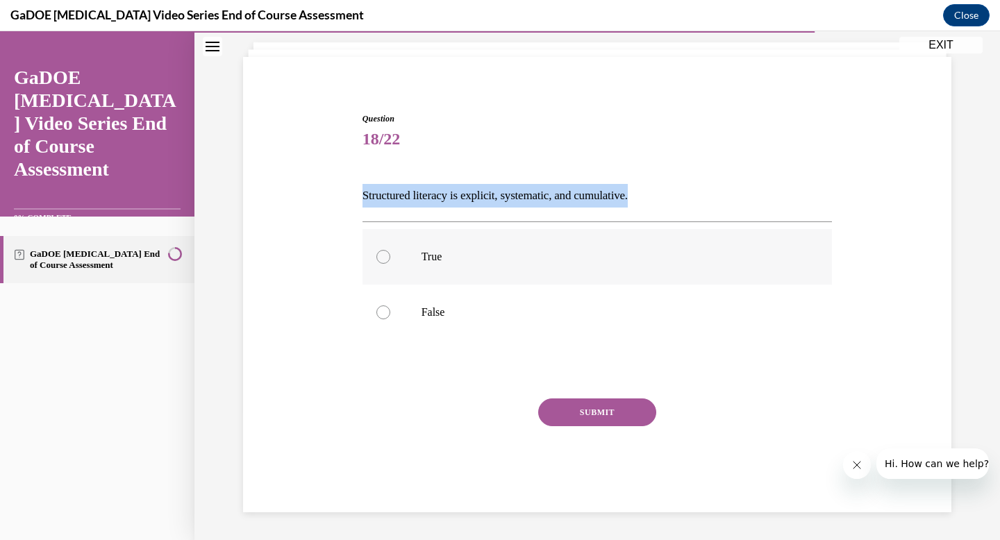
radio input "true"
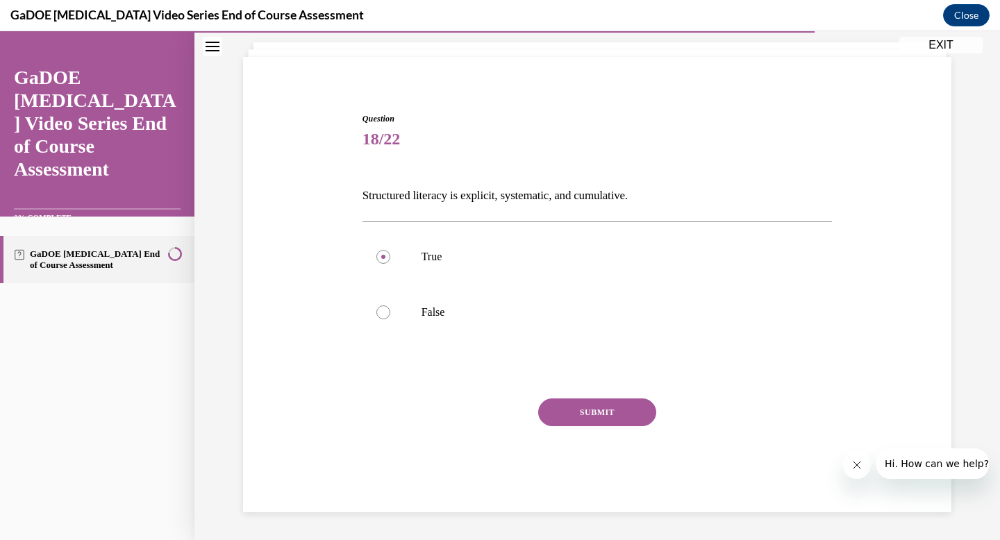
click at [606, 407] on button "SUBMIT" at bounding box center [597, 413] width 118 height 28
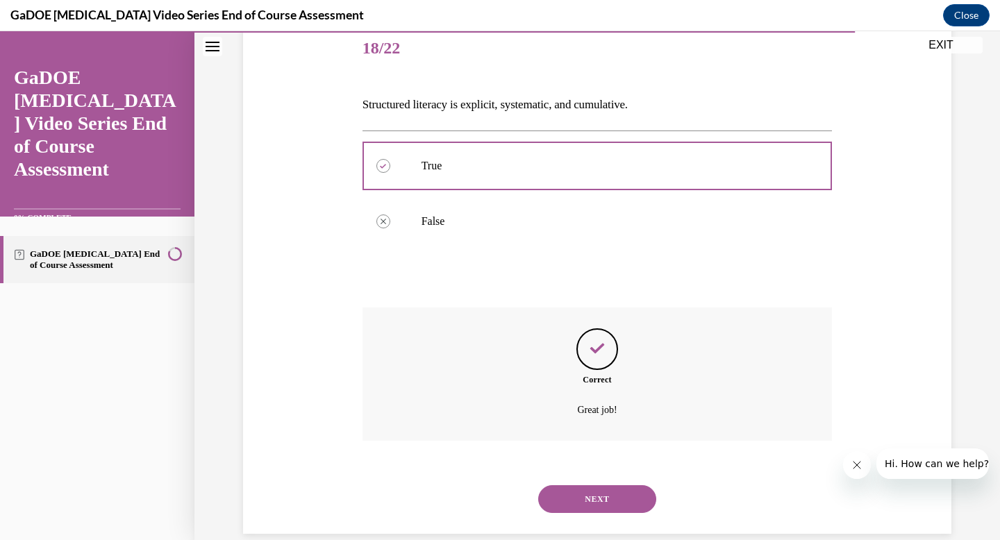
scroll to position [193, 0]
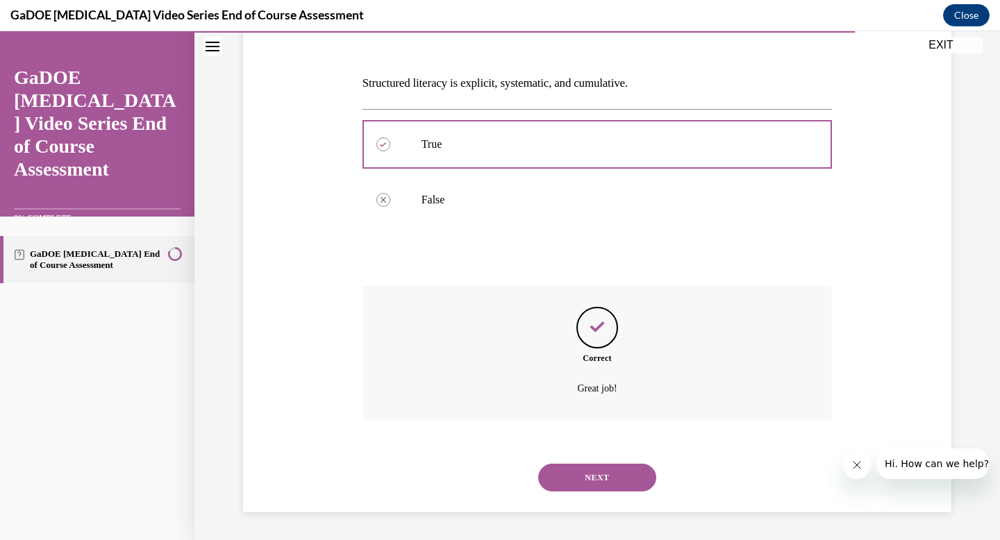
click at [588, 472] on button "NEXT" at bounding box center [597, 478] width 118 height 28
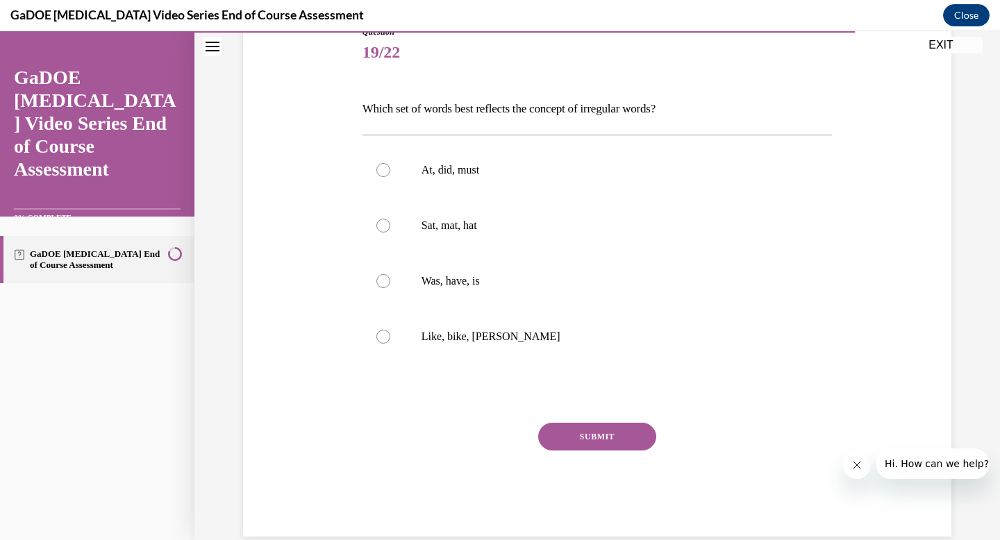
scroll to position [167, 0]
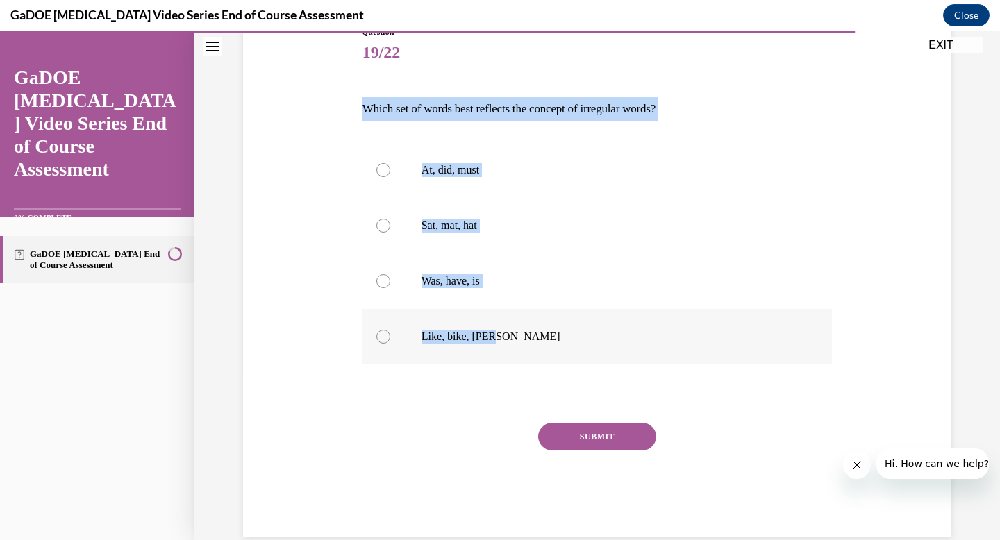
drag, startPoint x: 363, startPoint y: 107, endPoint x: 533, endPoint y: 344, distance: 291.6
click at [533, 344] on div "Question 19/22 Which set of words best reflects the concept of irregular words?…" at bounding box center [597, 281] width 470 height 511
copy div "Which set of words best reflects the concept of irregular words? At, did, must …"
click at [383, 279] on div at bounding box center [383, 281] width 14 height 14
click at [383, 279] on input "Was, have, is" at bounding box center [383, 281] width 14 height 14
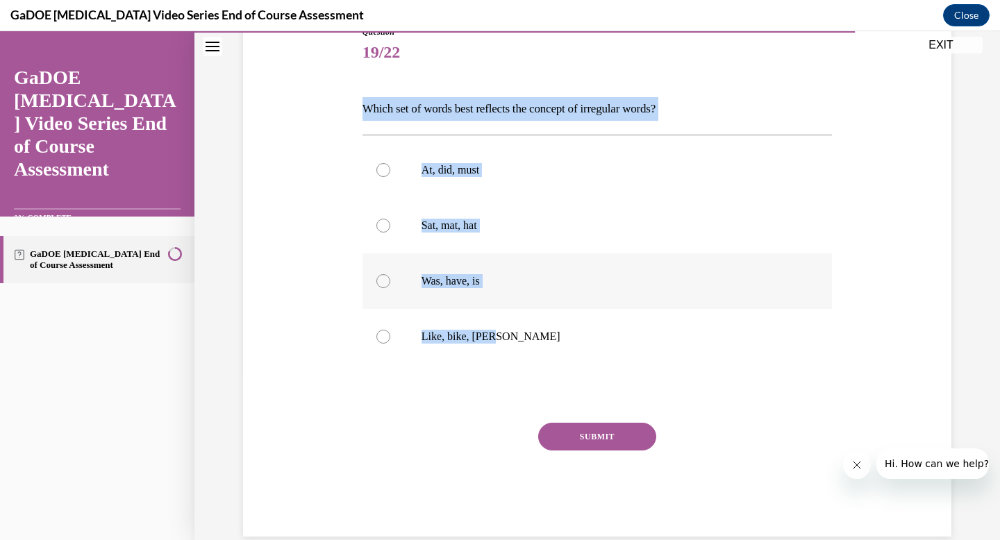
radio input "true"
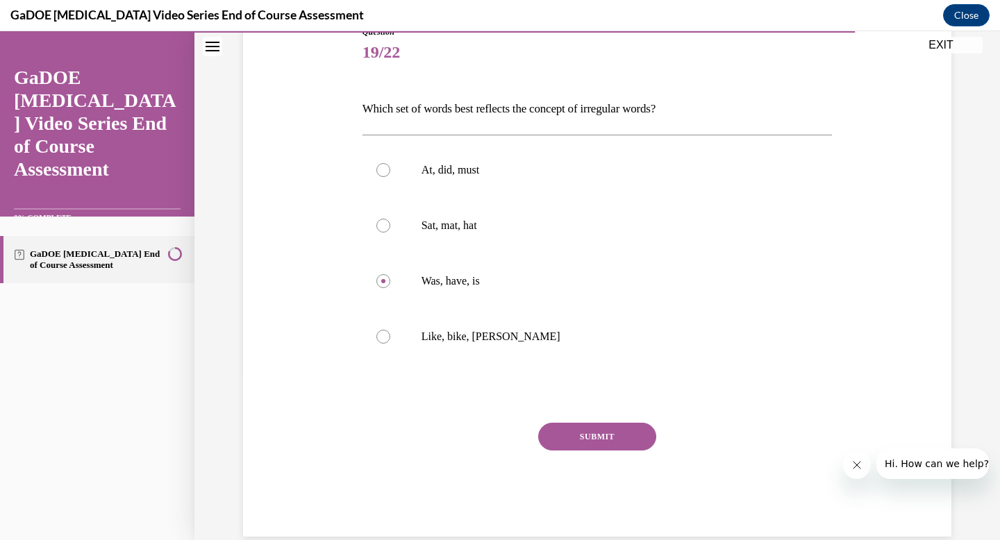
click at [610, 435] on button "SUBMIT" at bounding box center [597, 437] width 118 height 28
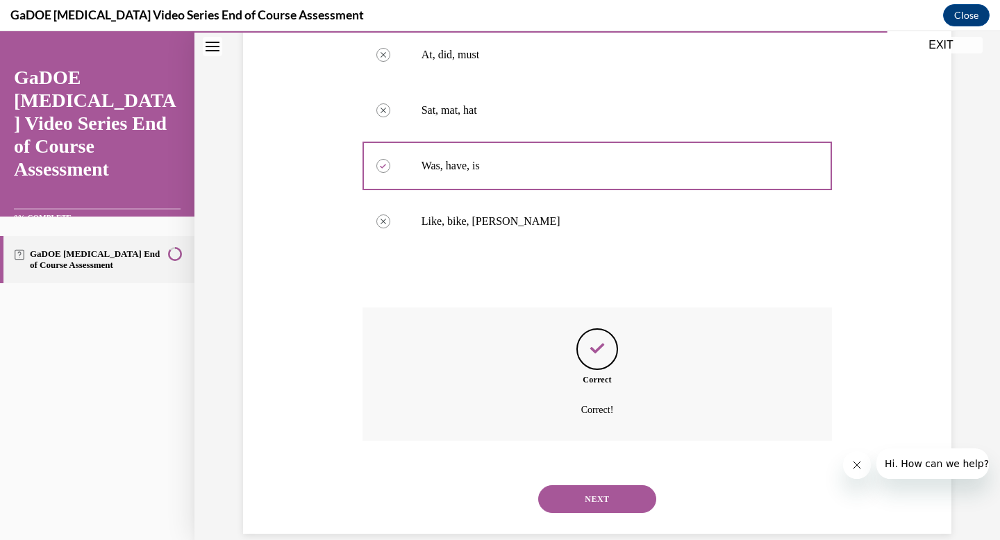
scroll to position [304, 0]
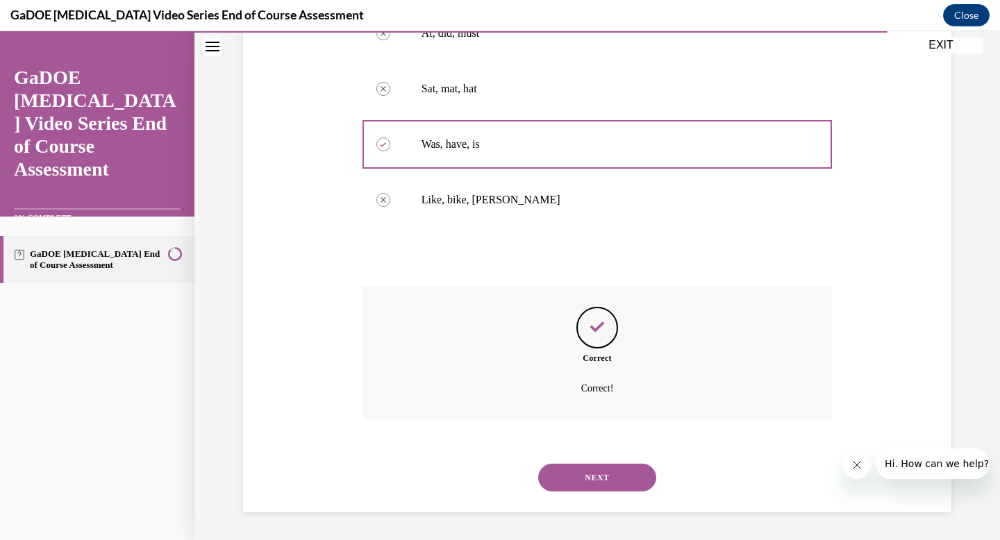
click at [596, 486] on button "NEXT" at bounding box center [597, 478] width 118 height 28
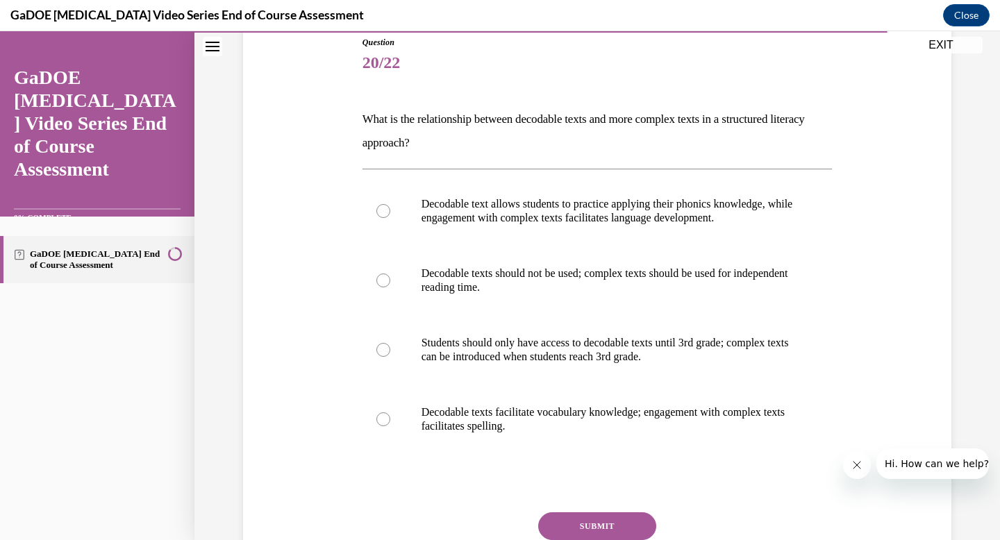
scroll to position [158, 0]
drag, startPoint x: 363, startPoint y: 117, endPoint x: 557, endPoint y: 440, distance: 376.5
click at [557, 440] on div "Question 20/22 What is the relationship between decodable texts and more comple…" at bounding box center [597, 330] width 470 height 590
copy div "What is the relationship between decodable texts and more complex texts in a st…"
click at [379, 204] on div at bounding box center [383, 210] width 14 height 14
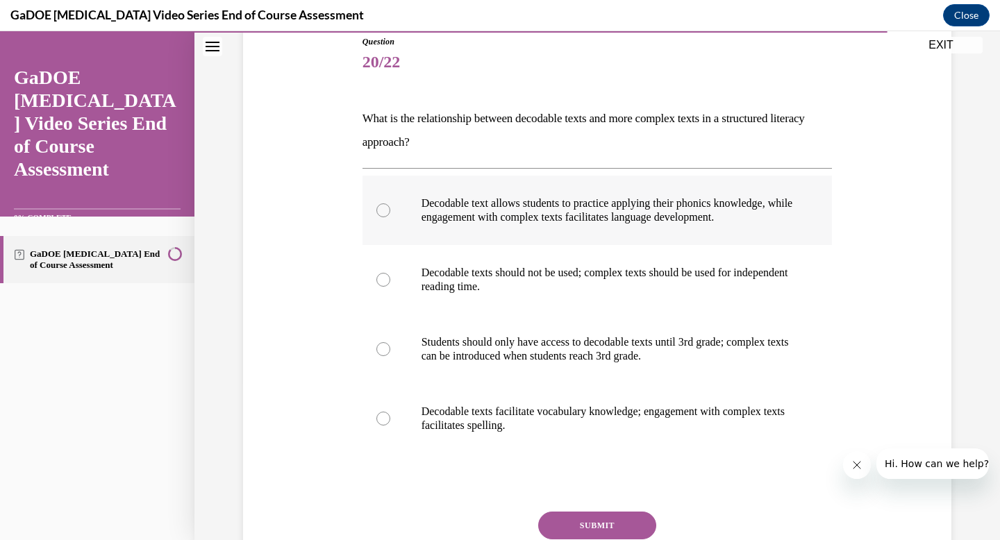
click at [379, 204] on input "Decodable text allows students to practice applying their phonics knowledge, wh…" at bounding box center [383, 210] width 14 height 14
radio input "true"
click at [605, 521] on button "SUBMIT" at bounding box center [597, 526] width 118 height 28
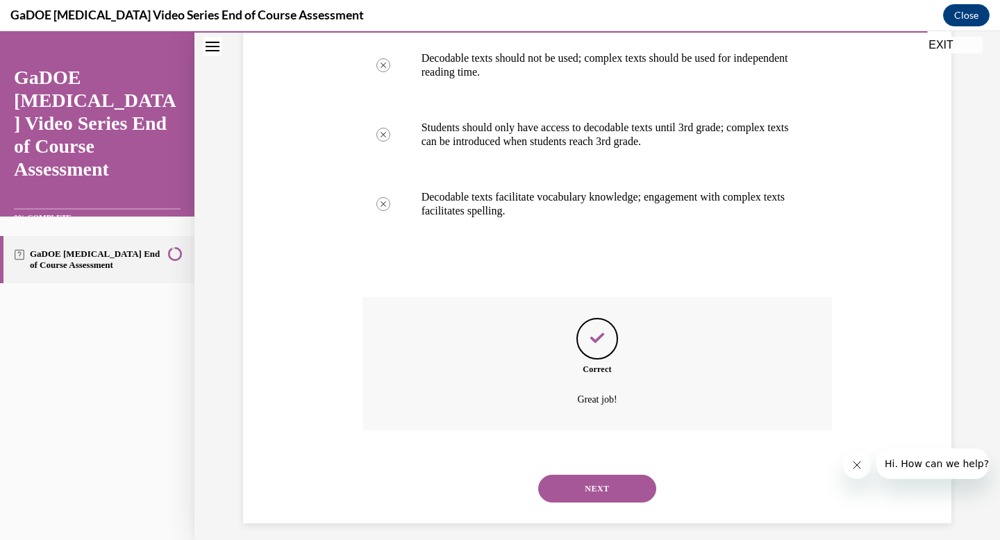
scroll to position [383, 0]
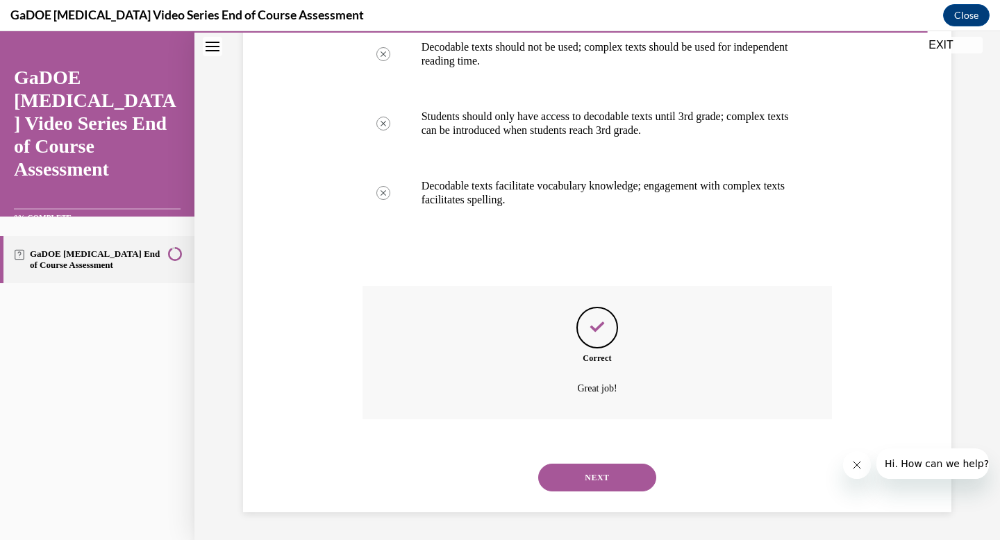
click at [601, 484] on button "NEXT" at bounding box center [597, 478] width 118 height 28
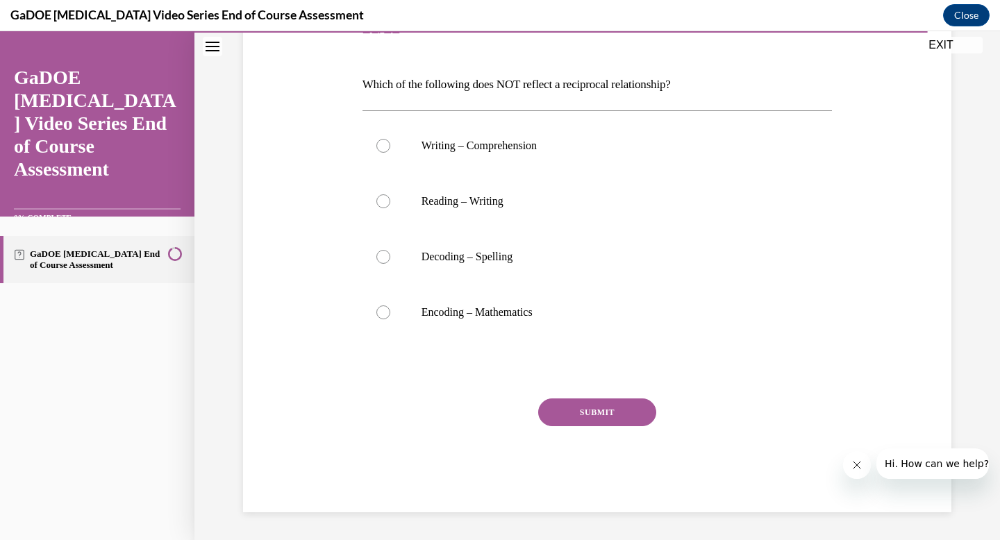
scroll to position [154, 0]
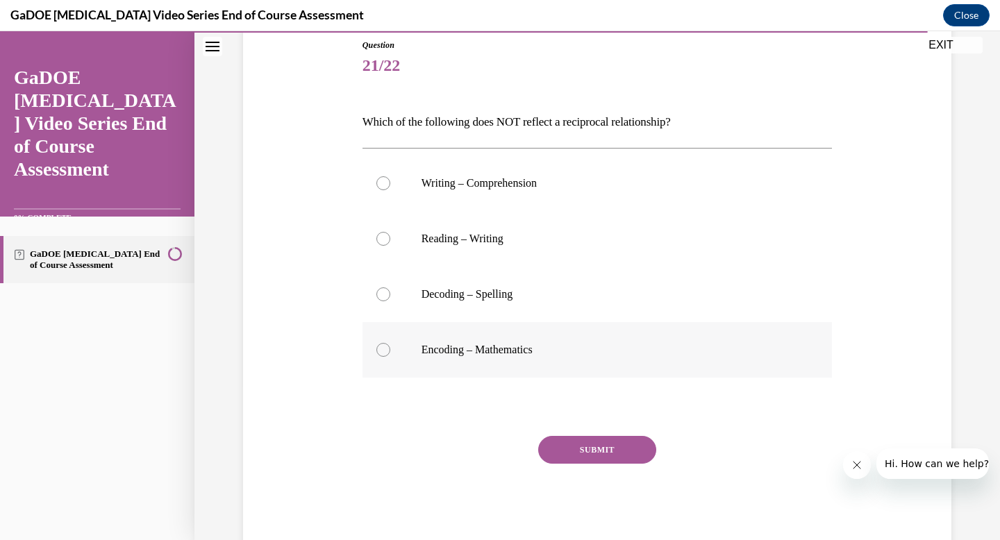
drag, startPoint x: 363, startPoint y: 119, endPoint x: 580, endPoint y: 353, distance: 318.9
click at [580, 353] on div "Question 21/22 Which of the following does NOT reflect a reciprocal relationshi…" at bounding box center [597, 294] width 470 height 511
click at [385, 360] on label "Encoding – Mathematics" at bounding box center [597, 350] width 470 height 56
click at [385, 357] on input "Encoding – Mathematics" at bounding box center [383, 350] width 14 height 14
radio input "true"
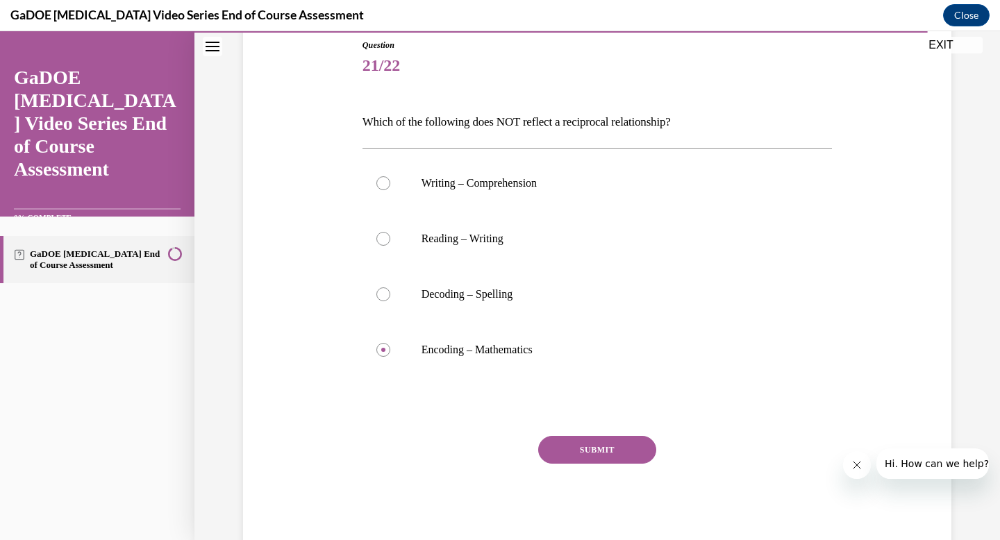
click at [615, 453] on button "SUBMIT" at bounding box center [597, 450] width 118 height 28
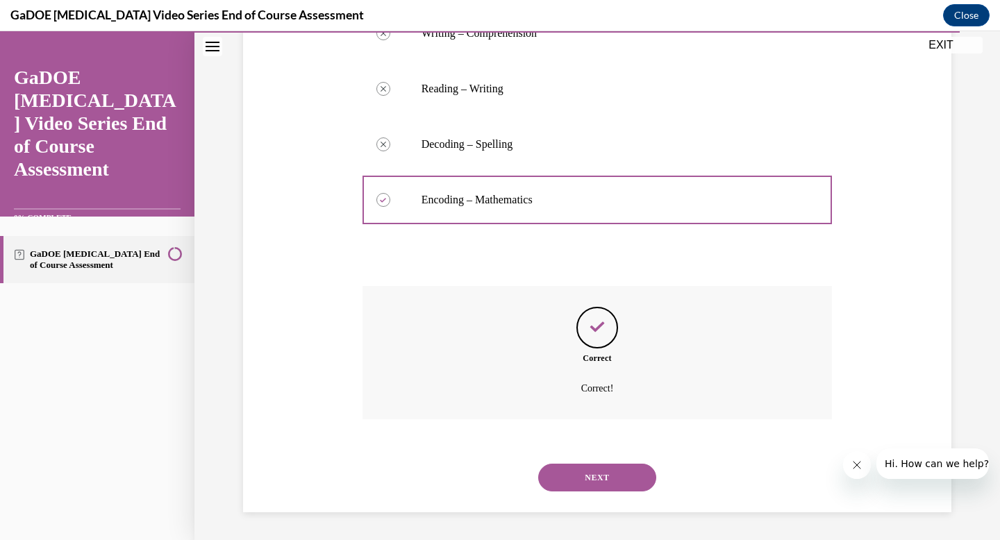
click at [609, 480] on button "NEXT" at bounding box center [597, 478] width 118 height 28
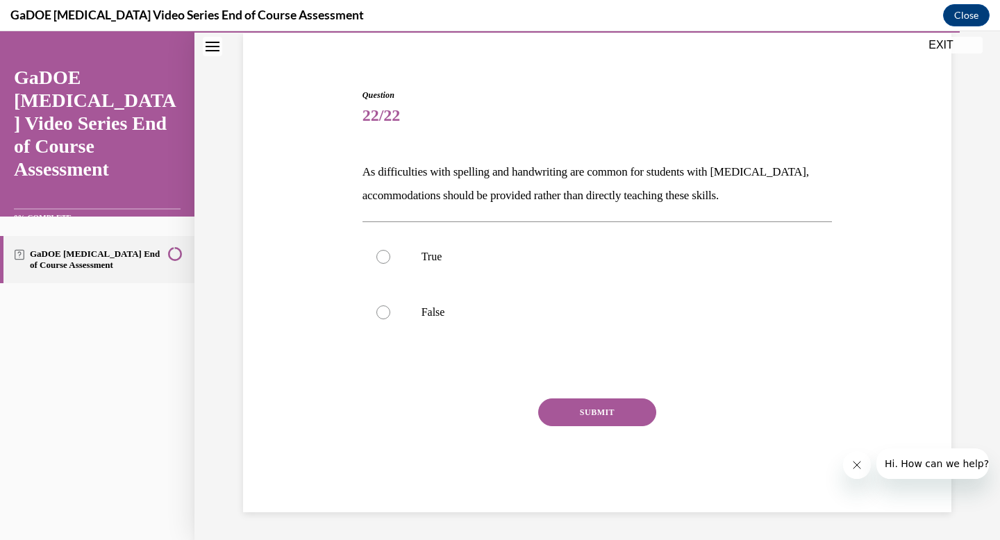
scroll to position [104, 0]
click at [384, 316] on div at bounding box center [383, 313] width 14 height 14
click at [384, 316] on input "False" at bounding box center [383, 313] width 14 height 14
radio input "true"
click at [610, 425] on button "SUBMIT" at bounding box center [597, 413] width 118 height 28
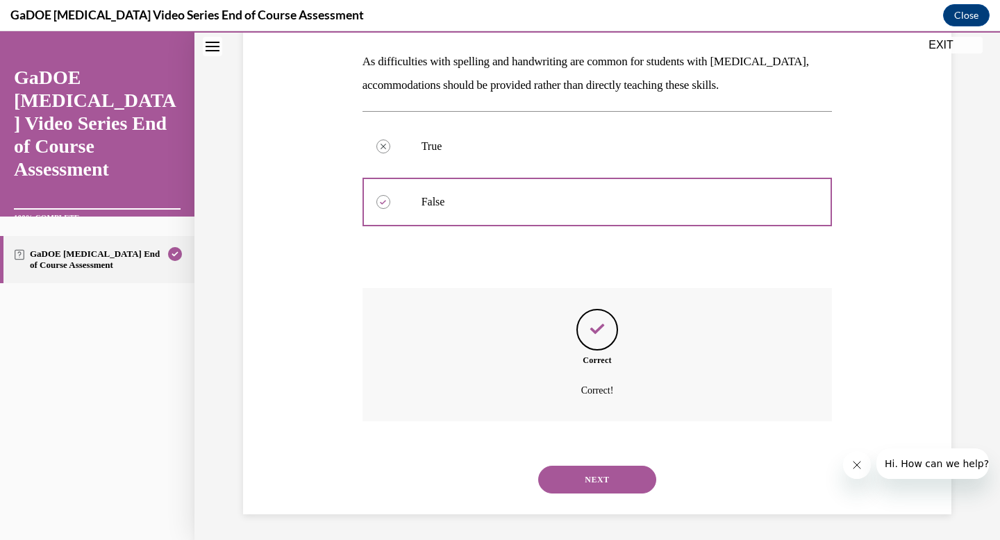
scroll to position [217, 0]
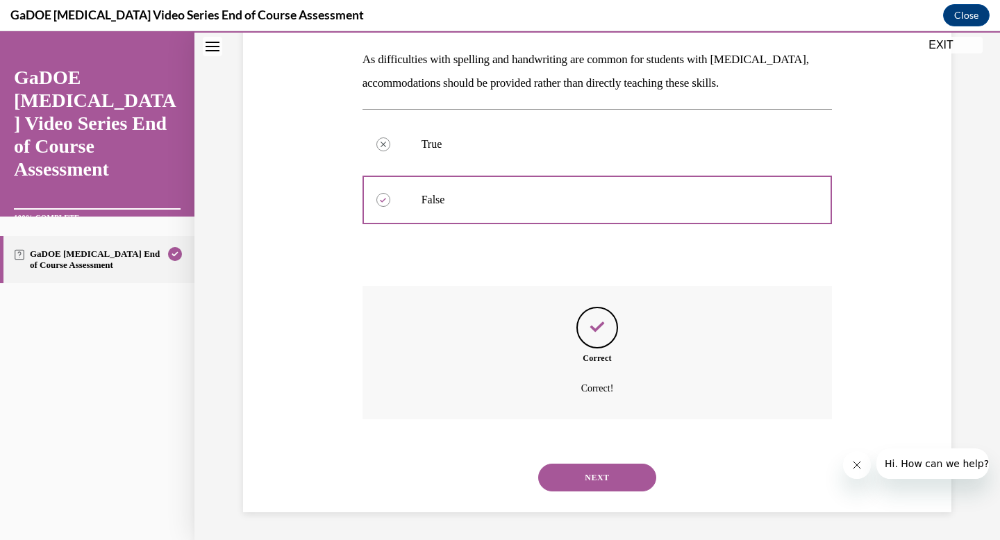
click at [596, 471] on button "NEXT" at bounding box center [597, 478] width 118 height 28
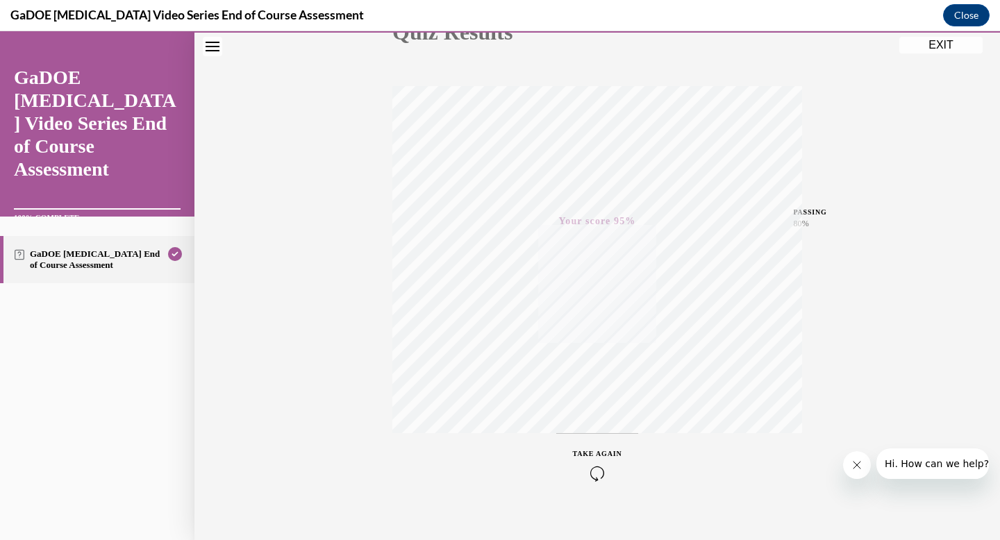
scroll to position [203, 0]
click at [940, 45] on button "EXIT" at bounding box center [940, 45] width 83 height 17
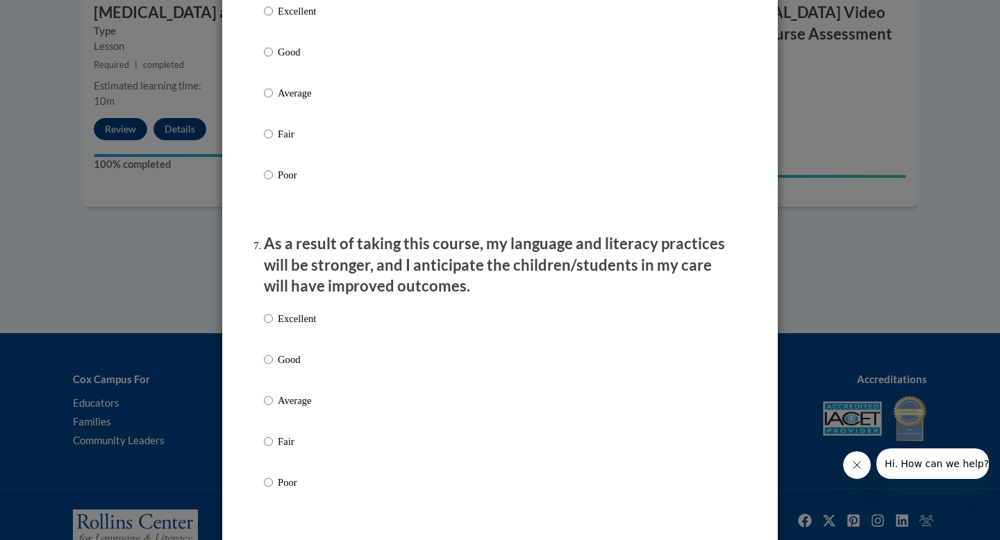
scroll to position [2348, 0]
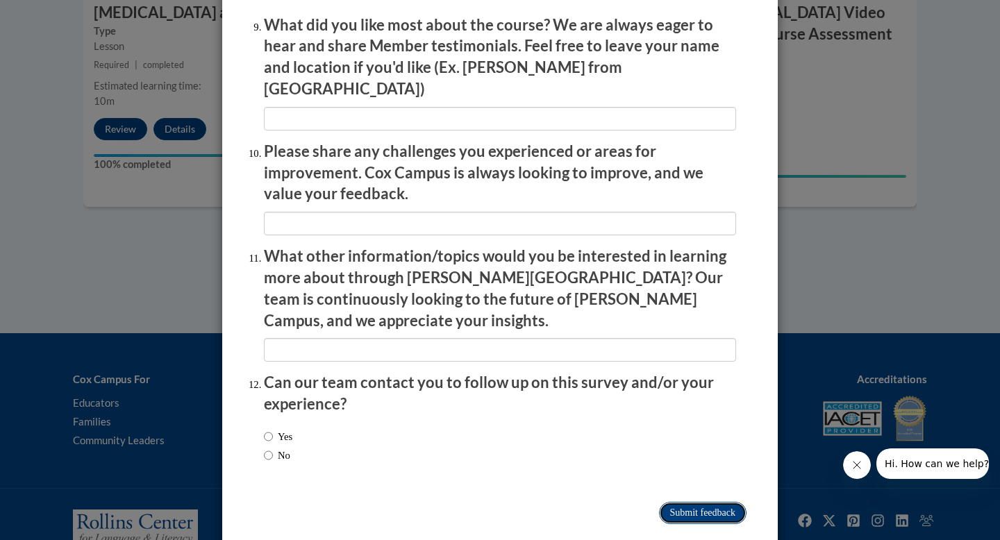
click at [715, 502] on input "Submit feedback" at bounding box center [702, 513] width 87 height 22
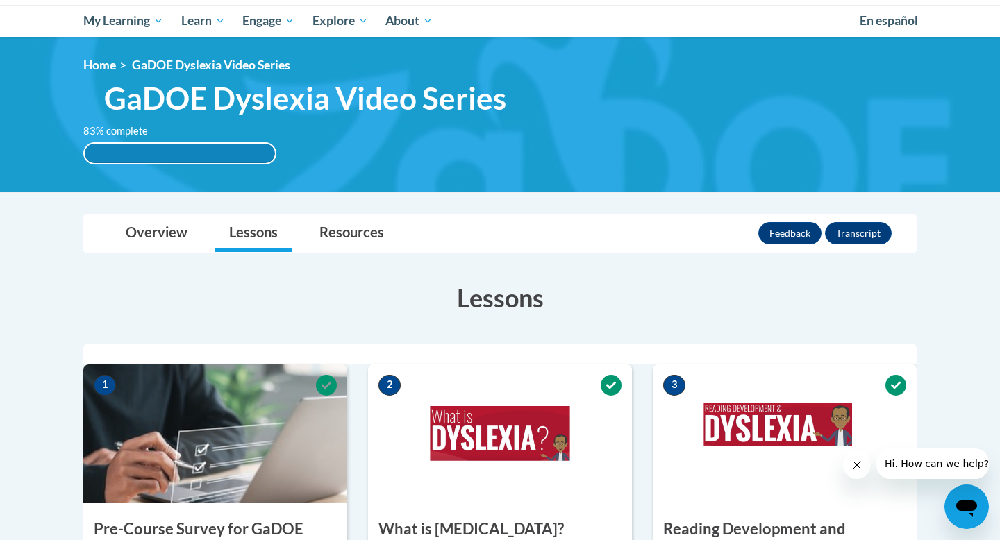
scroll to position [142, 0]
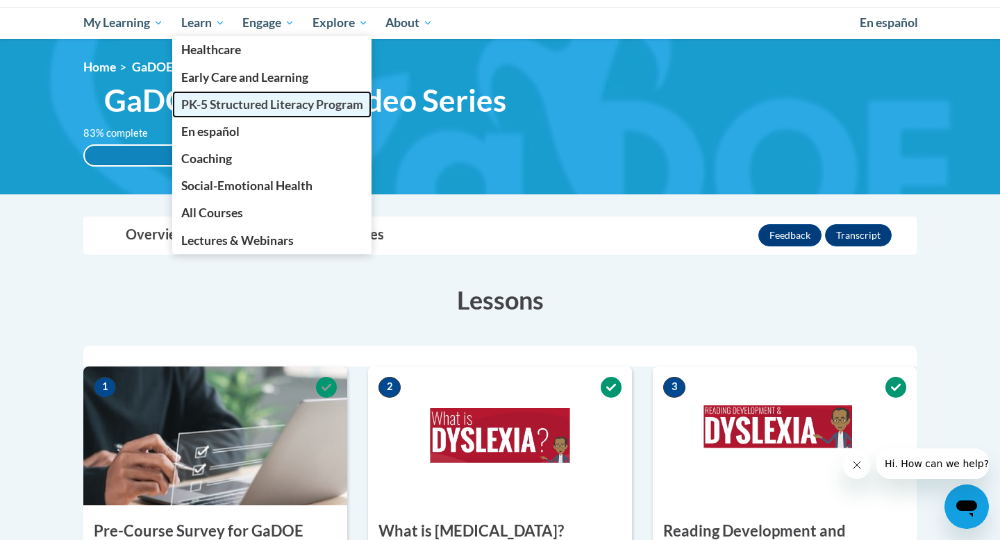
click at [230, 100] on span "PK-5 Structured Literacy Program" at bounding box center [272, 104] width 182 height 15
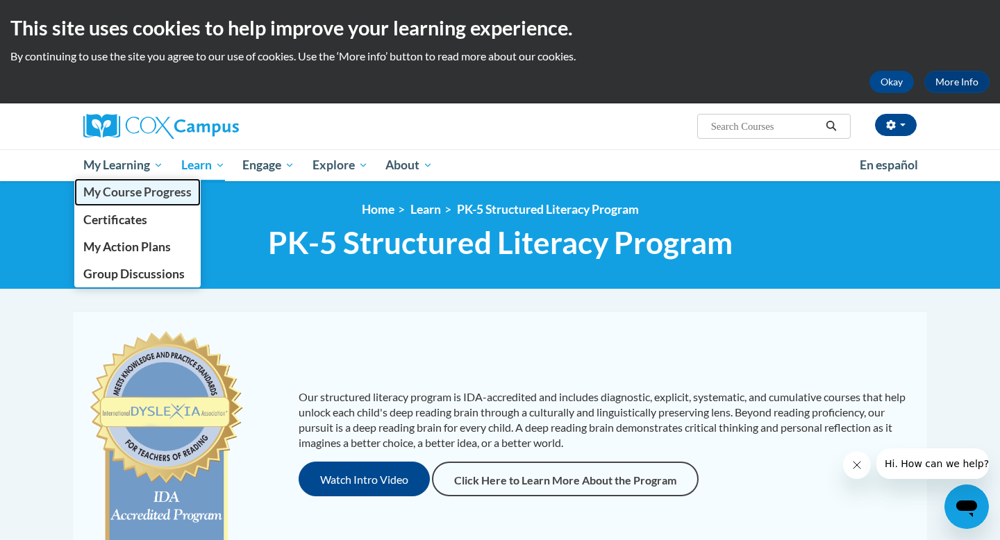
click at [135, 197] on span "My Course Progress" at bounding box center [137, 192] width 108 height 15
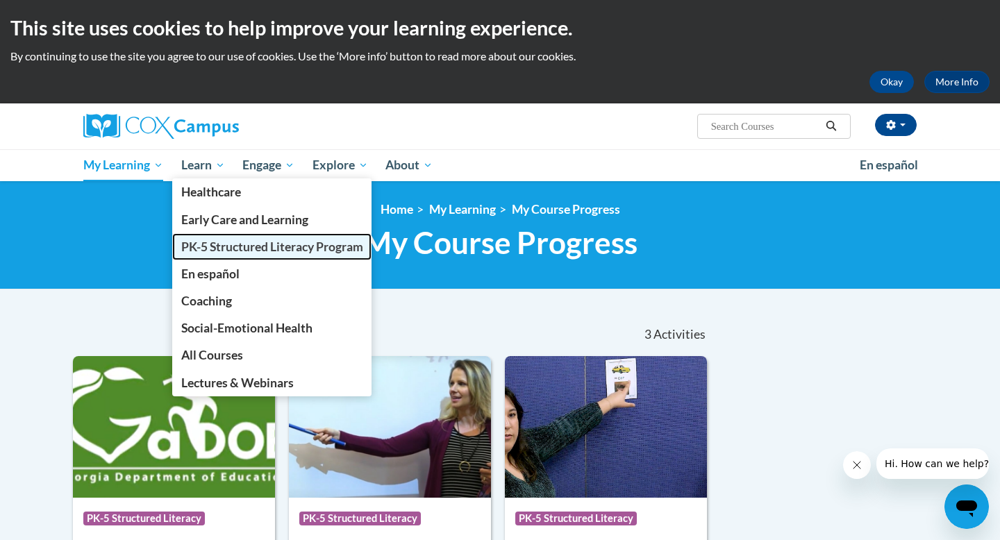
click at [225, 251] on span "PK-5 Structured Literacy Program" at bounding box center [272, 247] width 182 height 15
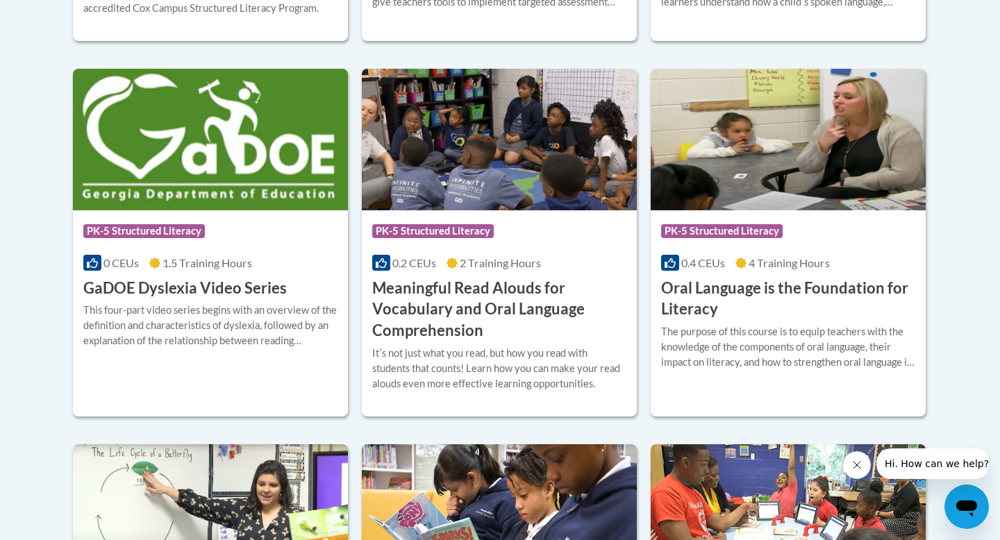
scroll to position [912, 0]
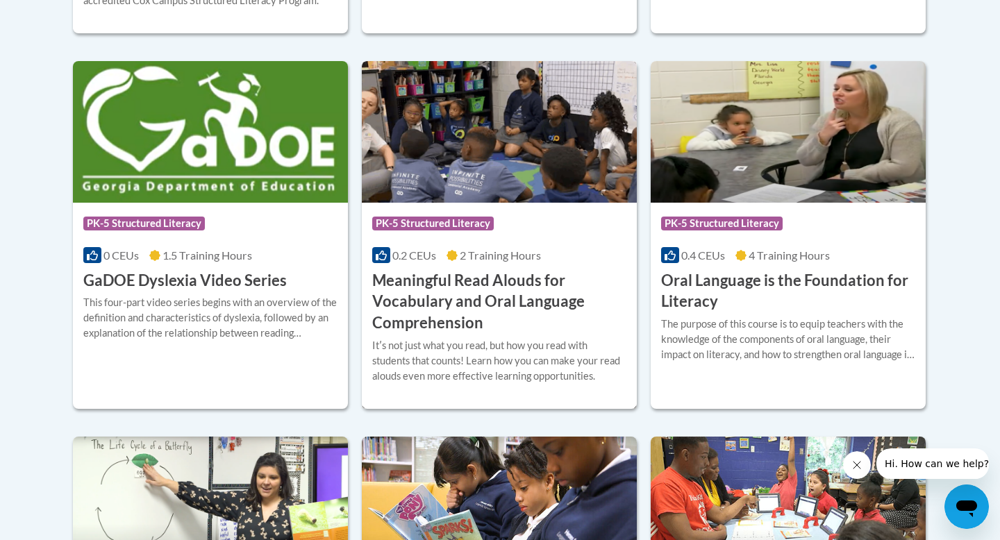
click at [513, 160] on img at bounding box center [499, 132] width 275 height 142
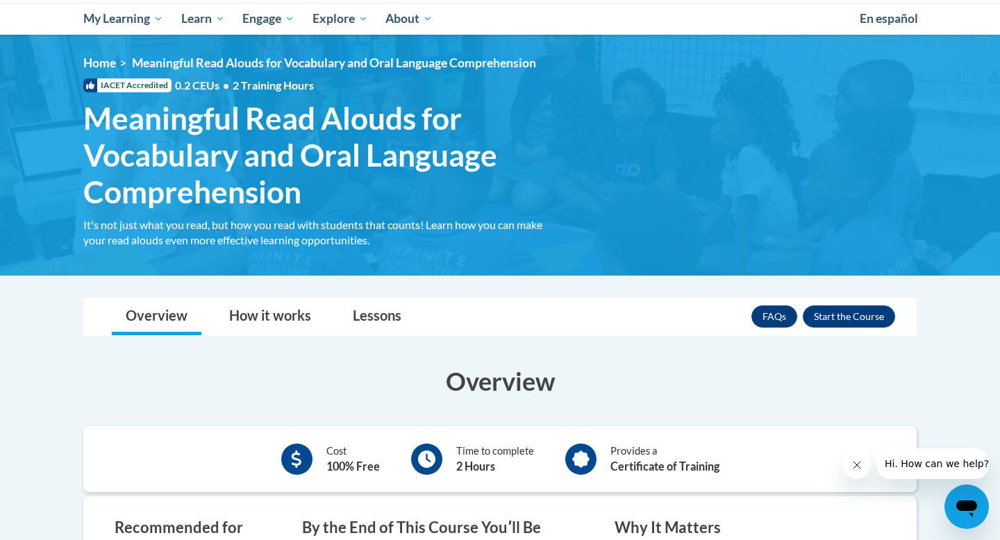
scroll to position [148, 0]
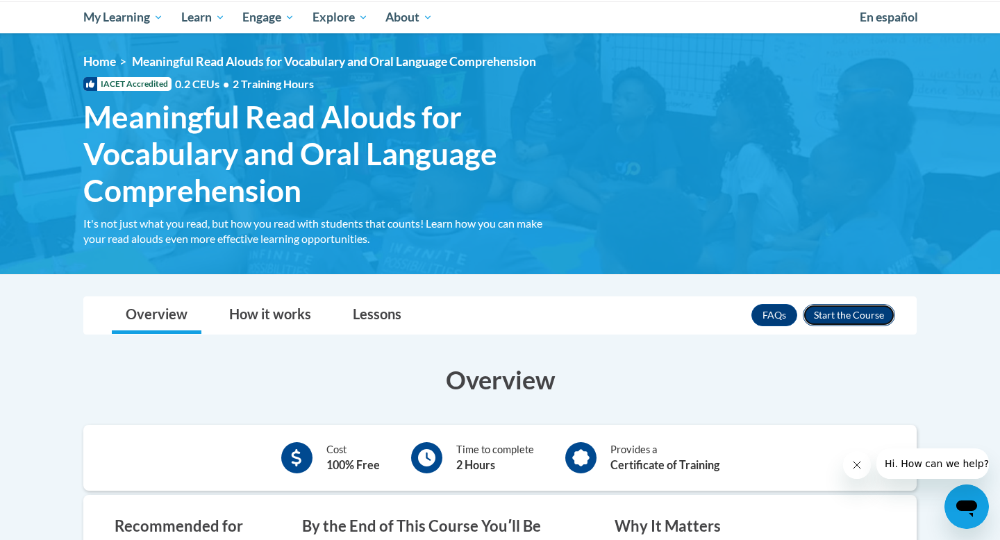
click at [874, 317] on button "Enroll" at bounding box center [849, 315] width 92 height 22
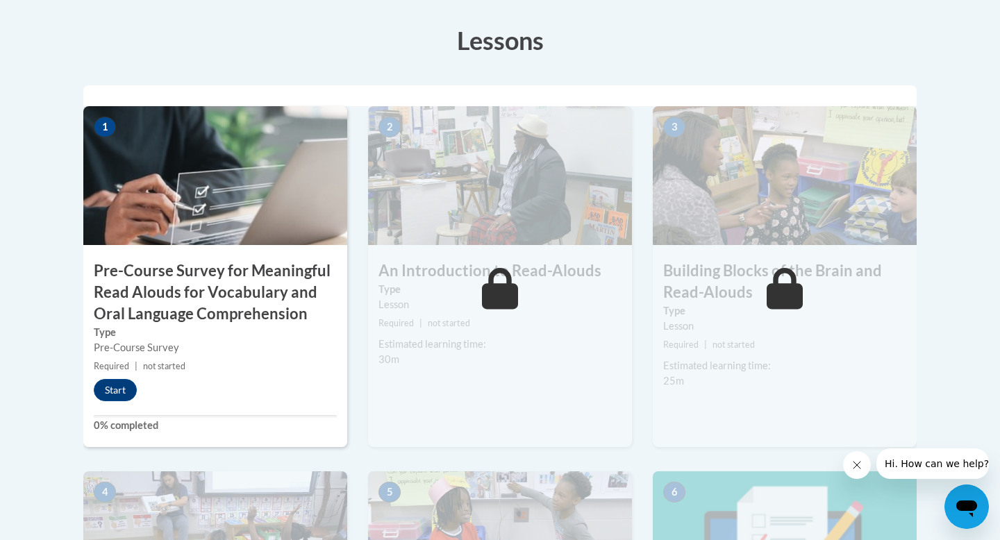
scroll to position [434, 0]
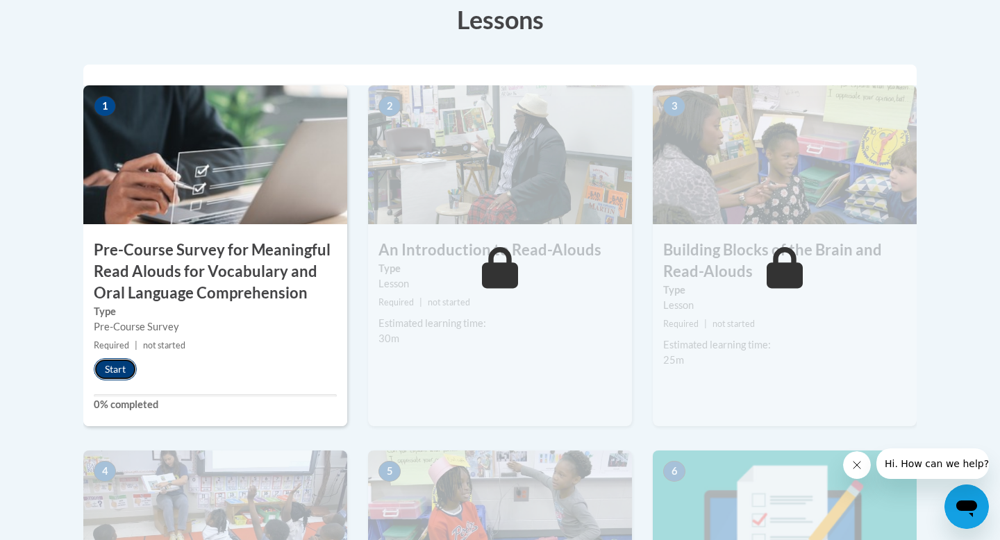
click at [113, 365] on button "Start" at bounding box center [115, 369] width 43 height 22
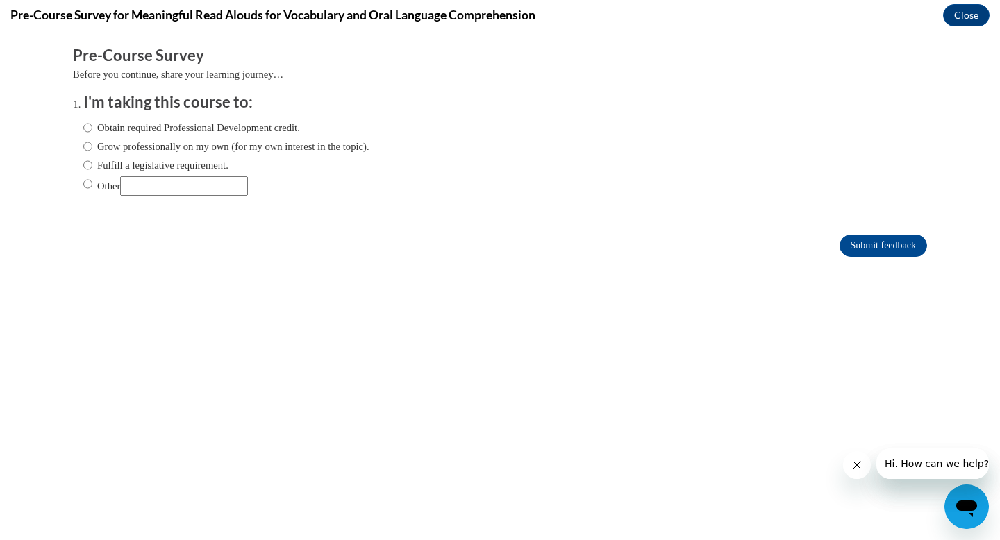
scroll to position [0, 0]
click at [218, 146] on label "Grow professionally on my own (for my own interest in the topic)." at bounding box center [226, 146] width 286 height 15
click at [92, 146] on input "Grow professionally on my own (for my own interest in the topic)." at bounding box center [87, 146] width 9 height 15
radio input "true"
click at [869, 247] on input "Submit feedback" at bounding box center [882, 246] width 87 height 22
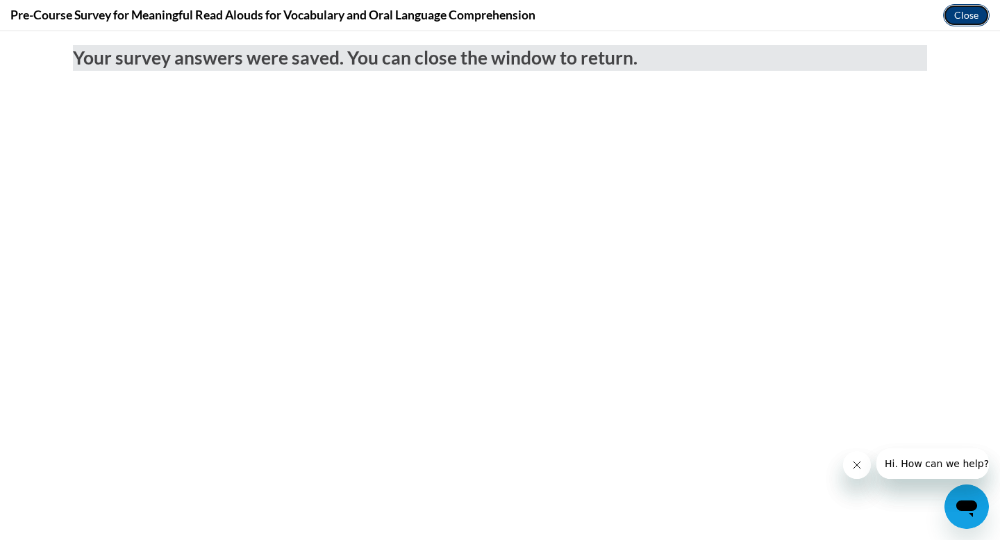
click at [961, 19] on button "Close" at bounding box center [966, 15] width 47 height 22
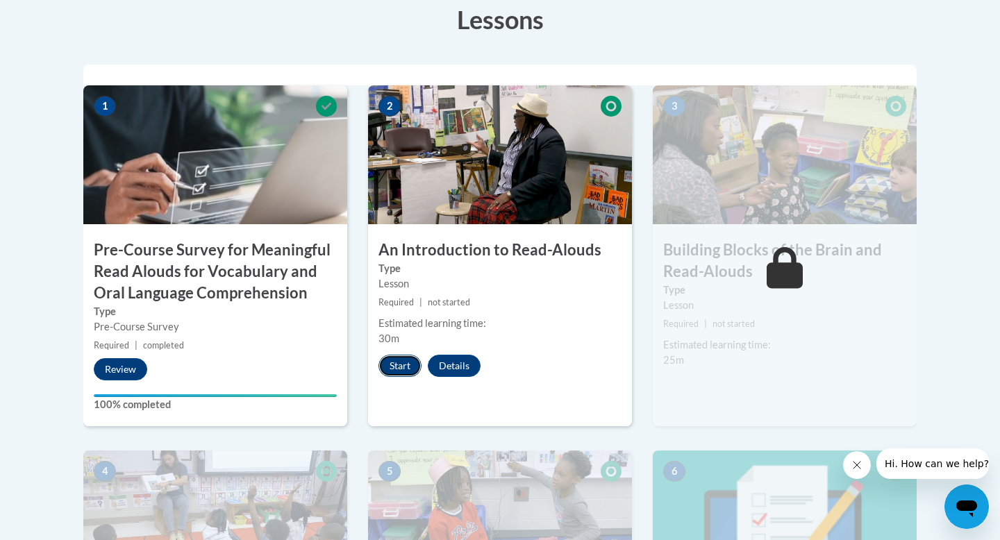
click at [402, 362] on button "Start" at bounding box center [399, 366] width 43 height 22
